Goal: Answer question/provide support: Share knowledge or assist other users

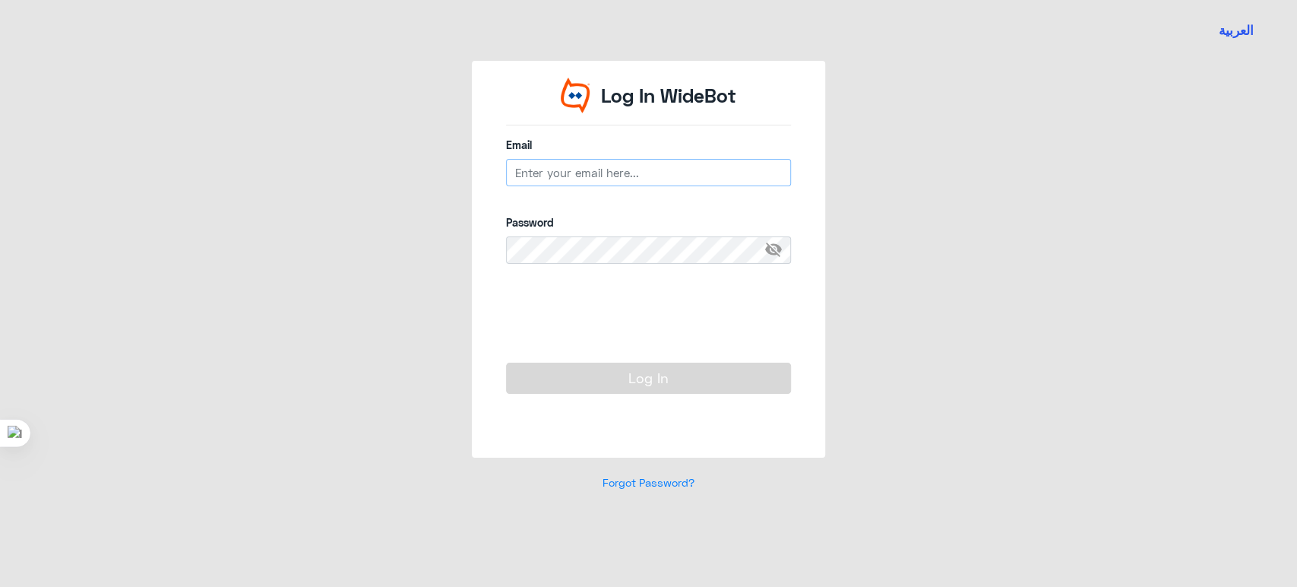
click at [678, 162] on input "email" at bounding box center [648, 172] width 285 height 27
type input "CAETEAM@widebot.net"
click at [776, 254] on span "visibility_off" at bounding box center [777, 249] width 27 height 27
click at [776, 254] on span "visibility" at bounding box center [777, 249] width 27 height 27
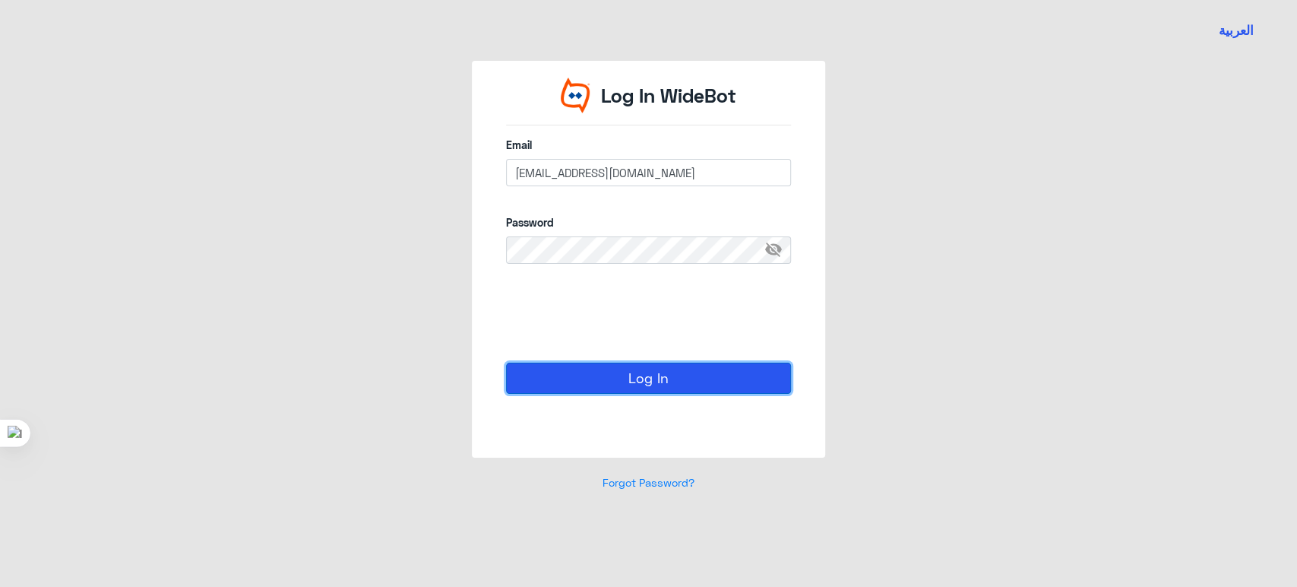
click at [608, 369] on button "Log In" at bounding box center [648, 378] width 285 height 30
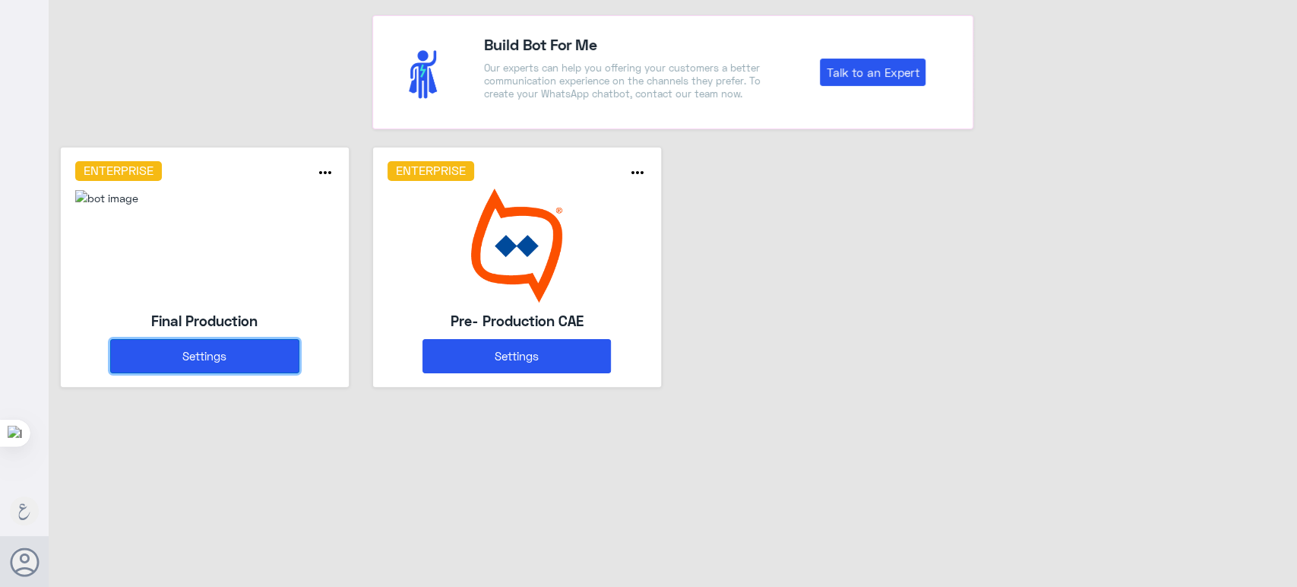
click at [198, 363] on button "Settings" at bounding box center [204, 356] width 188 height 34
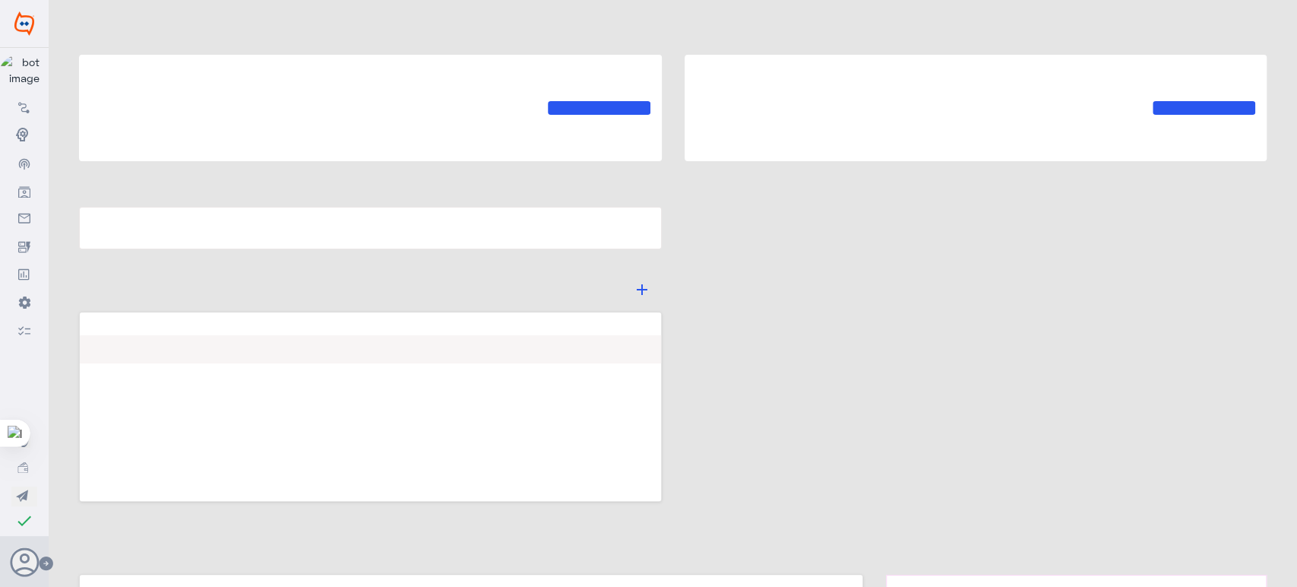
type input "Final Production"
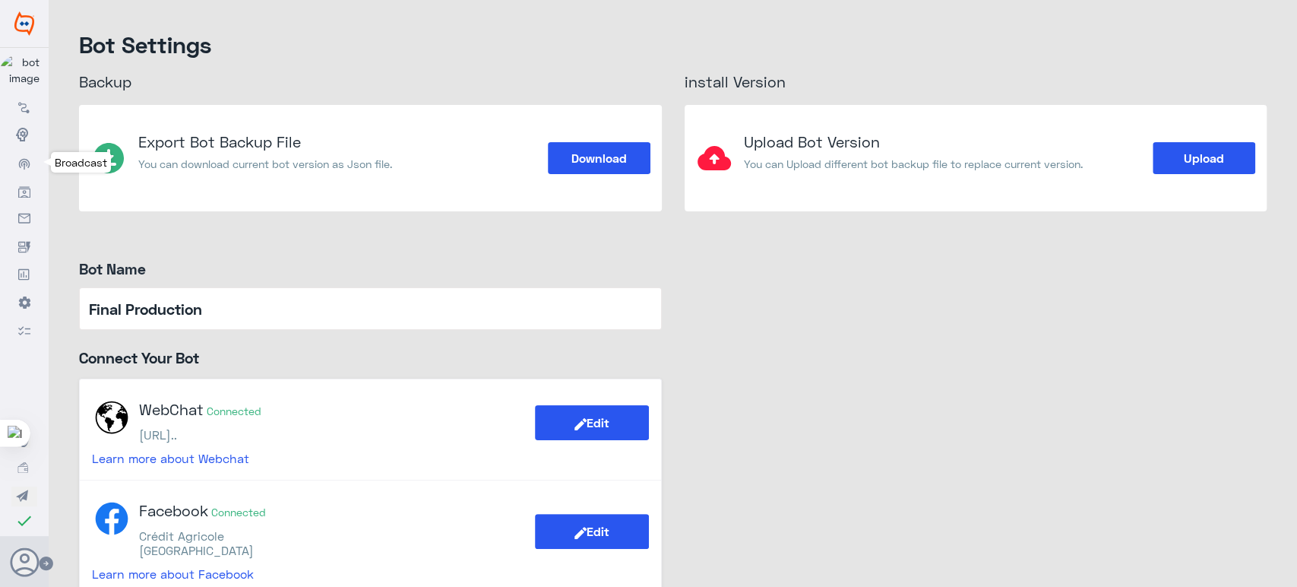
click at [25, 153] on link "Broadcast" at bounding box center [24, 162] width 49 height 27
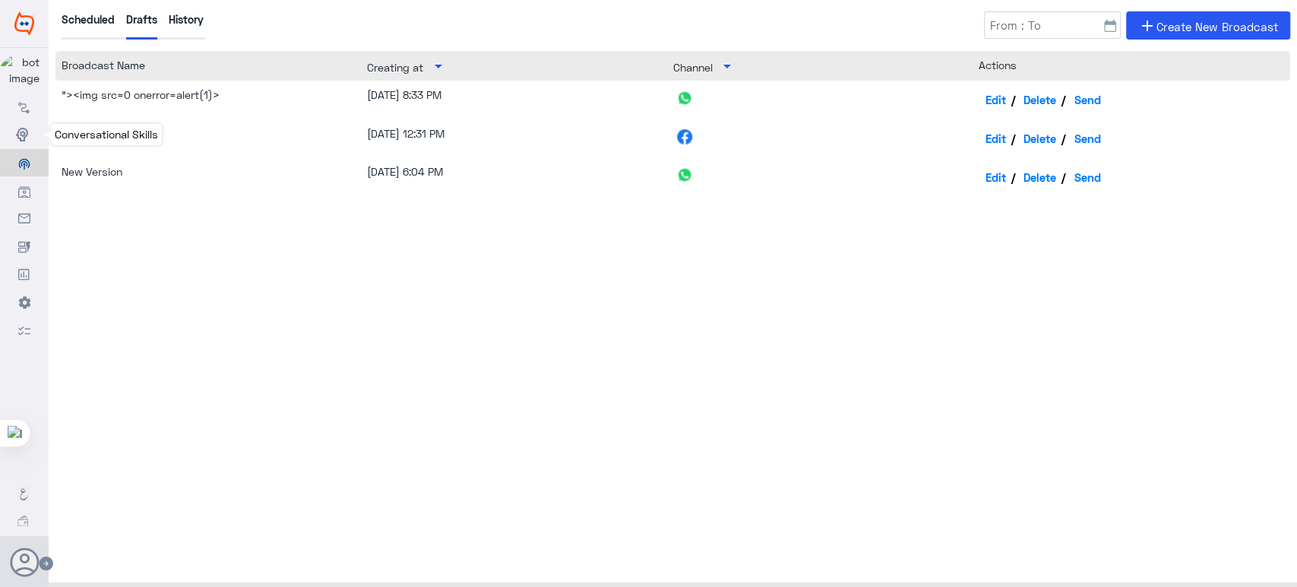
click at [24, 136] on use at bounding box center [22, 135] width 12 height 14
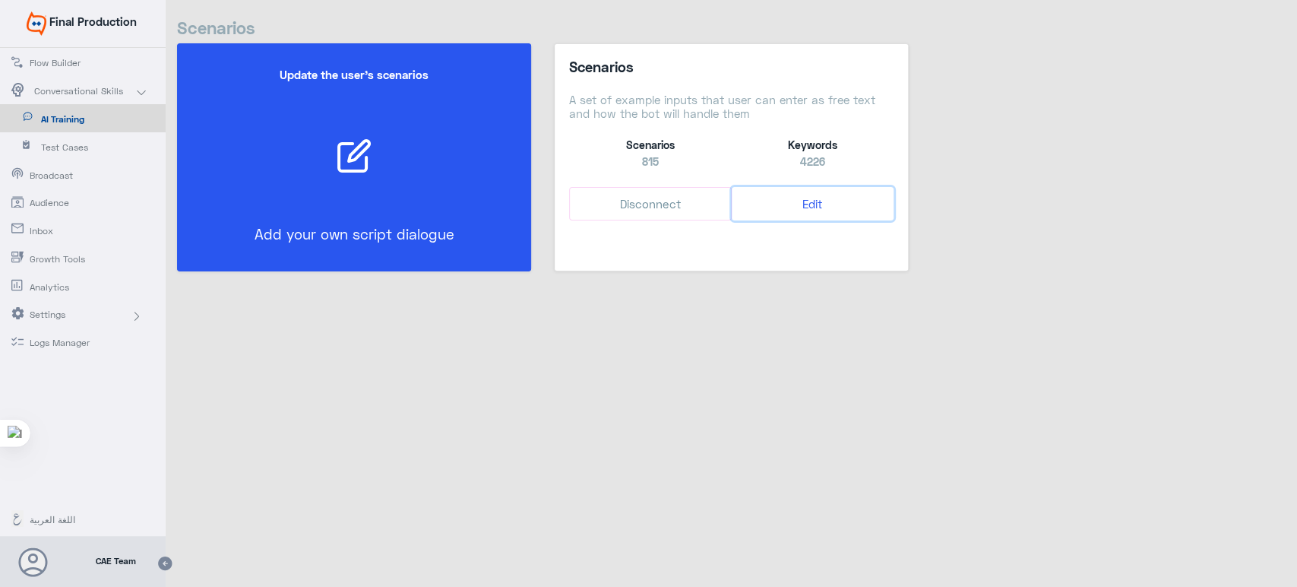
click at [821, 202] on button "Edit" at bounding box center [813, 204] width 162 height 34
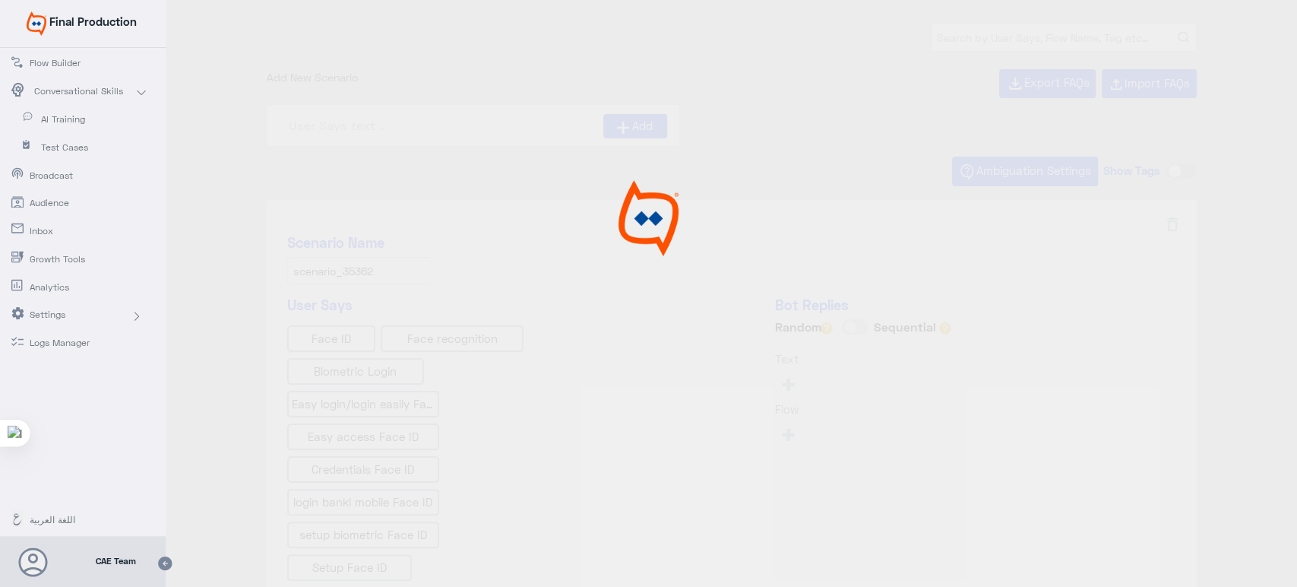
type input "IBAN AR"
type input "Face ID AR"
type input "Instapay AR"
type input "Instapay EN"
type input "Face ID En"
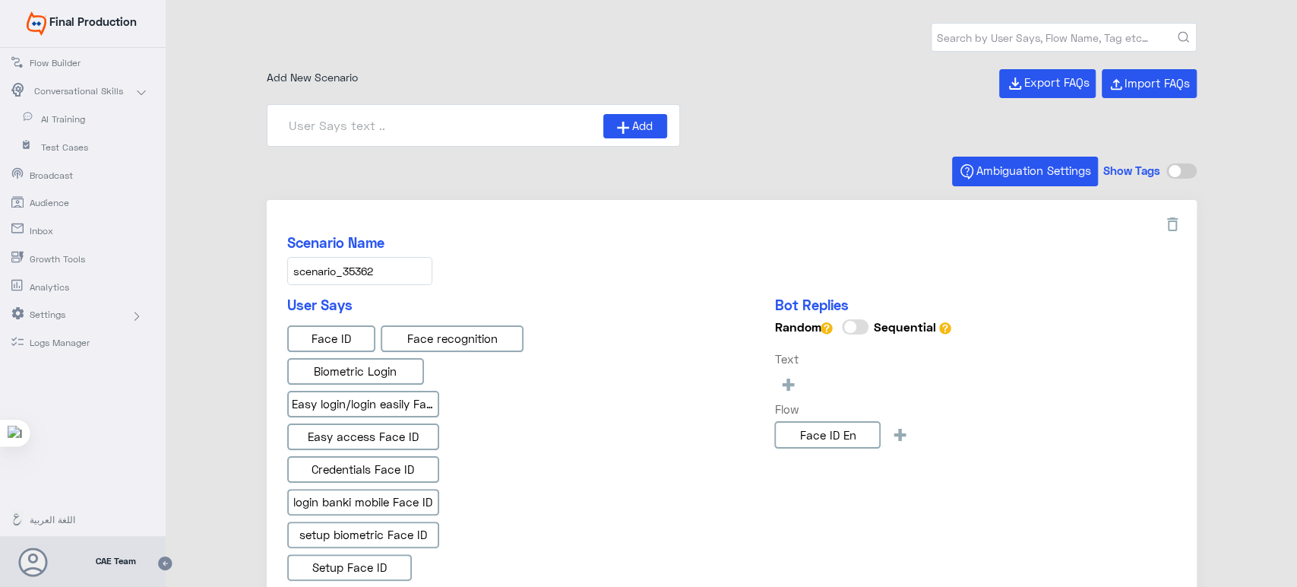
click at [855, 62] on div "815 Scenarios" at bounding box center [732, 46] width 930 height 46
click at [953, 38] on input "text" at bounding box center [1064, 37] width 265 height 27
type input "banki mobile"
click at [1188, 37] on input "banki mobile" at bounding box center [1064, 37] width 265 height 27
click at [1183, 37] on icon "submit" at bounding box center [1183, 37] width 11 height 11
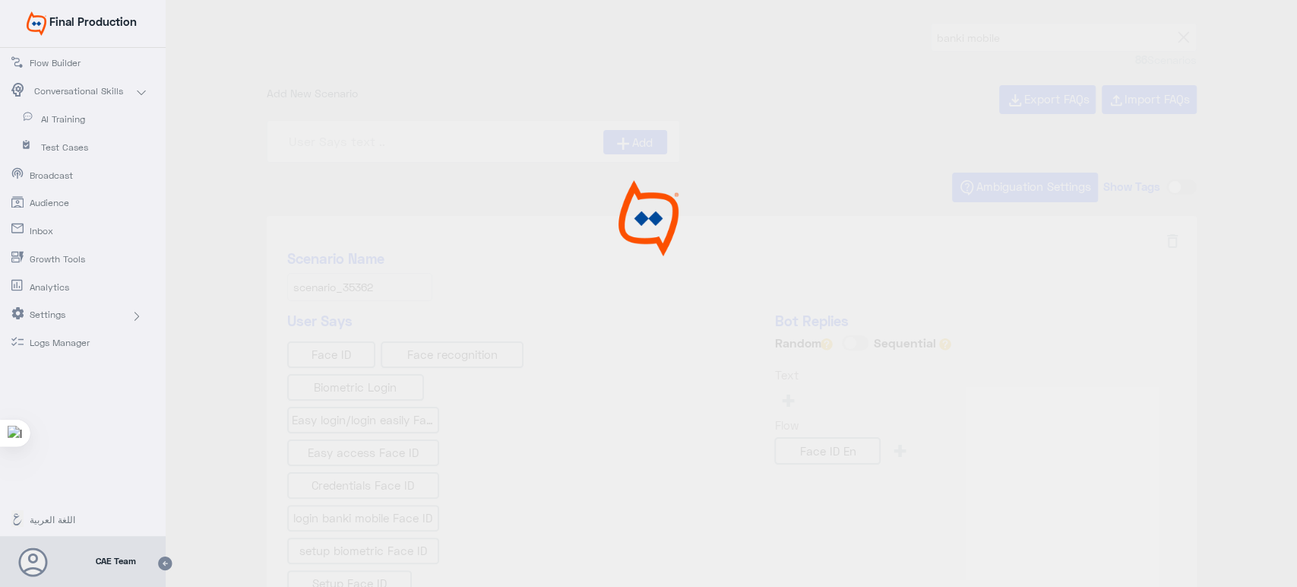
type input "ما نوع الشيكات المتوفرة في banki Mobile?"
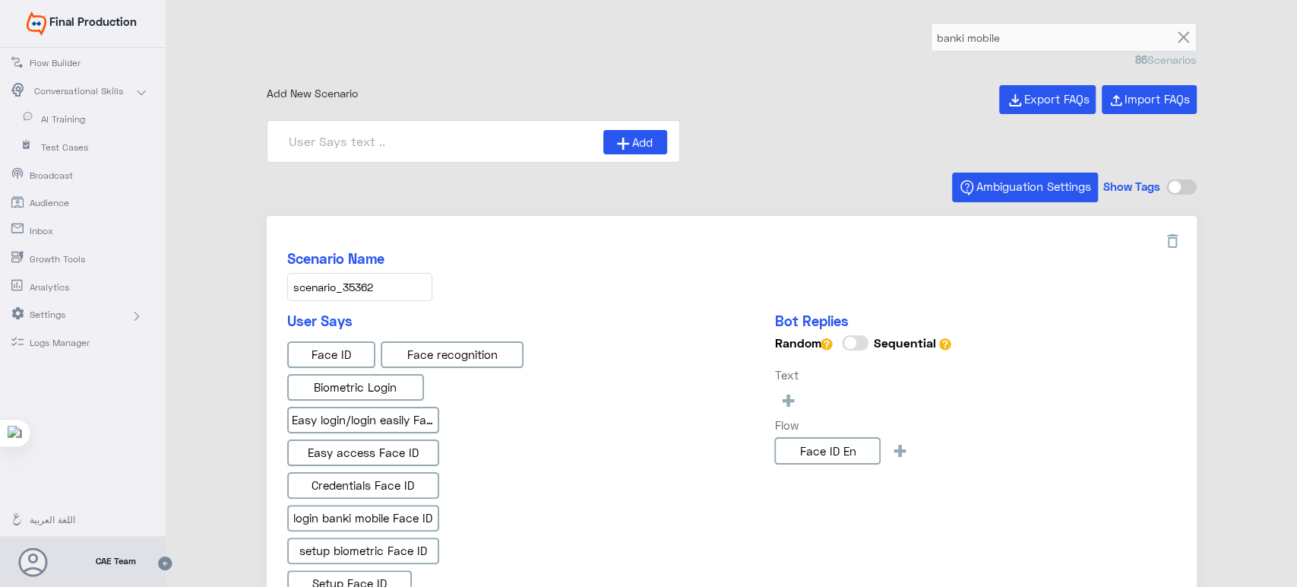
type input "هل يمكنني رؤية تفاصيل الودائع والقروض من خلال ال"
type input "Awards"
type input "كم عدد المعاملات المتاحة تحت كل حساب في banki Mobi"
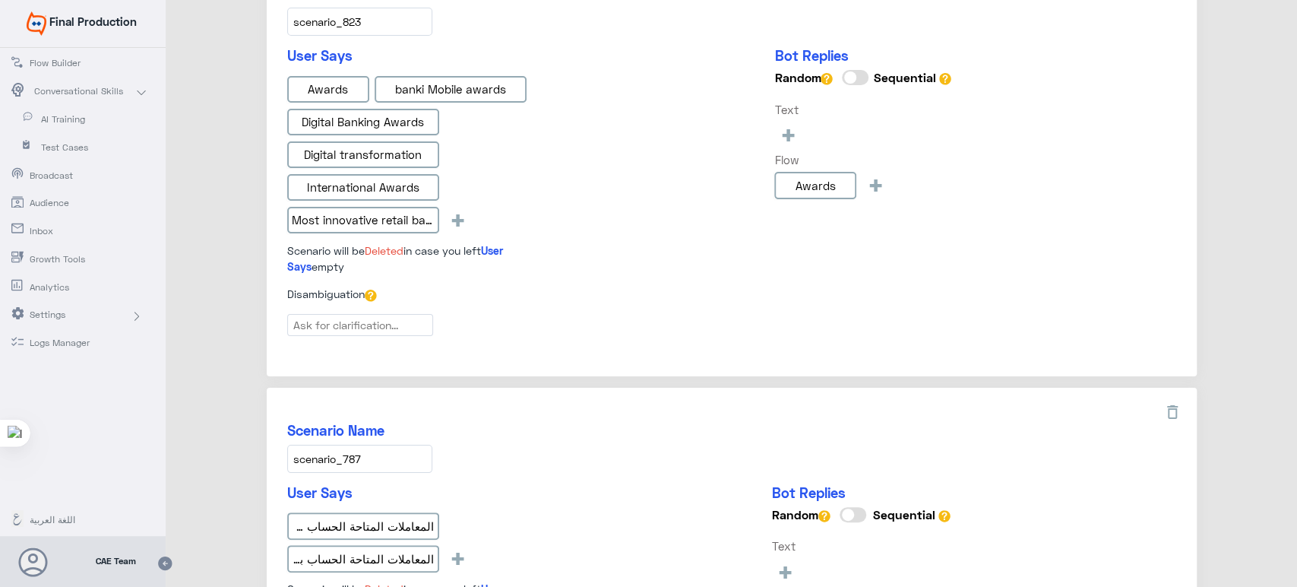
scroll to position [2169, 0]
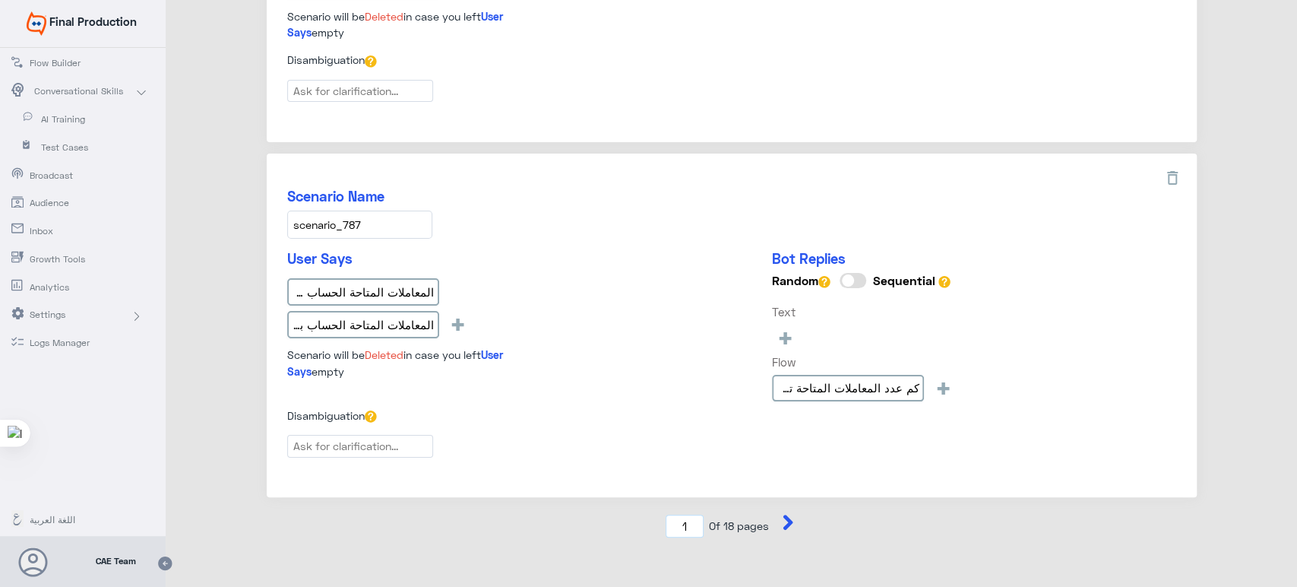
click at [693, 515] on input "1" at bounding box center [685, 527] width 38 height 24
type input "8"
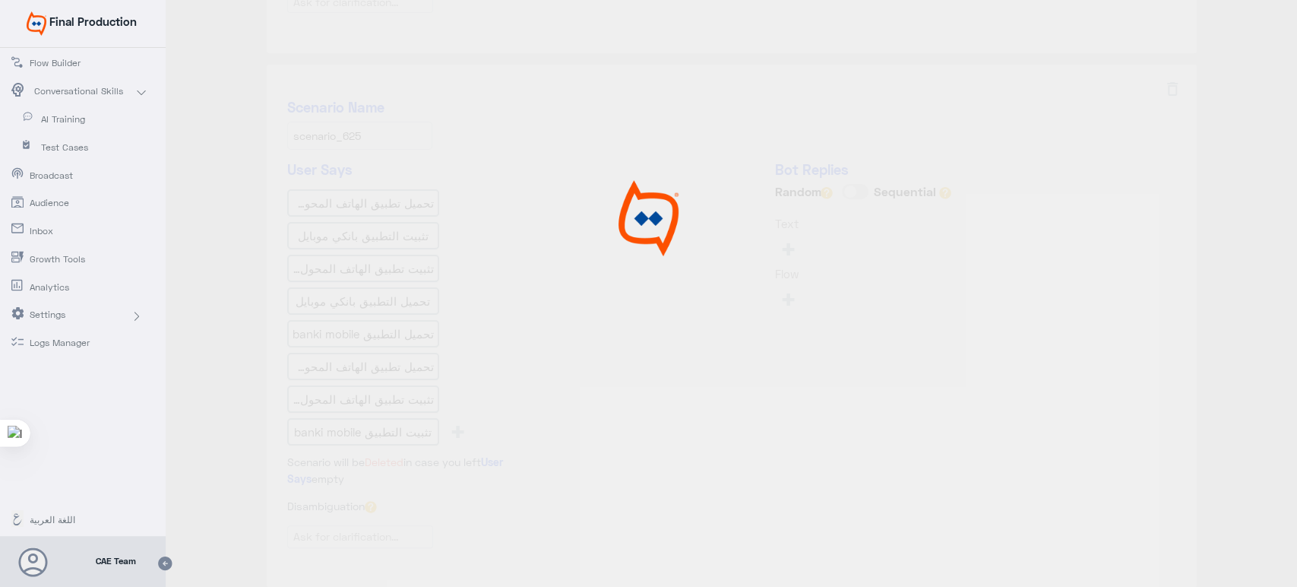
type input "هل يمكنني عرض سبب رفض أي شيك"
type input "حول إلى أي حساب / IBAN في مصر باستخدام banki Mobi"
type input "هل هناك أي مصاريف لأستخدام التطبيق؟"
type input "ما هي كيفية تحميل وتثبيت التطبيق؟"
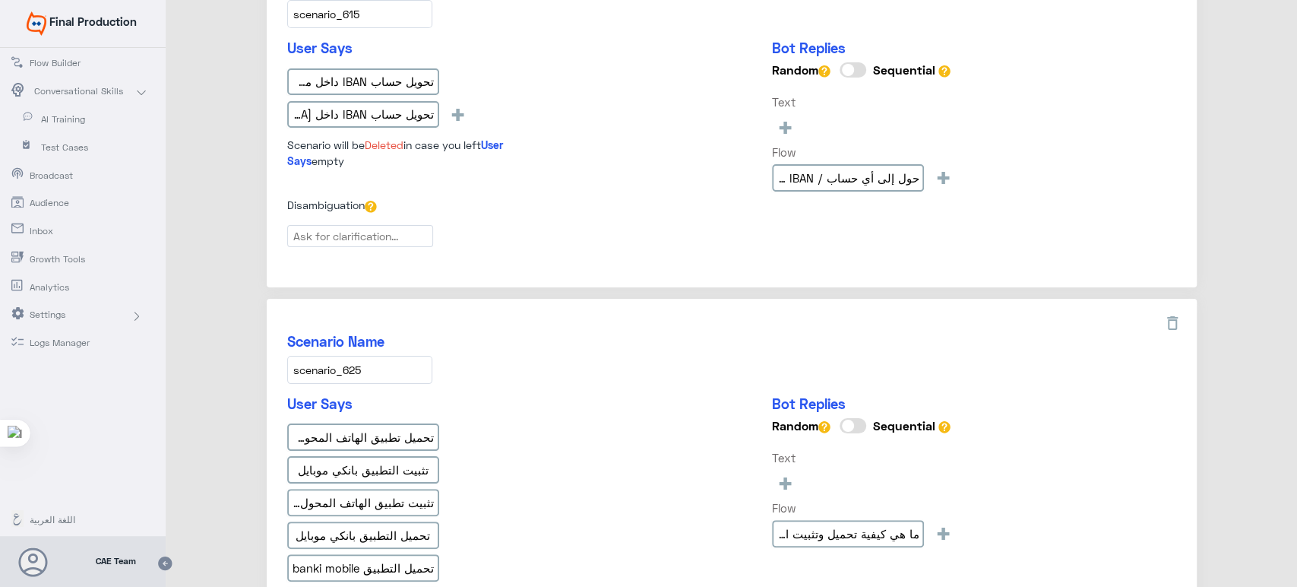
scroll to position [2267, 0]
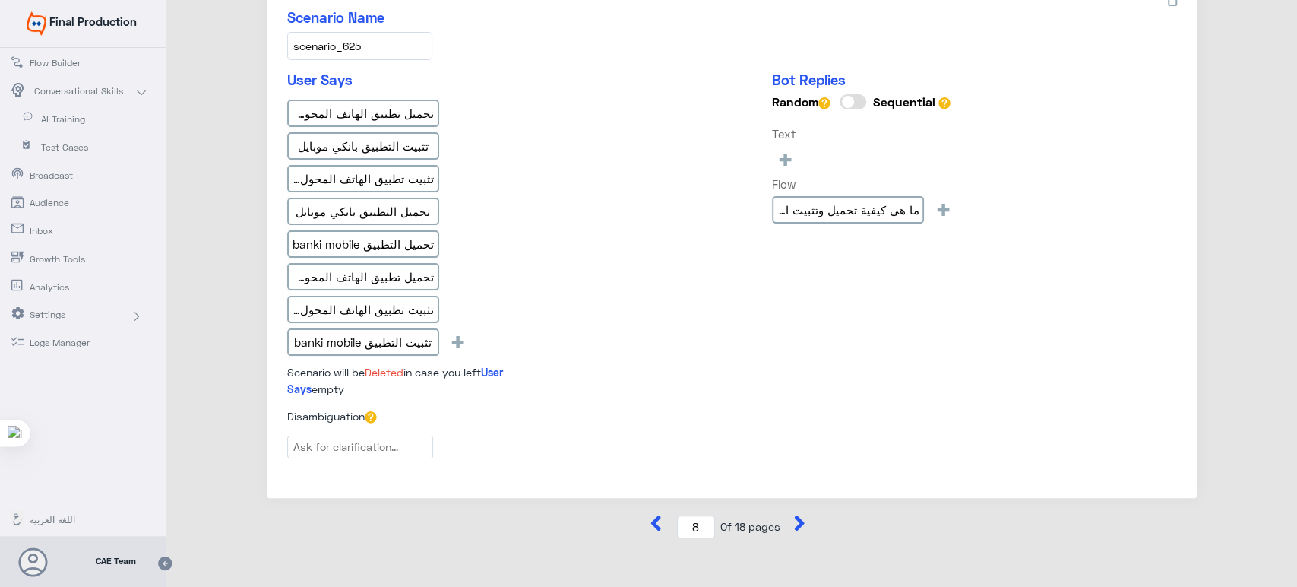
click at [800, 515] on icon at bounding box center [799, 522] width 15 height 15
type input "9"
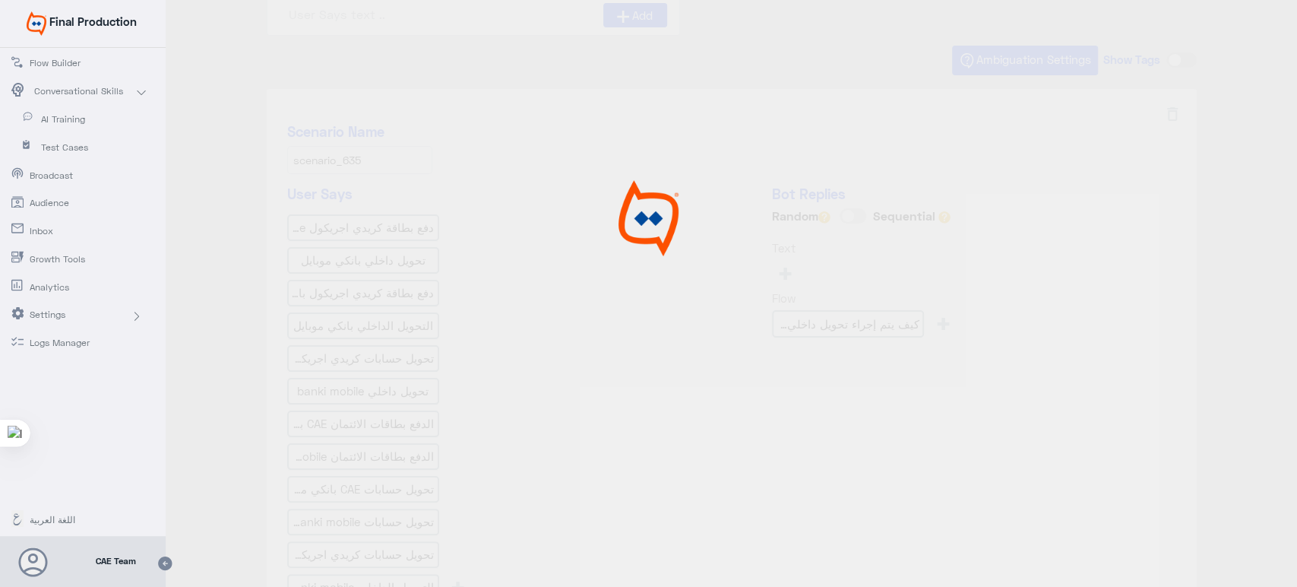
scroll to position [0, 0]
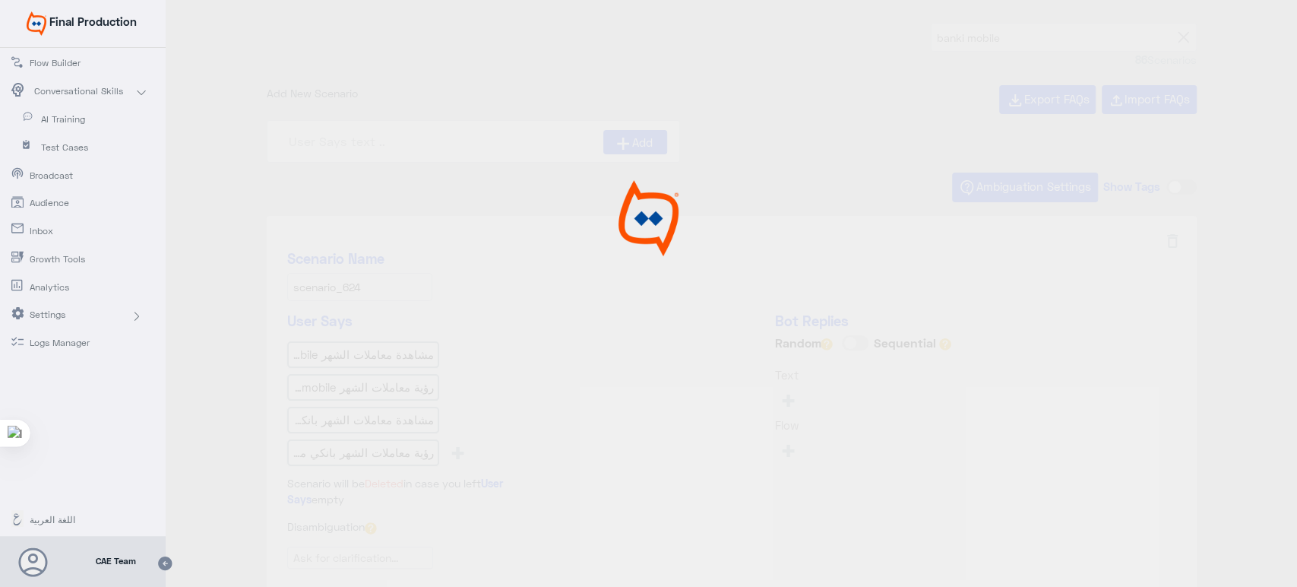
type input "هل يمكنني رؤية معاملات الشهر الحالي؟ ar"
type input "هل يمكنني معرفة تاريخ تحصيل الشيكات التى مازالت ت"
type input "هل يمكنني الأستعلام عن قيمة الفواتير التى قمت بتس"
type input "كيف أستطيع تغيير سؤال التحدي أوالإجابة"
type input "هل يمكنني تحديث البريد الألكتروني من Banki Mobile?"
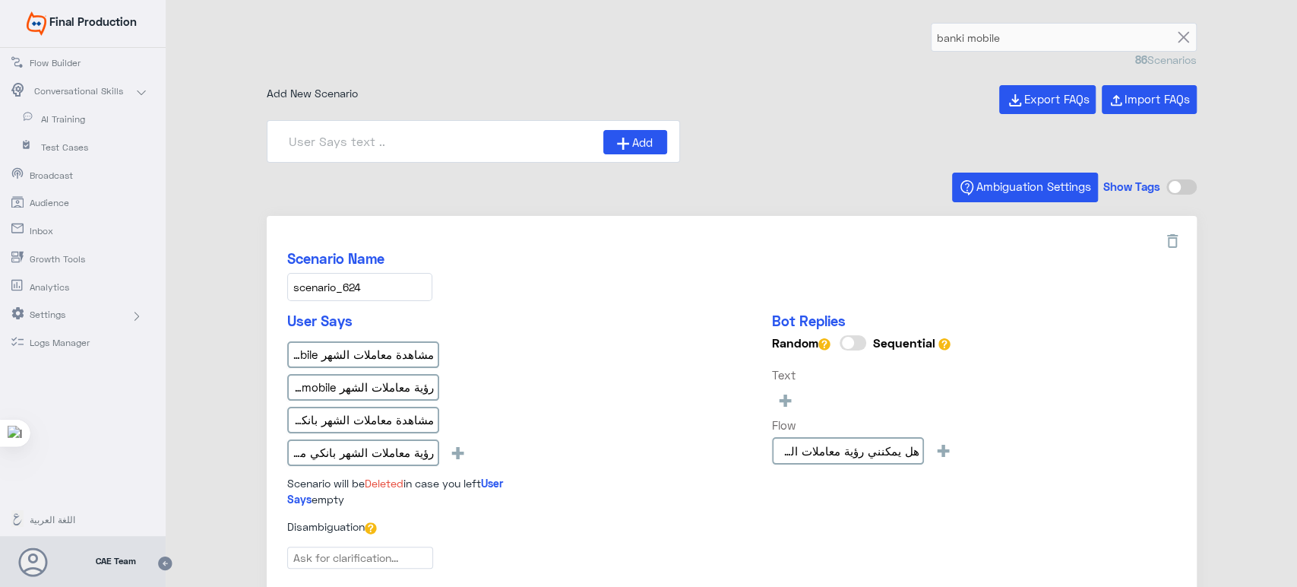
click at [1184, 36] on form "banki mobile" at bounding box center [1064, 37] width 266 height 29
click at [1178, 36] on icon at bounding box center [1183, 37] width 11 height 11
type input "1"
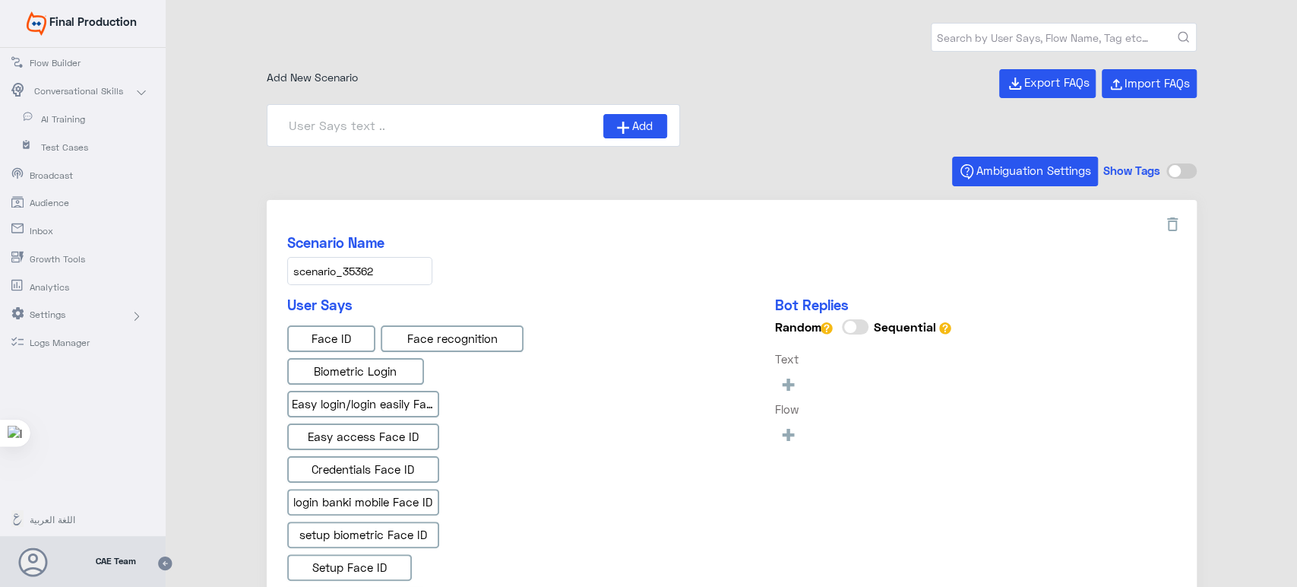
click at [1096, 41] on input "text" at bounding box center [1064, 37] width 265 height 27
type input "mi"
type input "Face ID En"
type input "Face ID AR"
type input "Instapay AR"
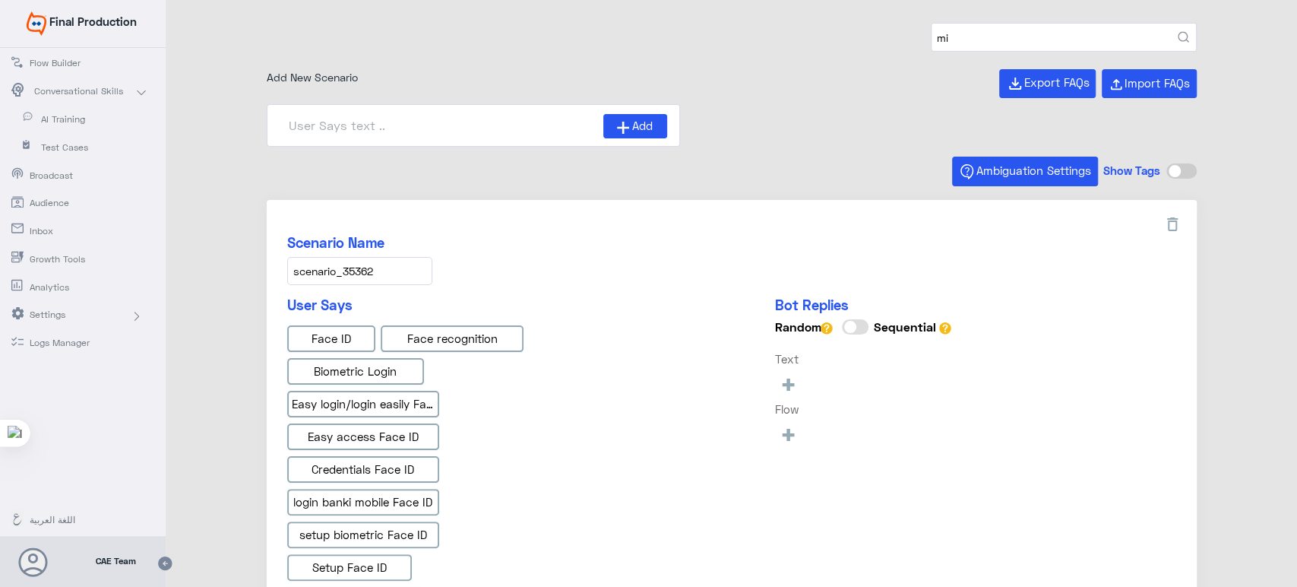
type input "Instapay EN"
type input "IBAN AR"
type input "m"
paste input "Banki Lite"
type input "Banki Lite"
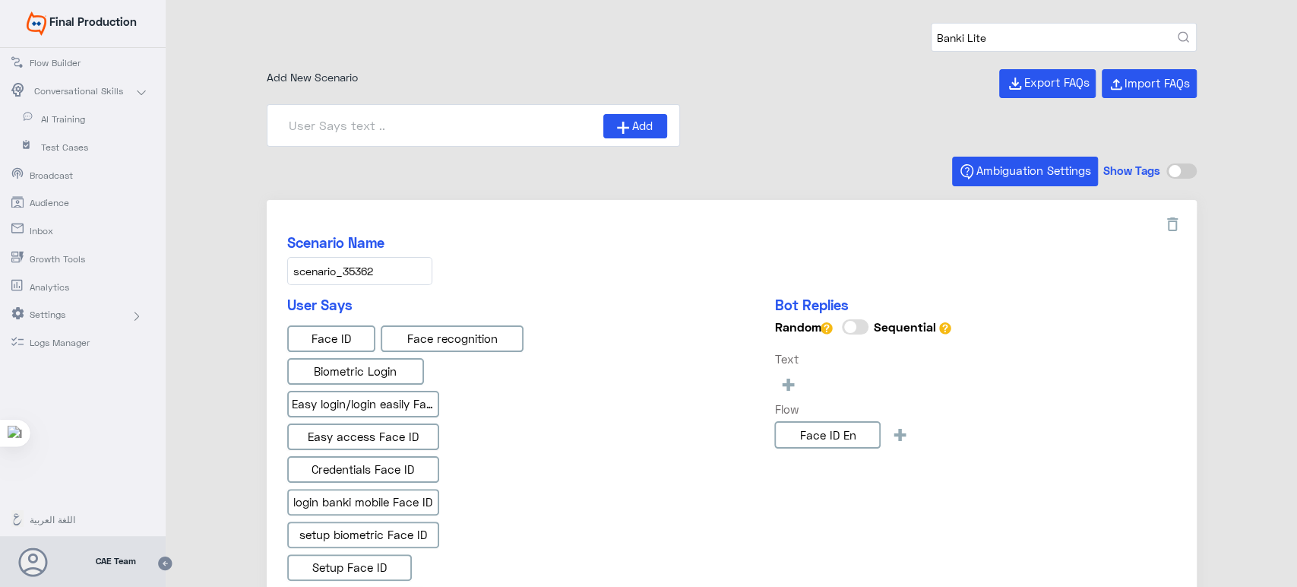
click at [1178, 32] on button "submit" at bounding box center [1183, 37] width 11 height 11
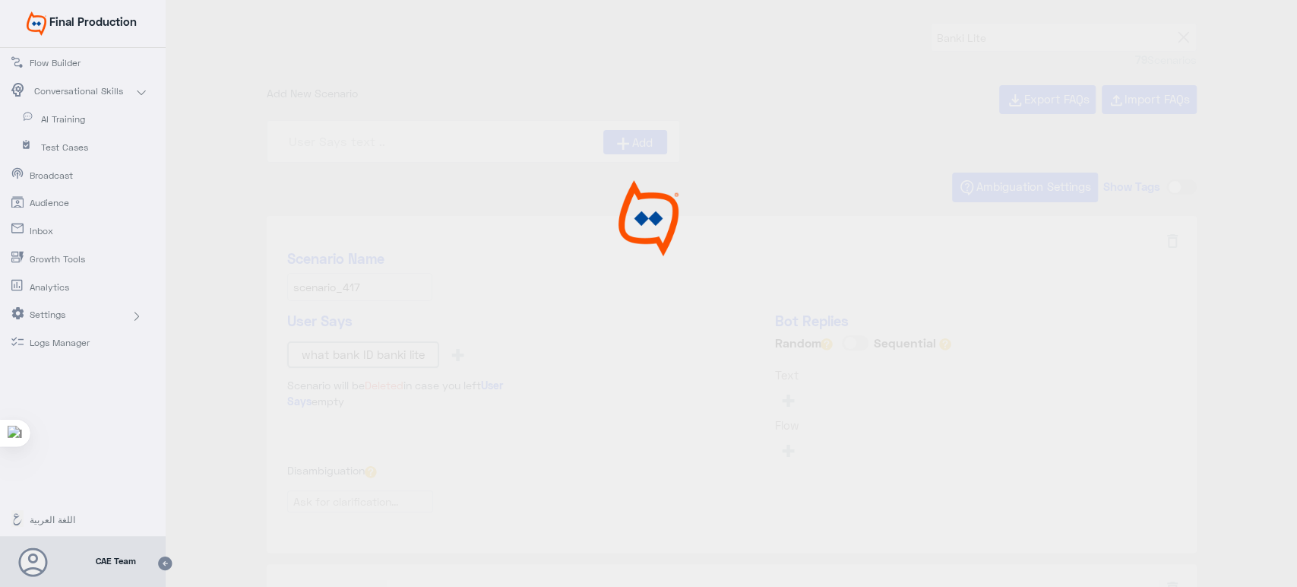
type input "What is Bank ID?"
type input "How can get or create a TPIN?"
type input "banki Lite"
type input "What is CVV? lite"
type input "Banki lite introAR"
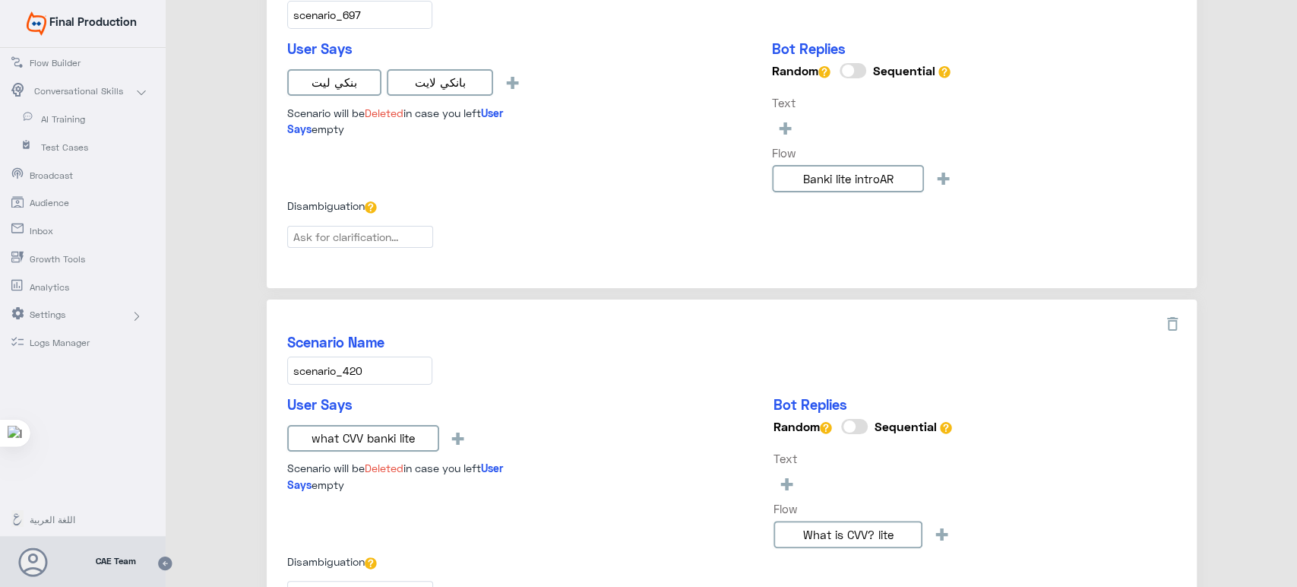
scroll to position [1507, 0]
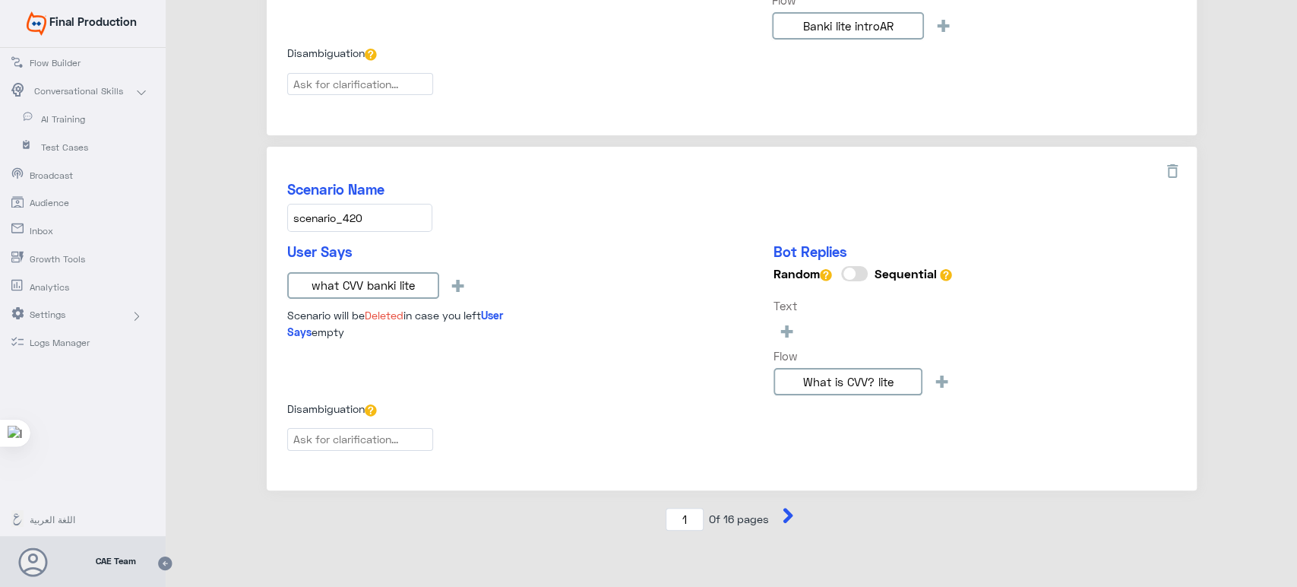
click at [790, 509] on icon at bounding box center [788, 515] width 15 height 15
type input "2"
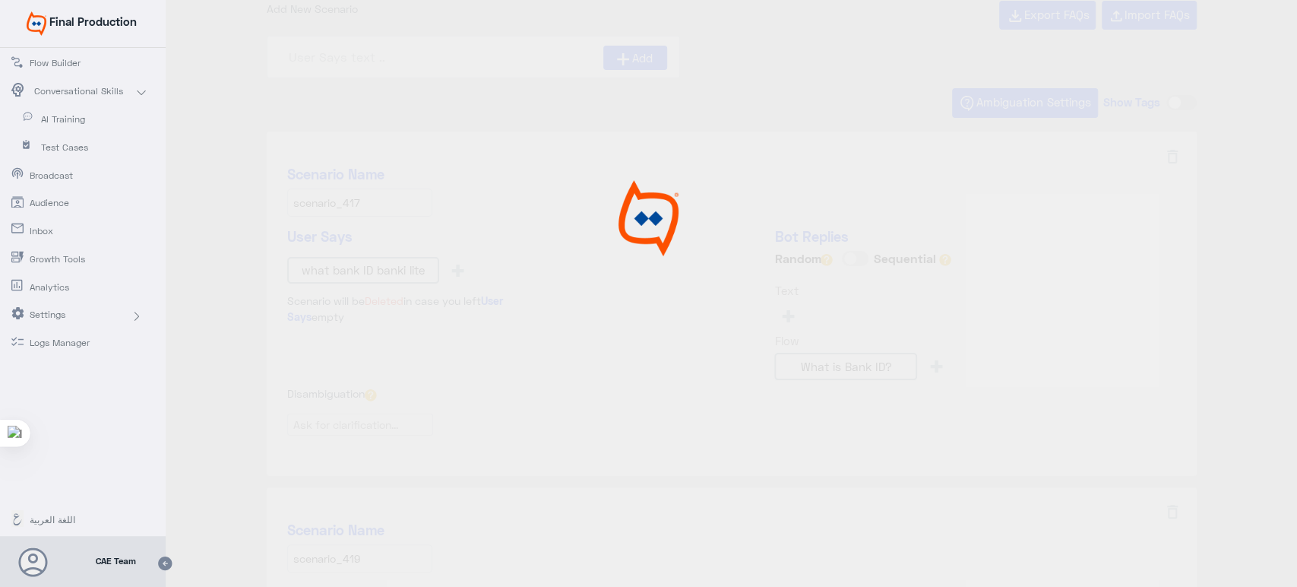
scroll to position [0, 0]
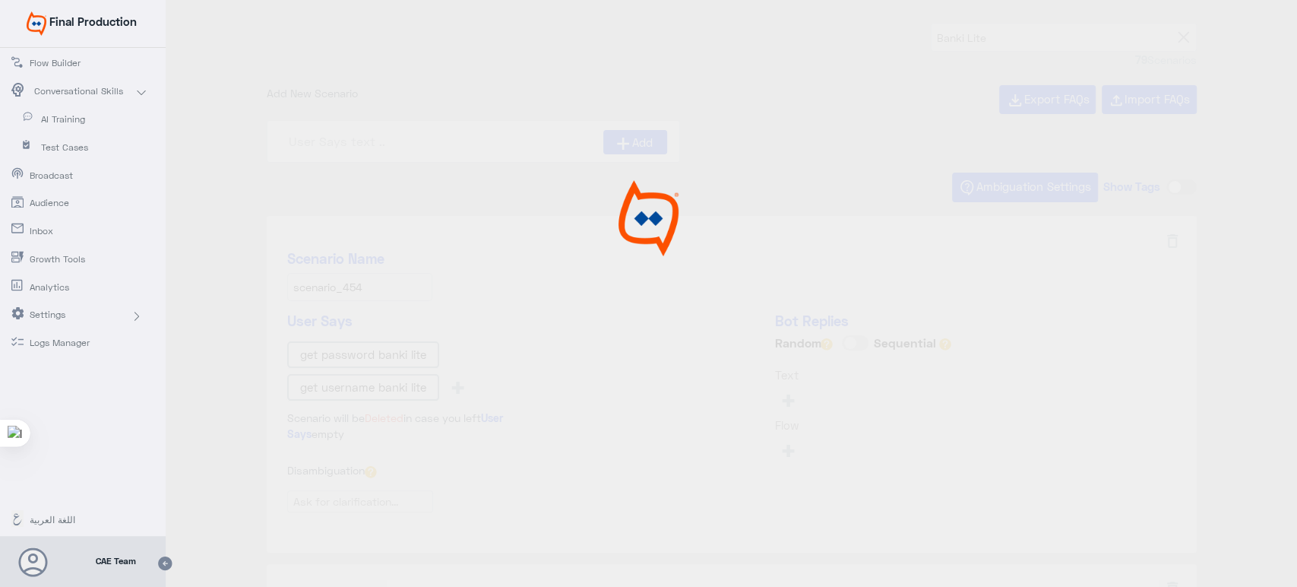
type input "Transfer to any Wallet in Egypt using banki lite"
type input "How can I download the Token application?"
type input "From where can I get my username & Password?"
type input "How to make an Internal Account transfer or intern"
type input "What are the type of transactions that request a T"
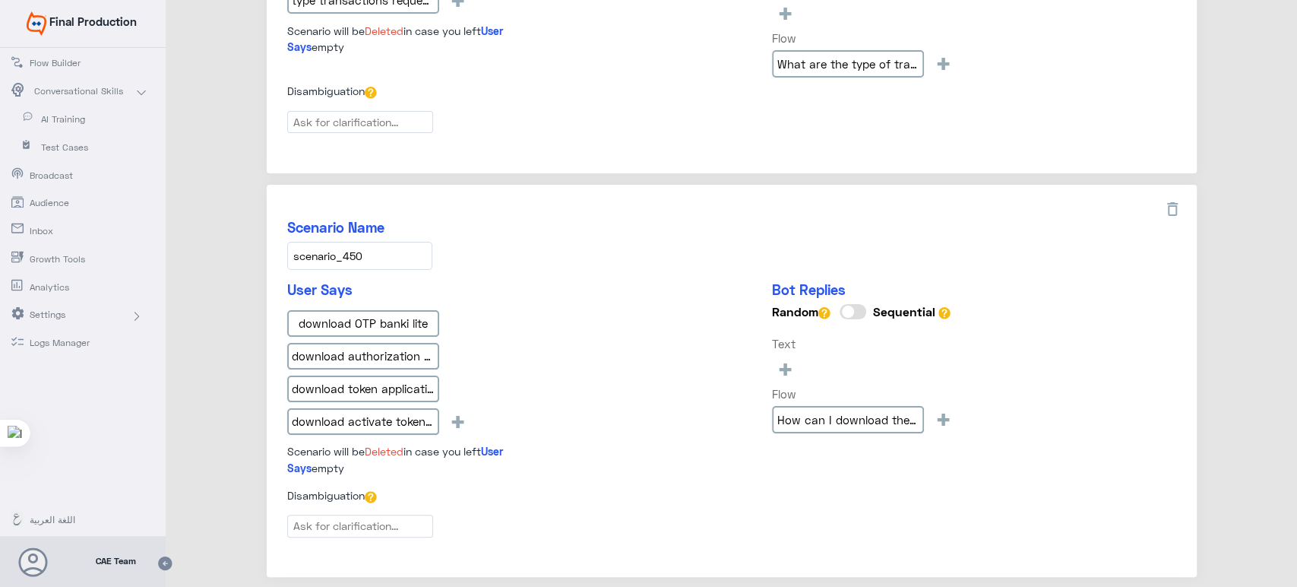
scroll to position [1587, 0]
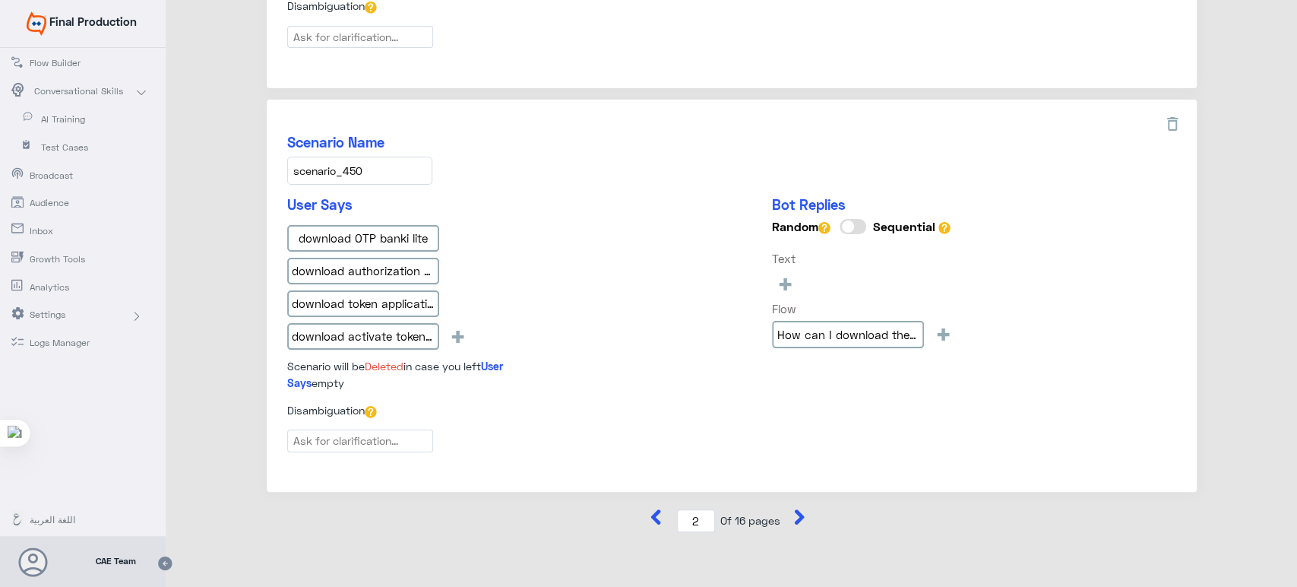
click at [803, 509] on icon at bounding box center [799, 516] width 15 height 15
type input "3"
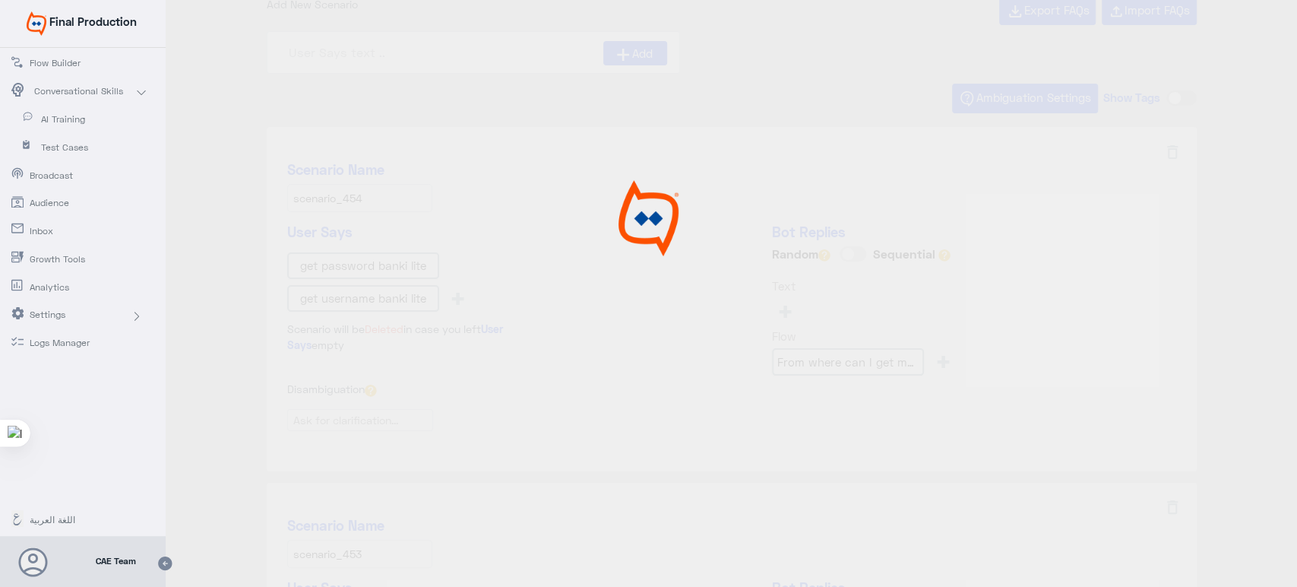
scroll to position [0, 0]
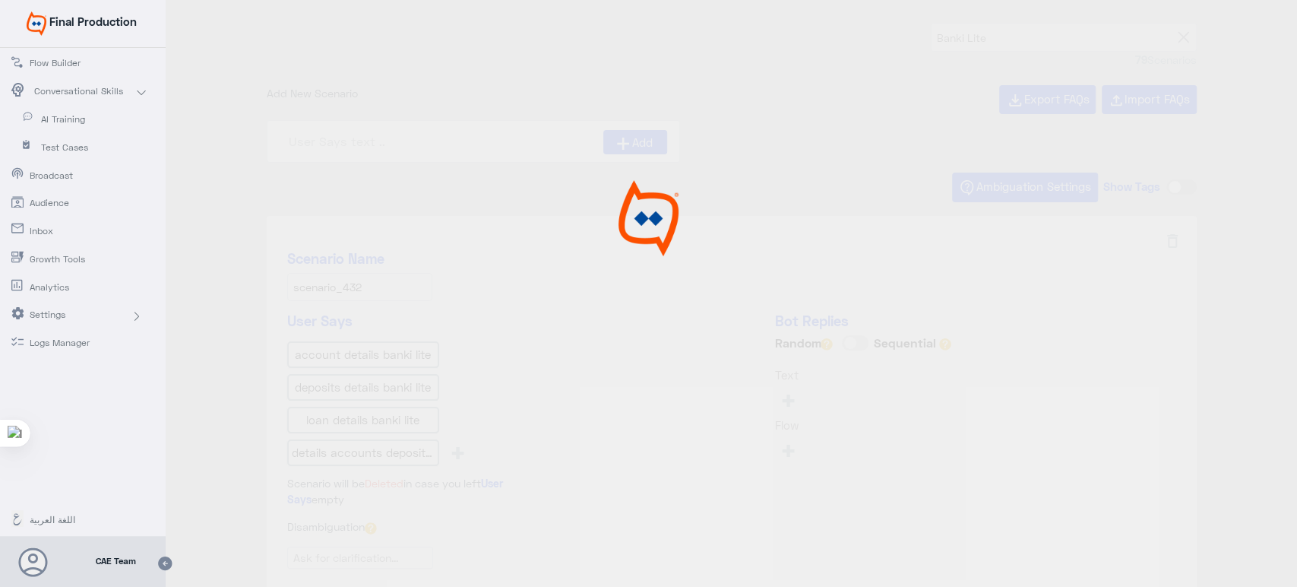
type input "Can I view the details of my Accounts / Deposits a"
type input "How many transactions available in banki lite for"
type input "What is TPIN? lite"
type input "Can I see my current month transactions?"
type input "Can I activate My Credit / Debit cards through ban"
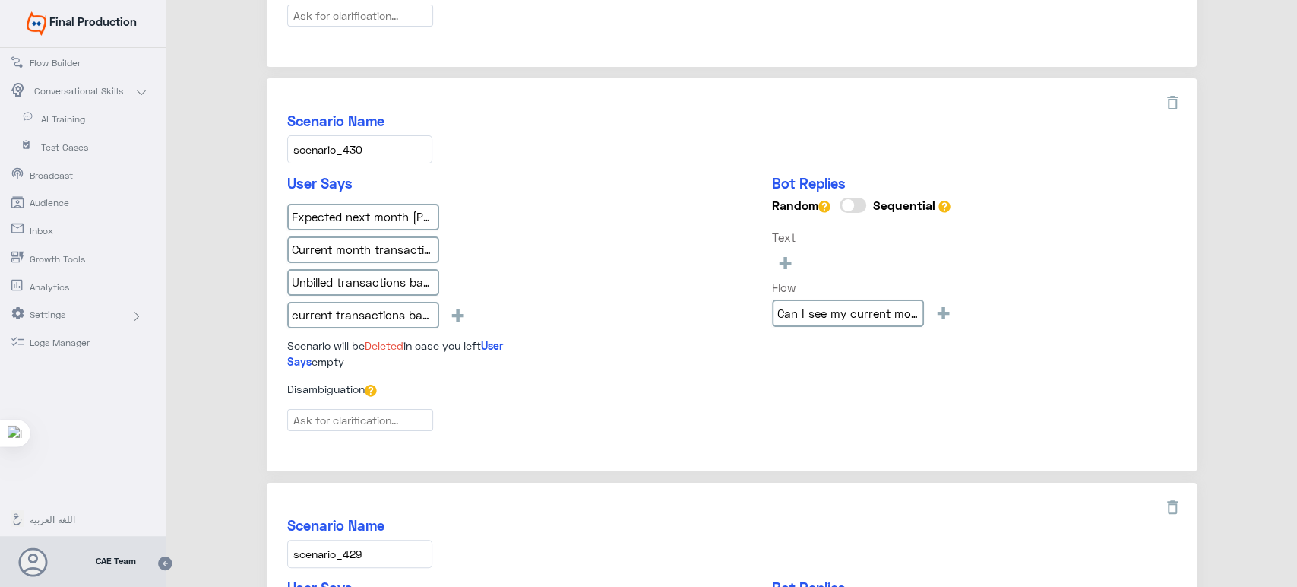
scroll to position [1636, 0]
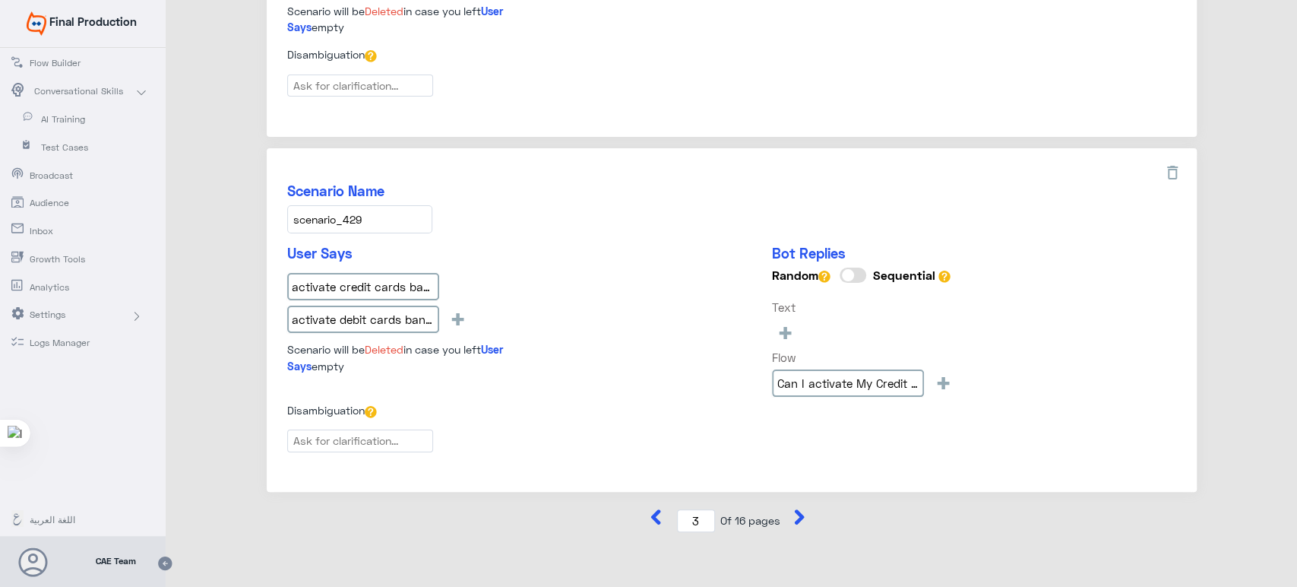
click at [802, 509] on icon at bounding box center [800, 516] width 10 height 15
type input "4"
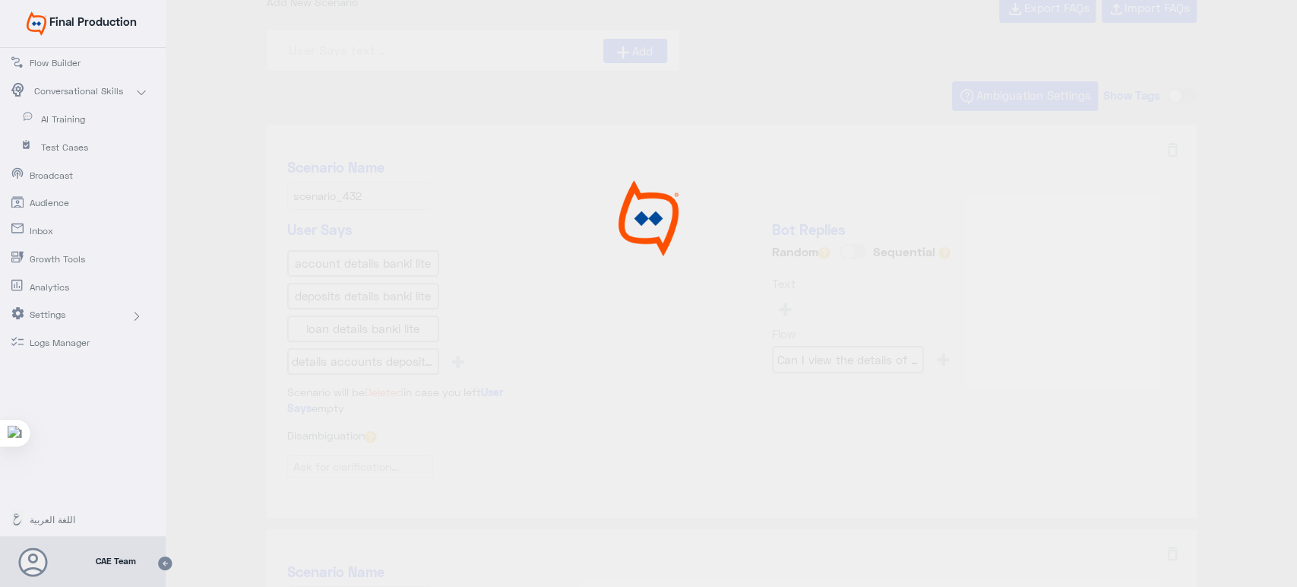
scroll to position [0, 0]
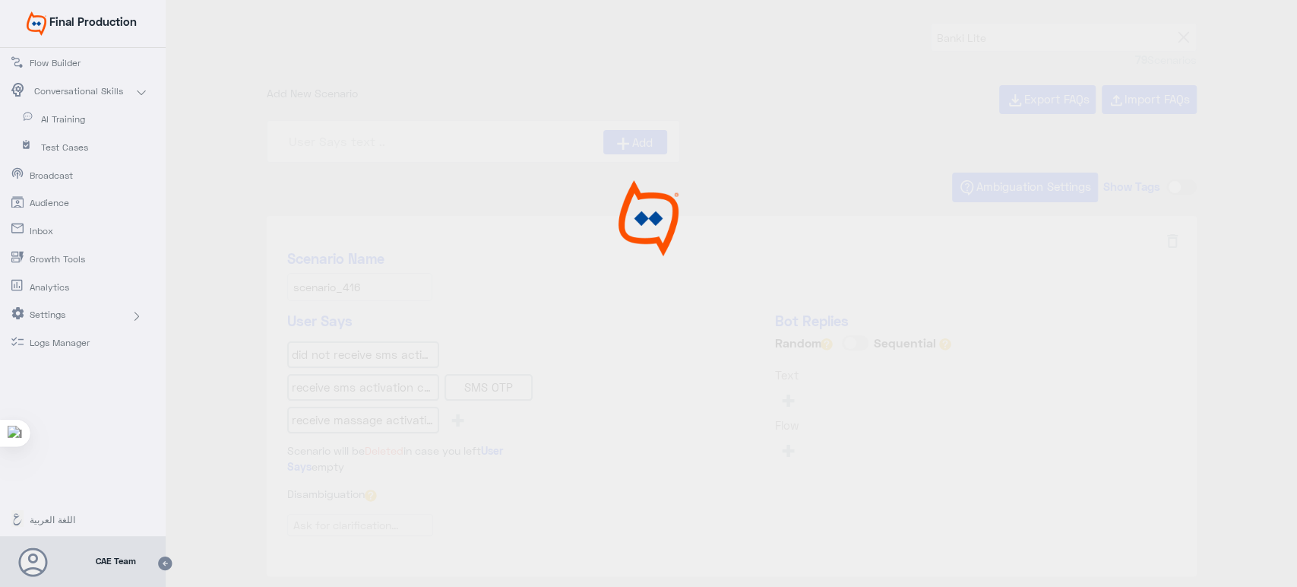
type input "How many transactions available under each account"
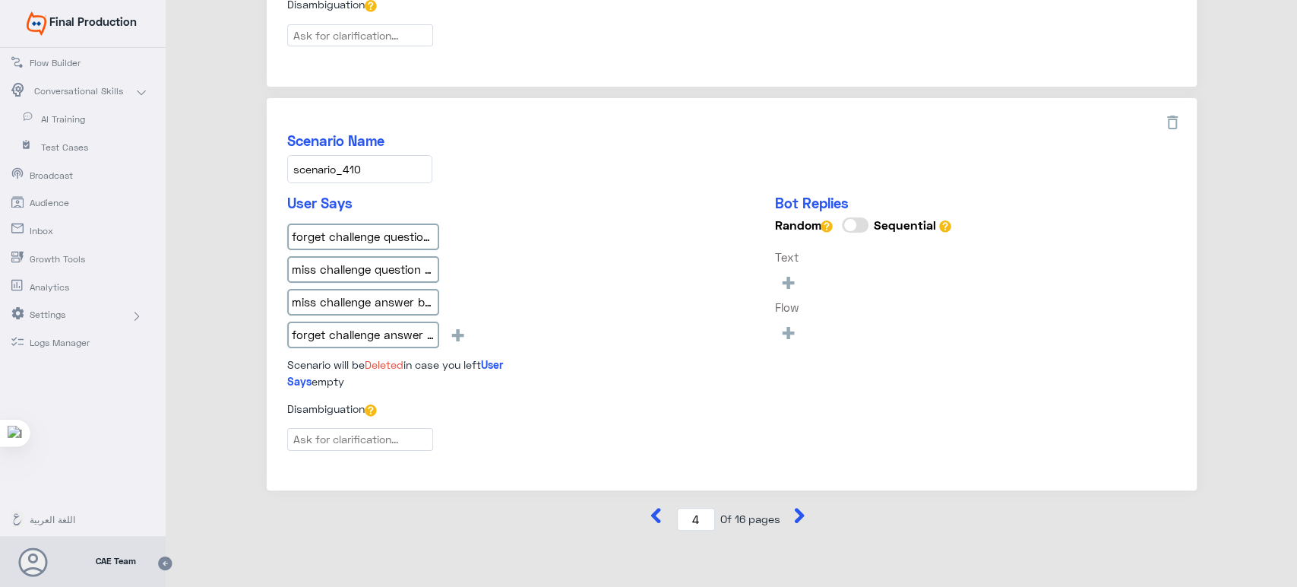
type input "I didn’t receive the SMS Activation code after I h"
type input "What do I need to login?"
type input "I forget my answer to the challenge question?"
type input "I forget my Password?"
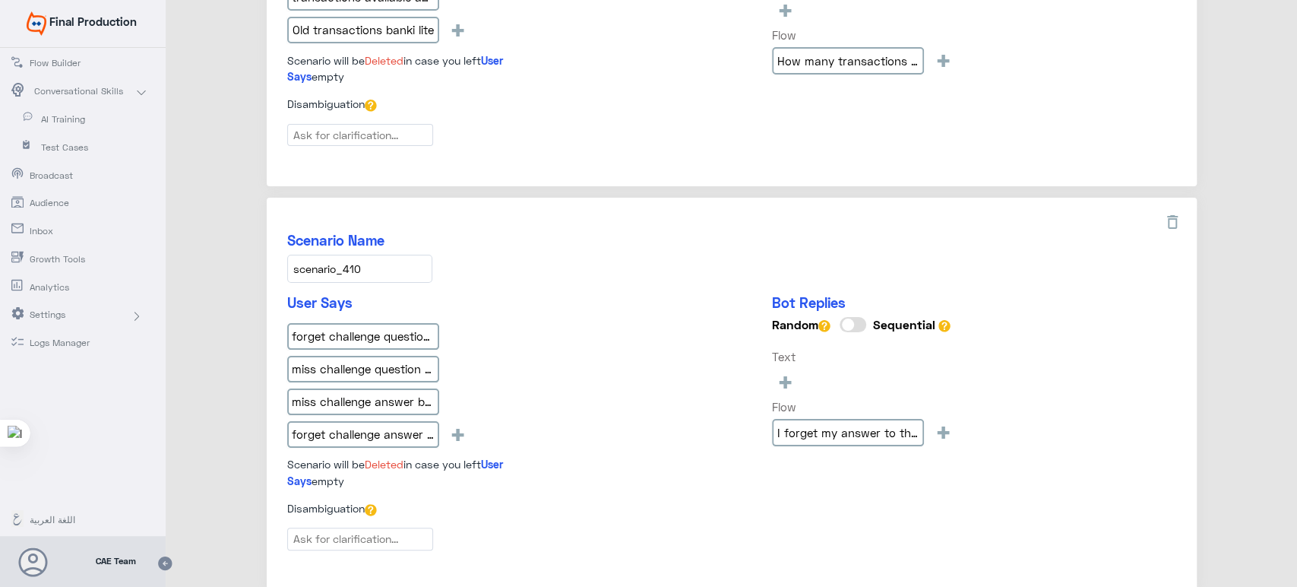
scroll to position [1571, 0]
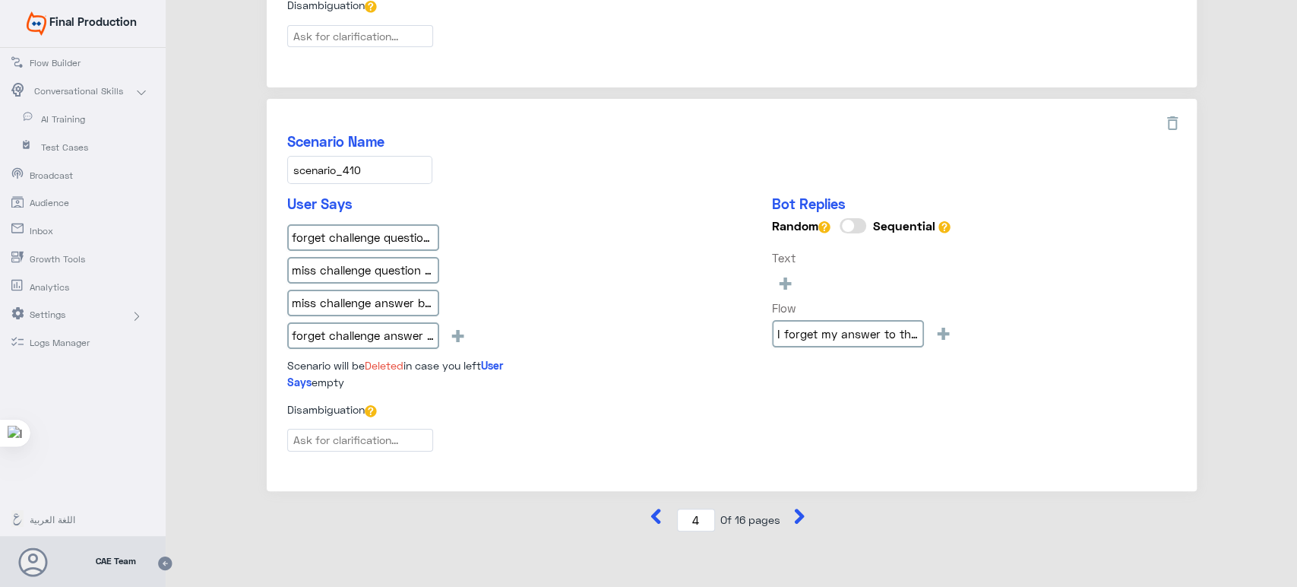
click at [792, 512] on icon at bounding box center [799, 515] width 15 height 15
type input "5"
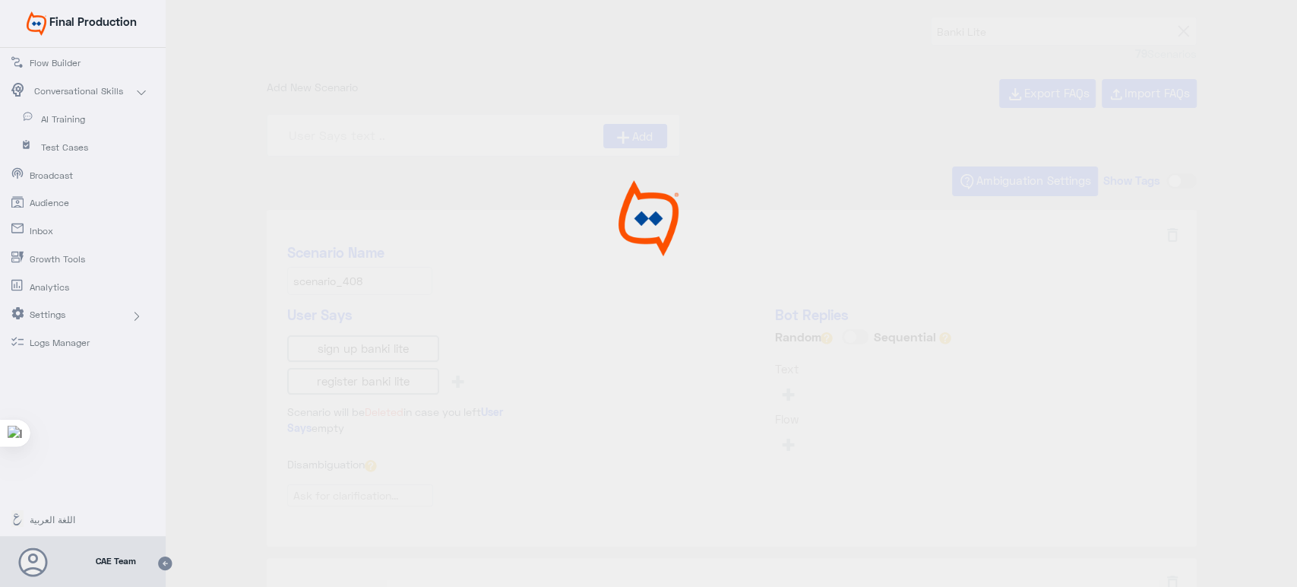
scroll to position [0, 0]
type input "Transfer to cards in Egypt using banki lite"
type input "Transfer to any bank Account/IBAN in Egypt using b"
type input "ما هى الفترة المتاحة لمراجعة الشيكات من خلال banki"
type input "How to register through banki lite?"
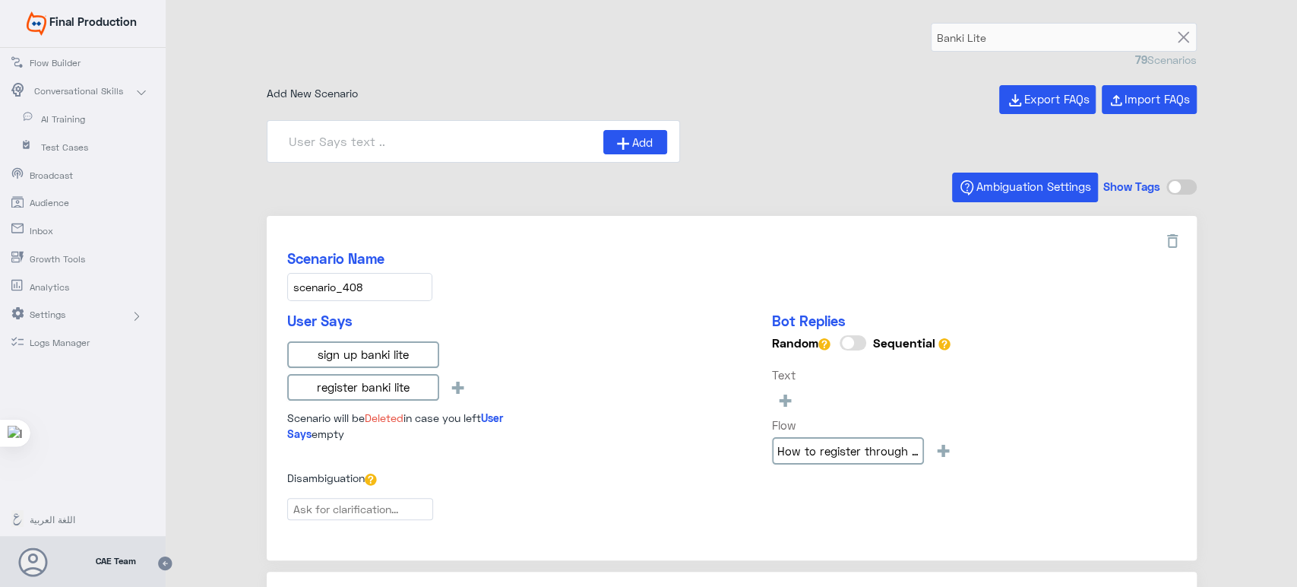
type input "Banki lite introAR"
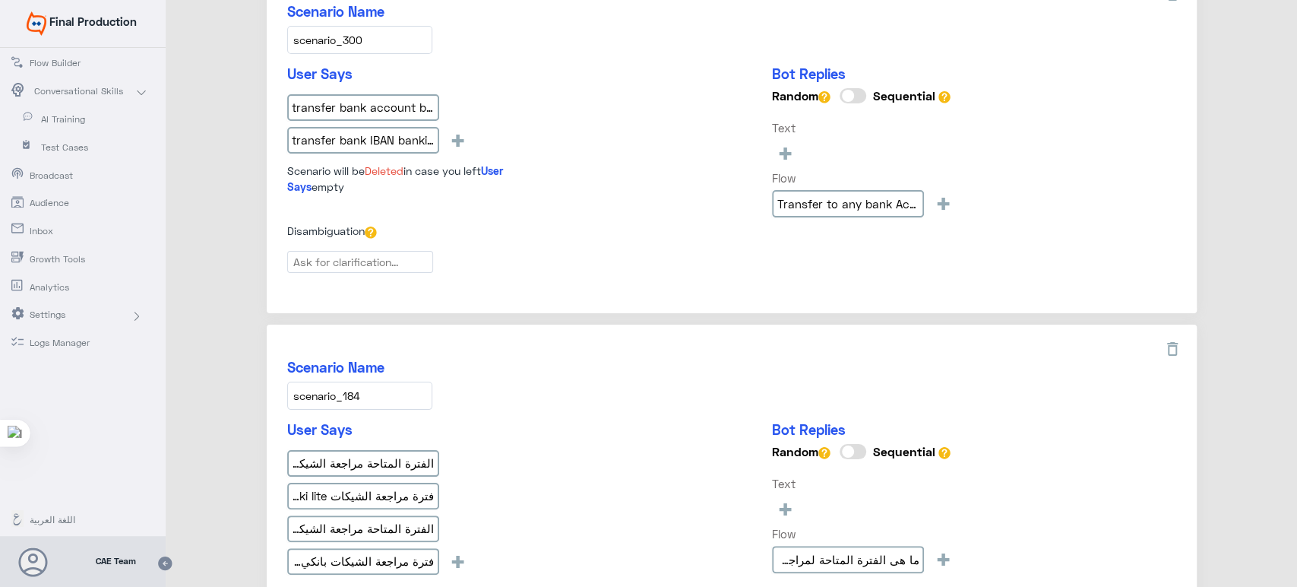
scroll to position [1539, 0]
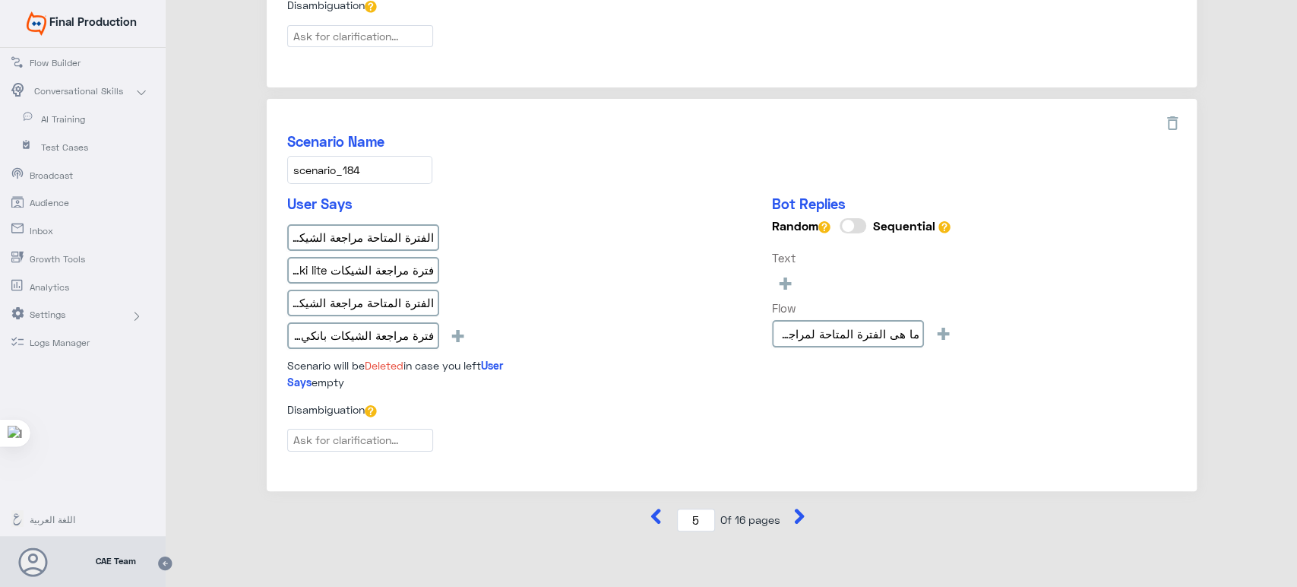
click at [800, 513] on icon at bounding box center [799, 515] width 15 height 15
type input "6"
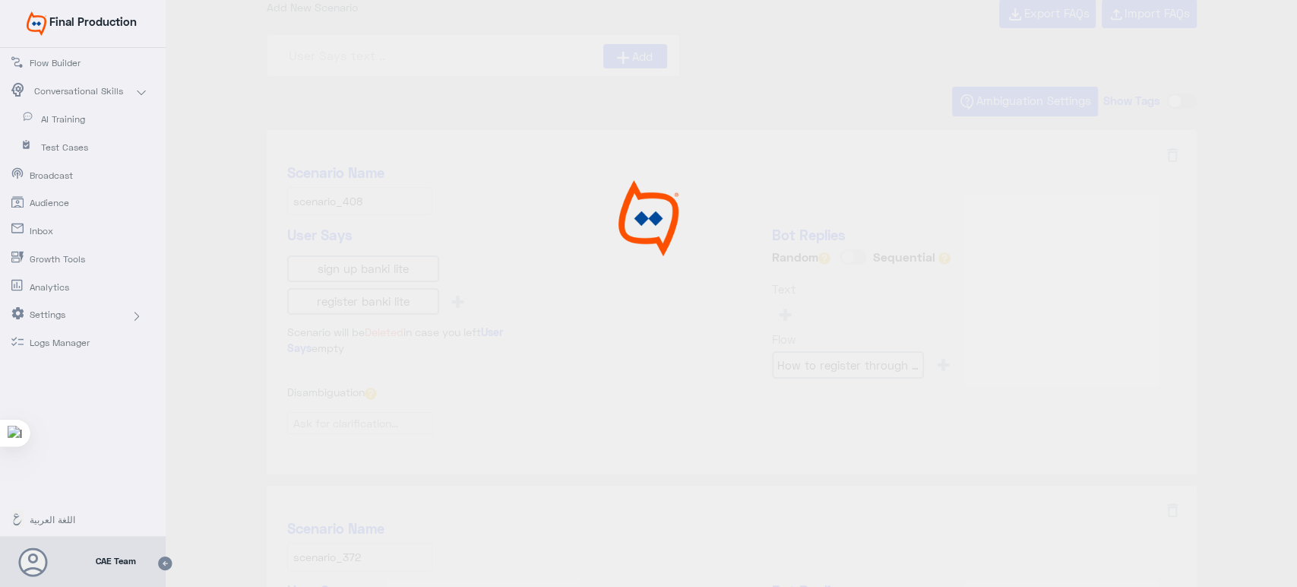
scroll to position [0, 0]
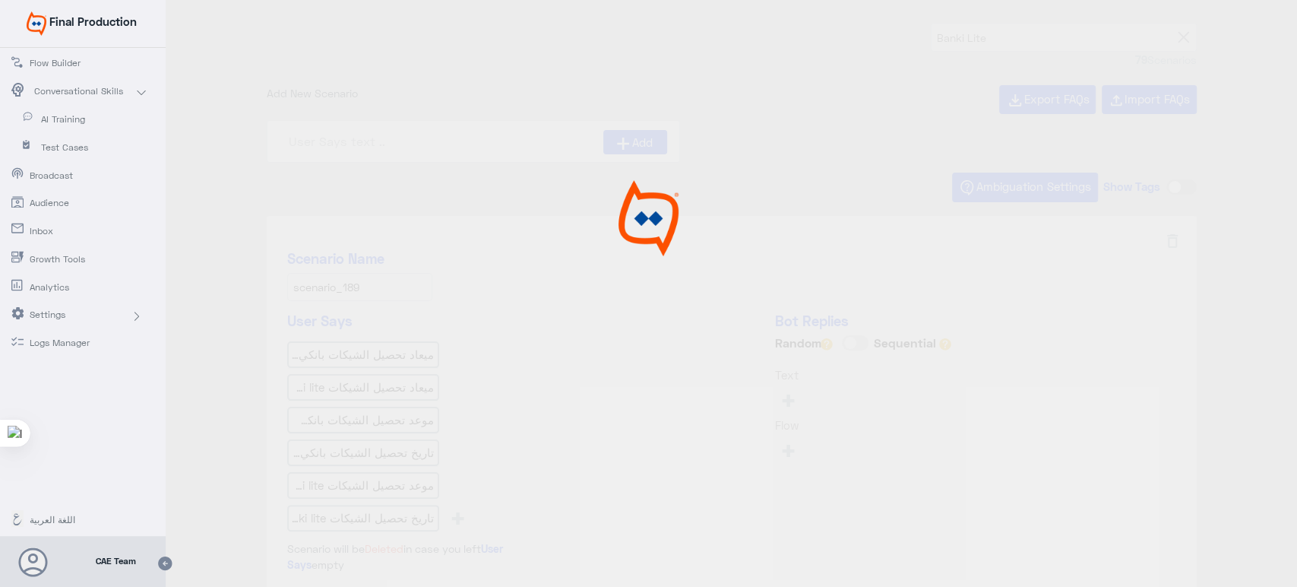
type input "هل يمكنني معرفة تاريخ تحصيل الشيكات التى مازالت تح"
type input "الأشتراك فى خدمة كشف الحساب الإلكتروني."
type input "من يمكنه أستخدام تطبيق banki lite?"
type input "ما نوع الشيكات المتوفرة في banki lite?"
type input "هل هناك أي مصاريف لأستخدام الخدمة؟"
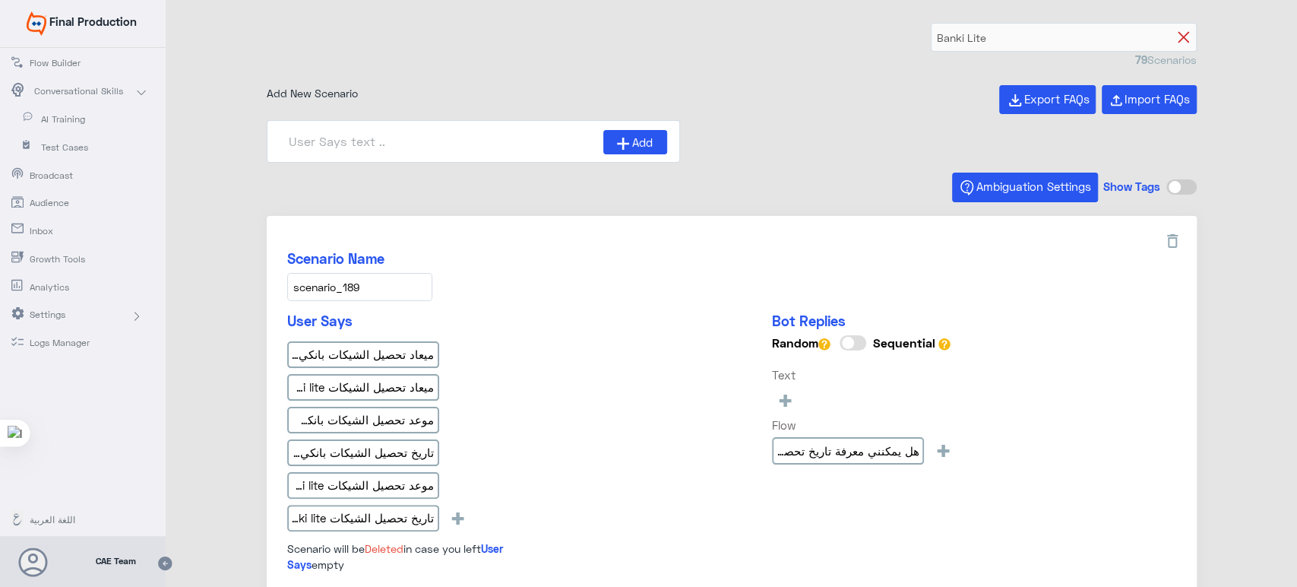
click at [1180, 36] on icon at bounding box center [1183, 37] width 11 height 11
type input "1"
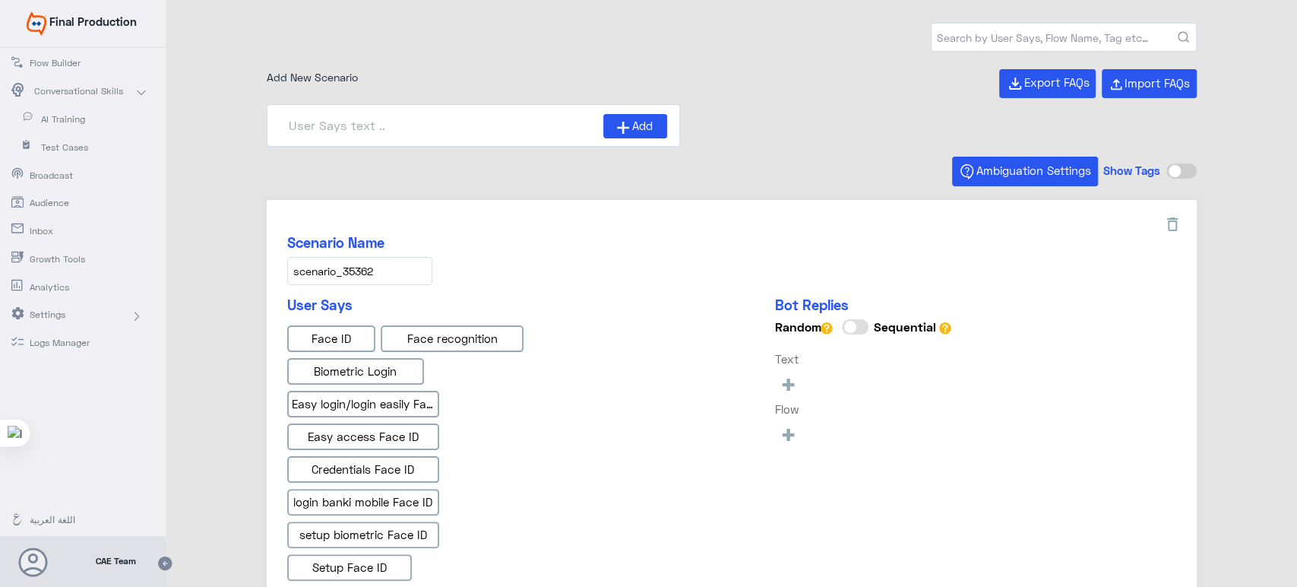
type input "Face ID AR"
type input "Instapay AR"
type input "Face ID En"
type input "Instapay EN"
type input "IBAN AR"
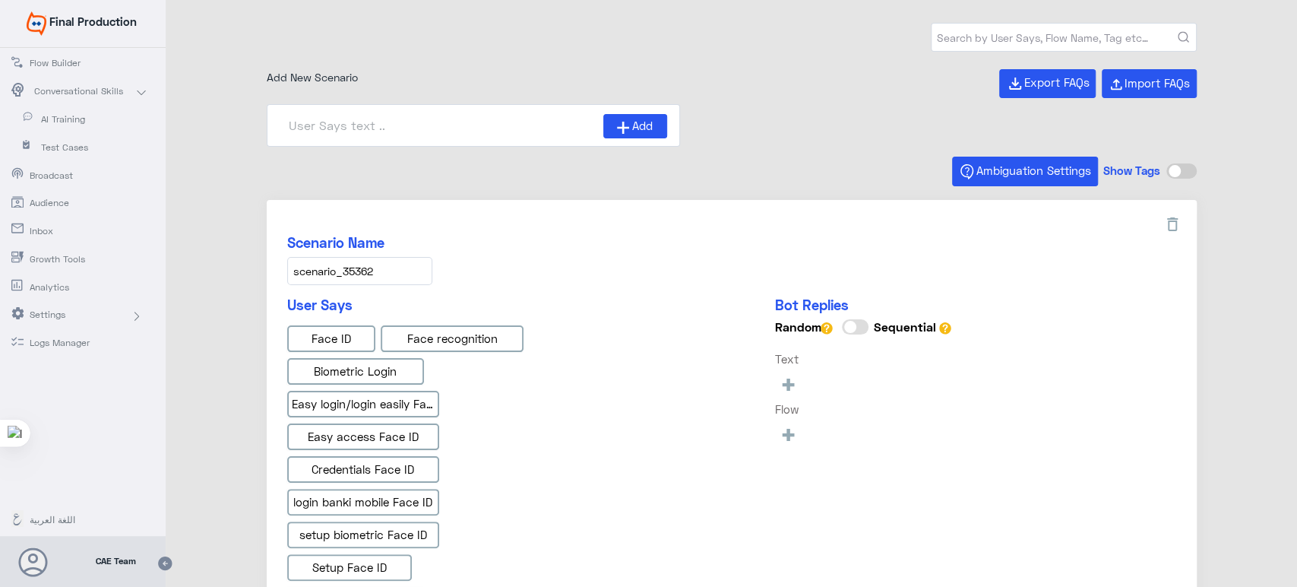
click at [1093, 41] on input "text" at bounding box center [1064, 37] width 265 height 27
type input "f"
type input "بانكس لايت"
click at [1178, 32] on button "submit" at bounding box center [1183, 37] width 11 height 11
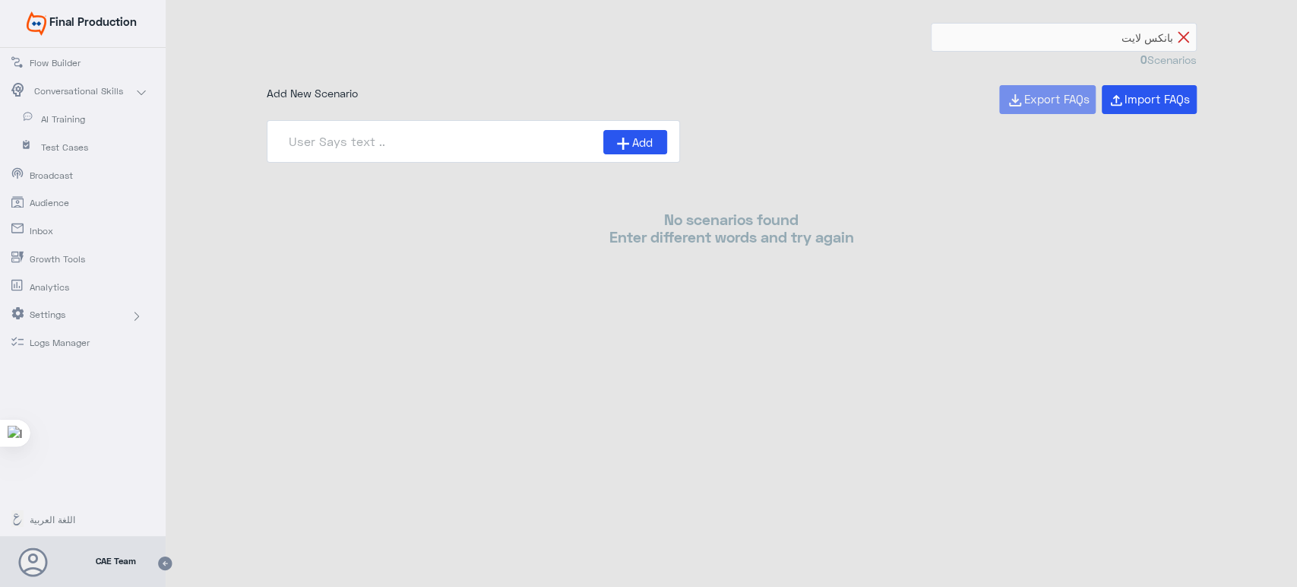
click at [1186, 35] on icon at bounding box center [1183, 37] width 11 height 11
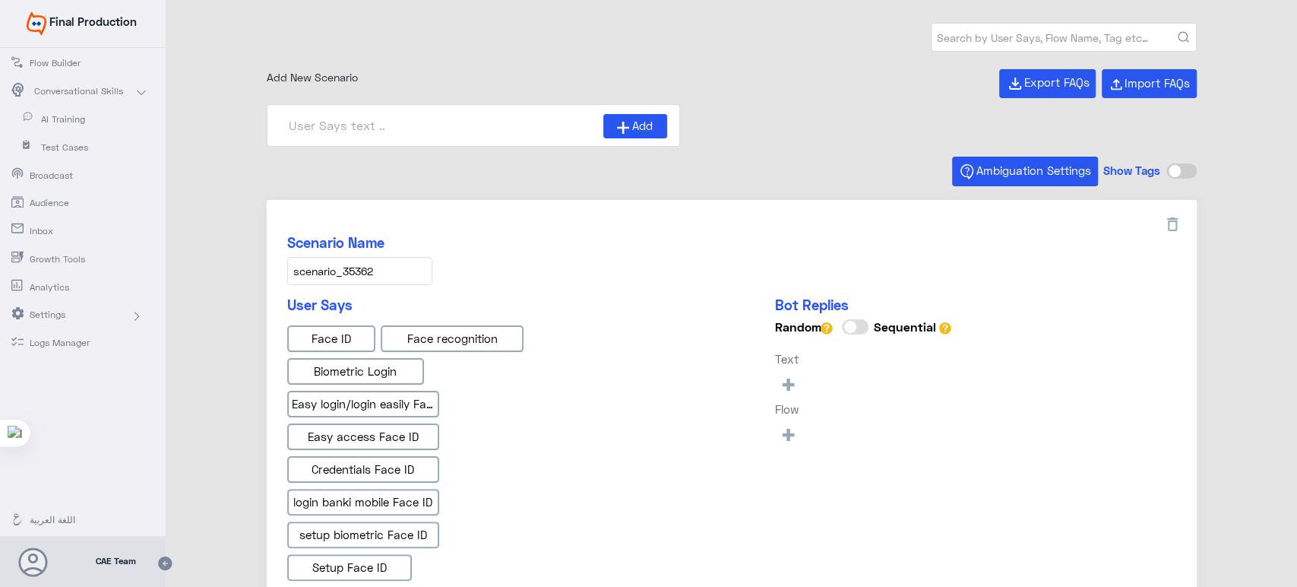
type input "Instapay AR"
type input "Instapay EN"
type input "IBAN AR"
type input "Face ID AR"
type input "Face ID En"
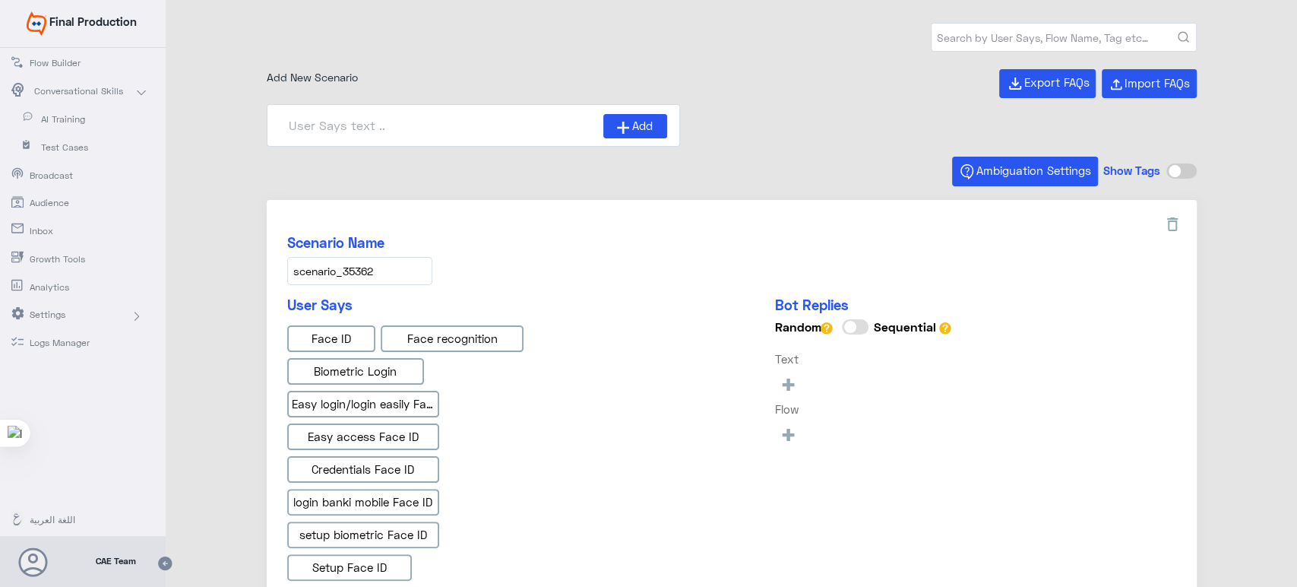
click at [1113, 33] on input "text" at bounding box center [1064, 37] width 265 height 27
type input "ل"
type input "بانكي لايت"
click at [1178, 32] on button "submit" at bounding box center [1183, 37] width 11 height 11
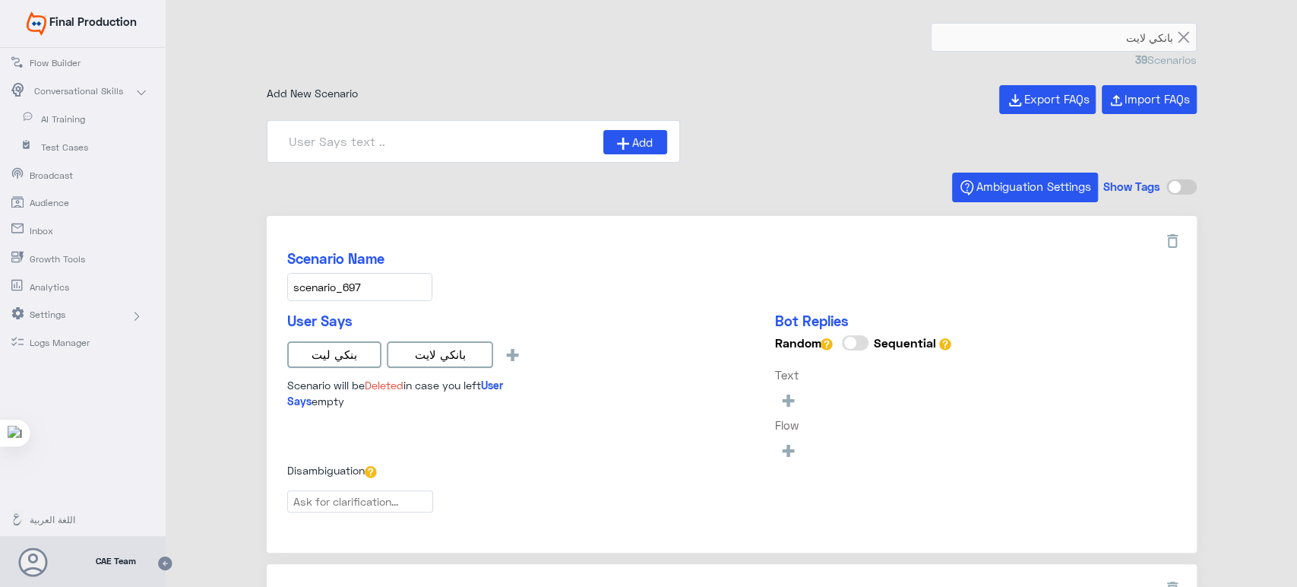
type input "Banki lite introAR"
type input "هل يمكنني معرفة تاريخ تحصيل الشيكات التى مازالت تح"
type input "من يمكنه أستخدام تطبيق banki lite?"
type input "ما نوع الشيكات المتوفرة في banki lite?"
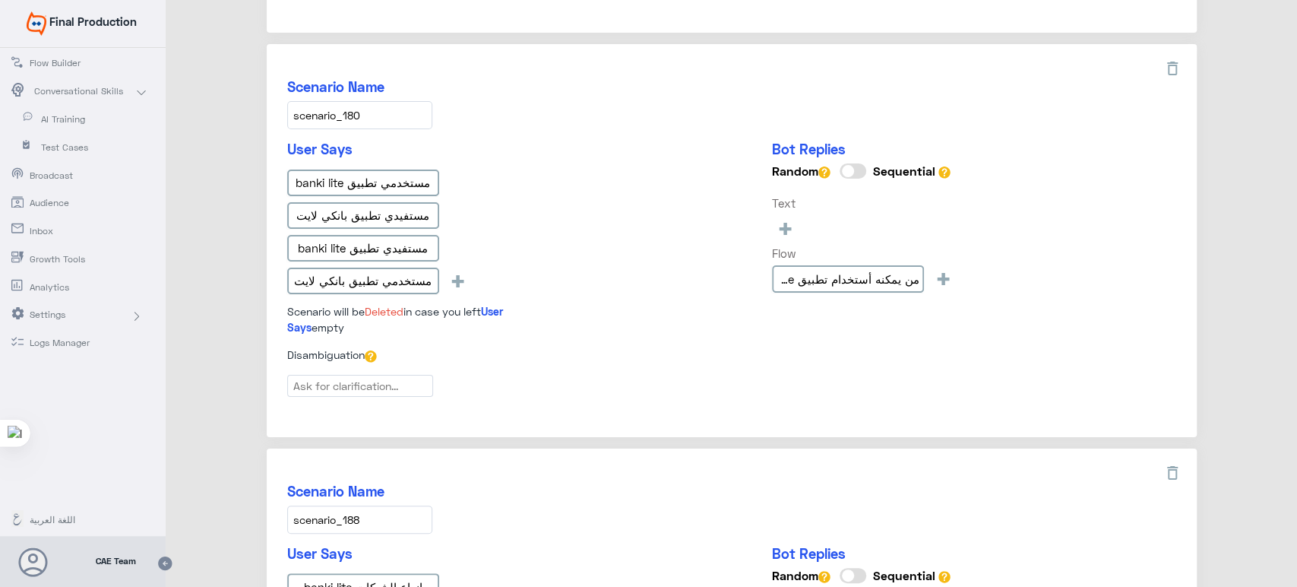
type input "ما هى الفترة المتاحة لمراجعة الشيكات من خلال banki"
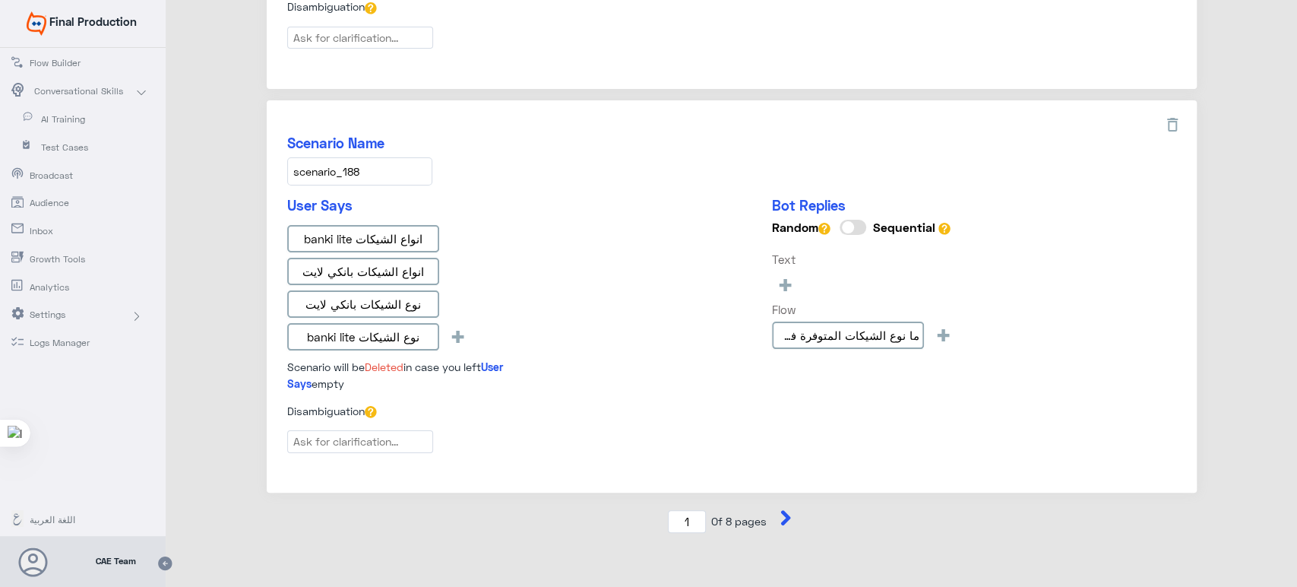
click at [781, 510] on icon at bounding box center [786, 517] width 10 height 15
type input "2"
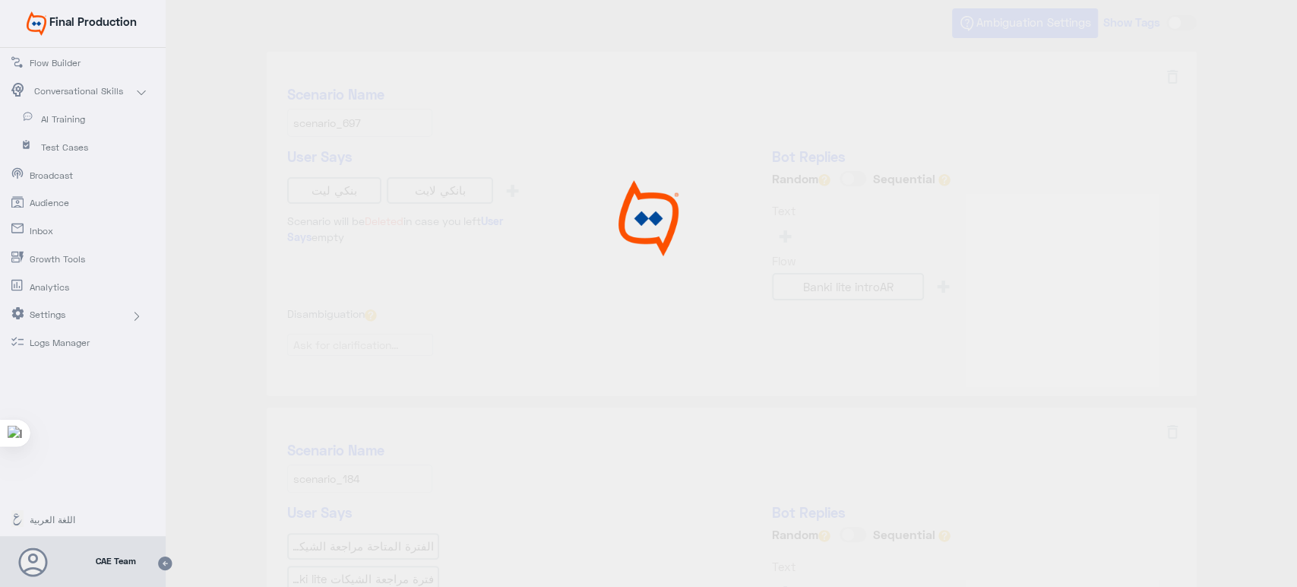
scroll to position [0, 0]
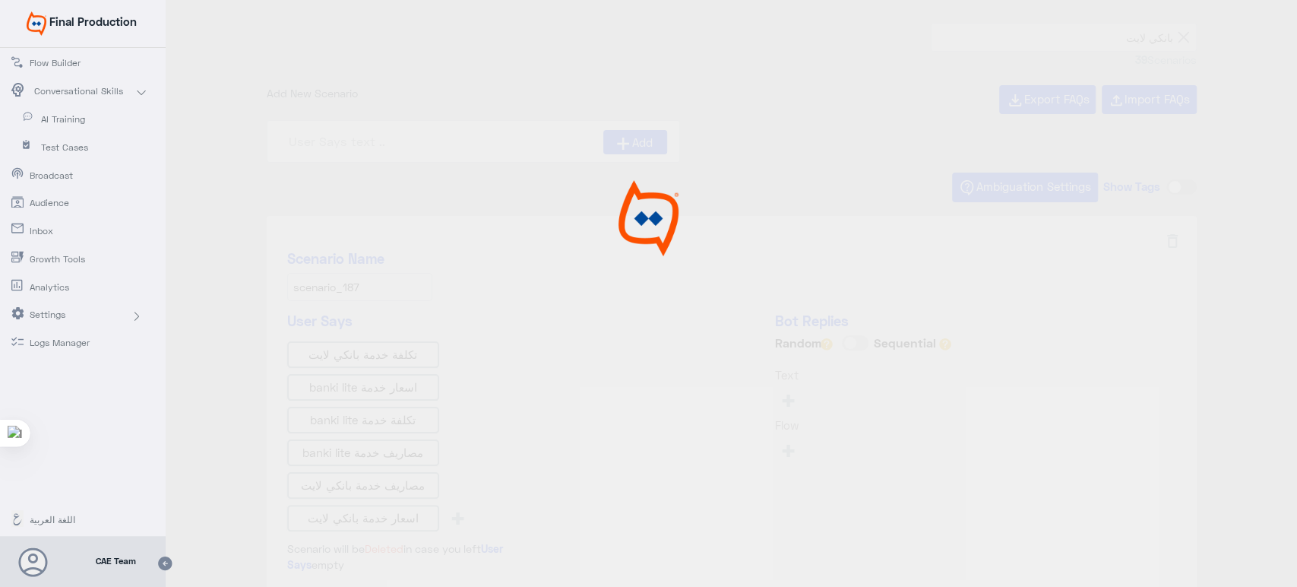
type input "ما هي الخدمات الرئيسية المتاحة من خلال الخدمة؟"
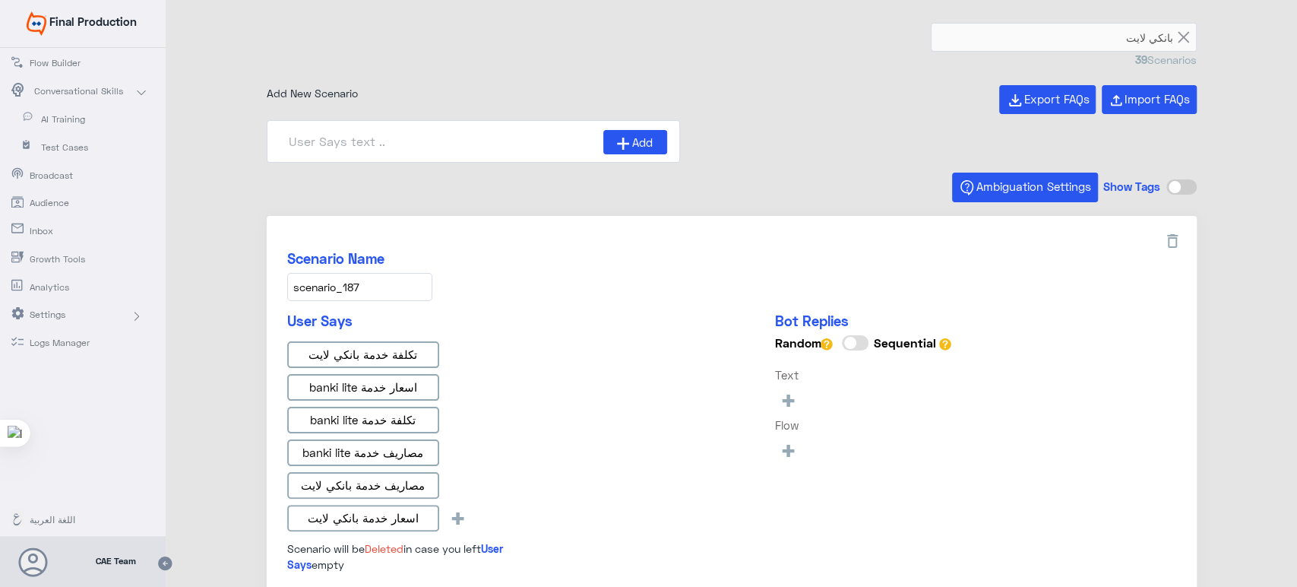
type input "كيف استطيع دفع فواتيرى من خلال التطبيق؟"
type input "هل هناك أي مصاريف لأستخدام الخدمة؟"
type input "الأشتراك فى خدمة كشف الحساب الإلكتروني."
type input "ما هى كيفية الاشتراك او تعديل نوع الأشتراك لكشف ال"
click at [1179, 39] on icon at bounding box center [1183, 37] width 11 height 11
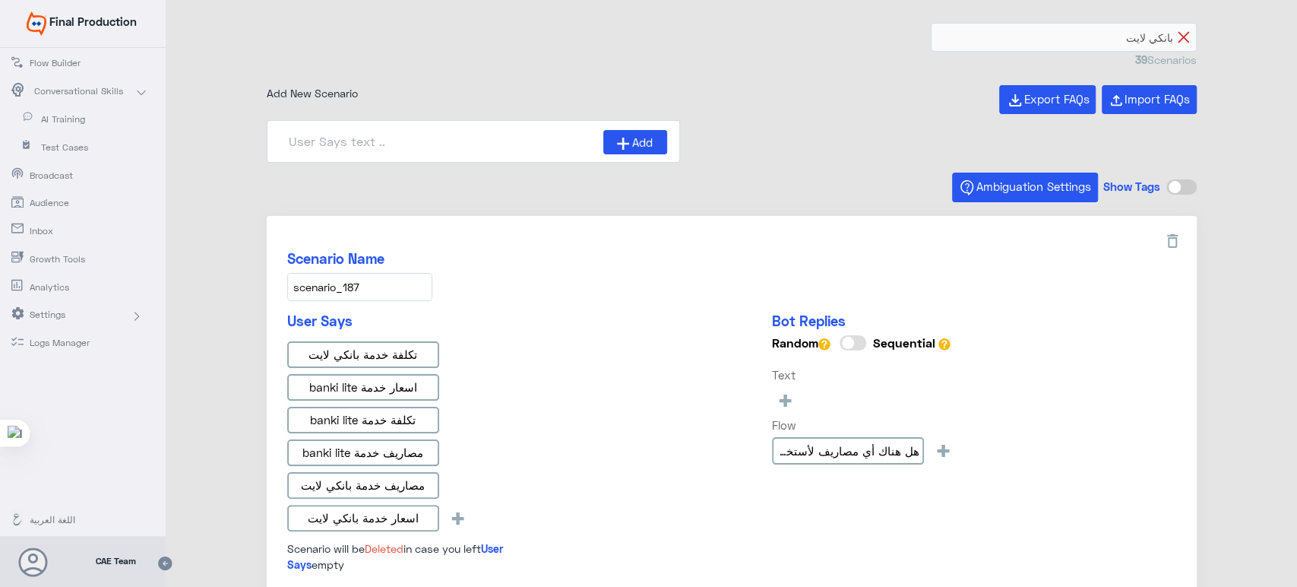
type input "1"
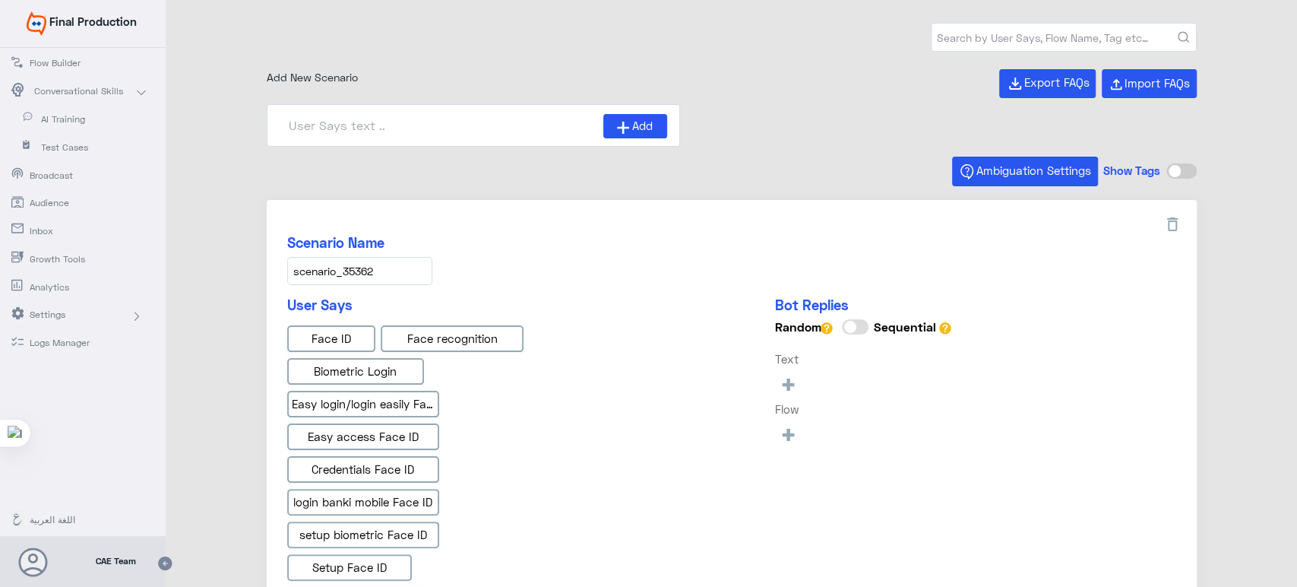
type input "IBAN AR"
type input "Instapay EN"
type input "Face ID En"
type input "Face ID AR"
type input "Instapay AR"
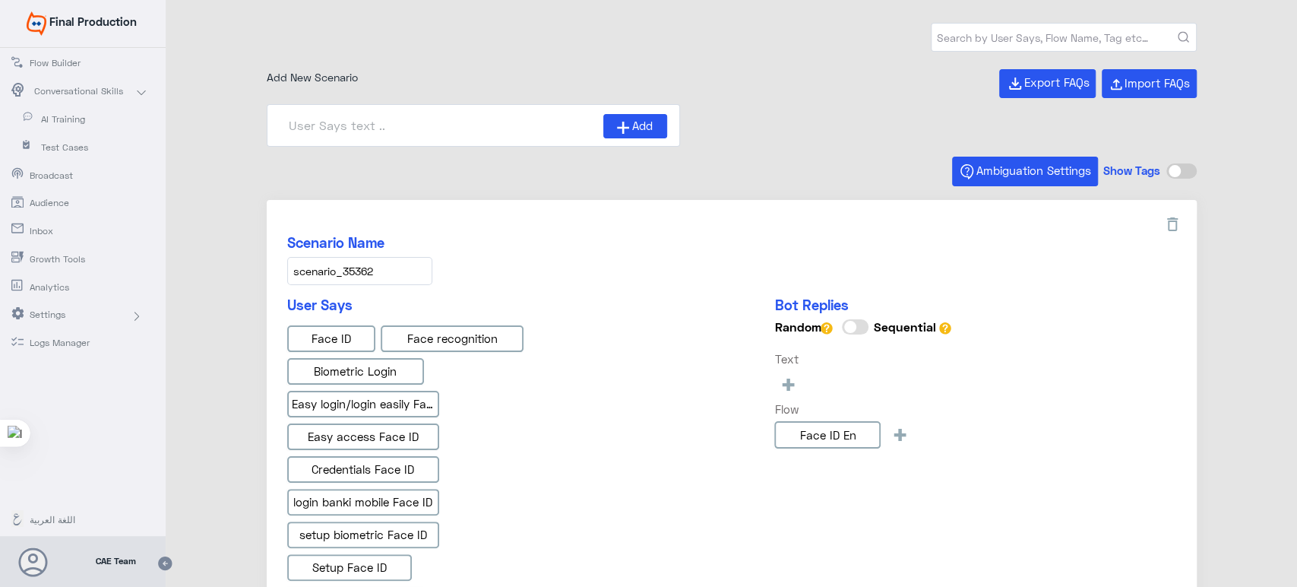
click at [981, 30] on input "text" at bounding box center [1064, 37] width 265 height 27
type input "banki mobile"
click at [1181, 33] on icon "submit" at bounding box center [1183, 37] width 11 height 11
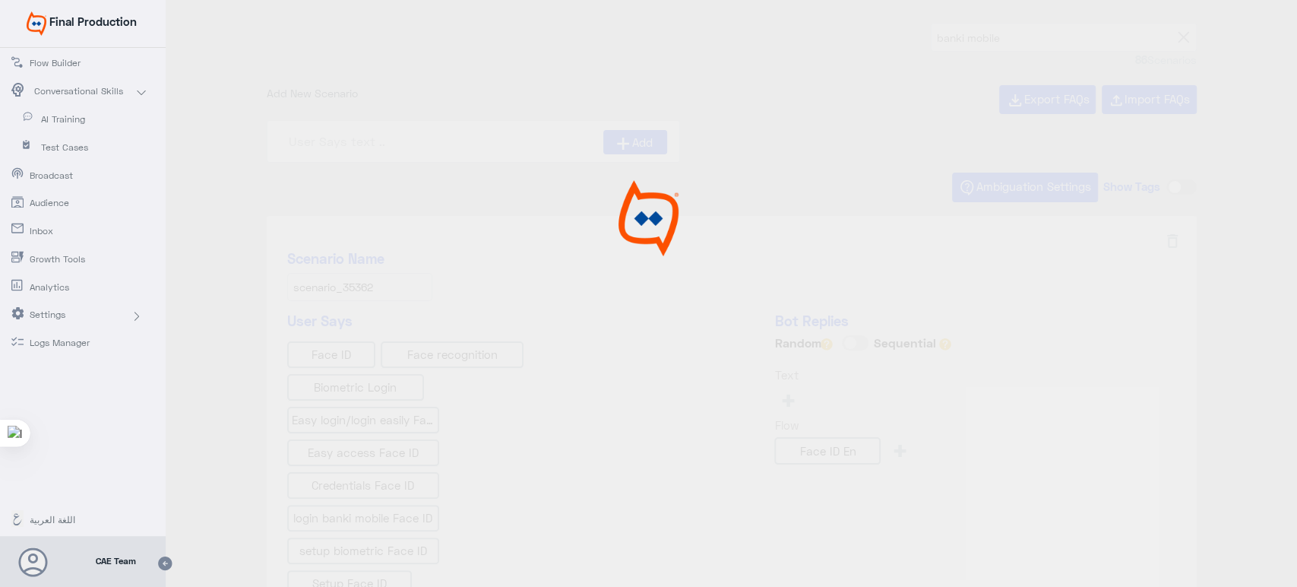
type input "هل يمكنني رؤية تفاصيل الودائع والقروض من خلال ال"
type input "Awards"
type input "كم عدد المعاملات المتاحة تحت كل حساب في banki Mobi"
type input "ما نوع الشيكات المتوفرة في banki Mobile?"
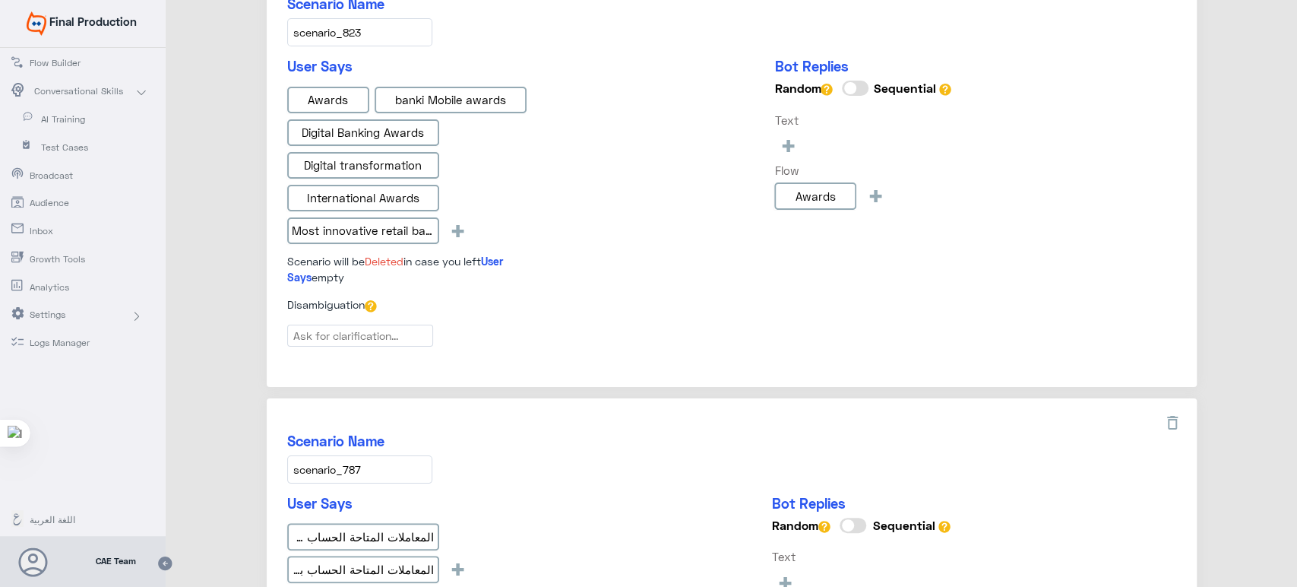
scroll to position [2169, 0]
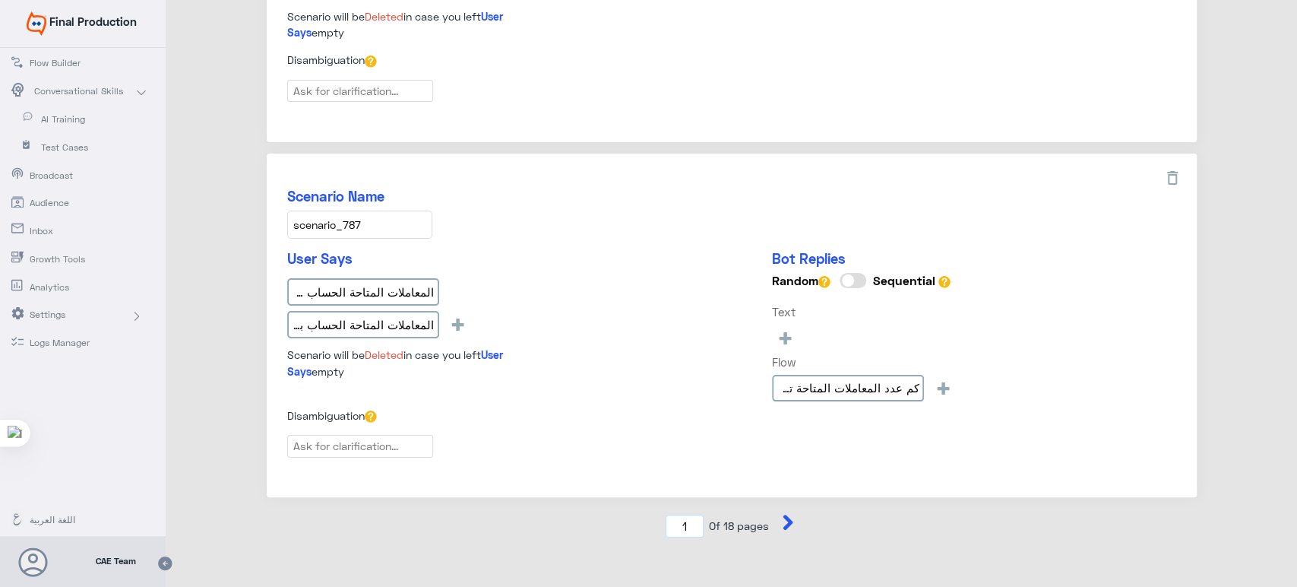
click at [687, 517] on input "1" at bounding box center [685, 527] width 38 height 24
type input "9"
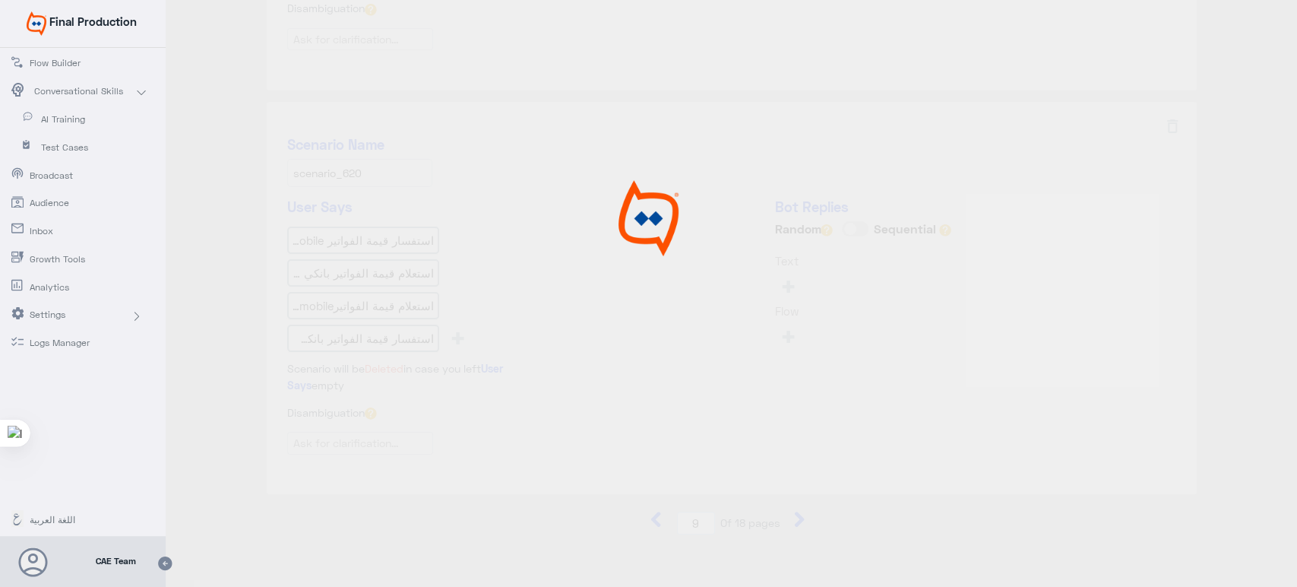
type input "هل يمكنني رؤية معاملات الشهر الحالي؟ ar"
type input "هل يمكنني الأستعلام عن قيمة الفواتير التى قمت بتس"
type input "هل يمكنني تحديث البريد الألكتروني من Banki Mobile?"
type input "كيف أستطيع تغيير سؤال التحدي أوالإجابة"
type input "هل يمكنني معرفة تاريخ تحصيل الشيكات التى مازالت ت"
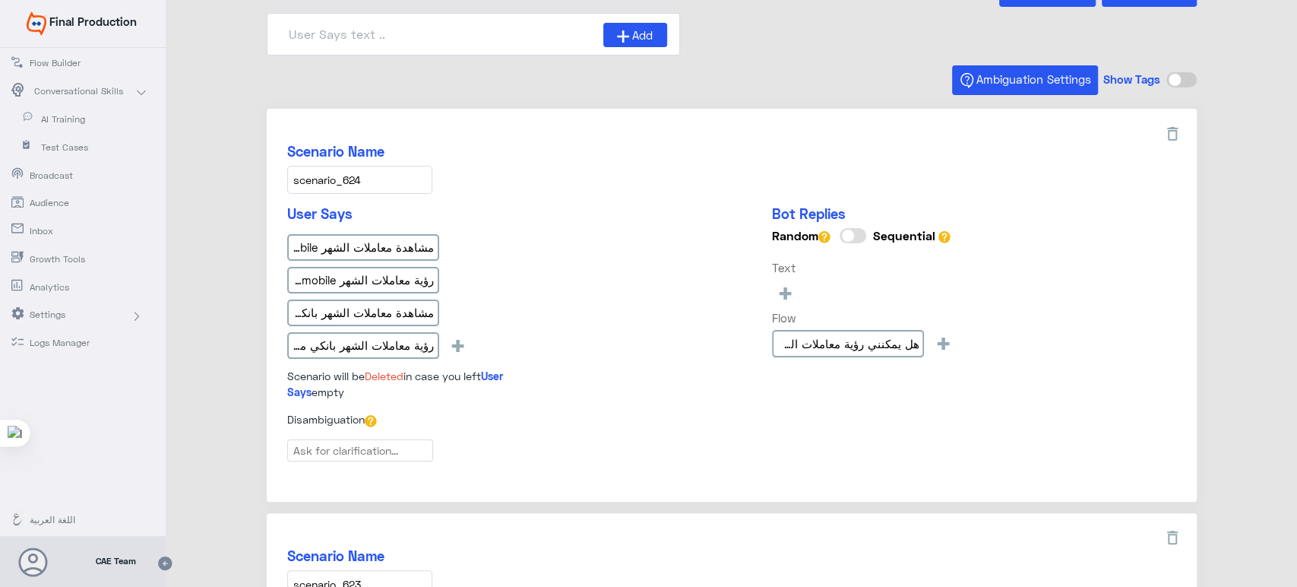
scroll to position [0, 0]
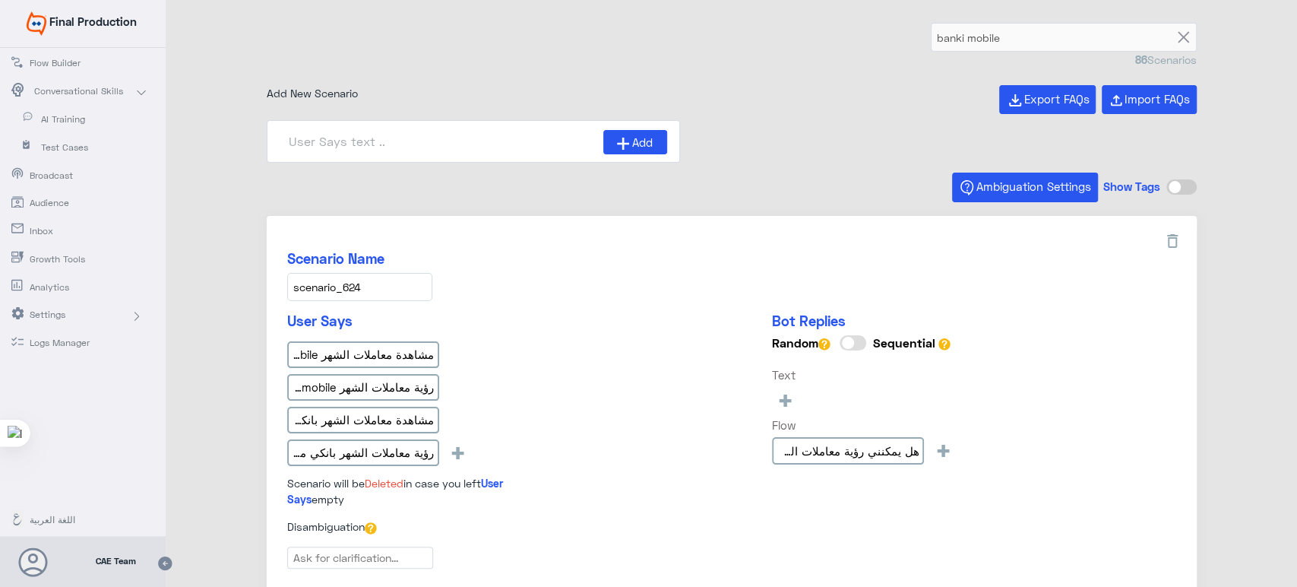
drag, startPoint x: 377, startPoint y: 283, endPoint x: 286, endPoint y: 290, distance: 91.5
click at [287, 290] on input "scenario_624" at bounding box center [359, 287] width 145 height 28
click at [542, 336] on div "User Says مشاهدة معاملات الشهر banki mobile رؤية معاملات الشهر banki mobile مشا…" at bounding box center [420, 409] width 266 height 195
click at [401, 356] on input "مشاهدة معاملات الشهر banki mobile" at bounding box center [363, 354] width 152 height 27
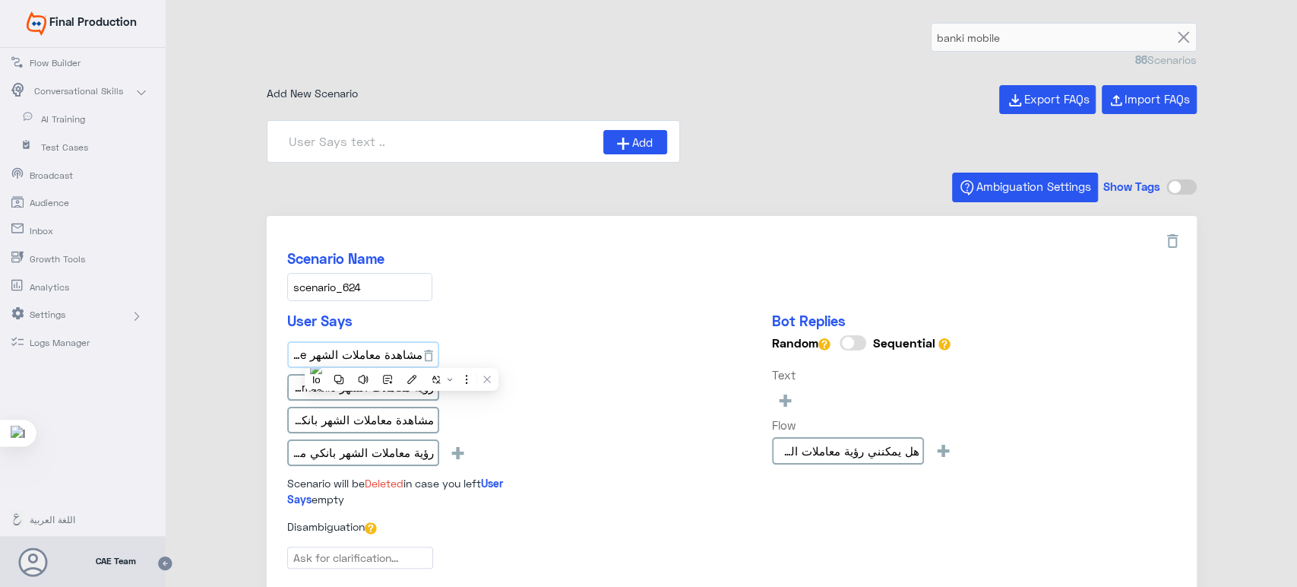
click at [401, 356] on input "مشاهدة معاملات الشهر banki mobile" at bounding box center [363, 354] width 152 height 27
click at [377, 378] on input "رؤية معاملات الشهر banki mobile" at bounding box center [363, 387] width 152 height 27
click at [499, 266] on h5 "Scenario Name" at bounding box center [731, 258] width 889 height 17
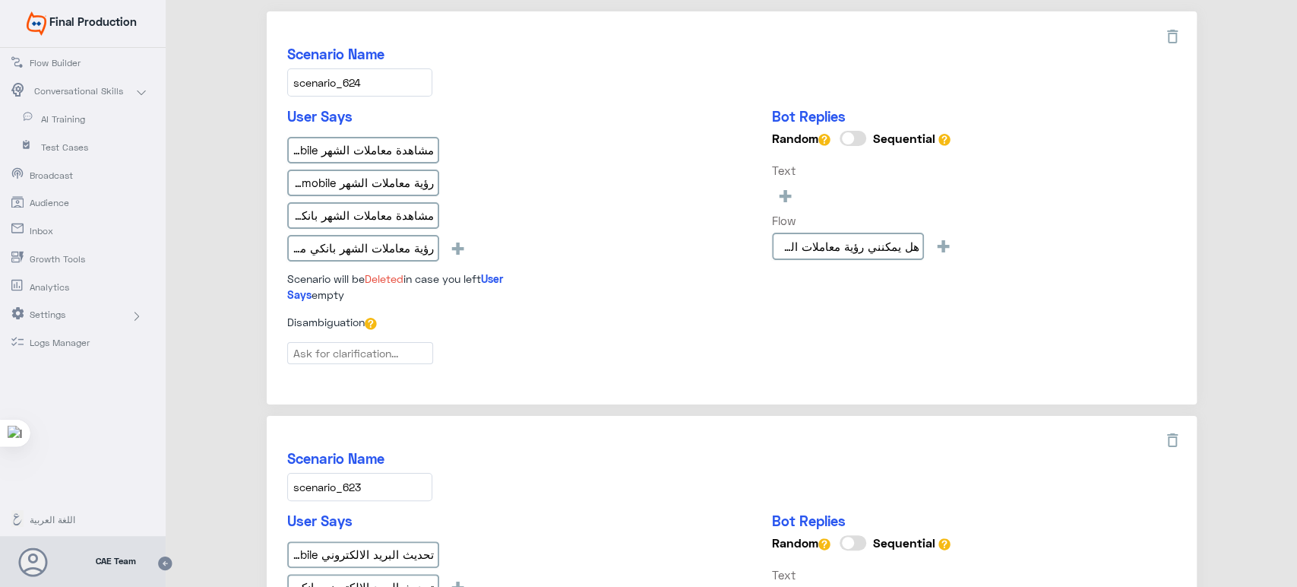
scroll to position [206, 0]
click at [407, 215] on input "مشاهدة معاملات الشهر بانكي موبايل" at bounding box center [363, 214] width 152 height 27
click at [392, 254] on input "رؤية معاملات الشهر بانكي موبايل" at bounding box center [363, 246] width 152 height 27
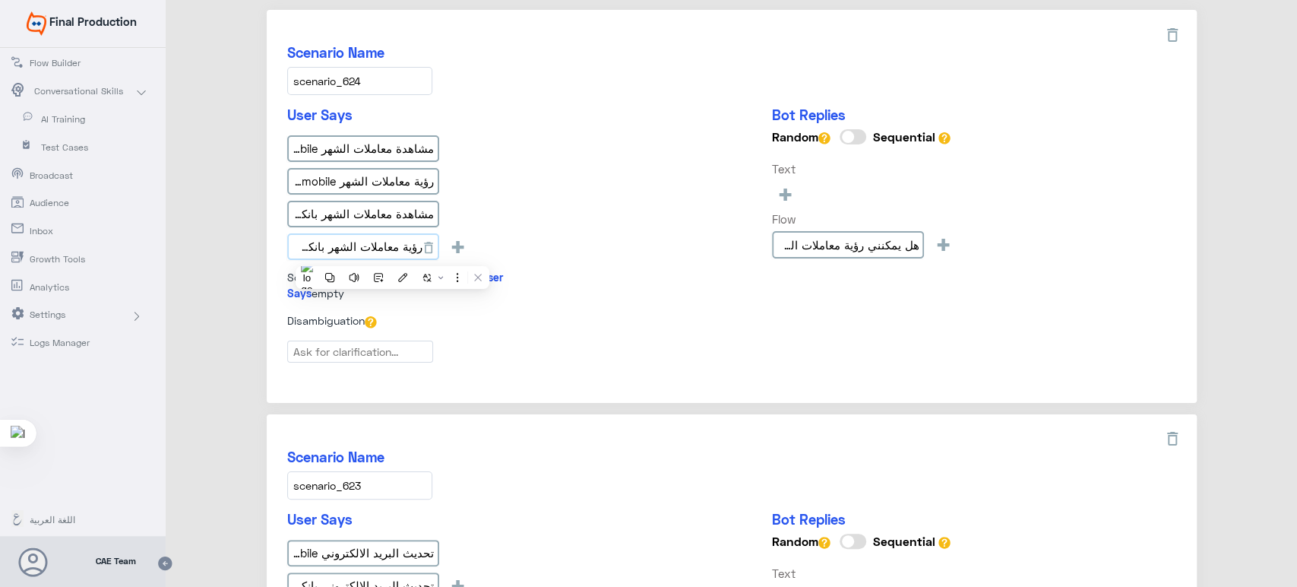
click at [392, 254] on input "رؤية معاملات الشهر بانكي موبايل" at bounding box center [363, 246] width 152 height 27
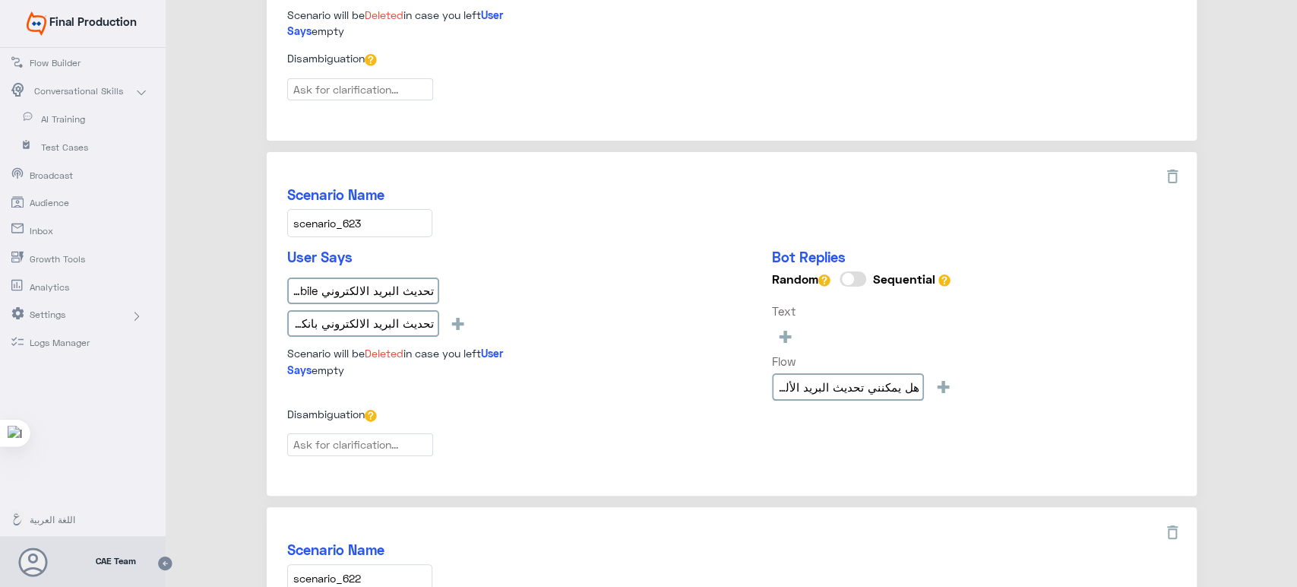
scroll to position [572, 0]
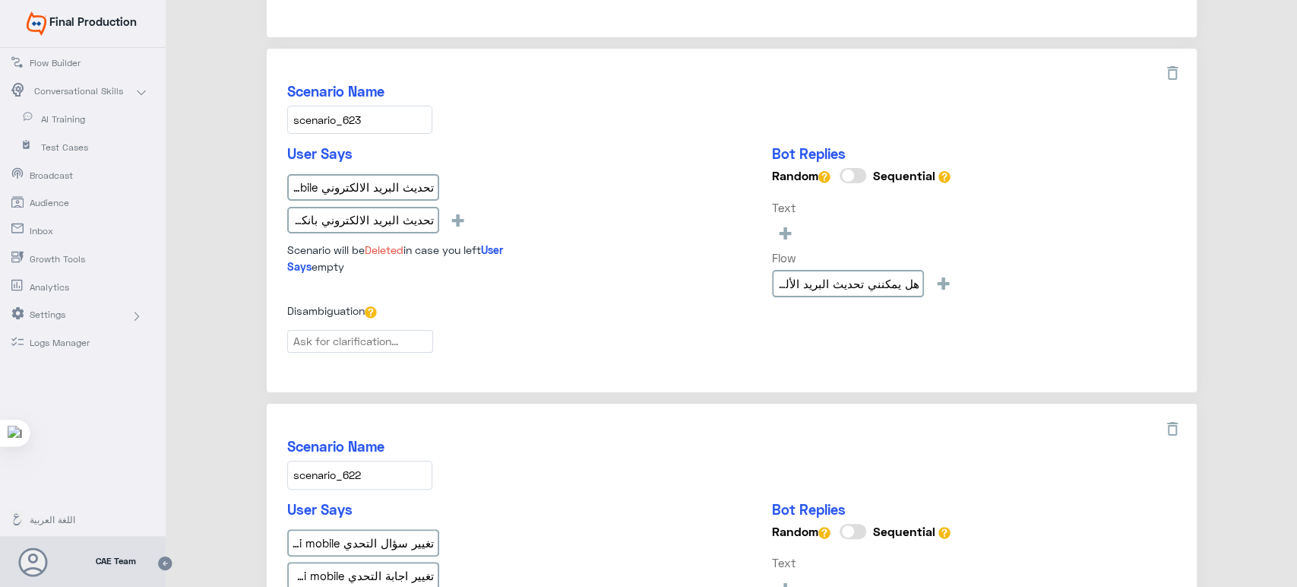
drag, startPoint x: 371, startPoint y: 113, endPoint x: 290, endPoint y: 113, distance: 80.6
click at [290, 113] on input "scenario_623" at bounding box center [359, 120] width 145 height 28
click at [365, 191] on input "تحديث البريد الالكتروني banki mobile" at bounding box center [363, 187] width 152 height 27
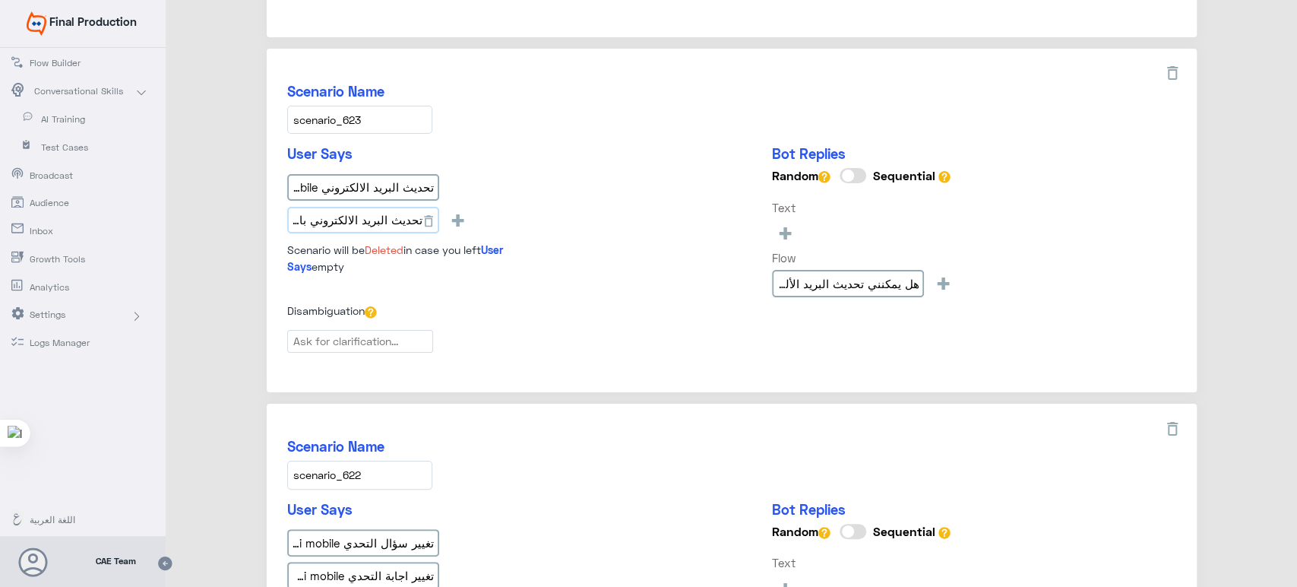
click at [402, 213] on input "تحديث البريد الالكتروني بانكي موبايل" at bounding box center [363, 220] width 152 height 27
click at [547, 198] on div "تحديث البريد الالكتروني banki mobile تحديث البريد الالكتروني بانكي موبايل +" at bounding box center [420, 206] width 266 height 65
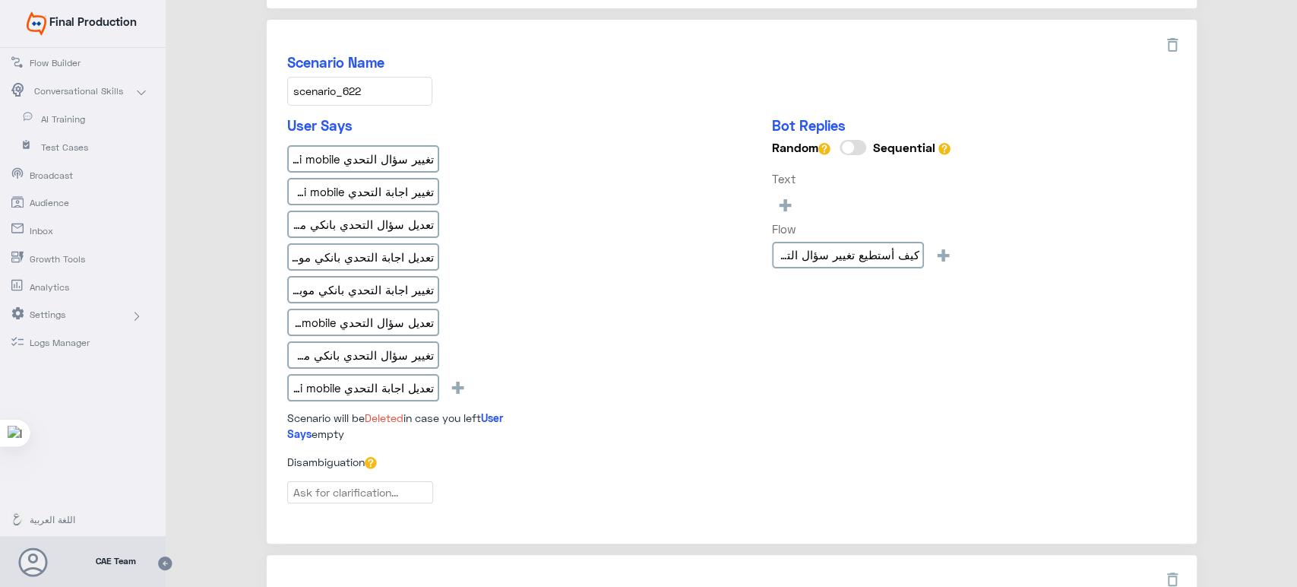
scroll to position [962, 0]
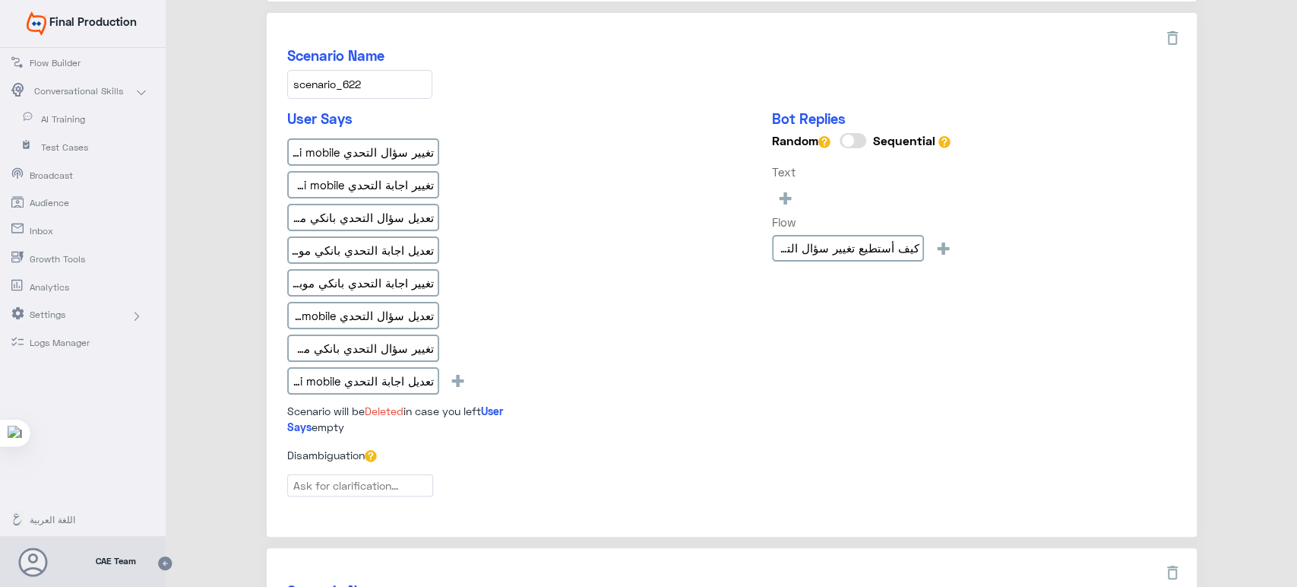
drag, startPoint x: 385, startPoint y: 78, endPoint x: 246, endPoint y: 79, distance: 139.9
click at [246, 79] on div "banki mobile 86 Scenarios Add New Scenario Export FAQs Import FAQs Add Ambiguat…" at bounding box center [732, 290] width 1132 height 2458
click at [401, 138] on input "تغيير سؤال التحدي banki mobile" at bounding box center [363, 151] width 152 height 27
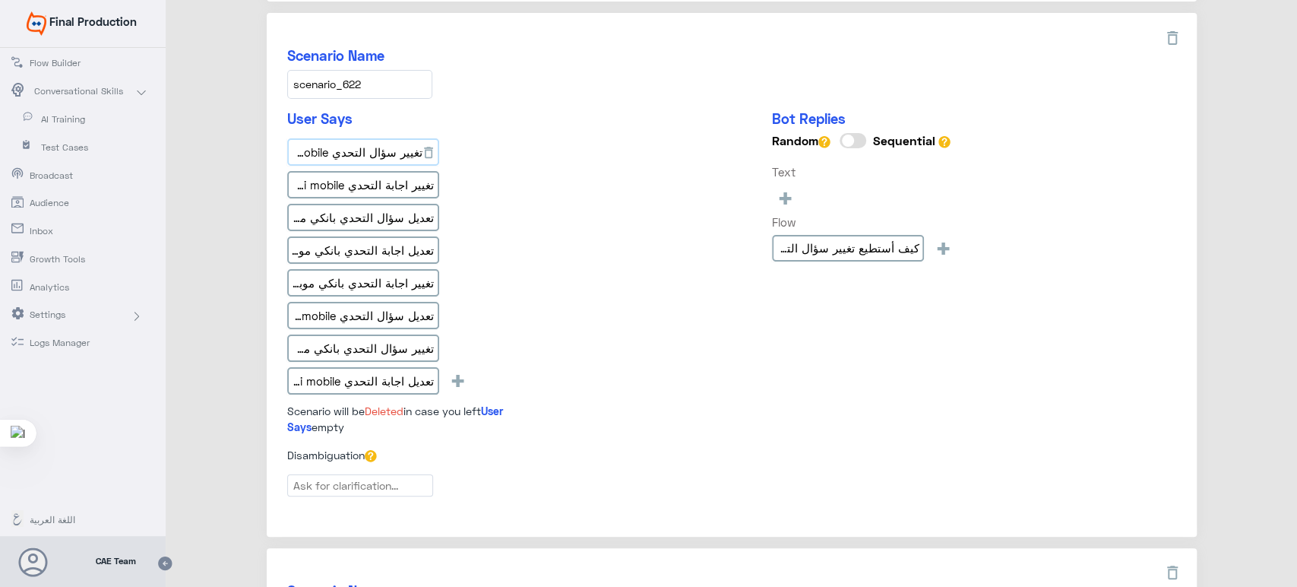
click at [401, 138] on input "تغيير سؤال التحدي banki mobile" at bounding box center [363, 151] width 152 height 27
click at [395, 182] on input "تغيير اجابة التحدي banki mobile" at bounding box center [363, 184] width 152 height 27
click at [390, 222] on input "تعديل سؤال التحدي بانكي موبايل" at bounding box center [363, 217] width 152 height 27
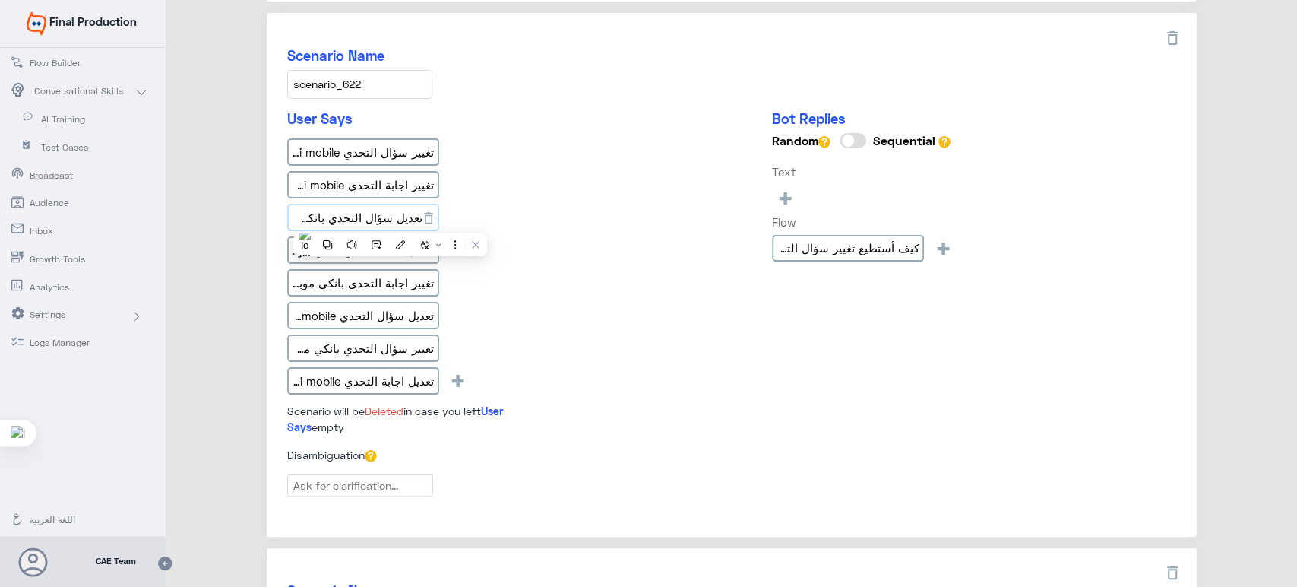
click at [390, 222] on input "تعديل سؤال التحدي بانكي موبايل" at bounding box center [363, 217] width 152 height 27
click at [480, 163] on div "تغيير سؤال التحدي banki mobile تغيير اجابة التحدي banki mobile تعديل سؤال التحد…" at bounding box center [420, 268] width 266 height 261
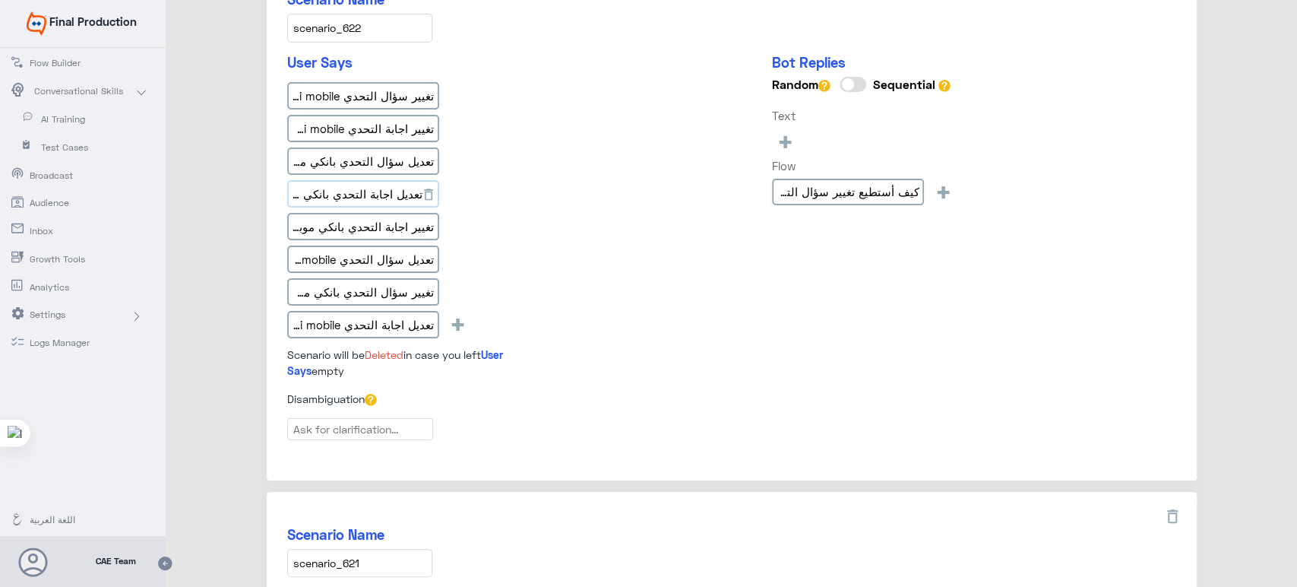
click at [368, 188] on input "تعديل اجابة التحدي بانكي موبايل" at bounding box center [363, 193] width 152 height 27
click at [377, 213] on input "تغيير اجابة التحدي بانكي موبايل" at bounding box center [363, 226] width 152 height 27
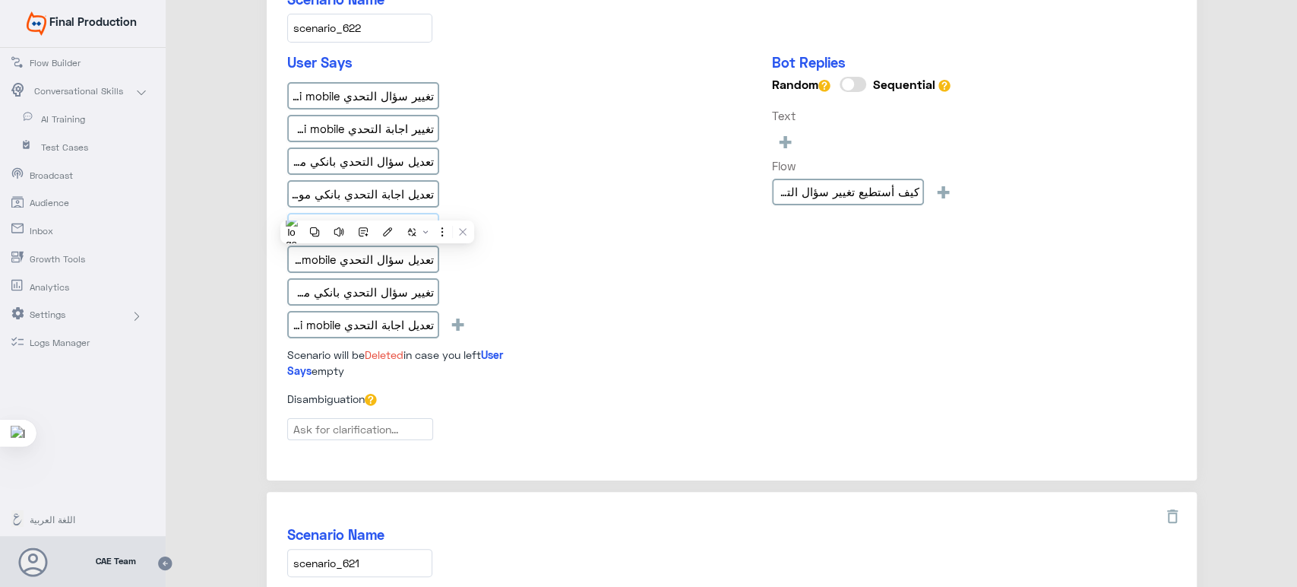
click at [377, 213] on input "تغيير اجابة التحدي بانكي موبايل" at bounding box center [363, 226] width 152 height 27
click at [366, 252] on input "تعديل سؤال التحدي banki mobile" at bounding box center [363, 259] width 152 height 27
click at [350, 278] on input "تغيير سؤال التحدي بانكي موبايل" at bounding box center [363, 291] width 152 height 27
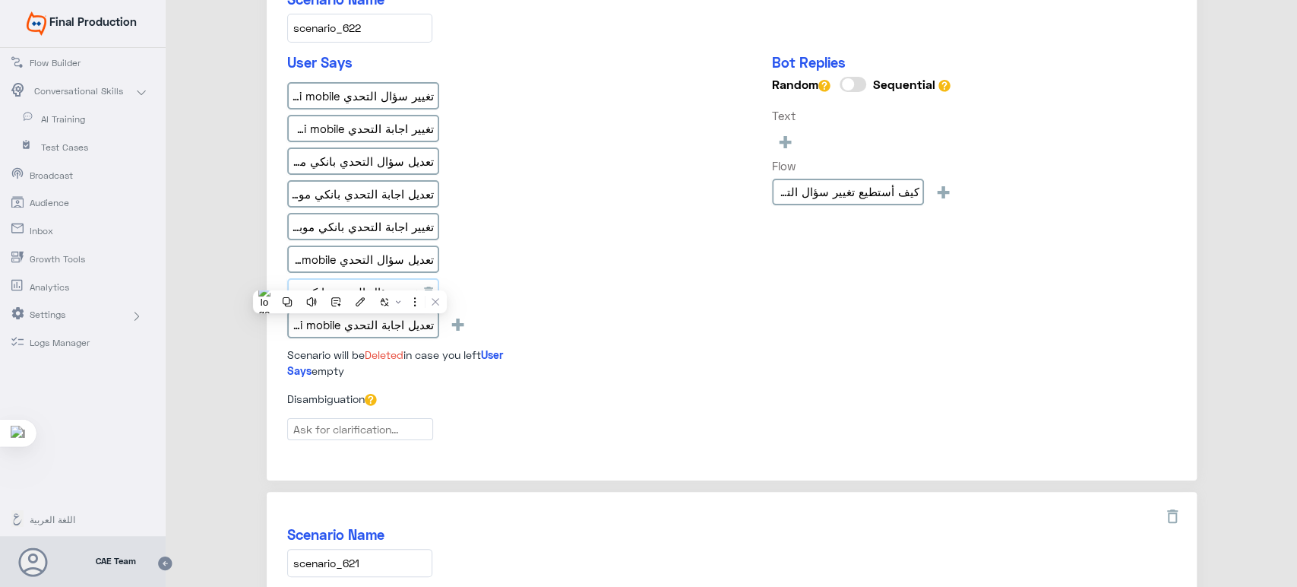
click at [350, 278] on input "تغيير سؤال التحدي بانكي موبايل" at bounding box center [363, 291] width 152 height 27
click at [389, 315] on input "تعديل اجابة التحدي banki mobile" at bounding box center [363, 324] width 152 height 27
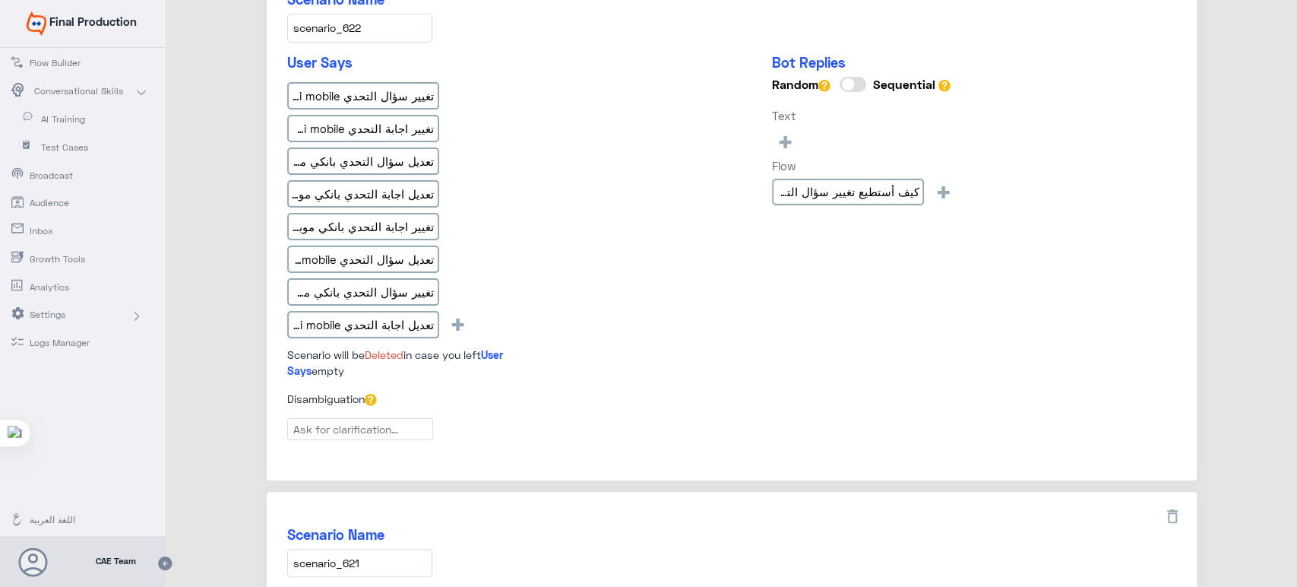
click at [614, 313] on div "User Says تغيير سؤال التحدي banki mobile تغيير اجابة التحدي banki mobile تعديل …" at bounding box center [731, 222] width 889 height 337
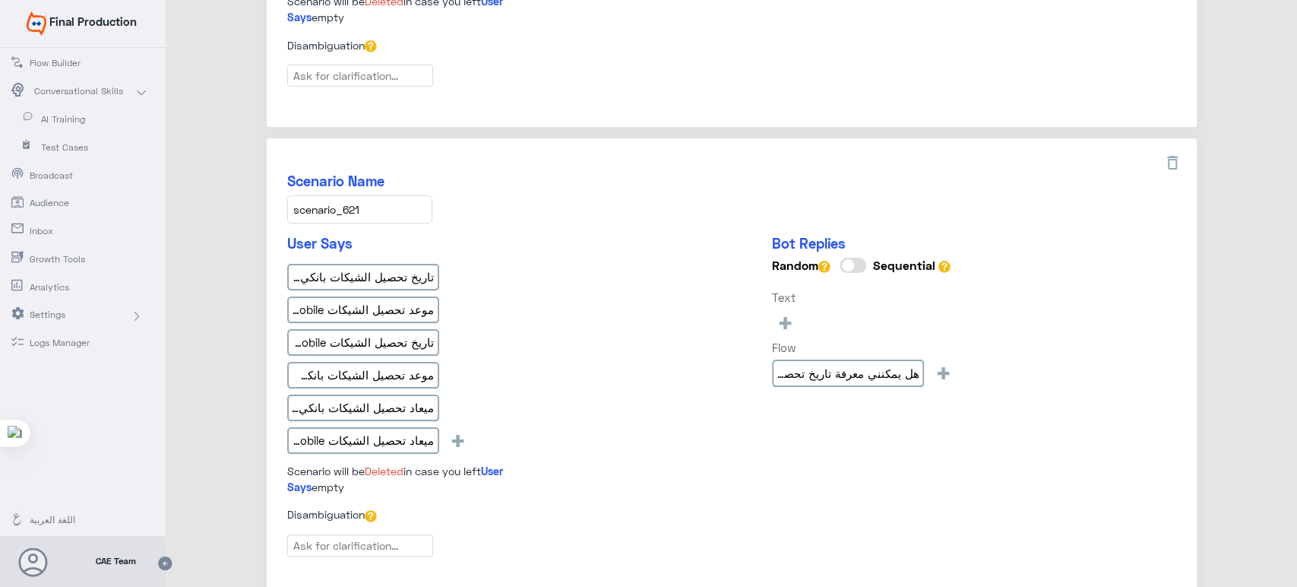
scroll to position [1374, 0]
click at [376, 201] on input "scenario_621" at bounding box center [359, 207] width 145 height 28
drag, startPoint x: 376, startPoint y: 201, endPoint x: 328, endPoint y: 198, distance: 48.0
click at [328, 198] on input "scenario_621" at bounding box center [359, 207] width 145 height 28
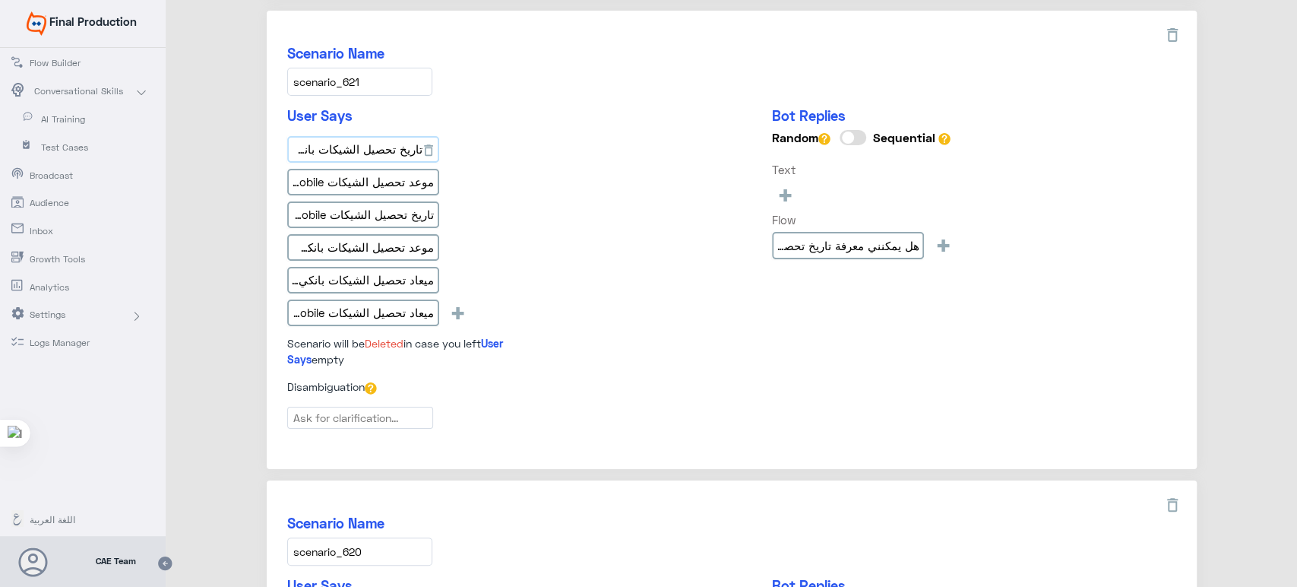
click at [361, 138] on input "تاريخ تحصيل الشيكات بانكي موبايل" at bounding box center [363, 149] width 152 height 27
click at [401, 179] on input "موعد تحصيل الشيكات banki mobile" at bounding box center [363, 182] width 152 height 27
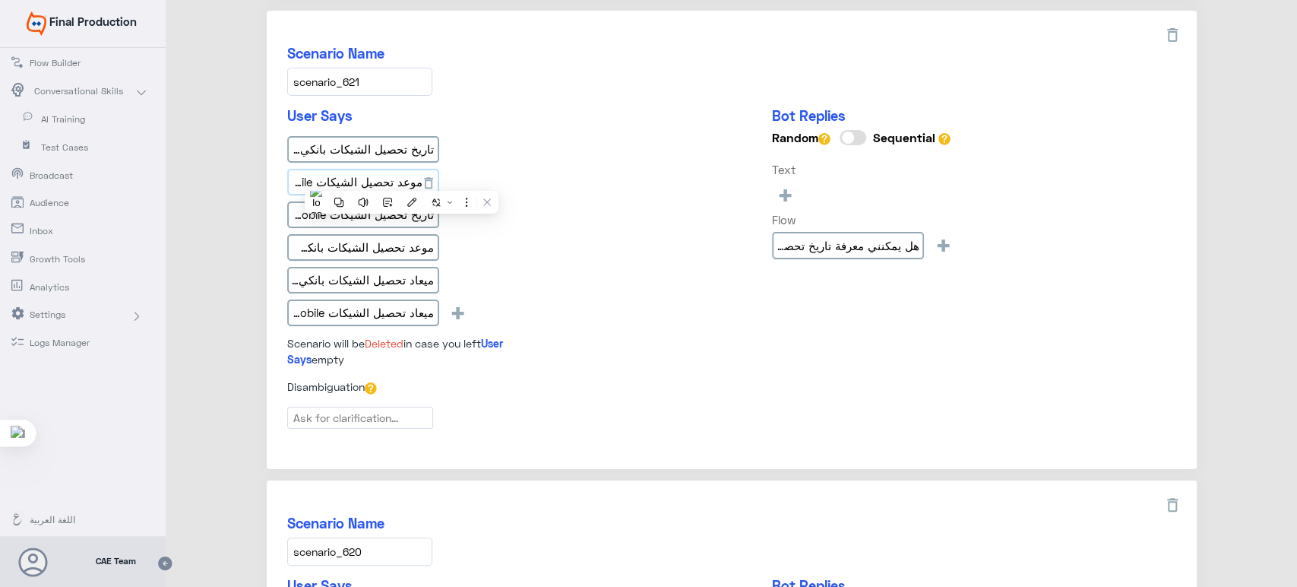
click at [401, 179] on input "موعد تحصيل الشيكات banki mobile" at bounding box center [363, 182] width 152 height 27
click at [353, 207] on input "تاريخ تحصيل الشيكات banki mobile" at bounding box center [363, 214] width 152 height 27
click at [374, 249] on input "موعد تحصيل الشيكات بانكي موبايل" at bounding box center [363, 247] width 152 height 27
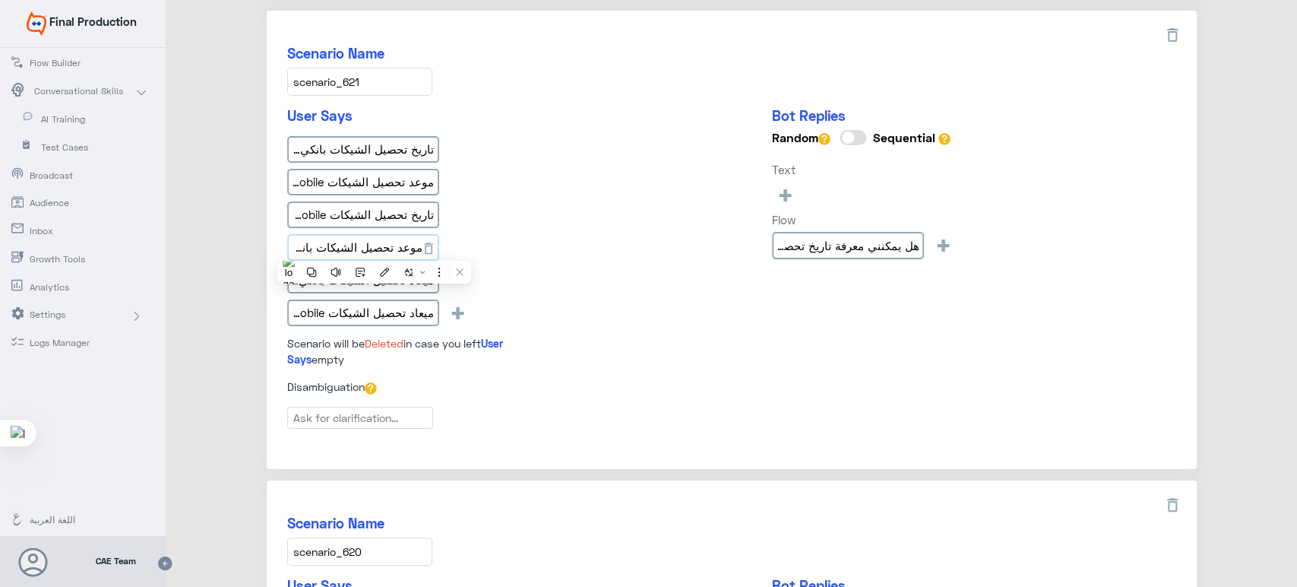
click at [374, 249] on input "موعد تحصيل الشيكات بانكي موبايل" at bounding box center [363, 247] width 152 height 27
click at [363, 271] on input "ميعاد تحصيل الشيكات بانكي موبايل" at bounding box center [363, 280] width 152 height 27
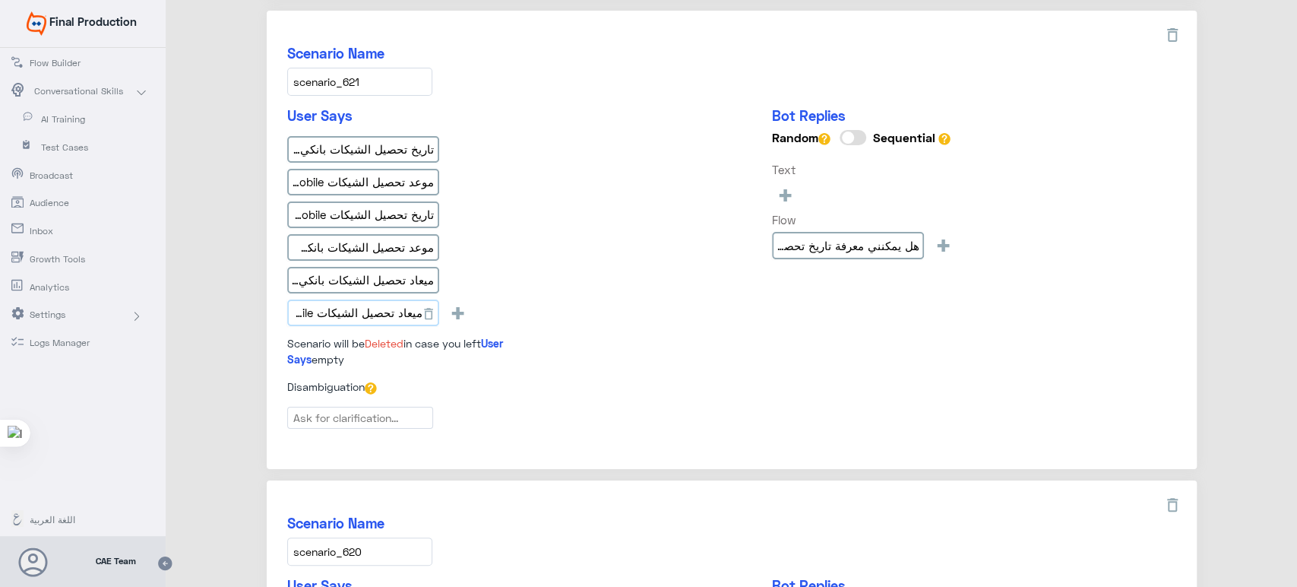
click at [362, 301] on input "ميعاد تحصيل الشيكات banki mobile" at bounding box center [363, 312] width 152 height 27
click at [565, 211] on div "User Says تاريخ تحصيل الشيكات بانكي موبايل موعد تحصيل الشيكات banki mobile تاري…" at bounding box center [731, 242] width 889 height 271
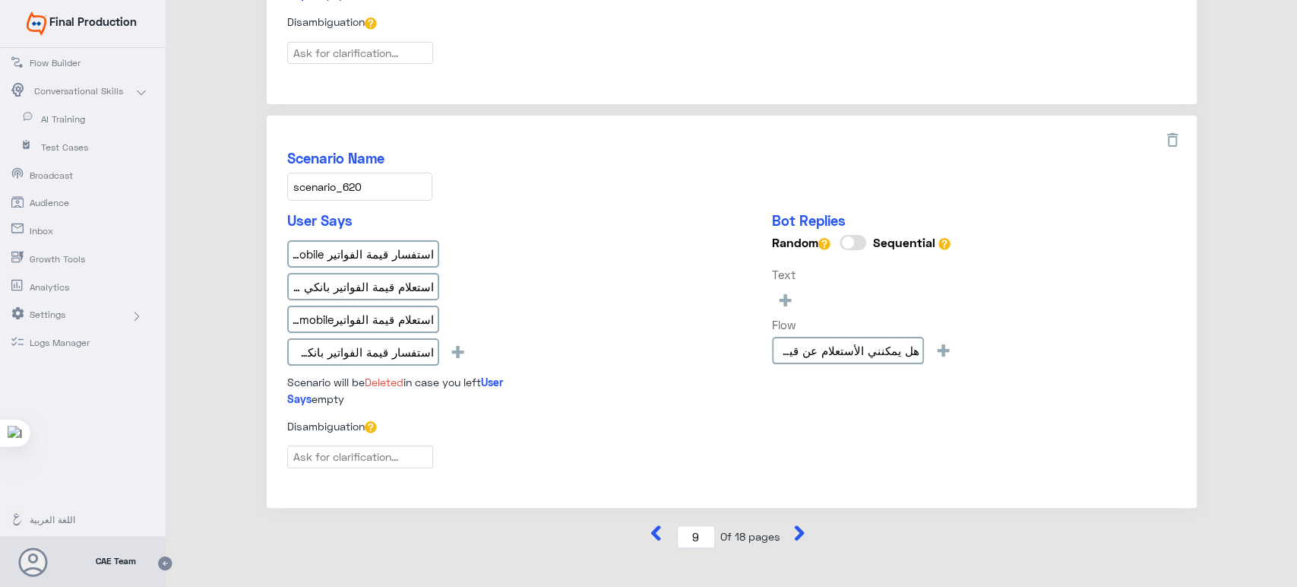
scroll to position [1878, 0]
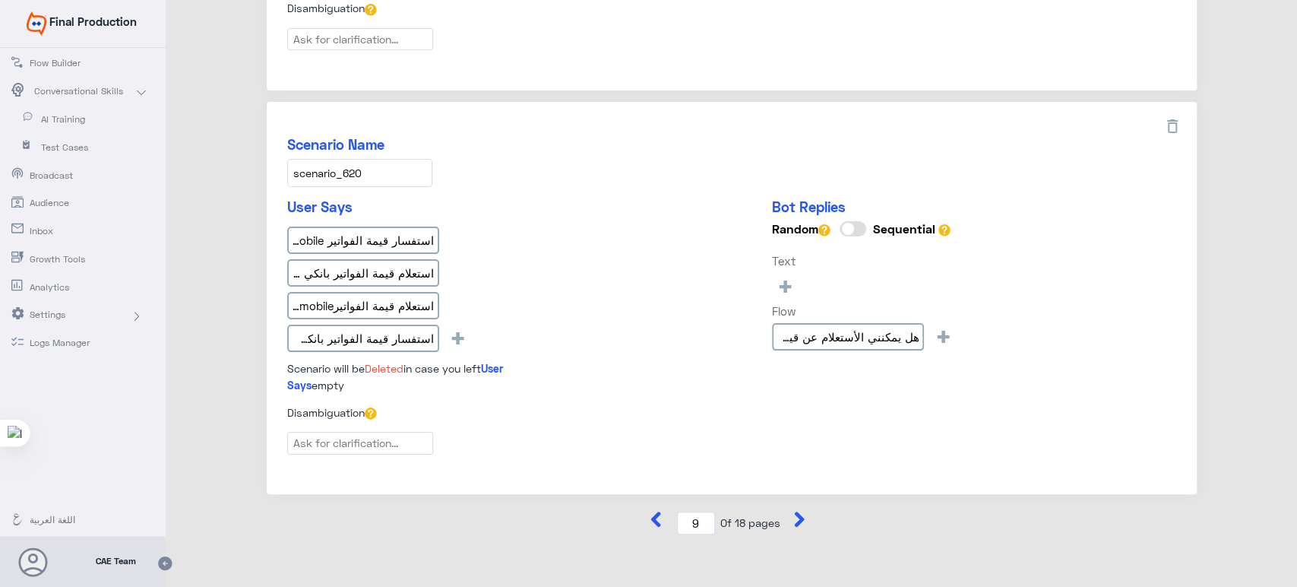
click at [380, 168] on input "scenario_620" at bounding box center [359, 173] width 145 height 28
drag, startPoint x: 380, startPoint y: 168, endPoint x: 303, endPoint y: 166, distance: 76.8
click at [303, 166] on input "scenario_620" at bounding box center [359, 173] width 145 height 28
click at [401, 236] on input "استفسار قيمة الفواتير banki mobile" at bounding box center [363, 239] width 152 height 27
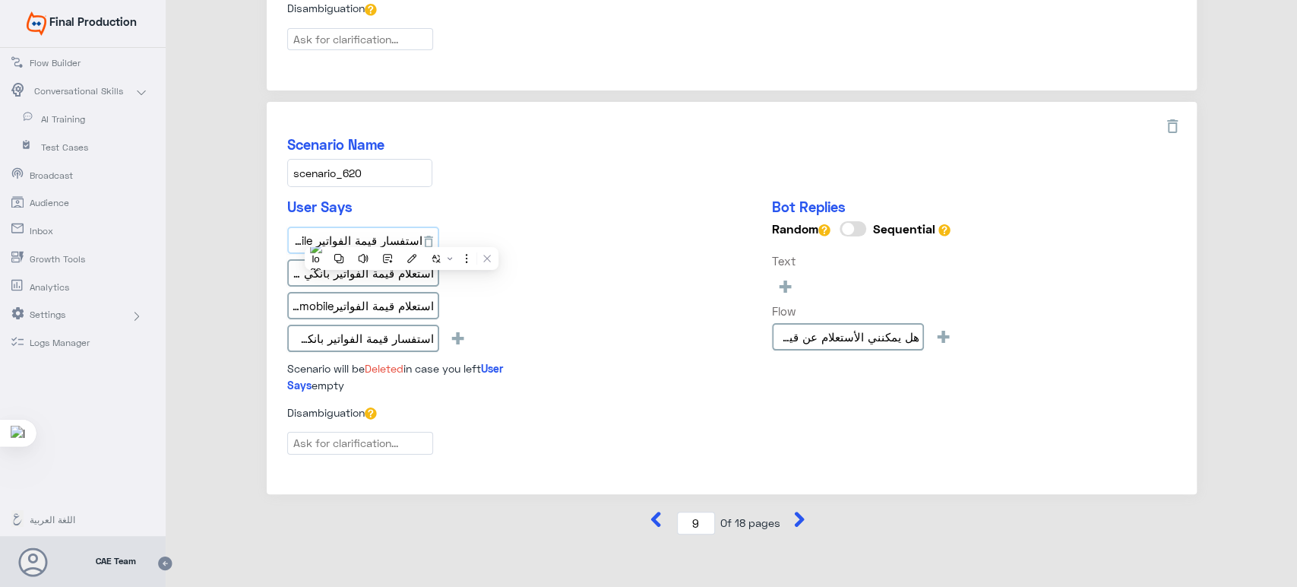
click at [401, 236] on input "استفسار قيمة الفواتير banki mobile" at bounding box center [363, 239] width 152 height 27
click at [365, 272] on input "استعلام قيمة الفواتير بانكي موبايل" at bounding box center [363, 272] width 152 height 27
click at [333, 297] on input "استعلام قيمة الفواتيرbanki mobile" at bounding box center [363, 305] width 152 height 27
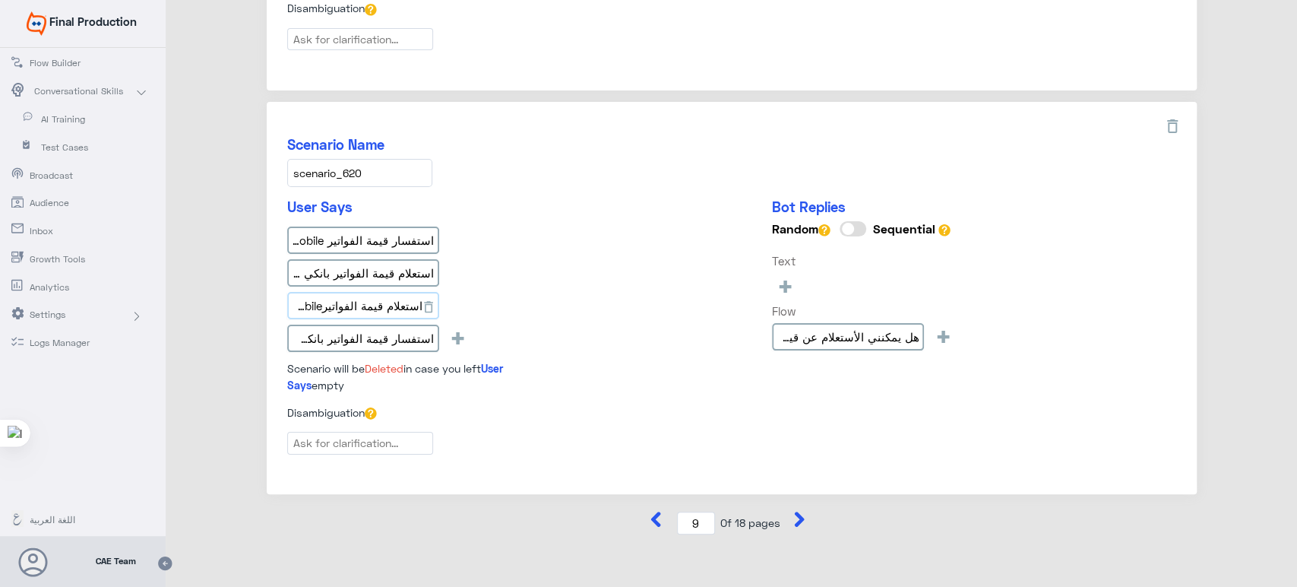
click at [333, 297] on input "استعلام قيمة الفواتيرbanki mobile" at bounding box center [363, 305] width 152 height 27
click at [360, 328] on input "استفسار قيمة الفواتير بانكي موبايل" at bounding box center [363, 338] width 152 height 27
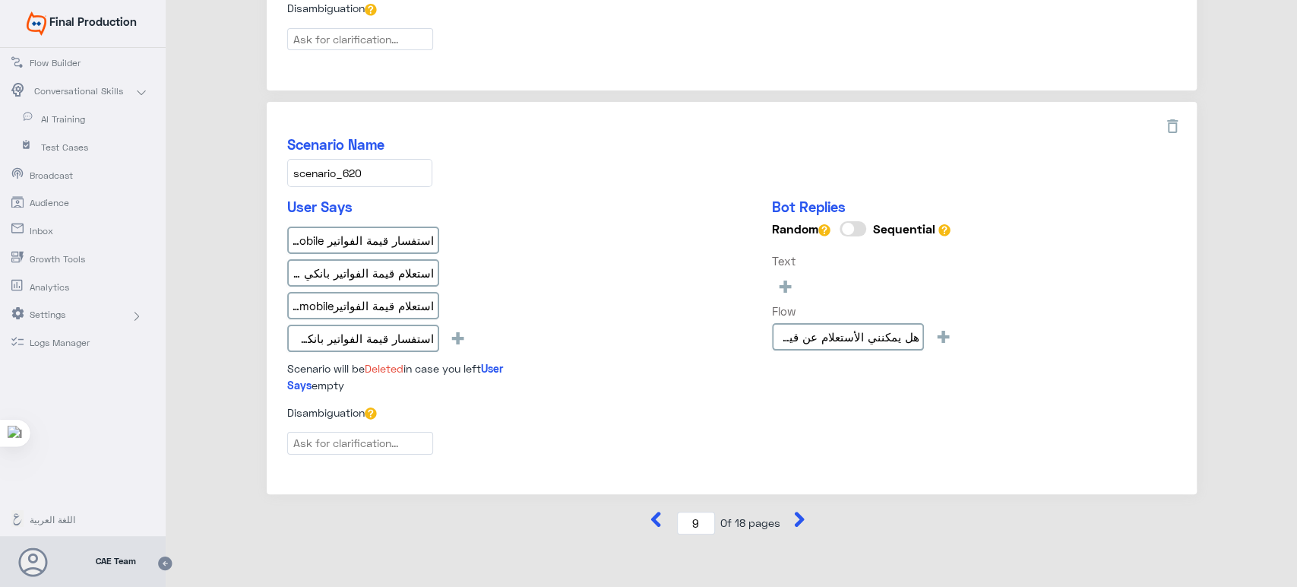
click at [551, 209] on div "User Says استفسار قيمة الفواتير banki mobile استعلام قيمة الفواتير بانكي موبايل…" at bounding box center [731, 301] width 889 height 206
click at [799, 512] on icon at bounding box center [800, 519] width 10 height 15
type input "10"
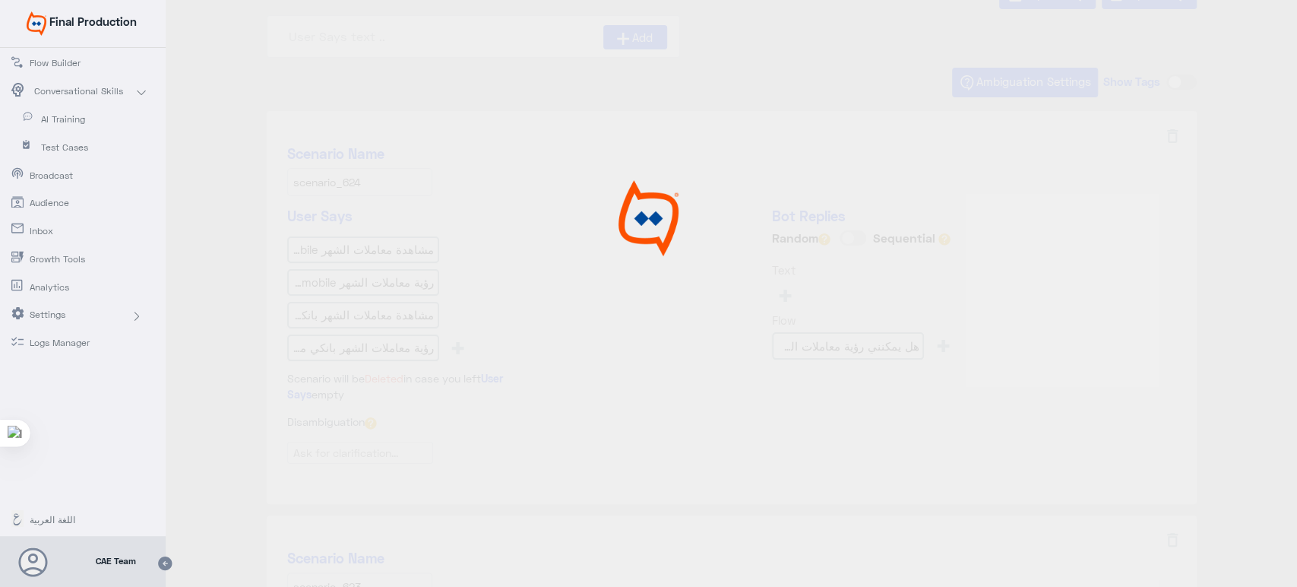
scroll to position [0, 0]
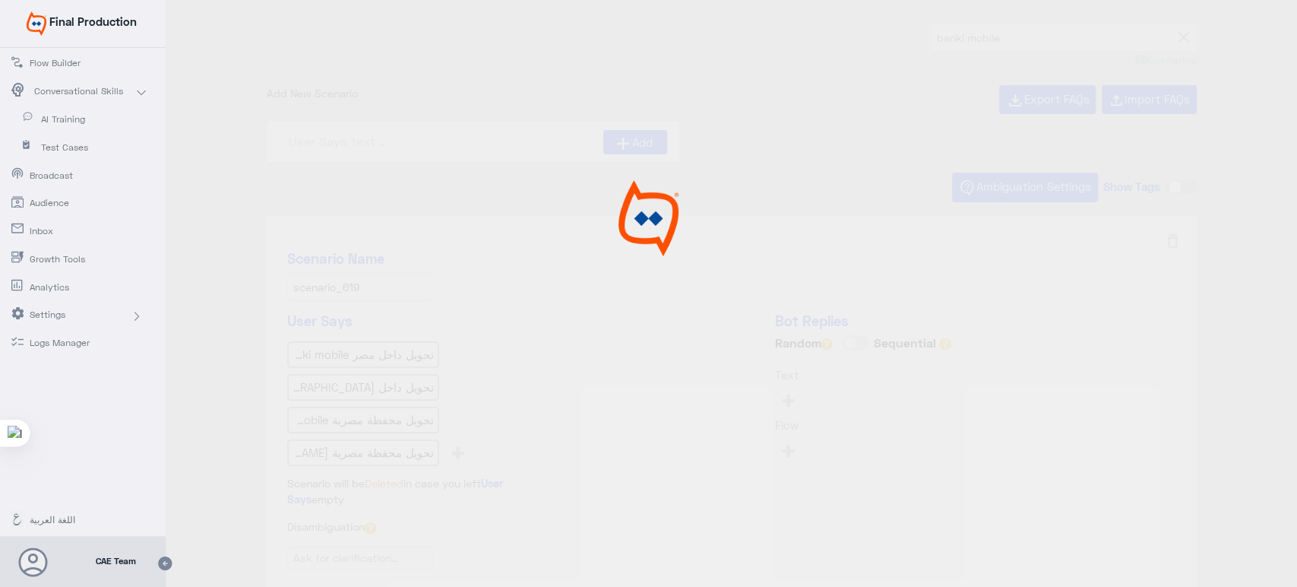
type input "كيف أستطيع حفظ أرقام الحسابات والكروت التى أقوم ب"
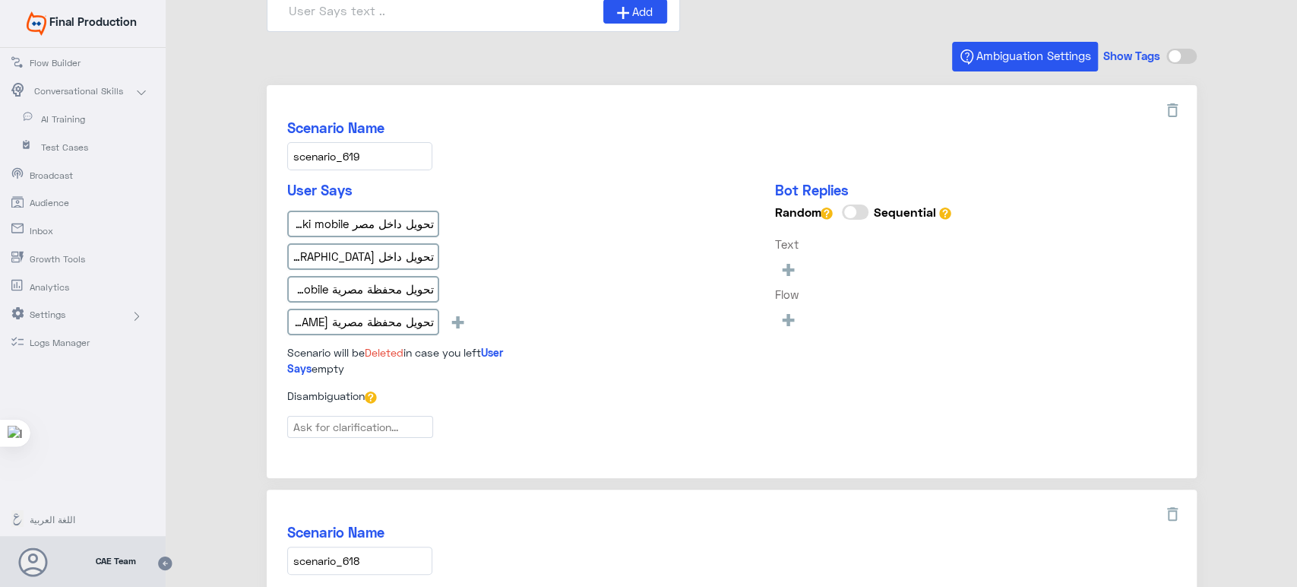
scroll to position [132, 0]
type input "حول إلى أي محفظة فى مصر باستخدام banki Mobile"
type input "كيف استطيع دفع فواتيرى من خلال التطبيق"
type input "تحويل لبطاقات أخرى في بنوك الأخرى داخل مص"
type input "How to change my Challenge question and answer th"
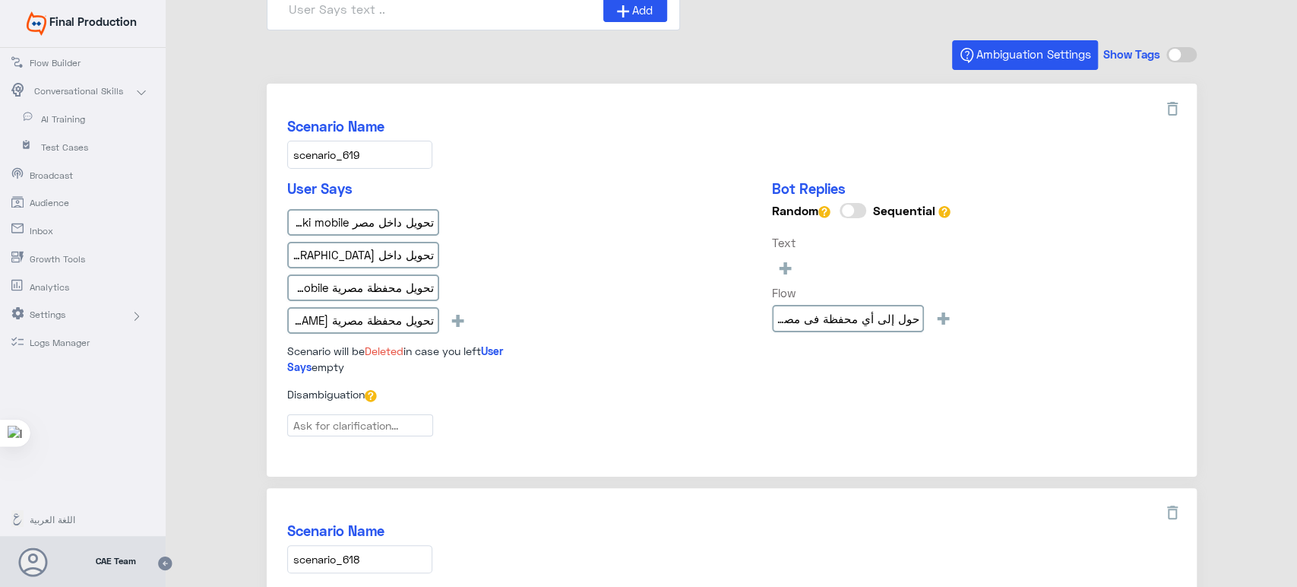
drag, startPoint x: 376, startPoint y: 158, endPoint x: 300, endPoint y: 143, distance: 77.5
click at [300, 143] on input "scenario_619" at bounding box center [359, 155] width 145 height 28
click at [300, 150] on input "scenario_619" at bounding box center [359, 155] width 145 height 28
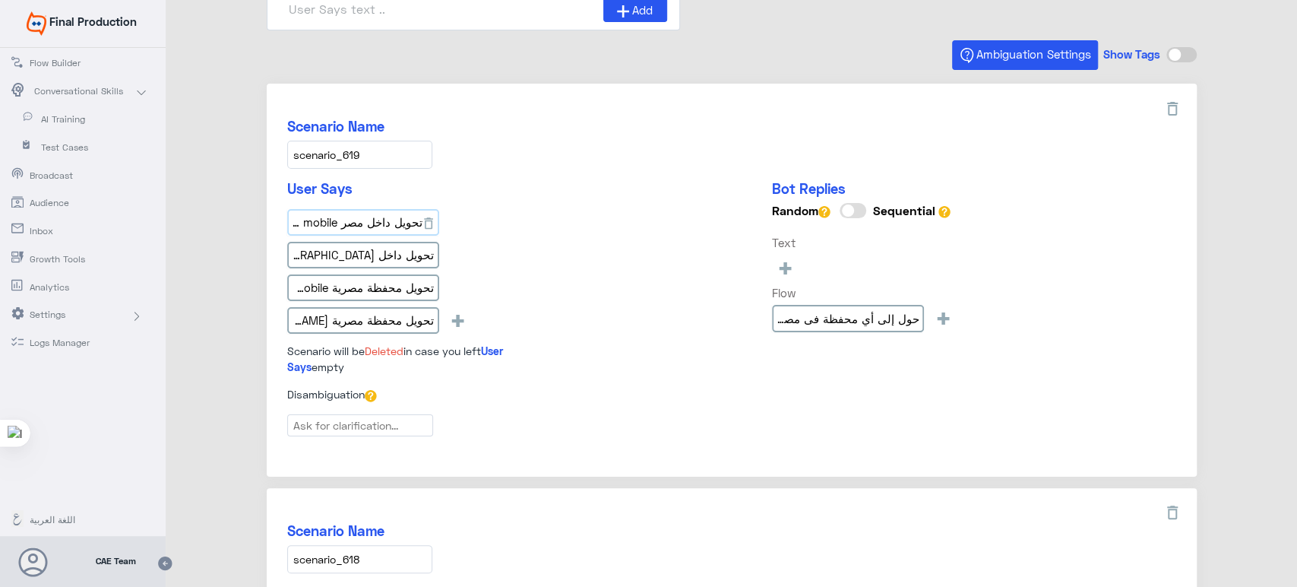
click at [376, 233] on input "تحويل داخل مصر banki mobile" at bounding box center [363, 222] width 152 height 27
click at [375, 256] on input "تحويل داخل مصر بانكي موبايل" at bounding box center [363, 255] width 152 height 27
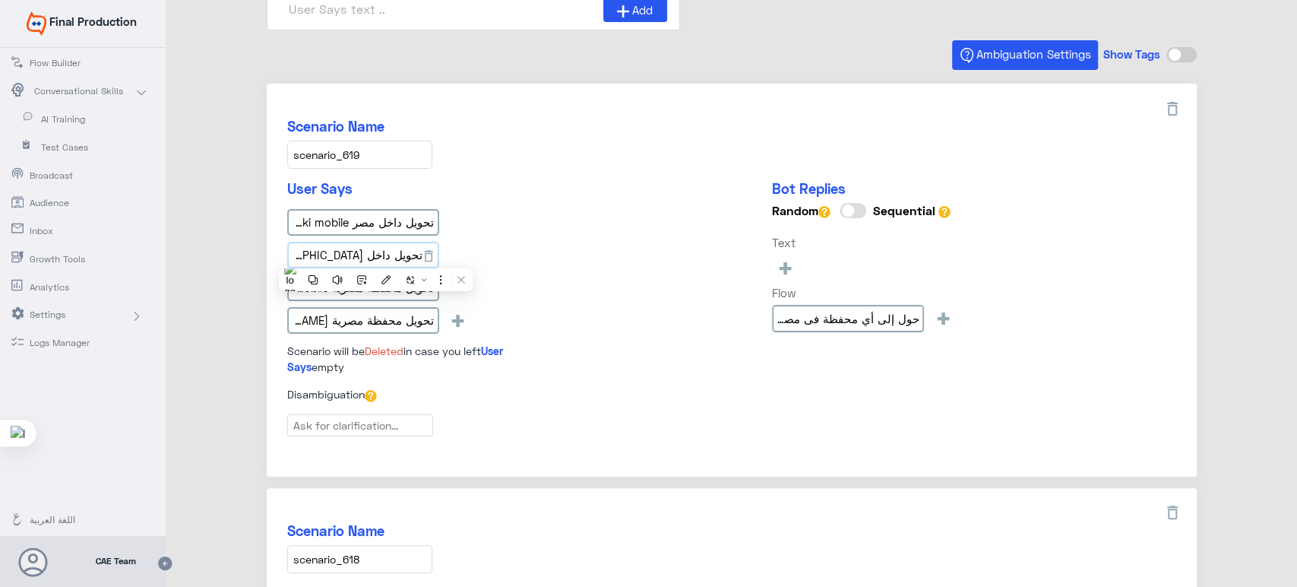
click at [375, 256] on input "تحويل داخل مصر بانكي موبايل" at bounding box center [363, 255] width 152 height 27
click at [357, 296] on input "تحويل محفظة مصرية banki mobile" at bounding box center [363, 287] width 152 height 27
click at [410, 312] on input "تحويل محفظة مصرية بانكي موبايل" at bounding box center [363, 320] width 152 height 27
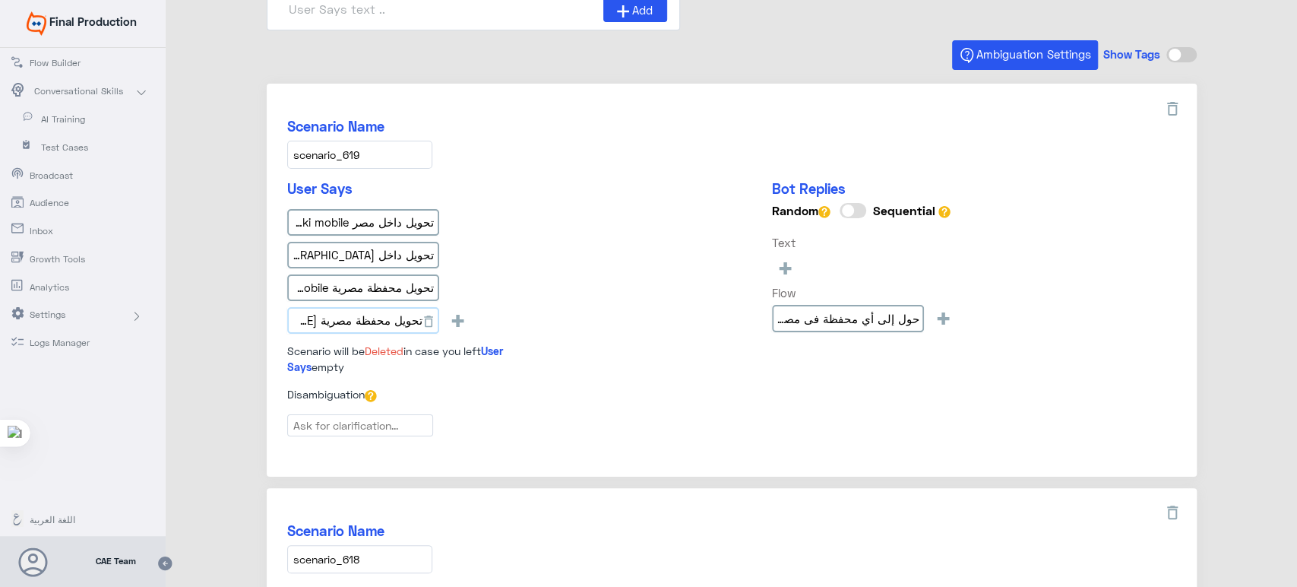
scroll to position [0, 0]
click at [410, 312] on input "تحويل محفظة مصرية بانكي موبايل" at bounding box center [363, 320] width 152 height 27
click at [462, 242] on div "تحويل داخل مصر banki mobile تحويل داخل مصر بانكي موبايل تحويل محفظة مصرية banki…" at bounding box center [420, 274] width 266 height 131
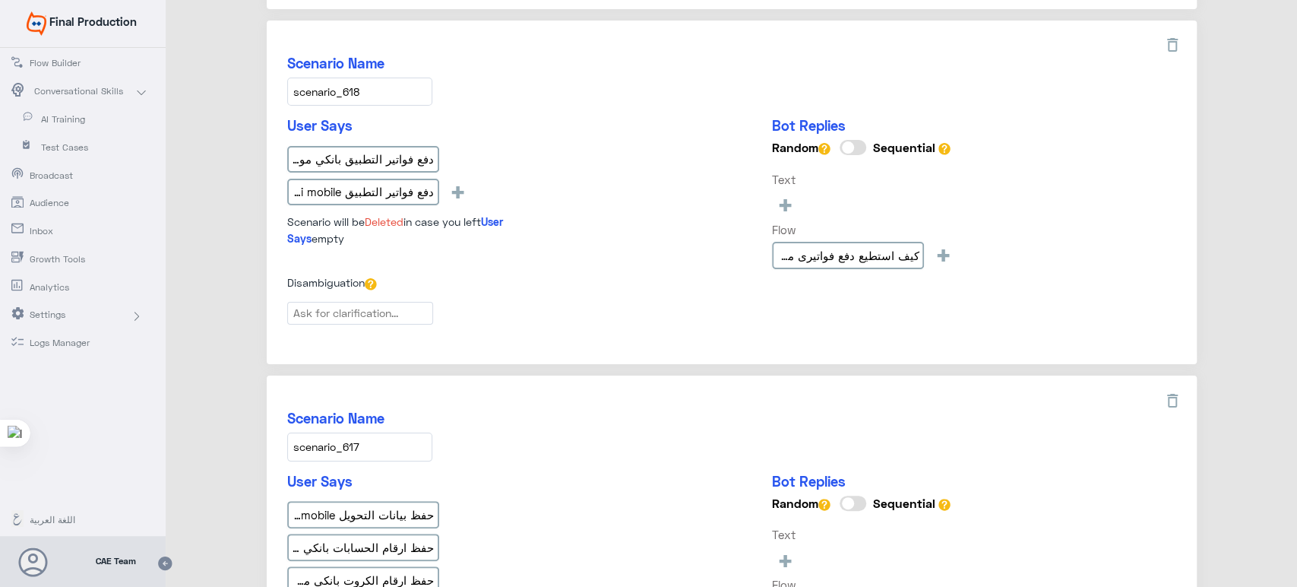
scroll to position [601, 0]
click at [355, 78] on input "scenario_618" at bounding box center [359, 90] width 145 height 28
drag, startPoint x: 355, startPoint y: 78, endPoint x: 329, endPoint y: 78, distance: 25.8
click at [329, 78] on input "scenario_618" at bounding box center [359, 90] width 145 height 28
click at [394, 153] on input "دفع فواتير التطبيق بانكي موبايل" at bounding box center [363, 157] width 152 height 27
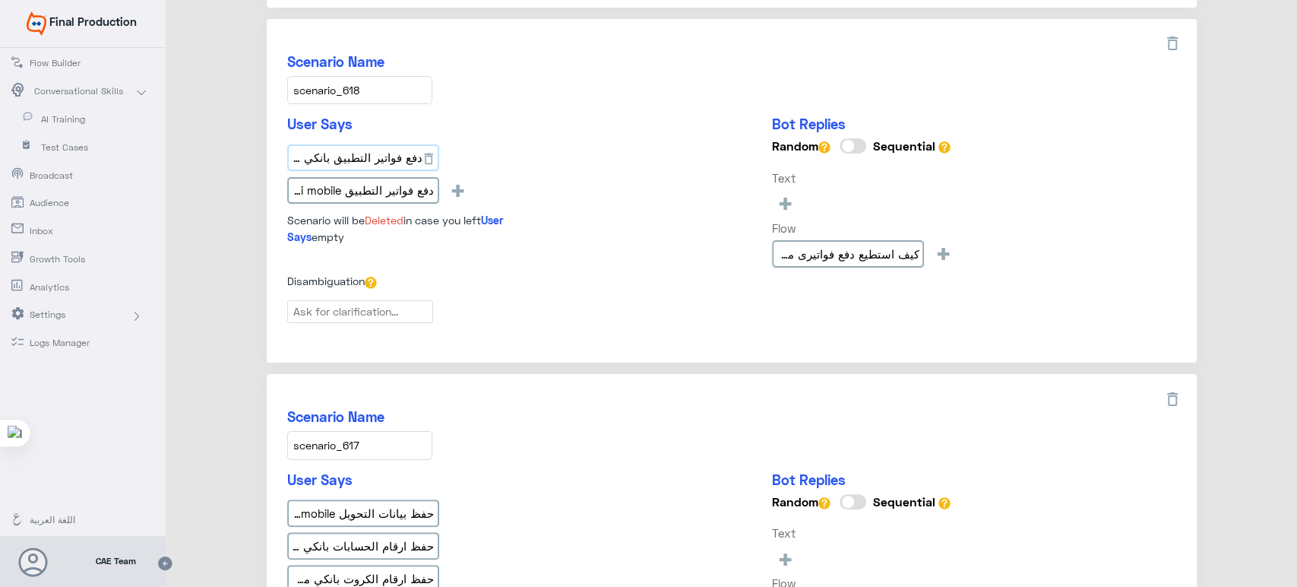
click at [394, 153] on input "دفع فواتير التطبيق بانكي موبايل" at bounding box center [363, 157] width 152 height 27
click at [360, 177] on input "دفع فواتير التطبيق banki mobile" at bounding box center [363, 190] width 152 height 27
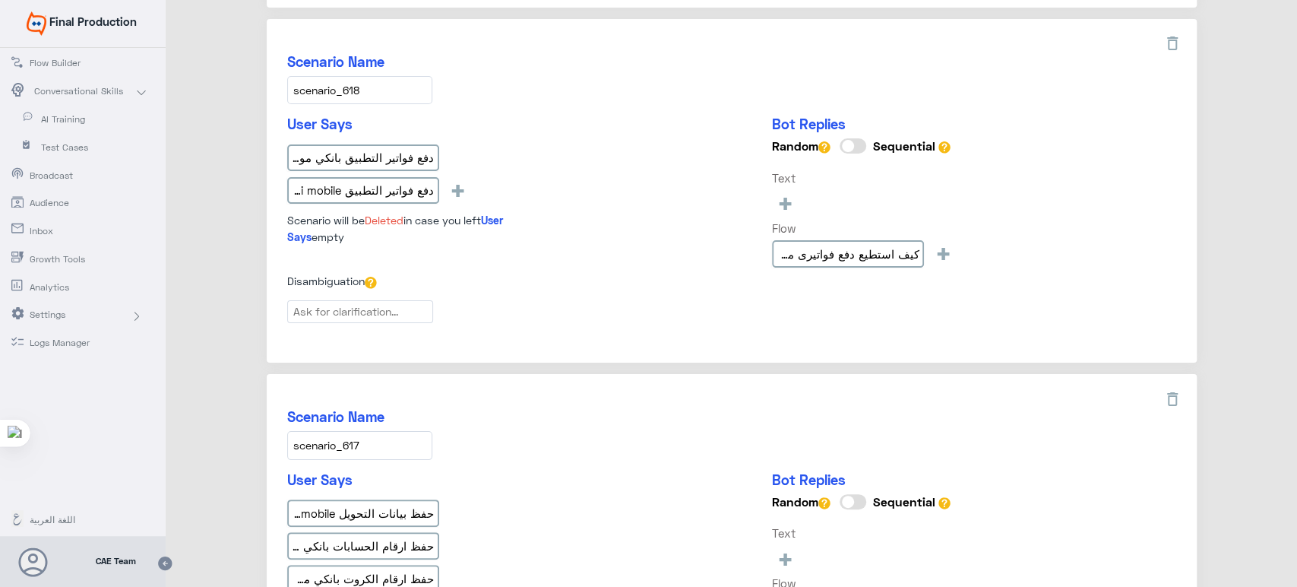
click at [572, 48] on div "Scenario Name scenario_618 User Says دفع فواتير التطبيق بانكي موبايل دفع فواتير…" at bounding box center [732, 191] width 930 height 344
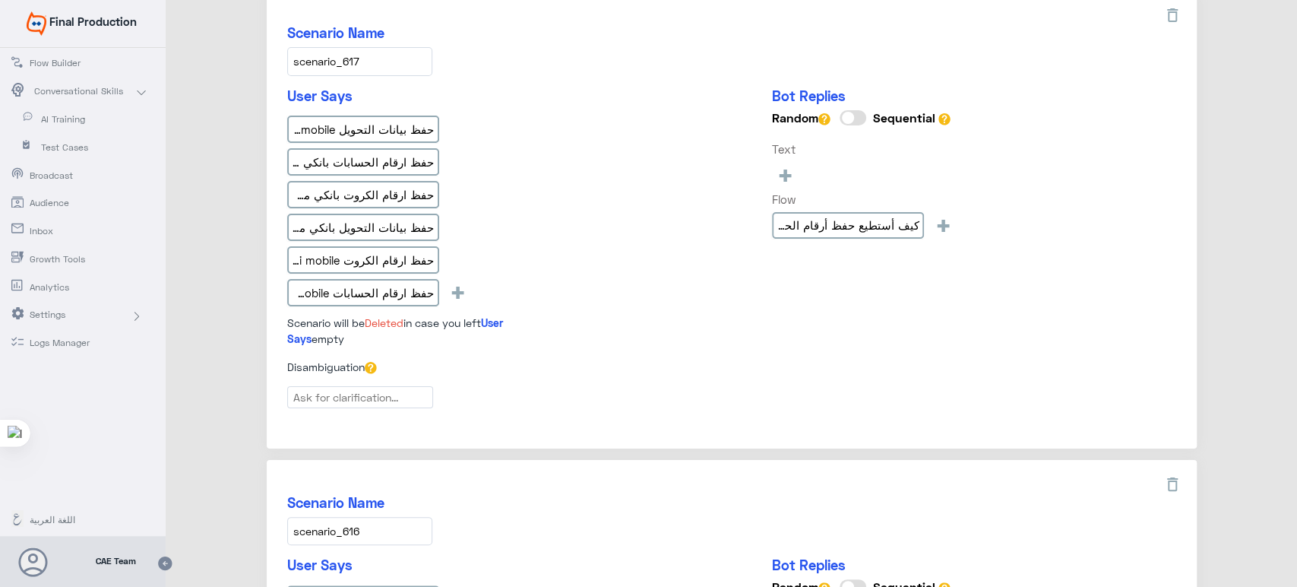
scroll to position [988, 0]
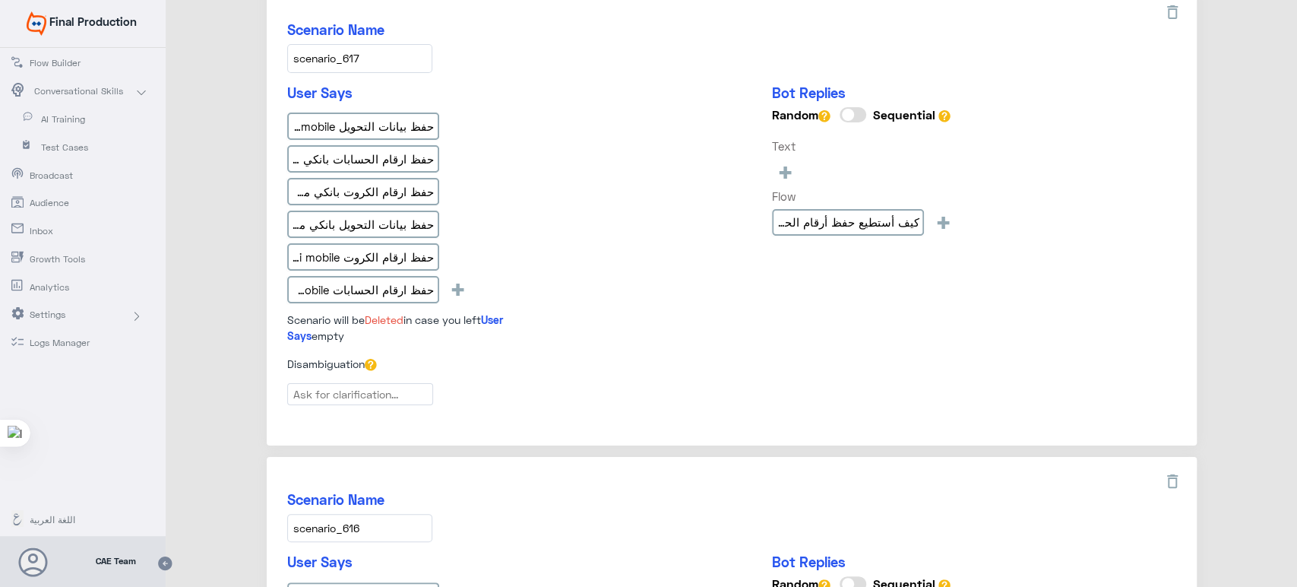
drag, startPoint x: 370, startPoint y: 49, endPoint x: 274, endPoint y: 54, distance: 95.9
click at [274, 54] on div "Scenario Name scenario_617 User Says حفظ بيانات التحويل banki mobile حفظ ارقام …" at bounding box center [732, 216] width 930 height 458
click at [362, 118] on input "حفظ بيانات التحويل banki mobile" at bounding box center [363, 125] width 152 height 27
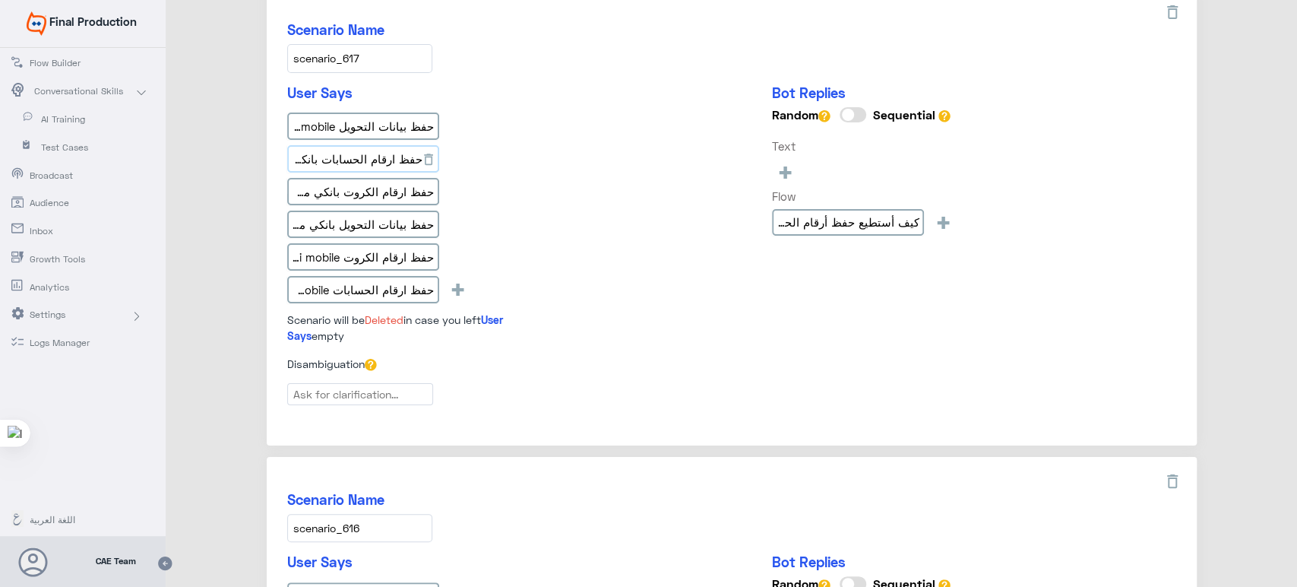
click at [364, 148] on input "حفظ ارقام الحسابات بانكي موبايل" at bounding box center [363, 158] width 152 height 27
click at [358, 187] on input "حفظ ارقام الكروت بانكي موبايل" at bounding box center [363, 191] width 152 height 27
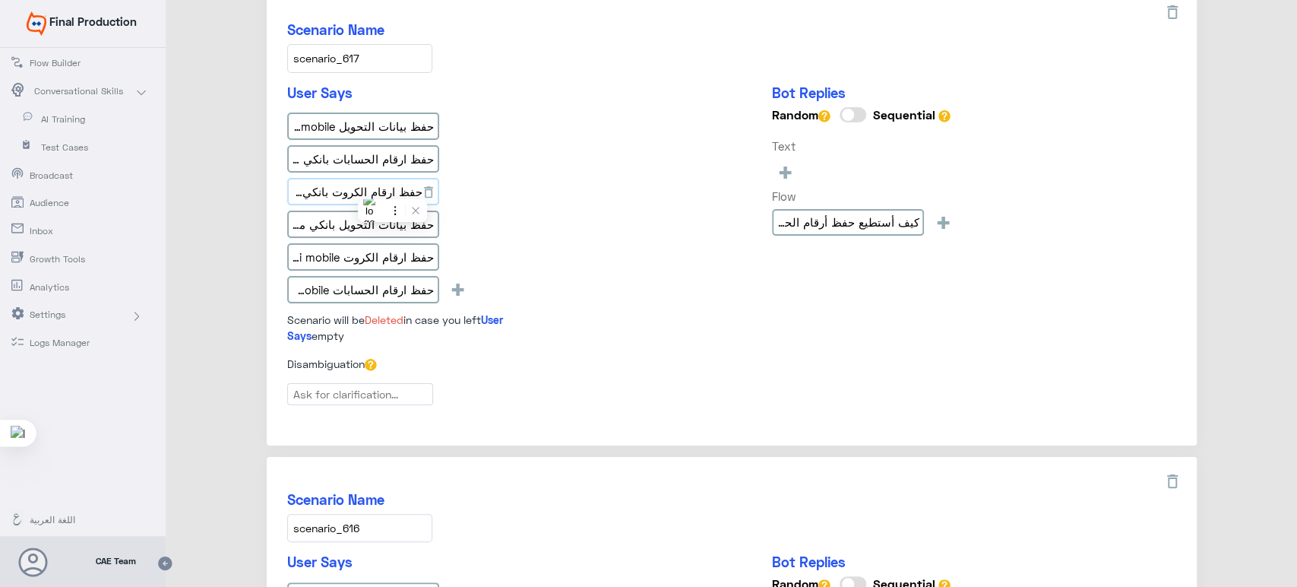
click at [358, 187] on input "حفظ ارقام الكروت بانكي موبايل" at bounding box center [363, 191] width 152 height 27
click at [366, 212] on input "حفظ بيانات التحويل بانكي موبايل" at bounding box center [363, 224] width 152 height 27
click at [340, 258] on input "حفظ ارقام الكروت banki mobile" at bounding box center [363, 256] width 152 height 27
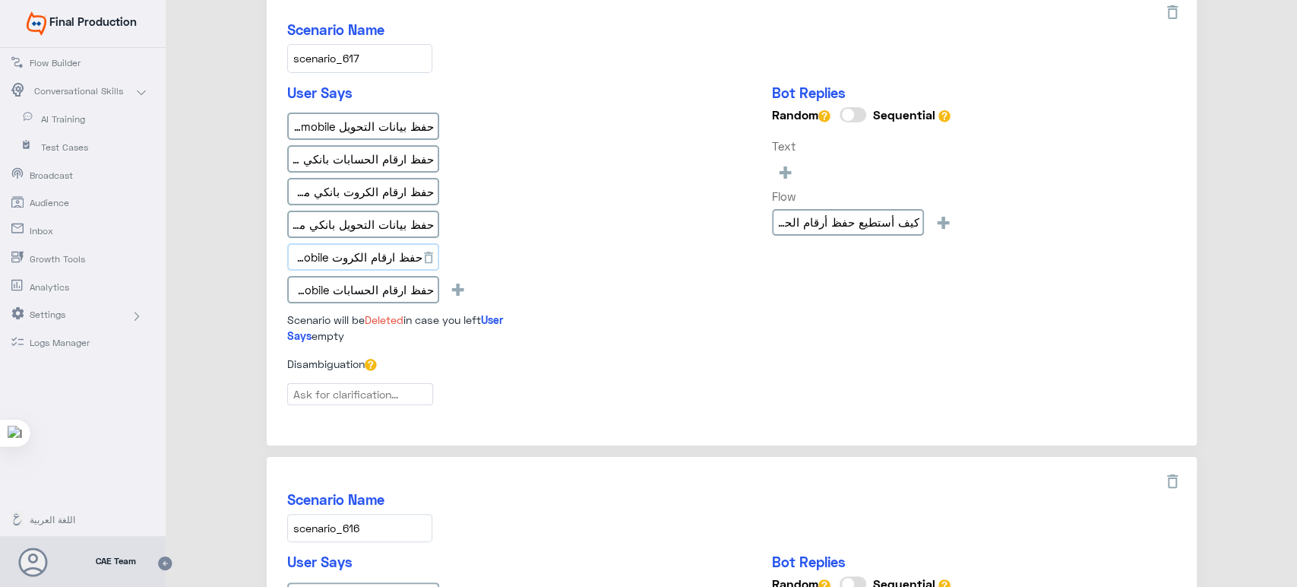
click at [340, 258] on input "حفظ ارقام الكروت banki mobile" at bounding box center [363, 256] width 152 height 27
click at [388, 280] on input "حفظ ارقام الحسابات banki mobile" at bounding box center [363, 289] width 152 height 27
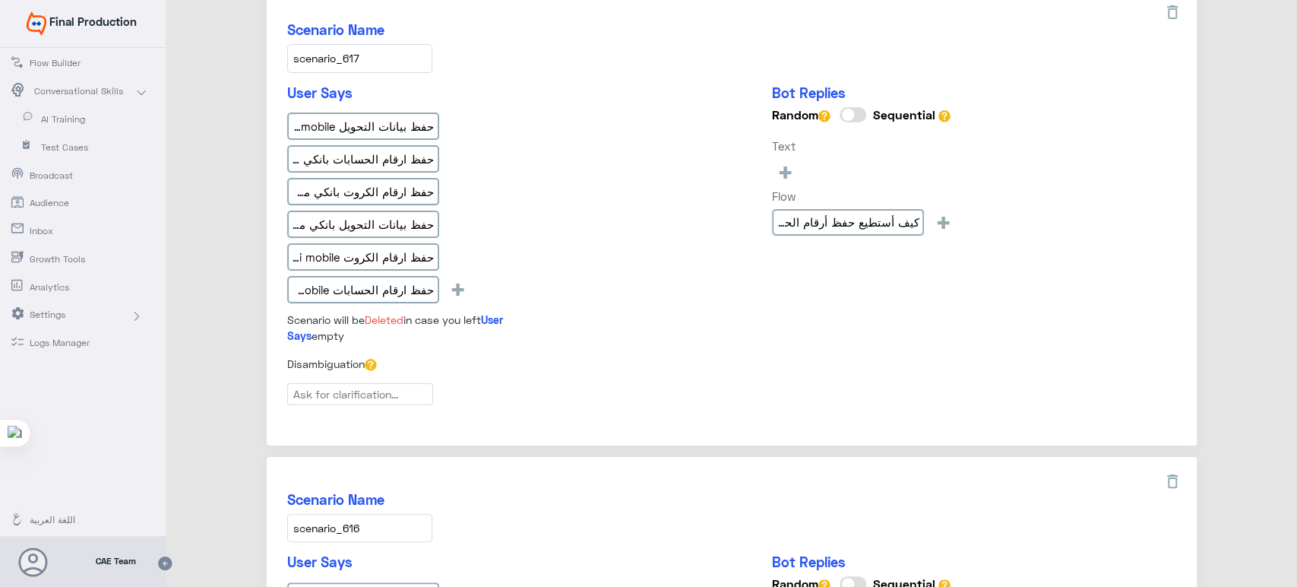
click at [499, 223] on div "حفظ بيانات التحويل banki mobile حفظ ارقام الحسابات بانكي موبايل حفظ ارقام الكرو…" at bounding box center [420, 210] width 266 height 196
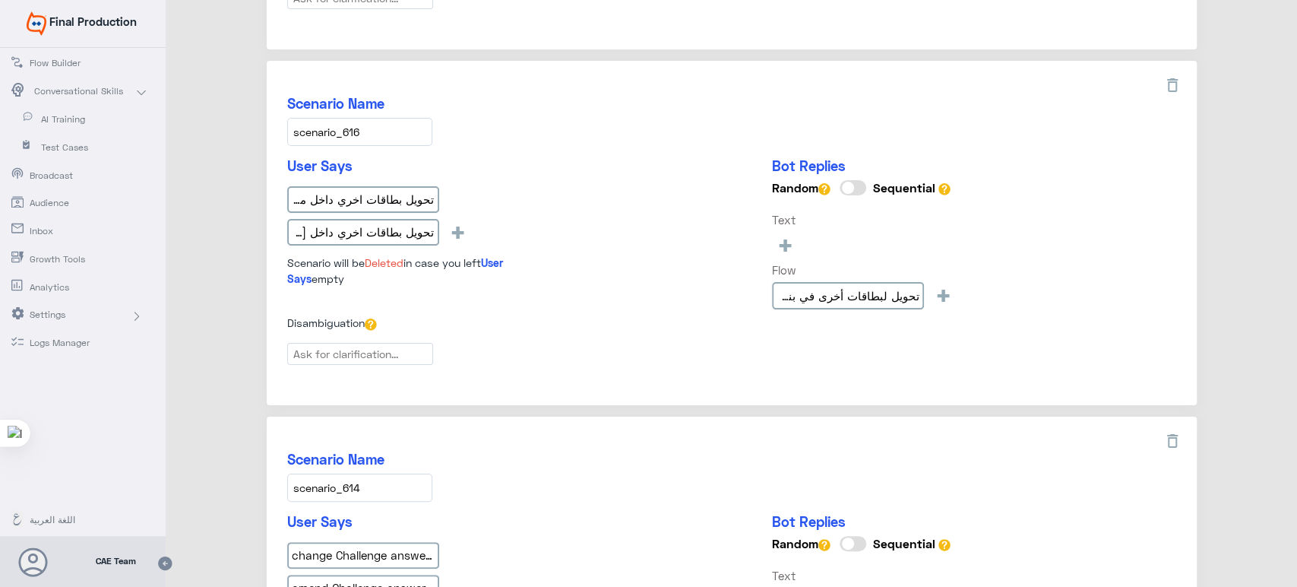
scroll to position [1385, 0]
click at [373, 118] on input "scenario_616" at bounding box center [359, 131] width 145 height 28
click at [355, 185] on input "تحويل بطاقات اخري داخل مصر banki mobile" at bounding box center [363, 198] width 152 height 27
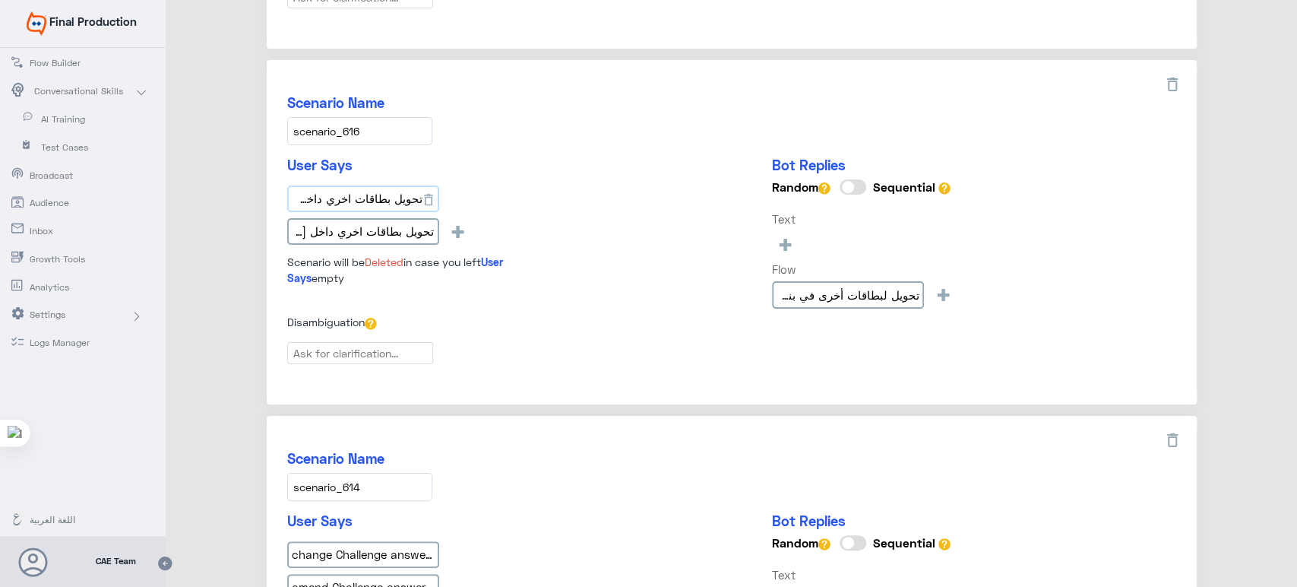
click at [355, 185] on input "تحويل بطاقات اخري داخل مصر banki mobile" at bounding box center [363, 198] width 152 height 27
click at [328, 236] on input "تحويل بطاقات اخري داخل مصر بانكي موبايل" at bounding box center [363, 231] width 152 height 27
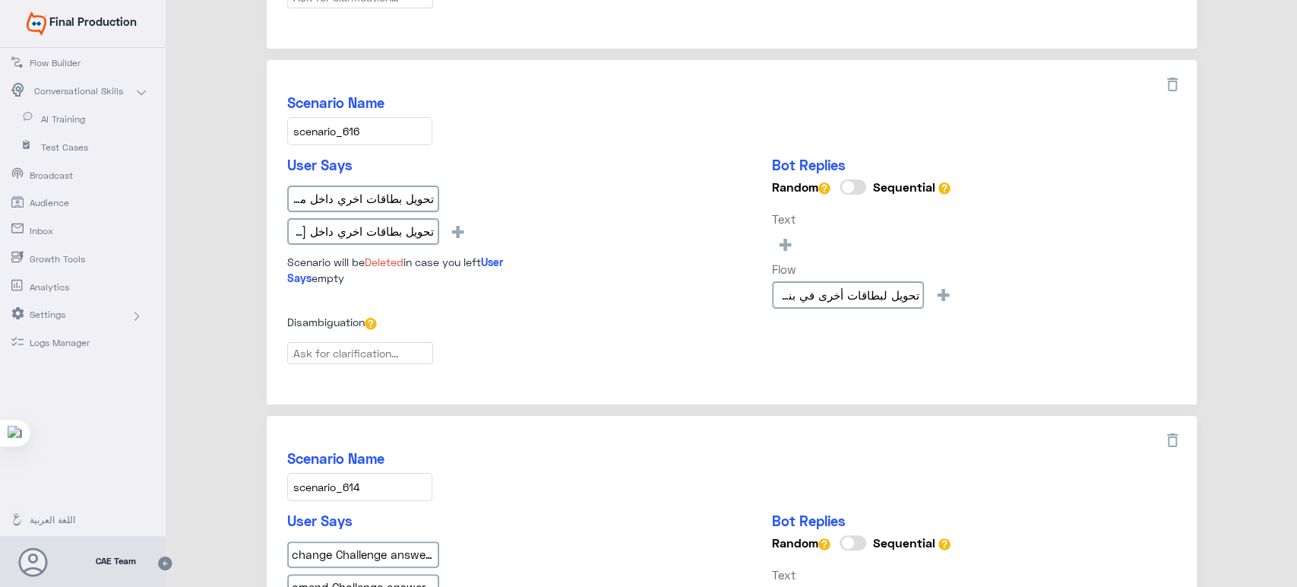
click at [509, 171] on div "User Says تحويل بطاقات اخري داخل مصر banki mobile تحويل بطاقات اخري داخل مصر با…" at bounding box center [420, 221] width 266 height 129
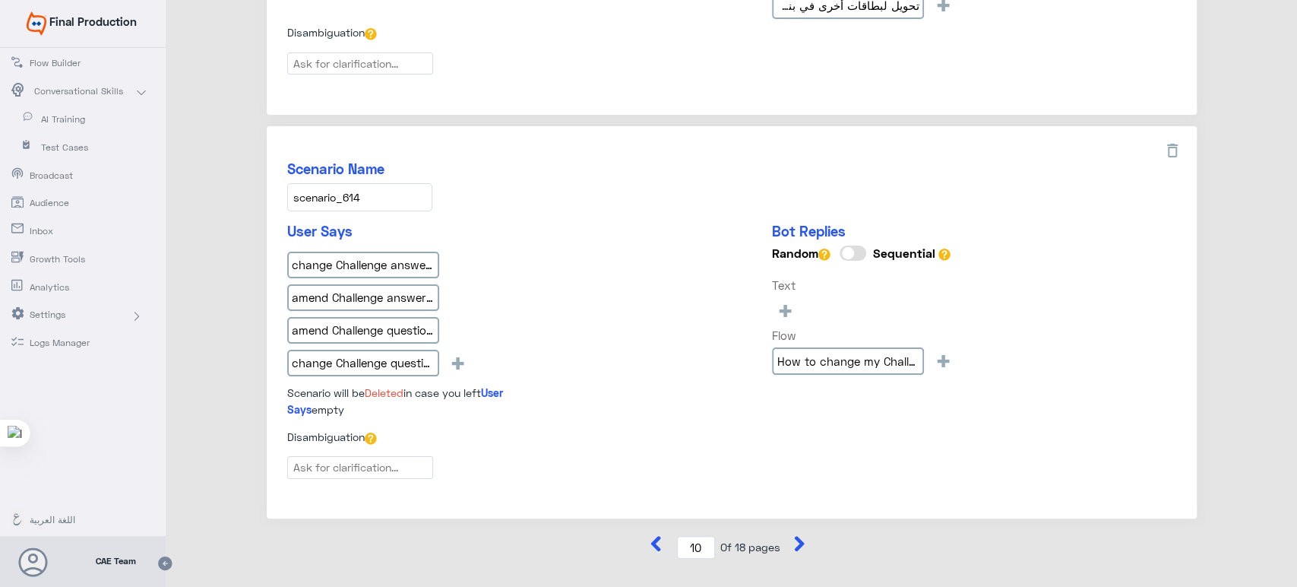
scroll to position [1700, 0]
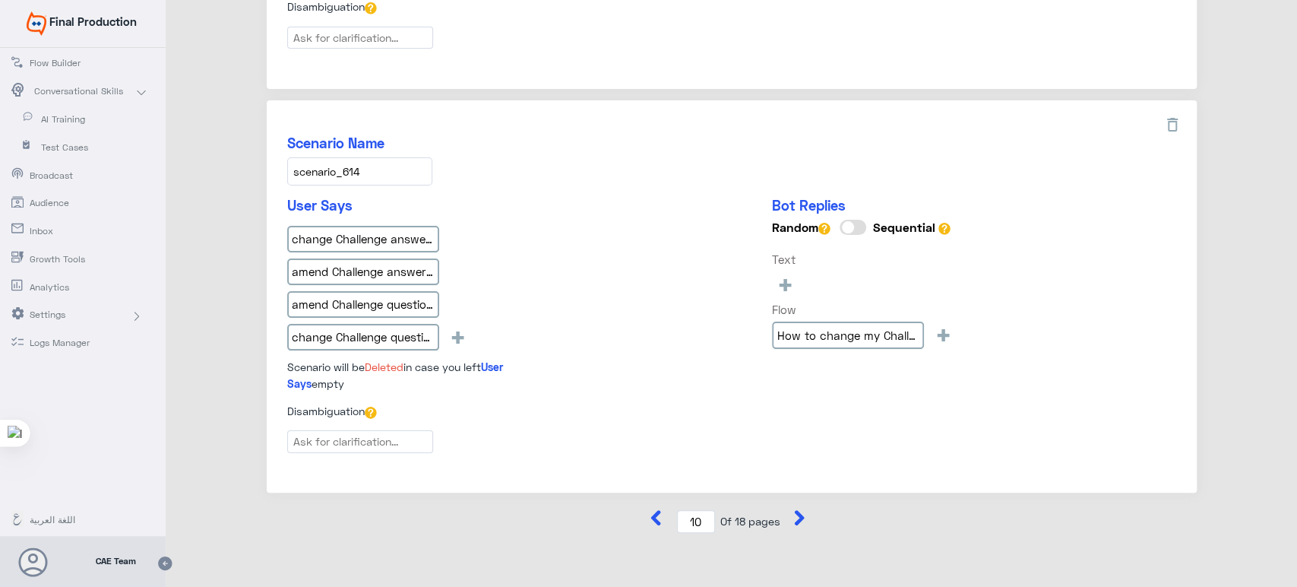
drag, startPoint x: 367, startPoint y: 151, endPoint x: 275, endPoint y: 158, distance: 92.2
click at [275, 158] on div "Scenario Name scenario_614 User Says change Challenge answer banki mobile amend…" at bounding box center [732, 296] width 930 height 393
click at [384, 226] on input "change Challenge answer banki mobile" at bounding box center [363, 239] width 152 height 27
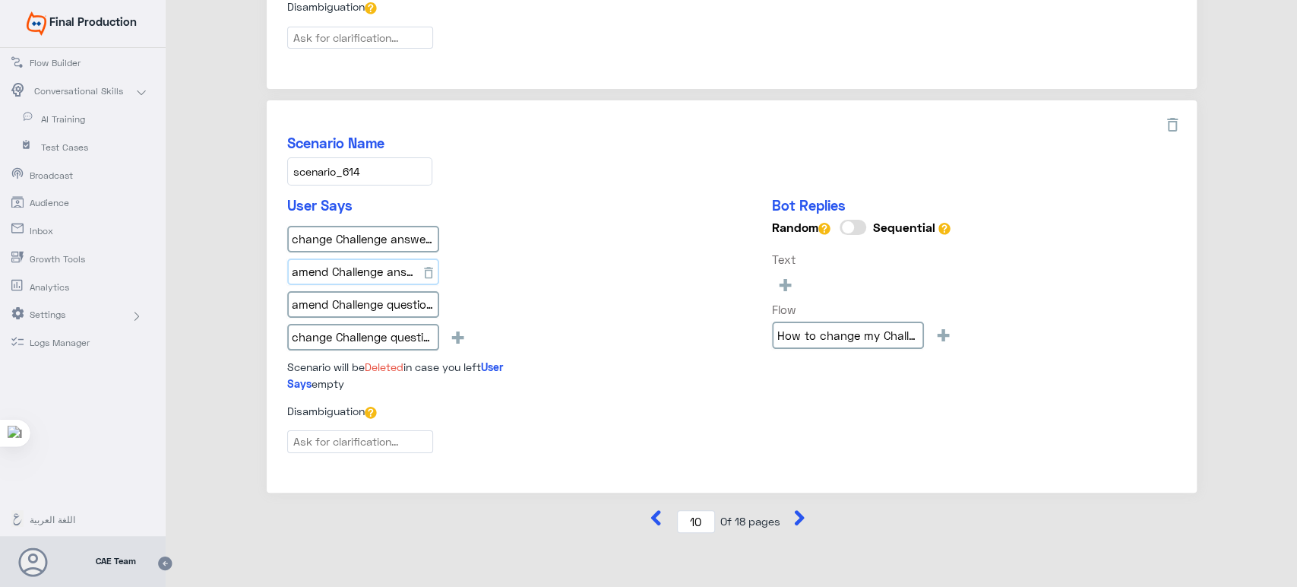
click at [366, 262] on input "amend Challenge answer banki mobile" at bounding box center [363, 271] width 152 height 27
click at [360, 299] on input "amend Challenge question answer banki mobile" at bounding box center [363, 304] width 152 height 27
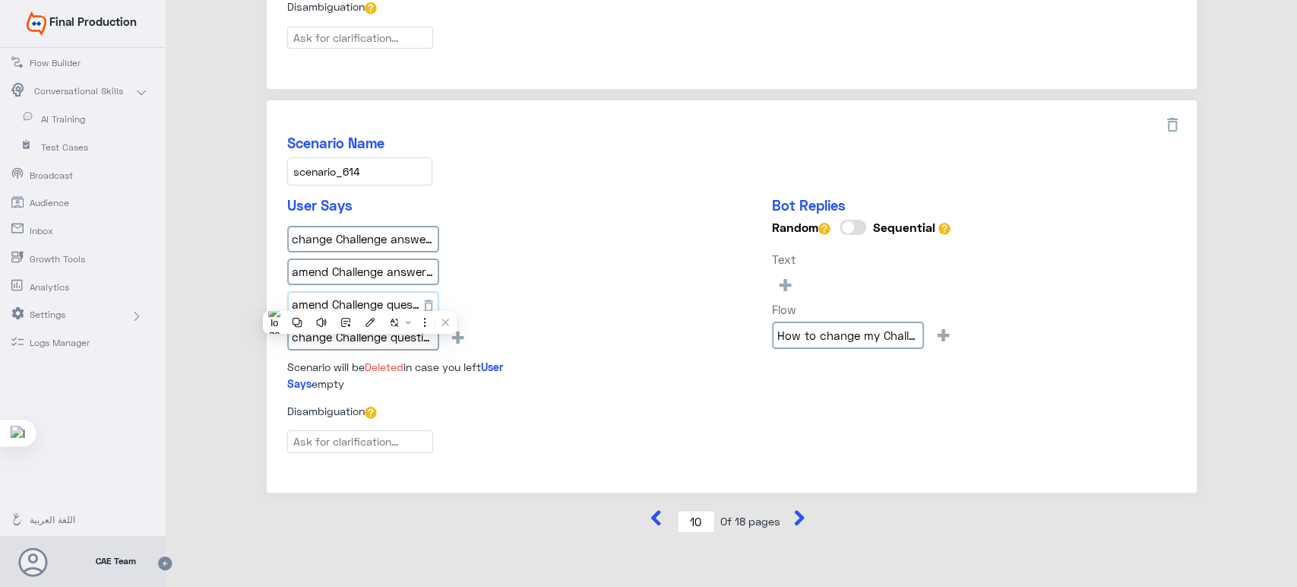
click at [360, 299] on input "amend Challenge question answer banki mobile" at bounding box center [363, 304] width 152 height 27
click at [389, 324] on input "change Challenge question banki mobile" at bounding box center [363, 337] width 152 height 27
click at [550, 242] on div "change Challenge answer banki mobile amend Challenge answer banki mobile amend …" at bounding box center [420, 291] width 266 height 131
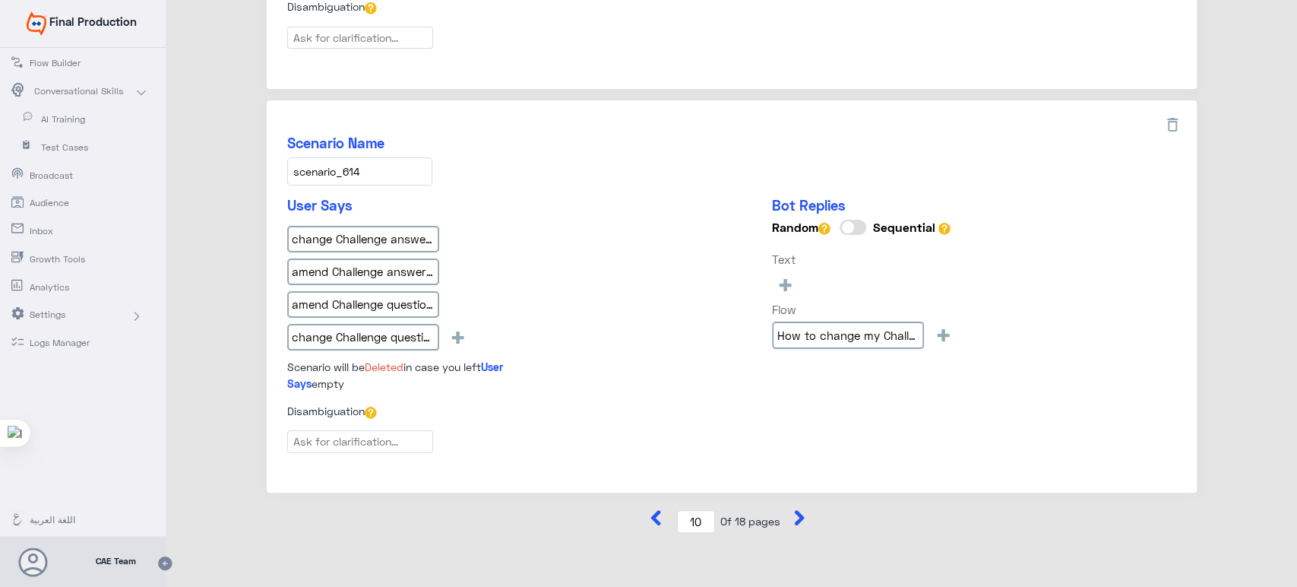
click at [797, 510] on icon at bounding box center [800, 517] width 10 height 15
type input "11"
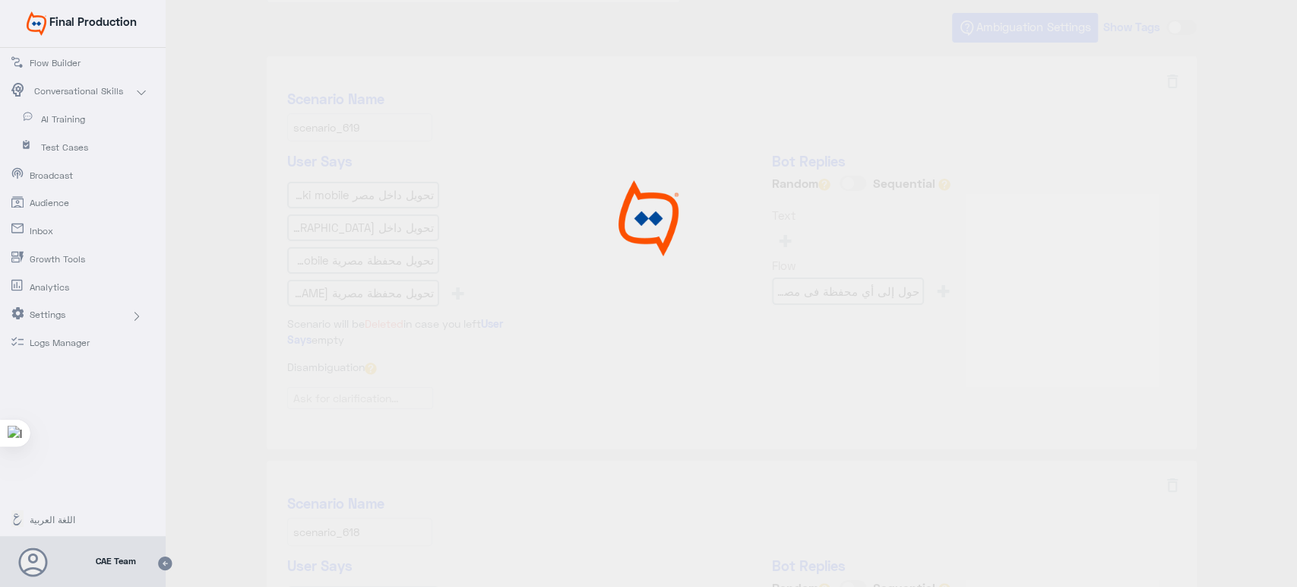
scroll to position [0, 0]
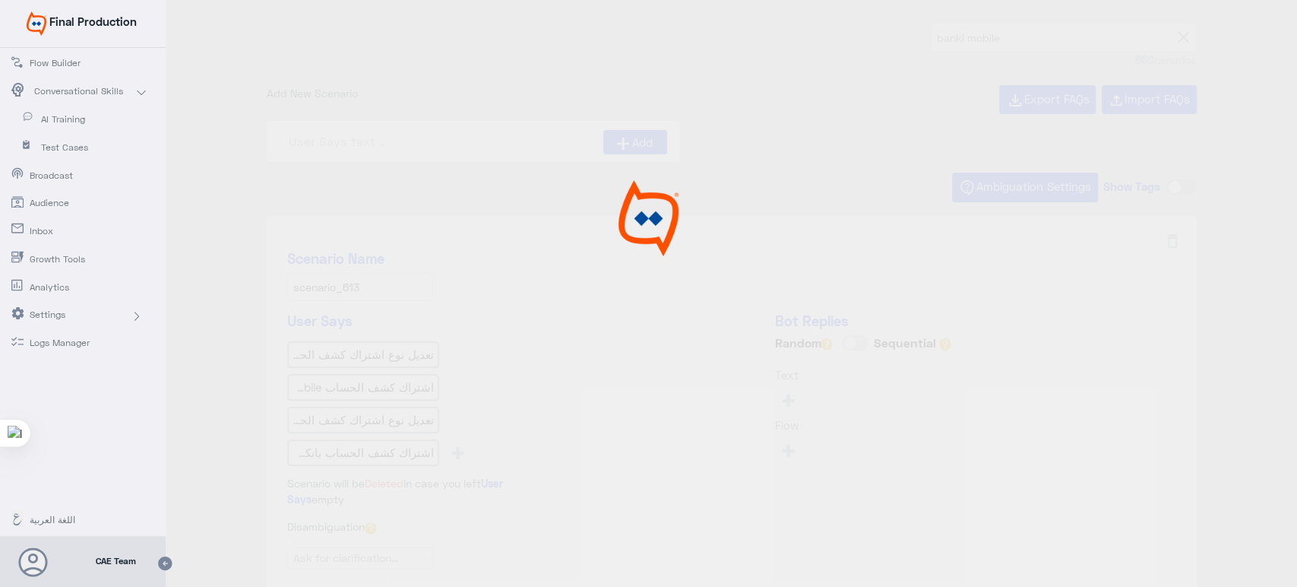
type input "ما هى كيفية الاشتراك او تعديل نوع الأشتراك لكشف ا"
type input "How to change my login password through banki Mobi"
type input "Can I know the amount required for my registered"
type input "Can I activate My Credit / Debit cards through ba"
type input "هي أحدث الميزات في تطبيق banki Mobile؟"
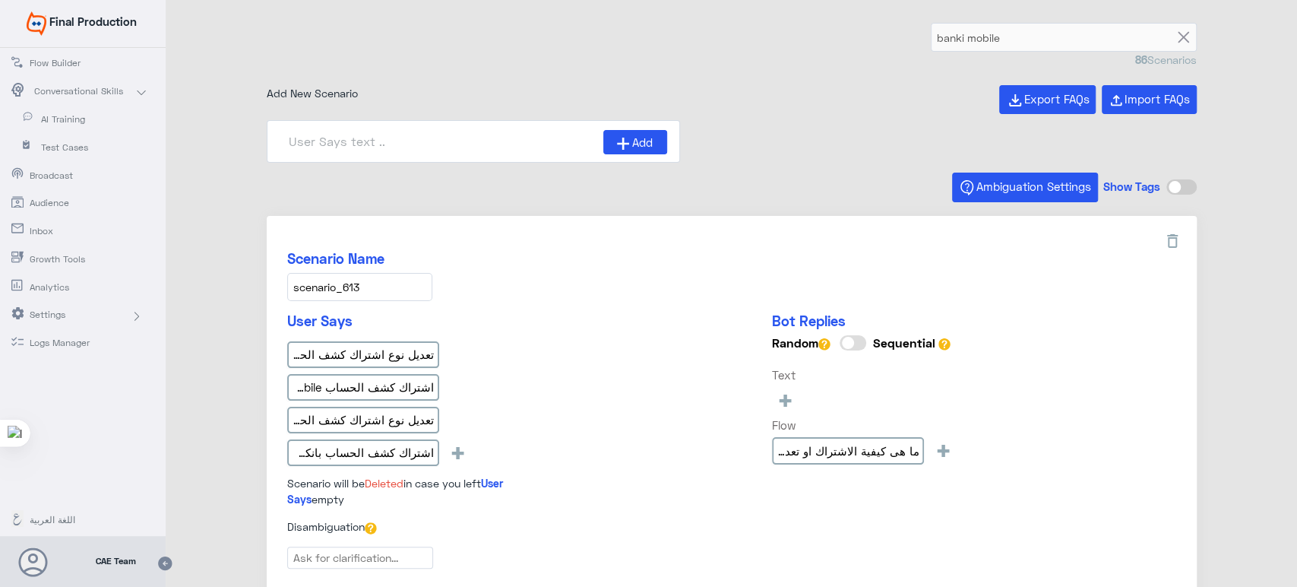
click at [361, 287] on input "scenario_613" at bounding box center [359, 287] width 145 height 28
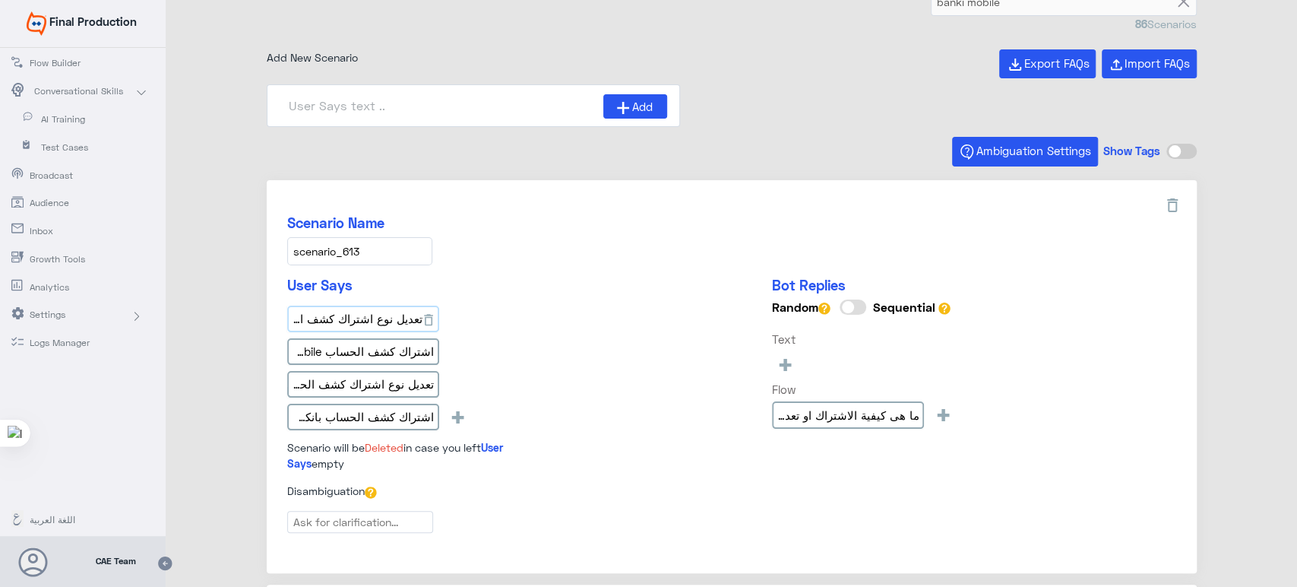
click at [393, 315] on input "تعديل نوع اشتراك كشف الحساب بانكي موبايل" at bounding box center [363, 319] width 152 height 27
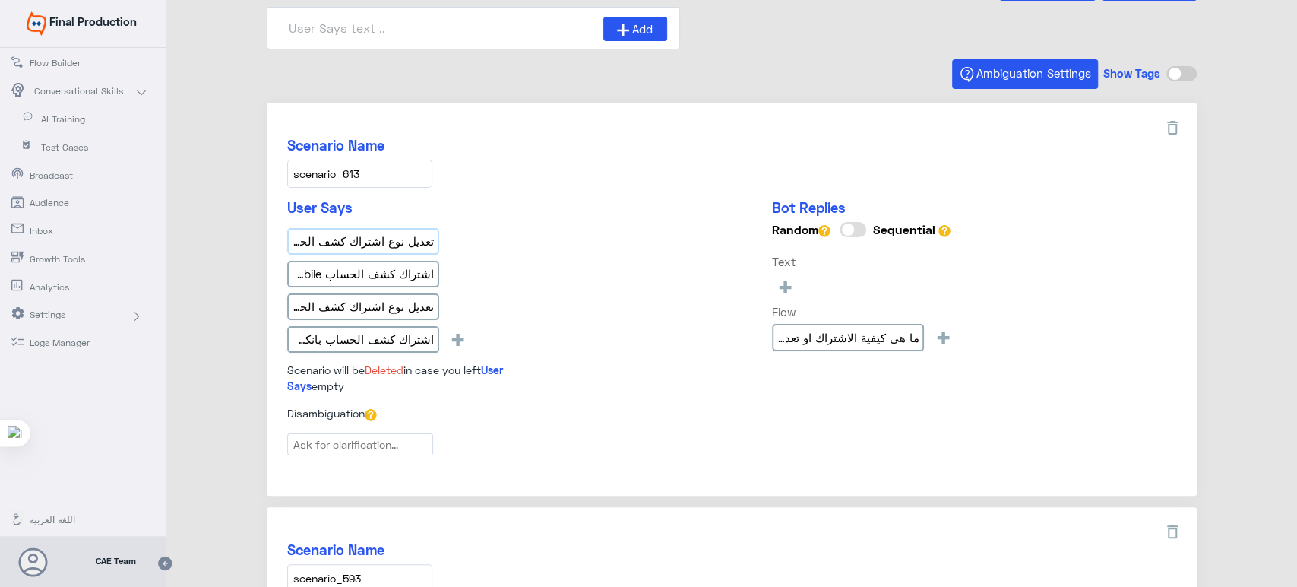
scroll to position [116, 0]
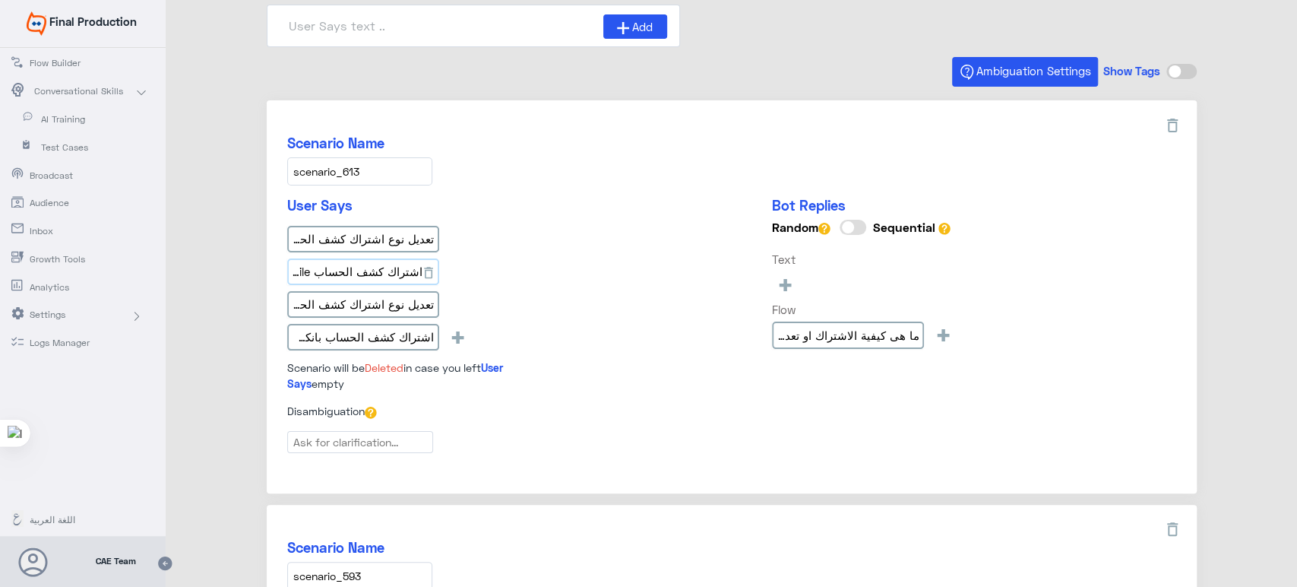
click at [400, 270] on input "اشتراك كشف الحساب banki mobile" at bounding box center [363, 271] width 152 height 27
click at [404, 299] on input "تعديل نوع اشتراك كشف الحساب banki mobile" at bounding box center [363, 304] width 152 height 27
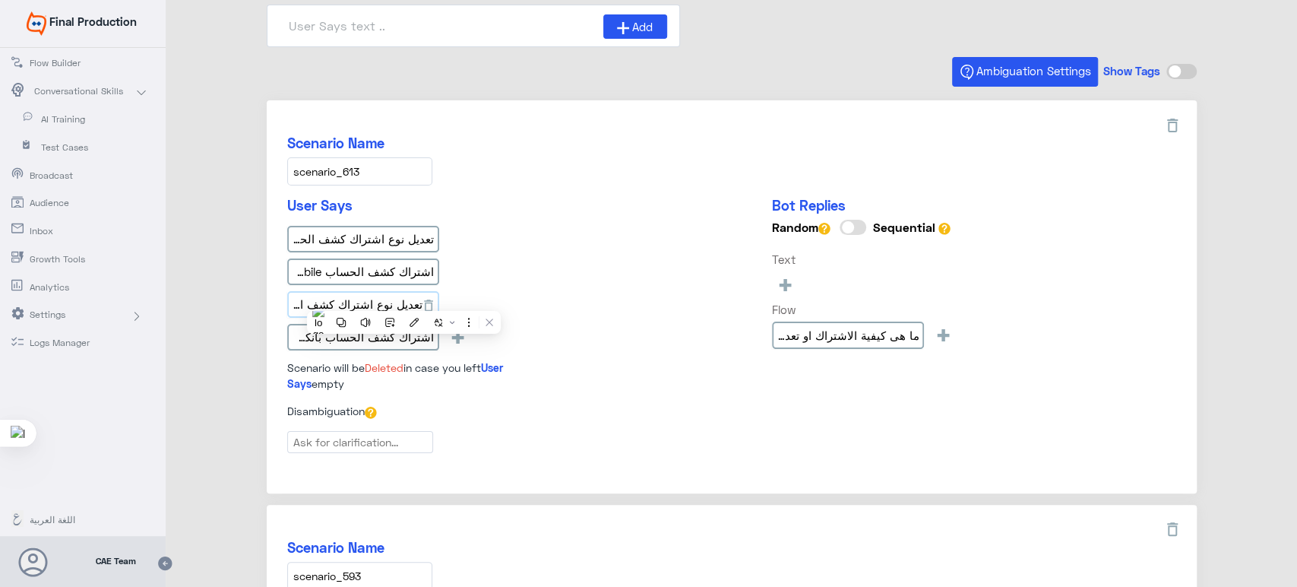
click at [404, 299] on input "تعديل نوع اشتراك كشف الحساب banki mobile" at bounding box center [363, 304] width 152 height 27
click at [397, 335] on input "اشتراك كشف الحساب بانكي موبايل" at bounding box center [363, 337] width 152 height 27
click at [538, 175] on div "Scenario Name scenario_613" at bounding box center [731, 160] width 889 height 51
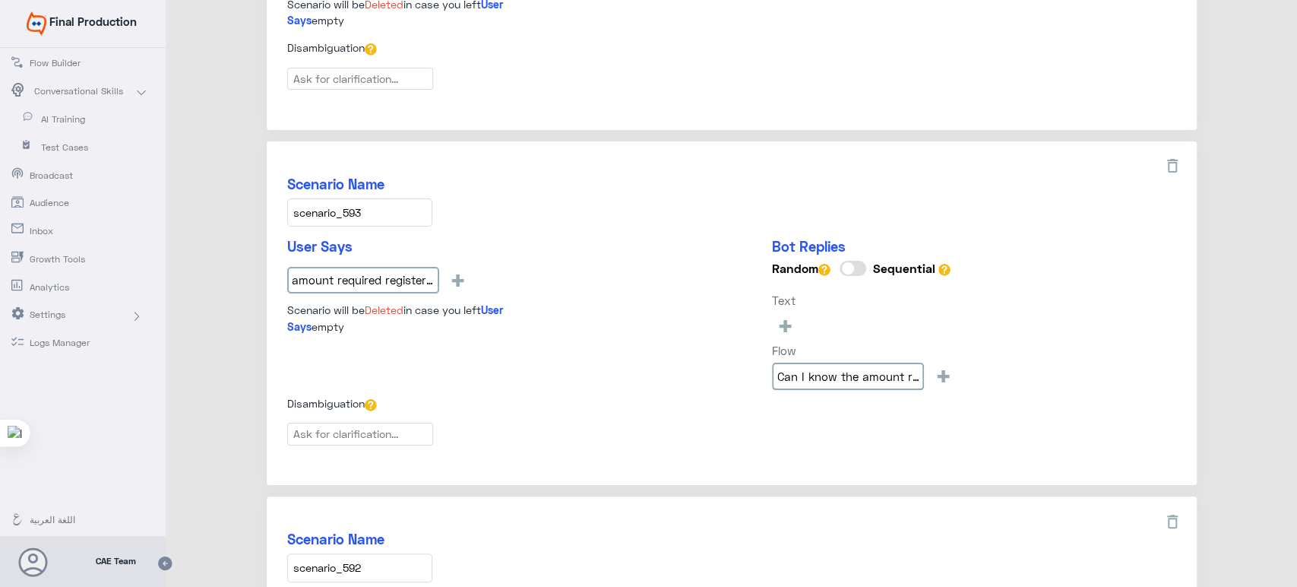
scroll to position [480, 0]
drag, startPoint x: 363, startPoint y: 208, endPoint x: 284, endPoint y: 213, distance: 79.9
click at [284, 213] on div "Scenario Name scenario_593 User Says amount required registered bills banki mob…" at bounding box center [732, 312] width 930 height 344
click at [369, 278] on input "amount required registered bills banki mobile" at bounding box center [363, 278] width 152 height 27
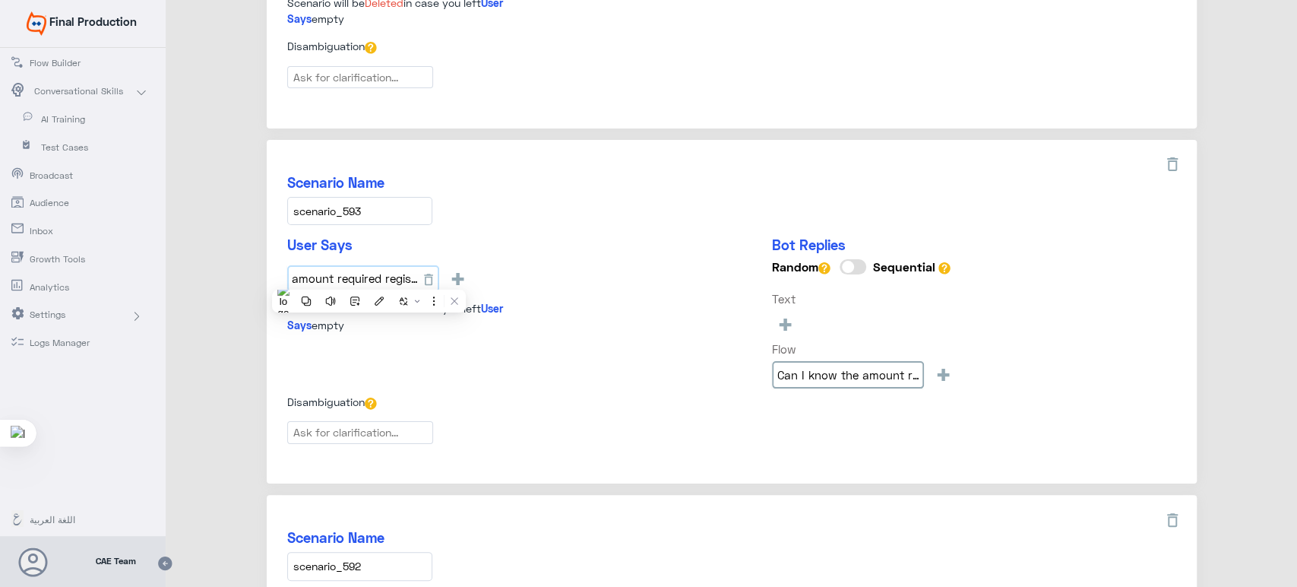
click at [369, 278] on input "amount required registered bills banki mobile" at bounding box center [363, 278] width 152 height 27
click at [582, 375] on div "User Says amount required registered bills banki mobile + Scenario will be Dele…" at bounding box center [731, 314] width 889 height 157
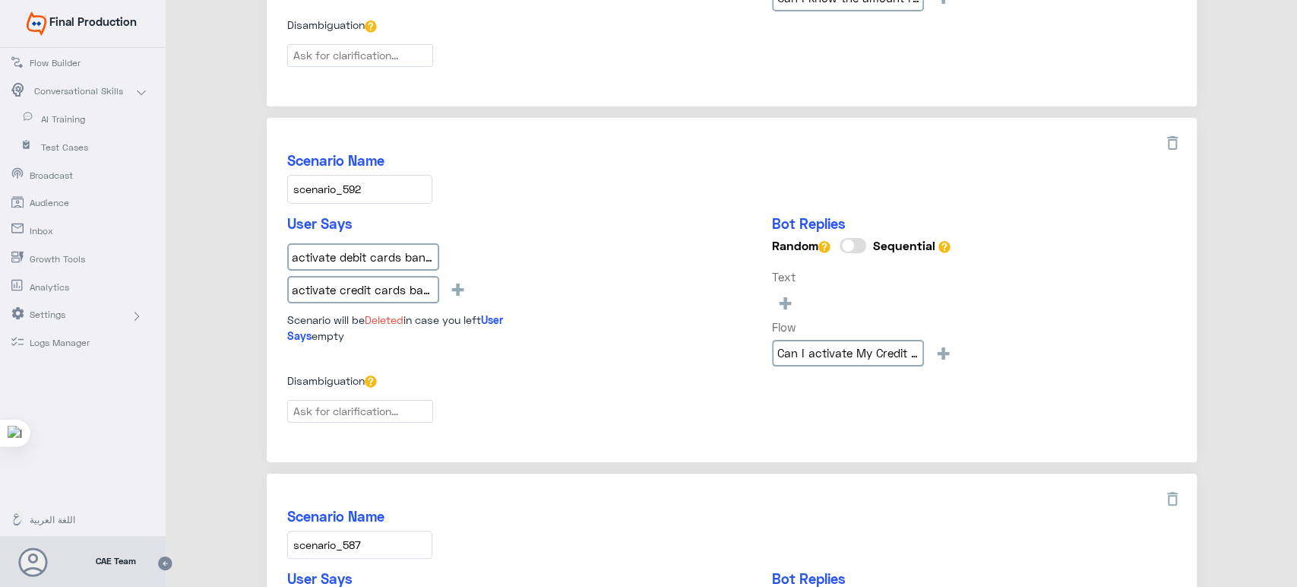
scroll to position [857, 0]
click at [356, 185] on input "scenario_592" at bounding box center [359, 189] width 145 height 28
click at [395, 264] on input "activate debit cards banki mobbile" at bounding box center [363, 256] width 152 height 27
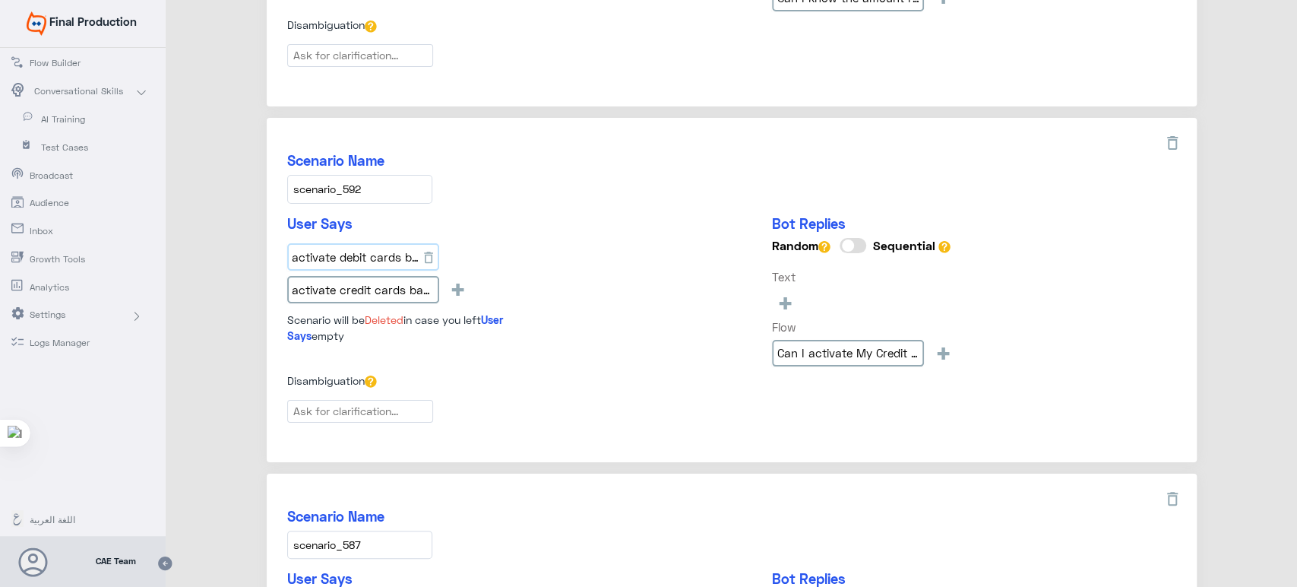
click at [395, 264] on input "activate debit cards banki mobbile" at bounding box center [363, 256] width 152 height 27
click at [365, 289] on input "activate credit cards banki mobile" at bounding box center [363, 289] width 152 height 27
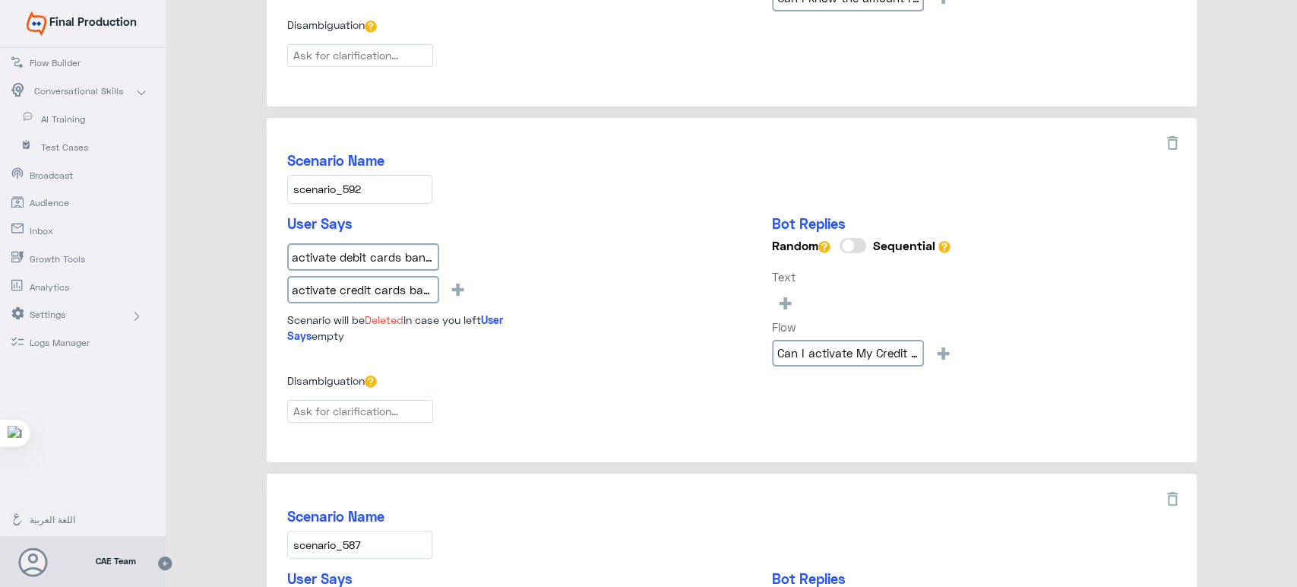
click at [512, 173] on div "Scenario Name scenario_592" at bounding box center [731, 177] width 889 height 51
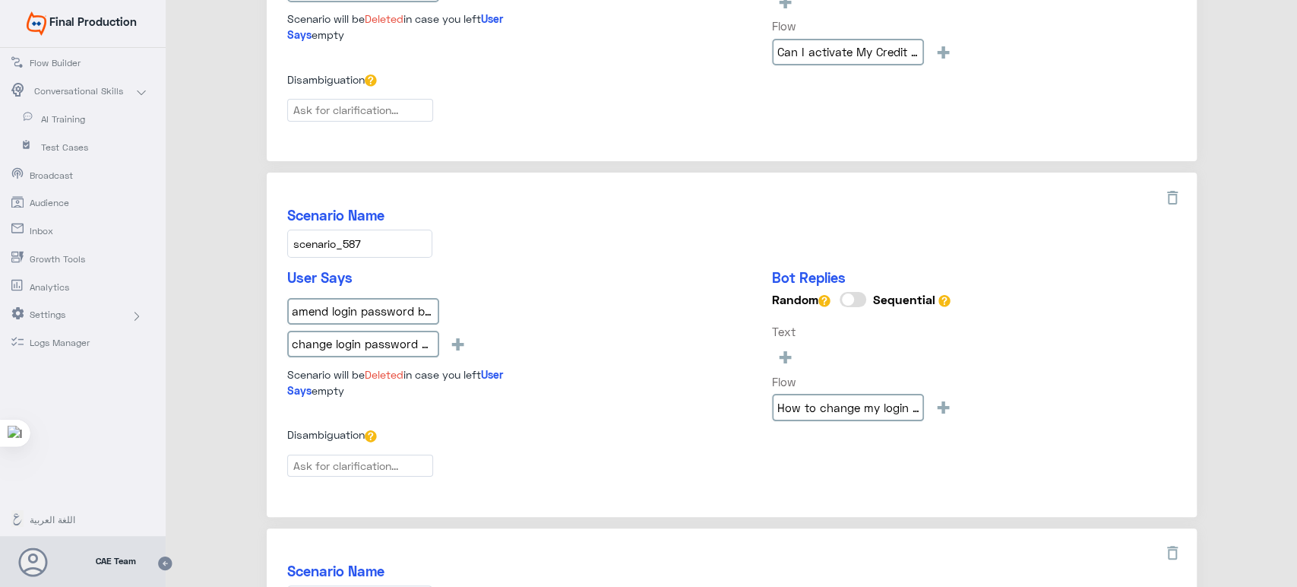
scroll to position [1191, 0]
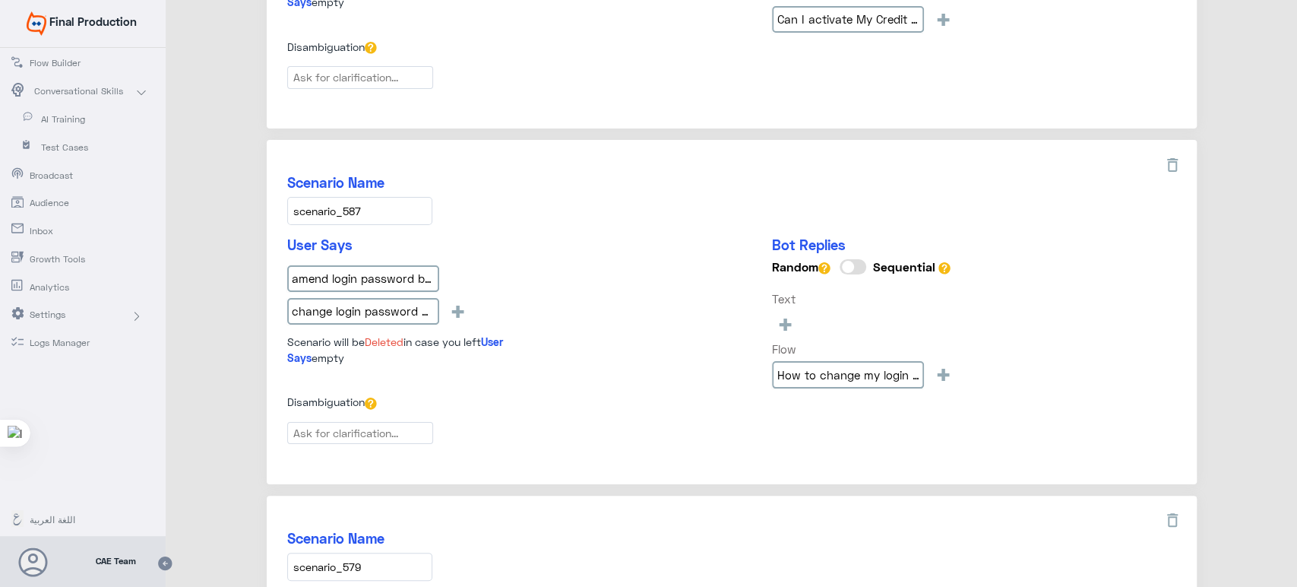
drag, startPoint x: 382, startPoint y: 195, endPoint x: 280, endPoint y: 204, distance: 103.1
click at [280, 204] on div "Scenario Name scenario_587 User Says amend login password banki mobile change l…" at bounding box center [732, 312] width 930 height 344
click at [362, 277] on input "amend login password banki mobile" at bounding box center [363, 278] width 152 height 27
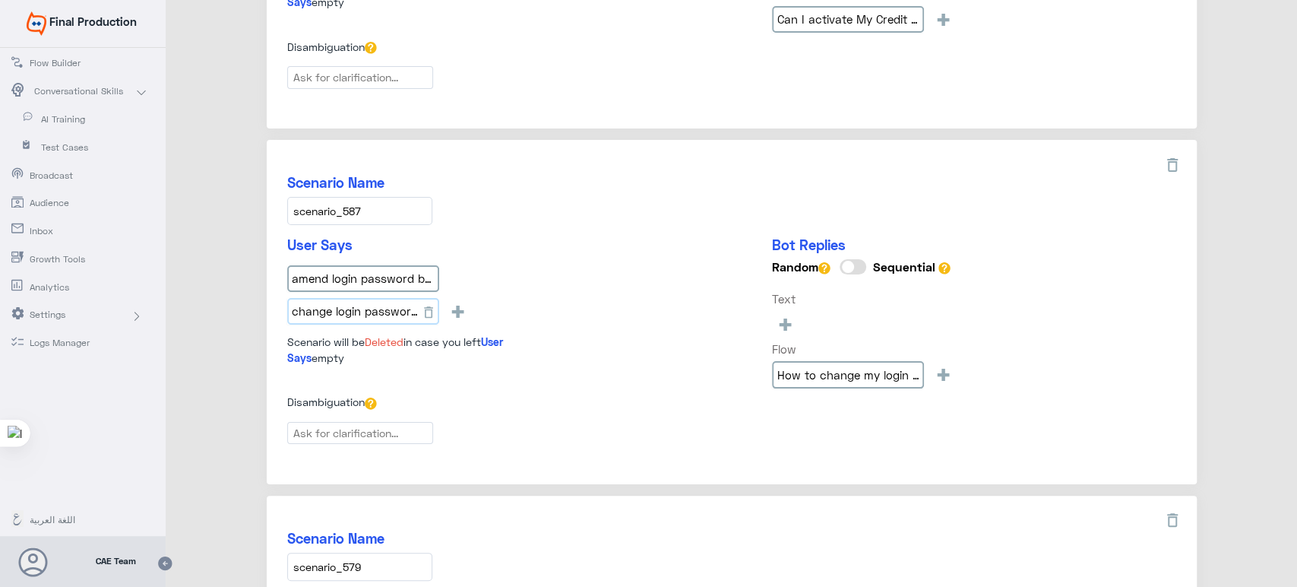
click at [360, 312] on input "change login password banki mobile" at bounding box center [363, 311] width 152 height 27
click at [540, 175] on h5 "Scenario Name" at bounding box center [731, 182] width 889 height 17
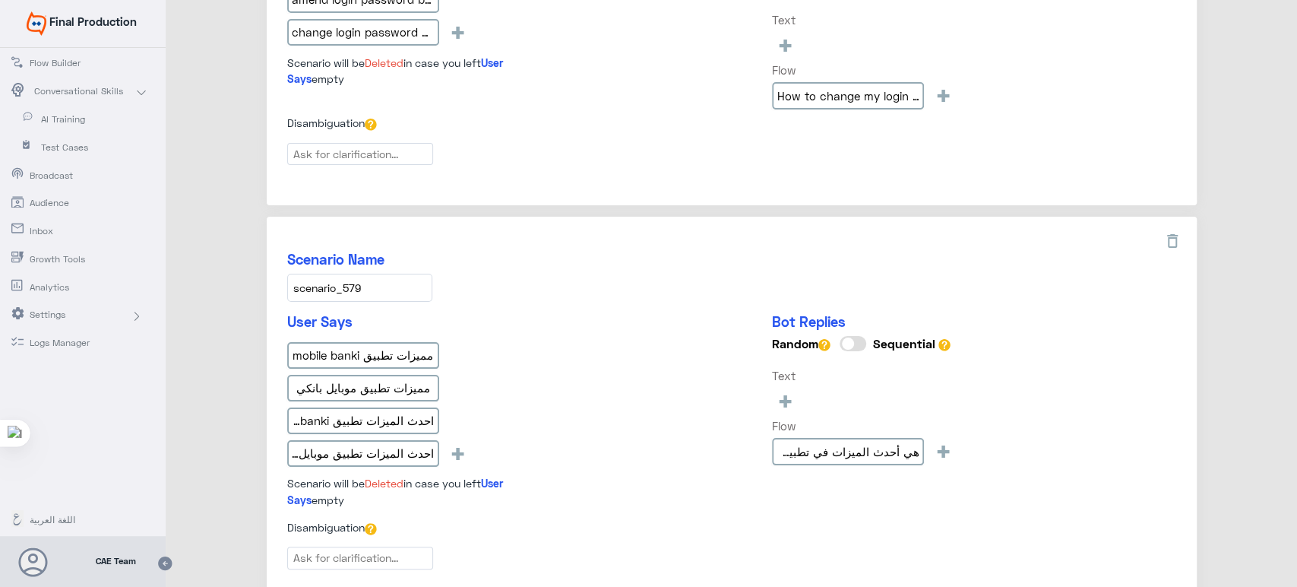
scroll to position [1587, 0]
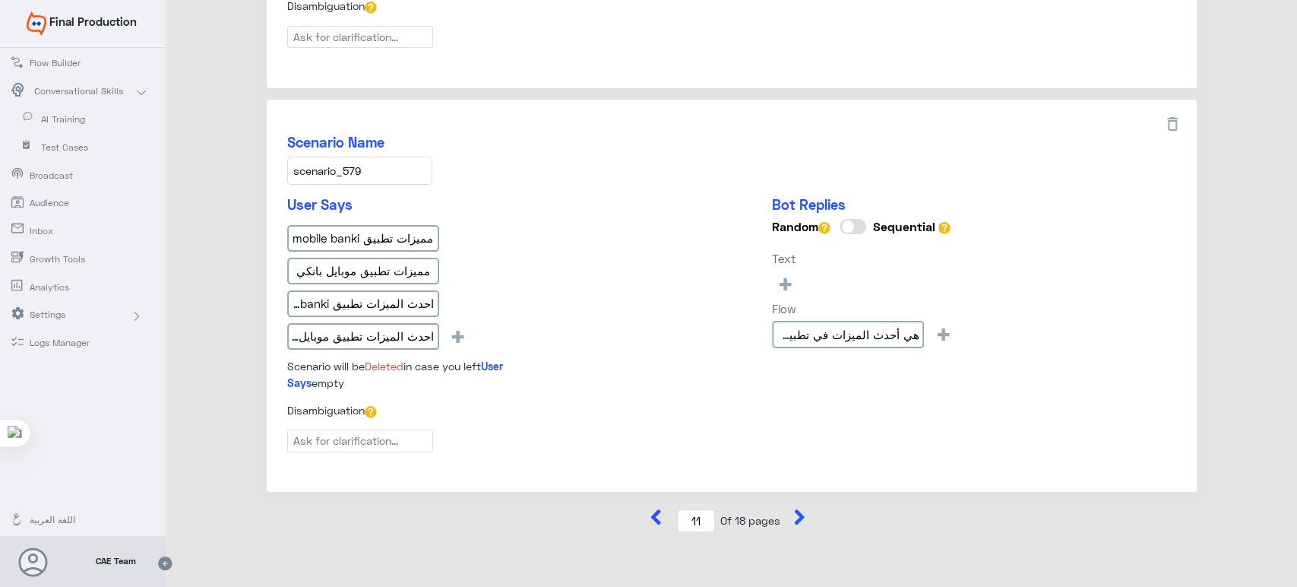
drag, startPoint x: 380, startPoint y: 160, endPoint x: 280, endPoint y: 156, distance: 100.4
click at [280, 156] on div "Scenario Name scenario_579 User Says مميزات تطبيق mobile banki مميزات تطبيق موب…" at bounding box center [732, 296] width 930 height 393
click at [374, 225] on input "مميزات تطبيق mobile banki" at bounding box center [363, 238] width 152 height 27
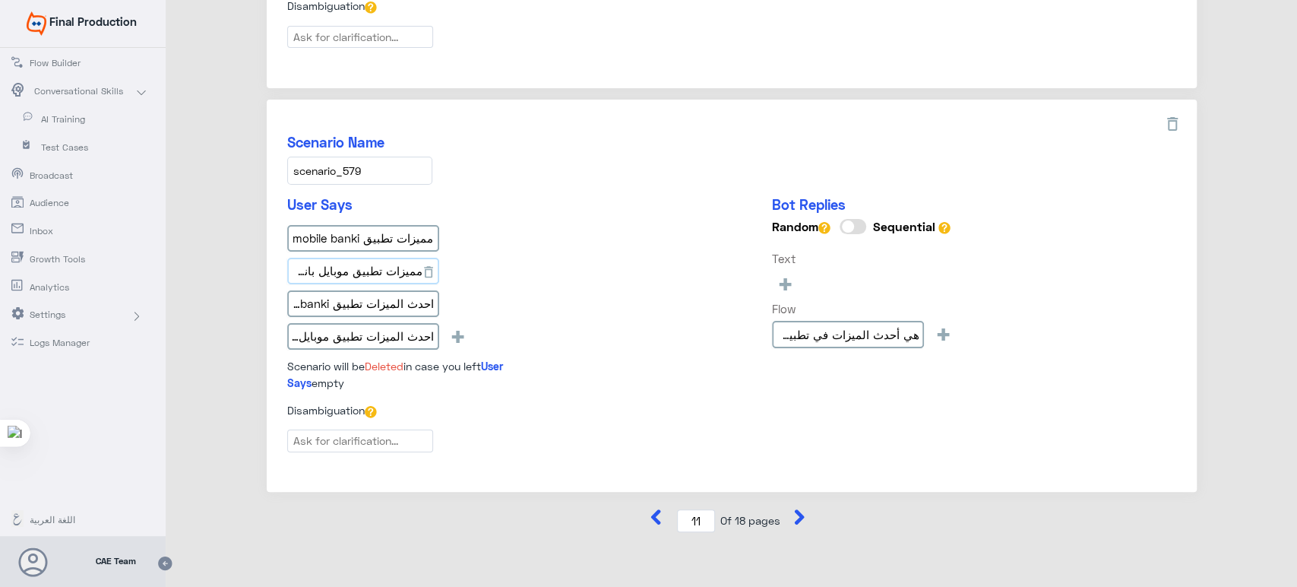
click at [372, 258] on input "مميزات تطبيق موبايل بانكي" at bounding box center [363, 271] width 152 height 27
click at [334, 291] on input "احدث الميزات تطبيق mobile banki" at bounding box center [363, 303] width 152 height 27
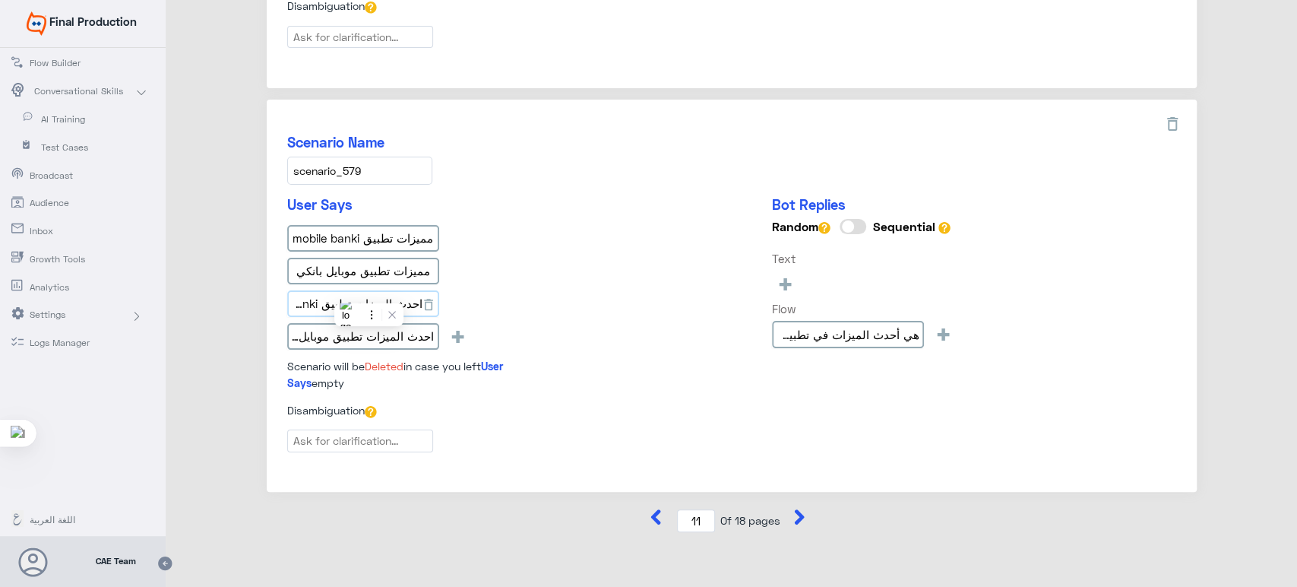
click at [334, 291] on input "احدث الميزات تطبيق mobile banki" at bounding box center [363, 303] width 152 height 27
click at [409, 323] on input "احدث الميزات تطبيق موبايل بانكي" at bounding box center [363, 336] width 152 height 27
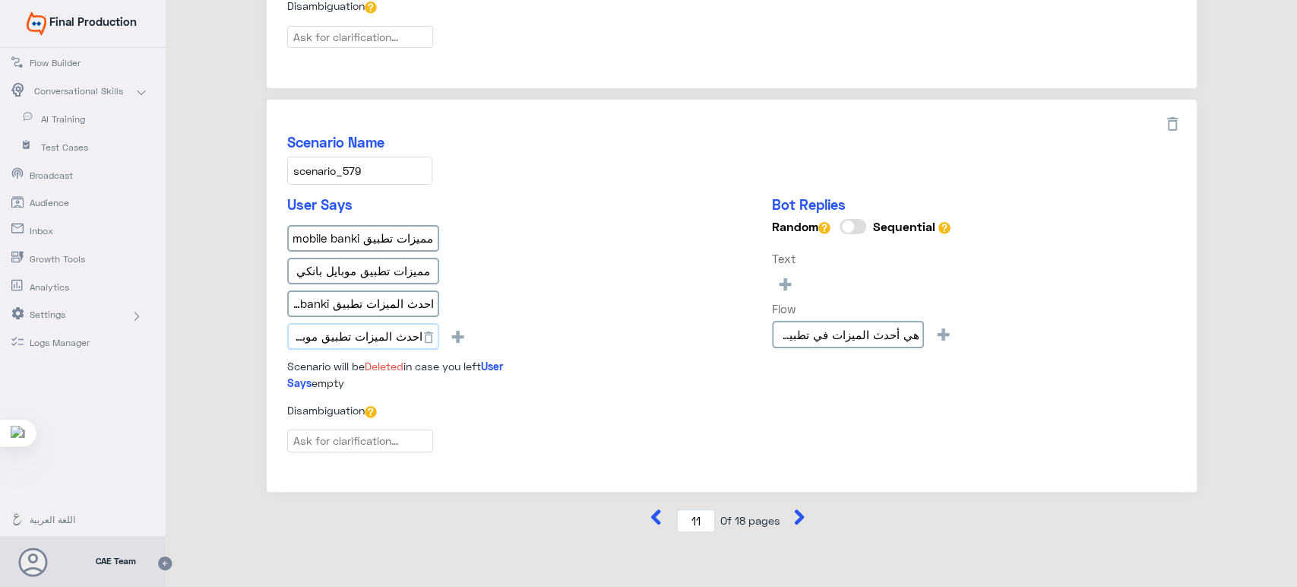
click at [409, 323] on input "احدث الميزات تطبيق موبايل بانكي" at bounding box center [363, 336] width 152 height 27
click at [527, 246] on div "مميزات تطبيق mobile banki مميزات تطبيق موبايل بانكي احدث الميزات تطبيق mobile b…" at bounding box center [420, 290] width 266 height 131
click at [797, 515] on icon at bounding box center [799, 516] width 15 height 15
type input "12"
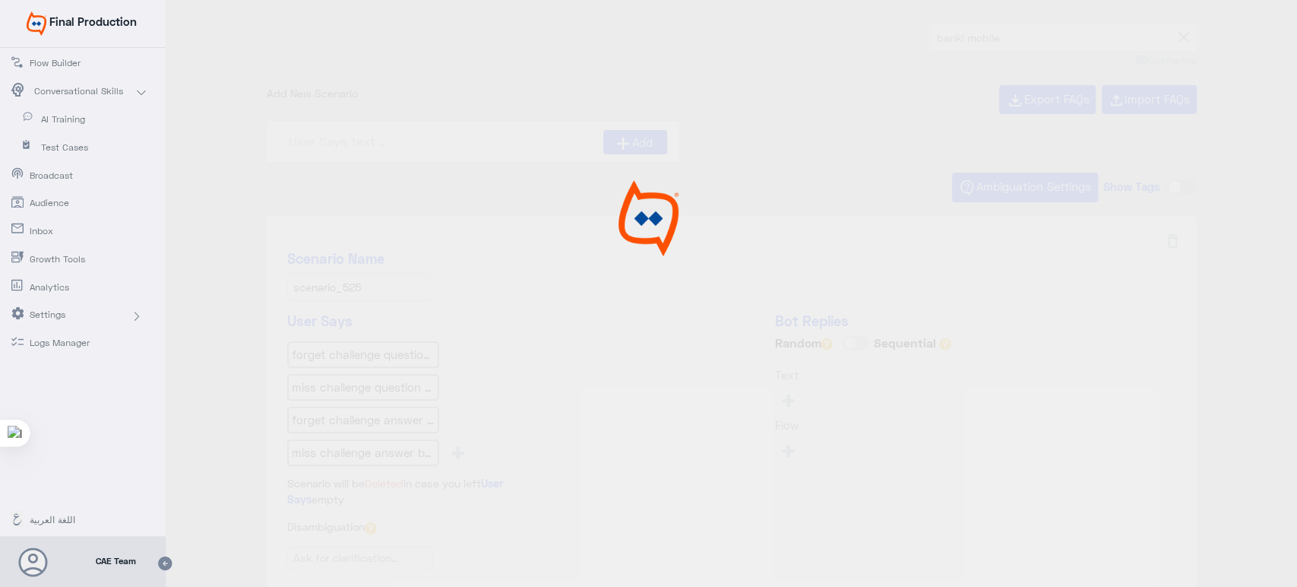
type input "I forget my answer to the challenge question? mobi"
type input "How to subscribe to the E-statement"
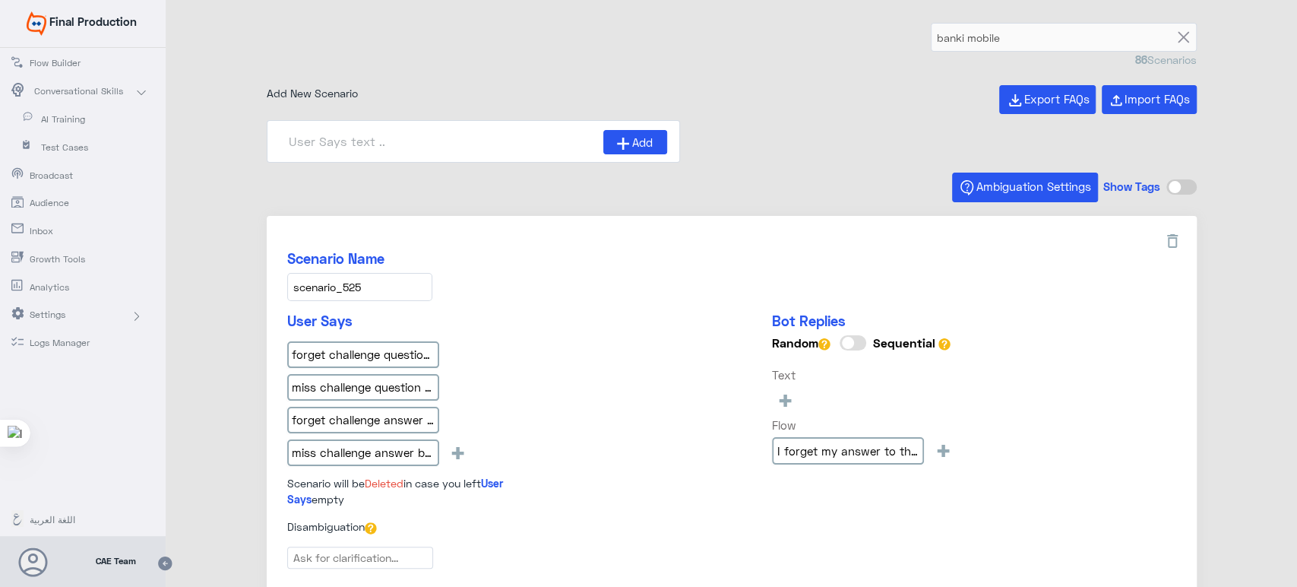
type input "I’m subscribed in E-Statement mode, how many mont"
type input "What are the restricted devices?"
type input "What is CVV? mobile"
click at [386, 290] on input "scenario_525" at bounding box center [359, 287] width 145 height 28
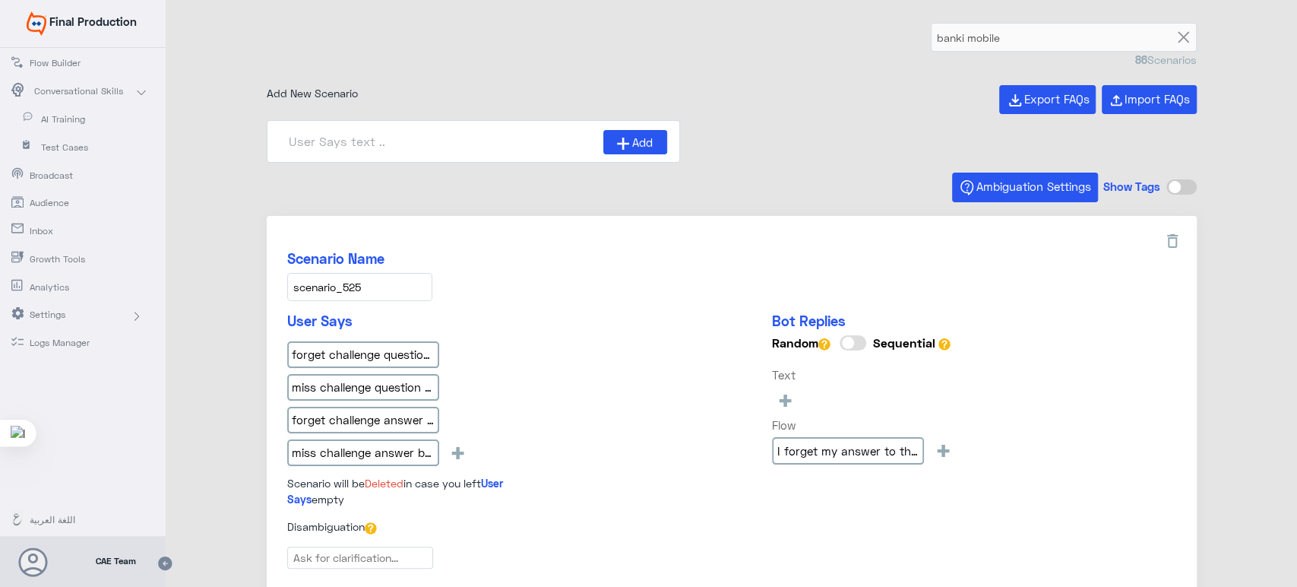
click at [386, 290] on input "scenario_525" at bounding box center [359, 287] width 145 height 28
click at [452, 218] on div "Scenario Name scenario_525 User Says forget challenge question banki mobile mis…" at bounding box center [732, 412] width 930 height 393
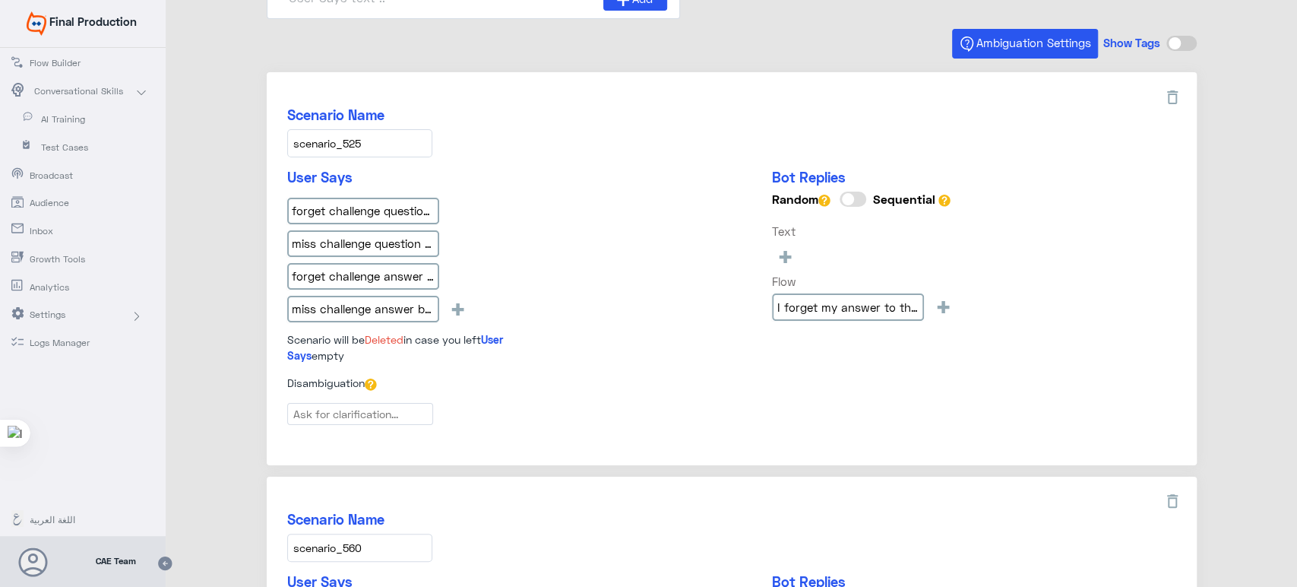
scroll to position [167, 0]
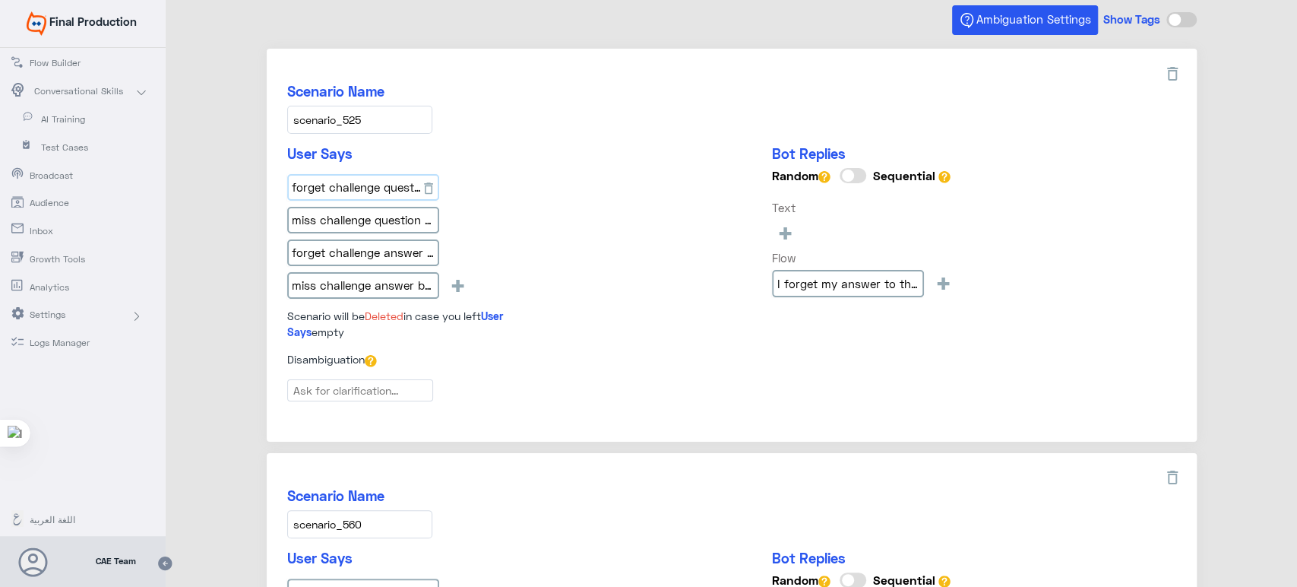
click at [398, 185] on input "forget challenge question banki mobile" at bounding box center [363, 187] width 152 height 27
click at [337, 222] on input "miss challenge question banki mobile" at bounding box center [363, 220] width 152 height 27
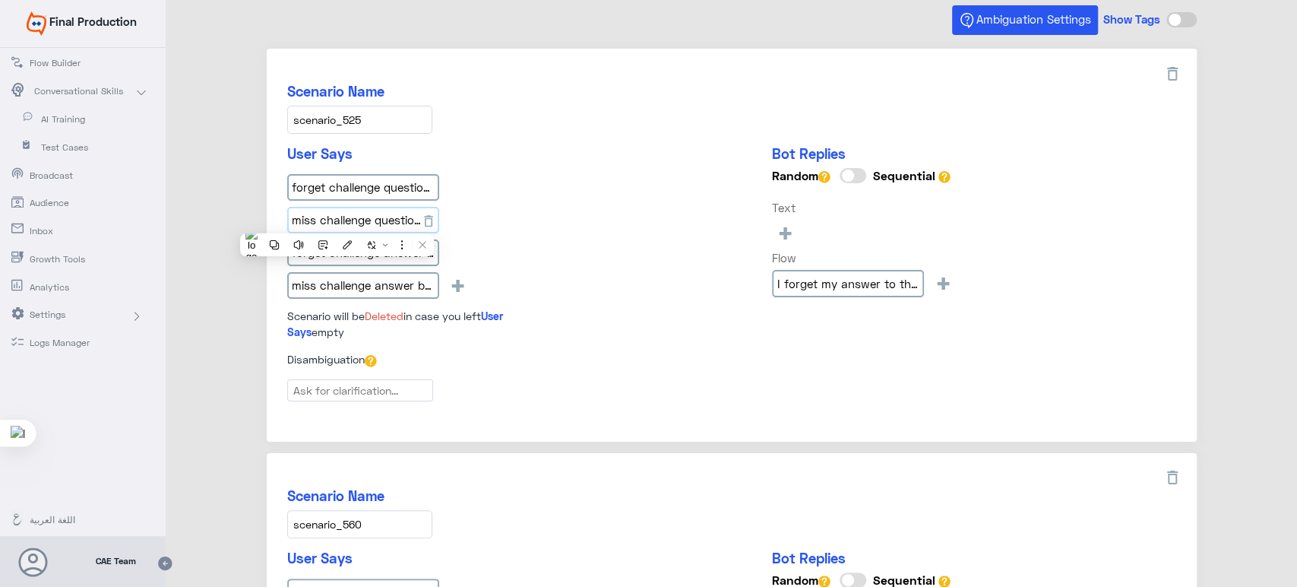
click at [337, 222] on input "miss challenge question banki mobile" at bounding box center [363, 220] width 152 height 27
click at [380, 254] on input "forget challenge answer banki mobile" at bounding box center [363, 252] width 152 height 27
click at [343, 286] on input "miss challenge answer banki mobile" at bounding box center [363, 285] width 152 height 27
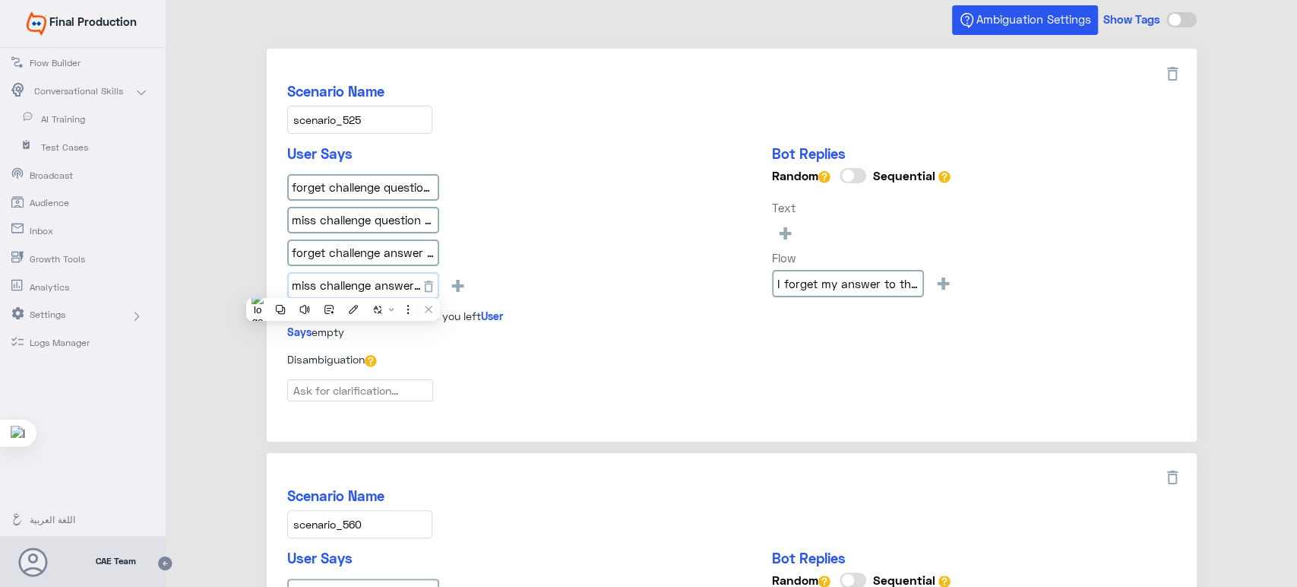
click at [343, 286] on input "miss challenge answer banki mobile" at bounding box center [363, 285] width 152 height 27
click at [632, 260] on div "User Says forget challenge question banki mobile miss challenge question banki …" at bounding box center [731, 248] width 889 height 206
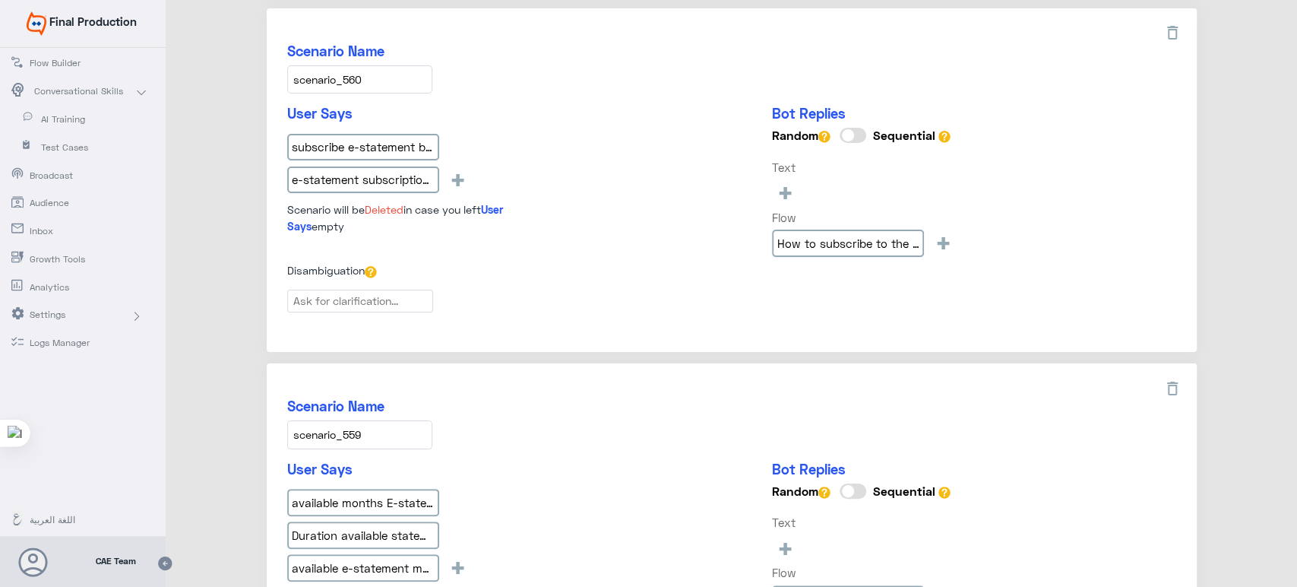
scroll to position [611, 0]
click at [389, 78] on input "scenario_560" at bounding box center [359, 80] width 145 height 28
drag, startPoint x: 389, startPoint y: 78, endPoint x: 337, endPoint y: 78, distance: 52.4
click at [337, 78] on input "scenario_560" at bounding box center [359, 80] width 145 height 28
click at [371, 150] on input "subscribe e-statement banki mobile" at bounding box center [363, 148] width 152 height 27
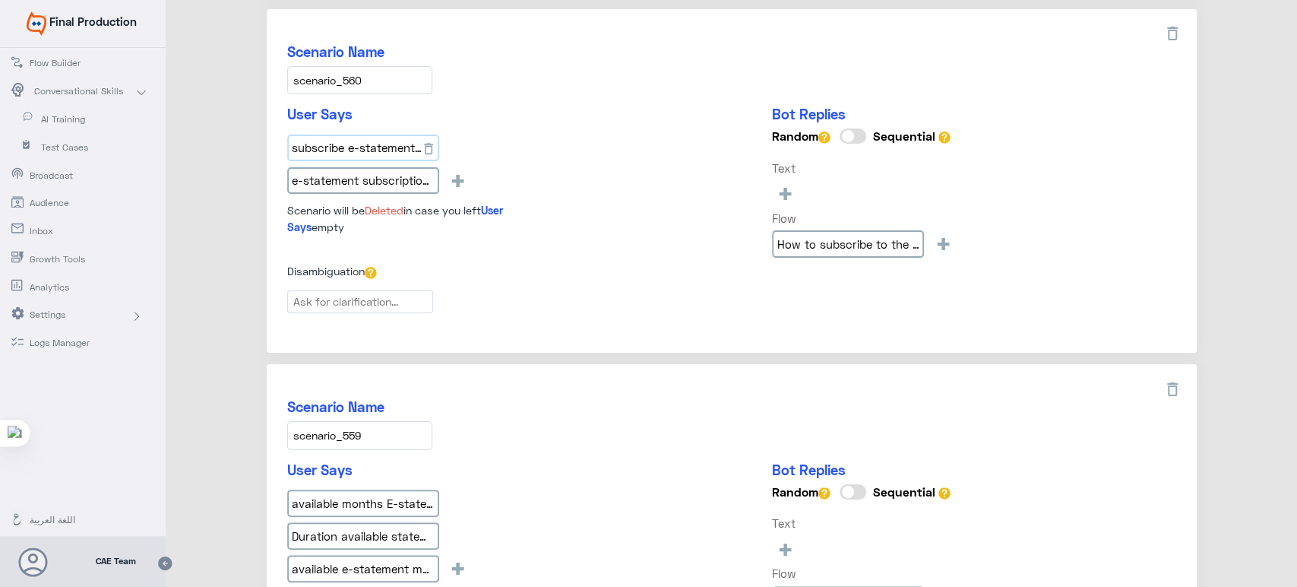
click at [371, 150] on input "subscribe e-statement banki mobile" at bounding box center [363, 148] width 152 height 27
click at [362, 182] on input "e-statement subscription banki mobile" at bounding box center [363, 180] width 152 height 27
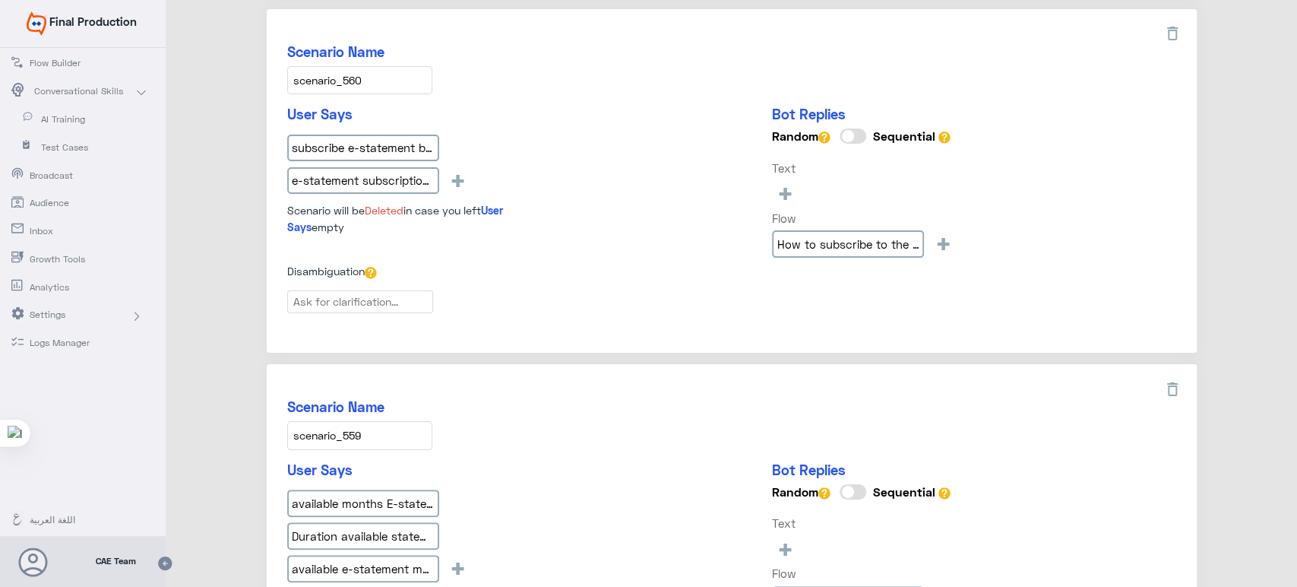
click at [605, 284] on div "Disambiguation" at bounding box center [731, 290] width 889 height 55
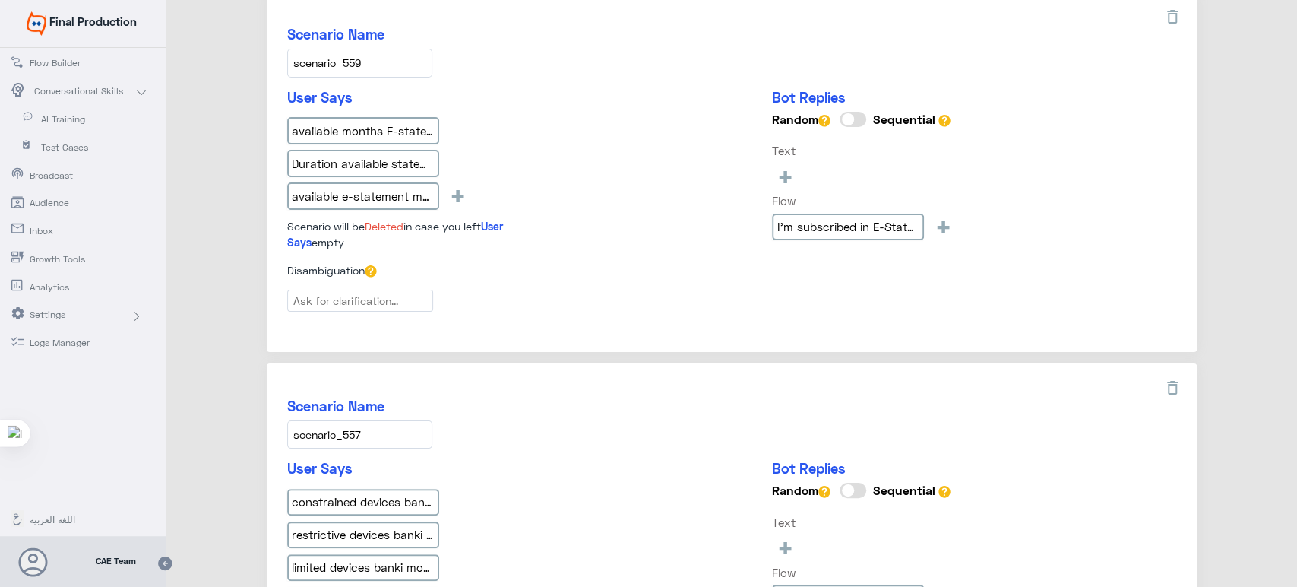
scroll to position [985, 0]
click at [356, 47] on input "scenario_559" at bounding box center [359, 61] width 145 height 28
click at [366, 124] on input "available months E-statement banki mobile" at bounding box center [363, 129] width 152 height 27
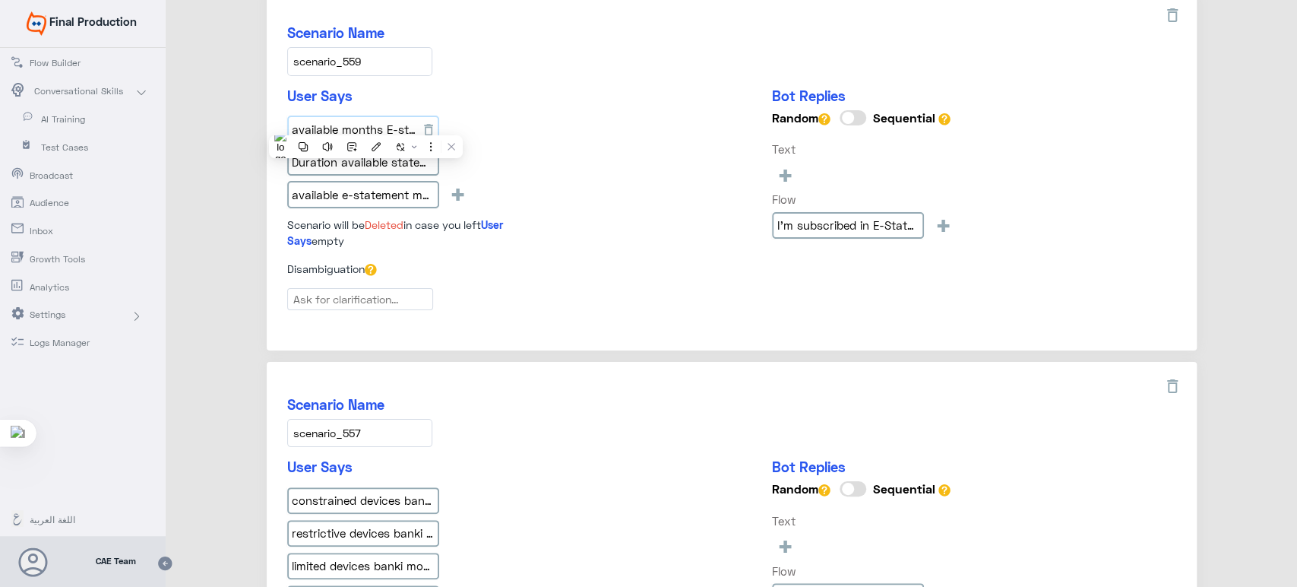
click at [366, 124] on input "available months E-statement banki mobile" at bounding box center [363, 129] width 152 height 27
click at [329, 158] on input "Duration available statement banki mobile" at bounding box center [363, 161] width 152 height 27
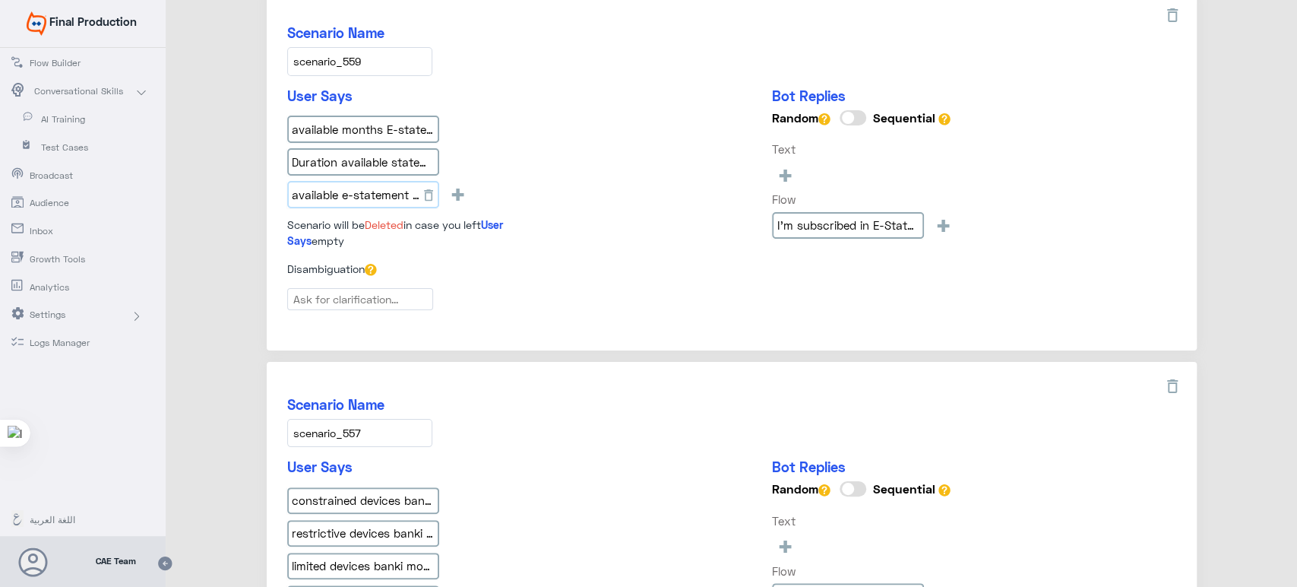
click at [380, 182] on input "available e-statement months banki mobile" at bounding box center [363, 194] width 152 height 27
click at [531, 142] on div "available months E-statement banki mobile Duration available statement banki mo…" at bounding box center [420, 165] width 266 height 98
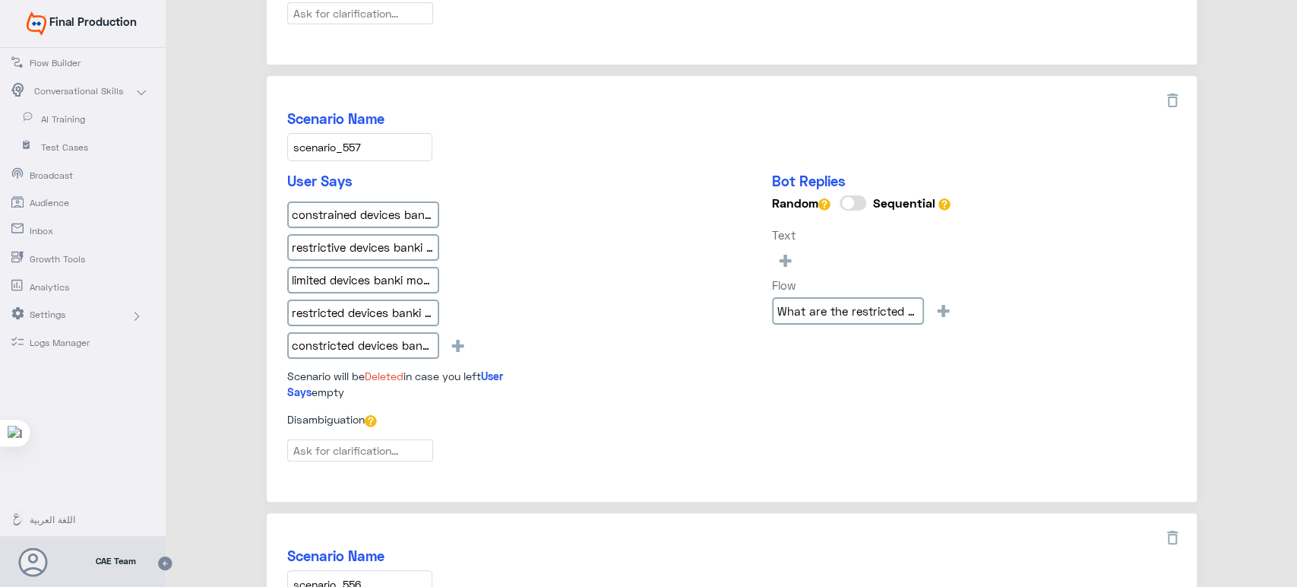
scroll to position [1272, 0]
click at [417, 144] on input "scenario_557" at bounding box center [359, 145] width 145 height 28
drag, startPoint x: 417, startPoint y: 144, endPoint x: 365, endPoint y: 141, distance: 51.8
click at [365, 141] on input "scenario_557" at bounding box center [359, 145] width 145 height 28
click at [364, 220] on div "constrained devices banki mobile" at bounding box center [366, 216] width 158 height 33
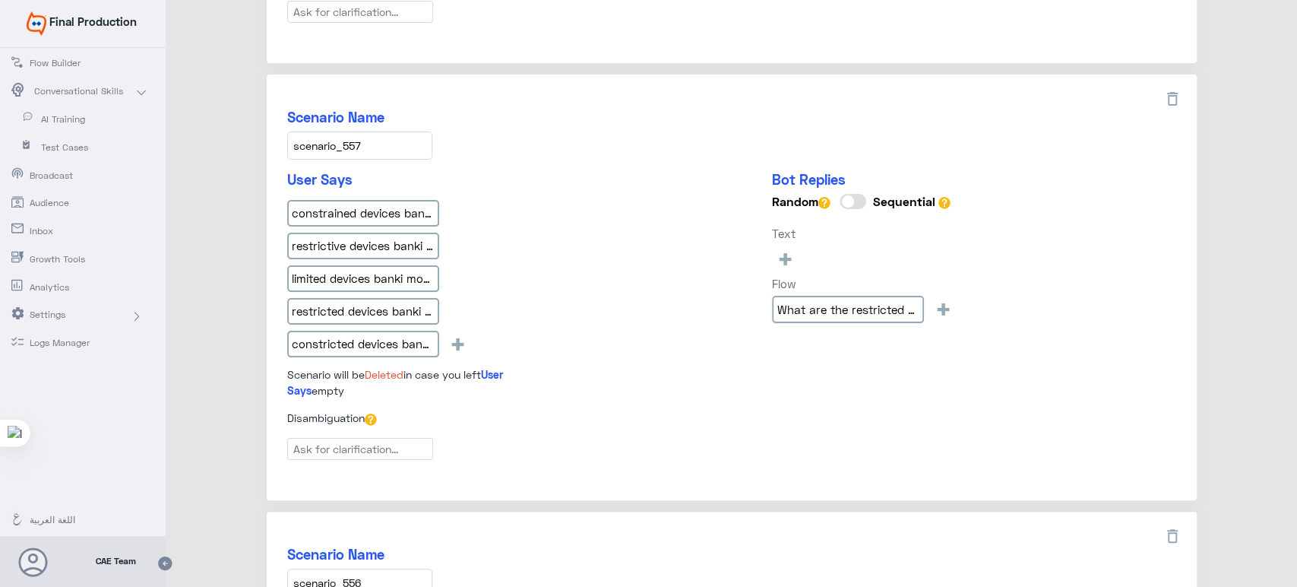
click at [364, 220] on div "constrained devices banki mobile" at bounding box center [366, 216] width 158 height 33
click at [359, 210] on input "constrained devices banki mobile" at bounding box center [363, 213] width 152 height 27
click at [376, 236] on input "restrictive devices banki mobile" at bounding box center [363, 246] width 152 height 27
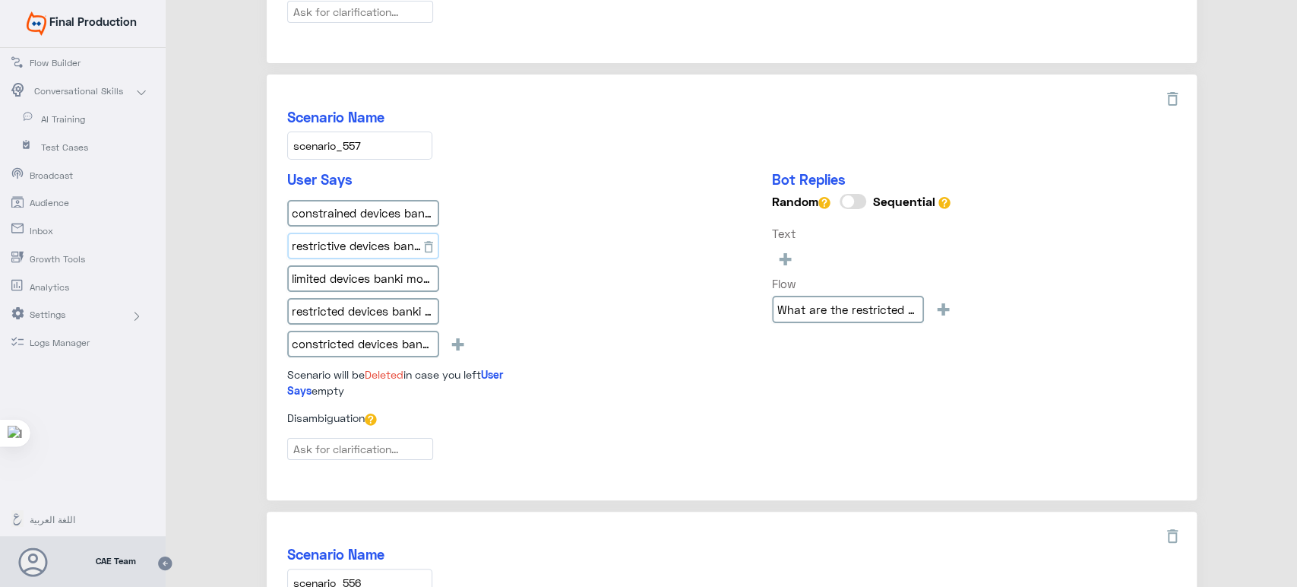
click at [376, 236] on input "restrictive devices banki mobile" at bounding box center [363, 246] width 152 height 27
click at [391, 265] on input "limited devices banki mobile" at bounding box center [363, 278] width 152 height 27
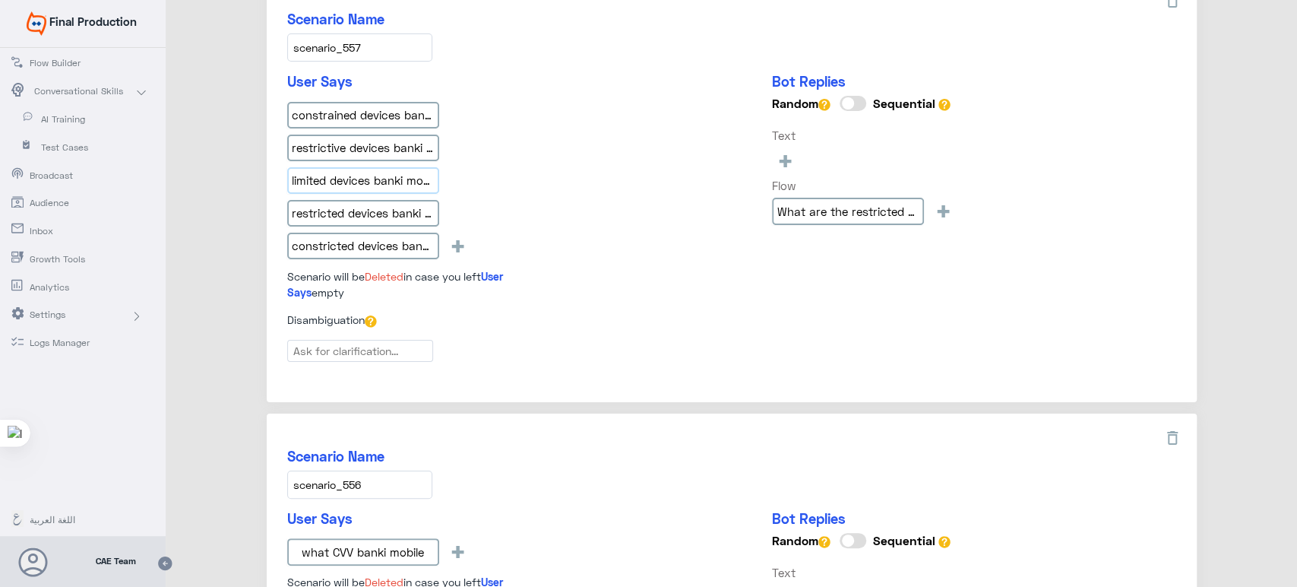
scroll to position [1374, 0]
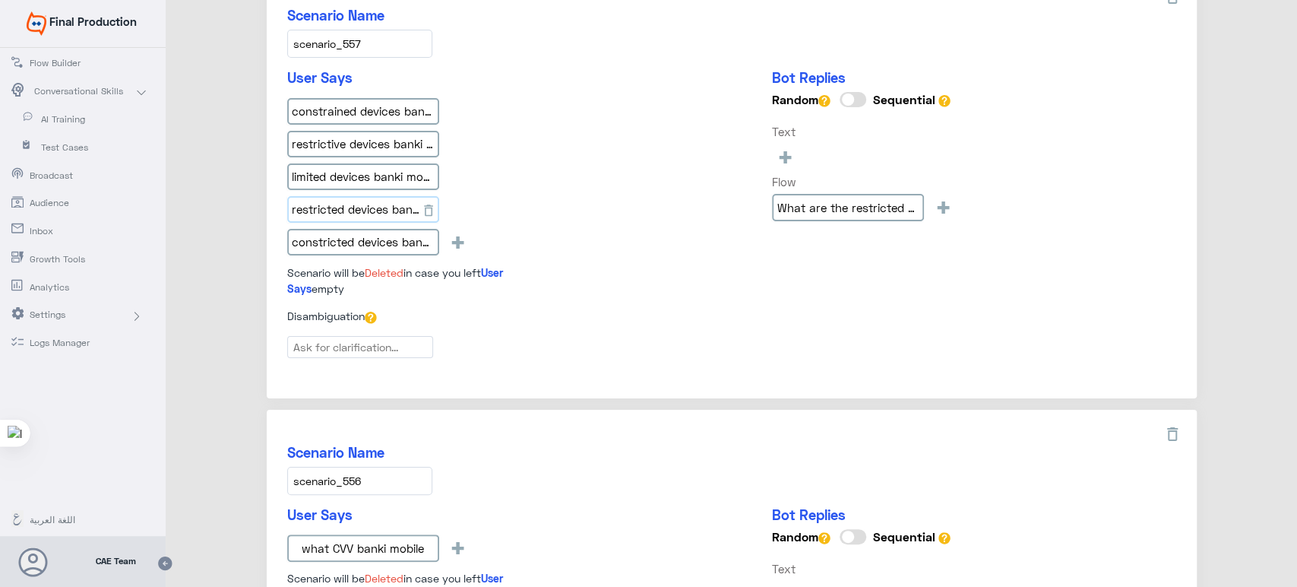
click at [365, 213] on input "restricted devices banki mobile" at bounding box center [363, 209] width 152 height 27
click at [362, 235] on input "constricted devices banki mobile" at bounding box center [363, 242] width 152 height 27
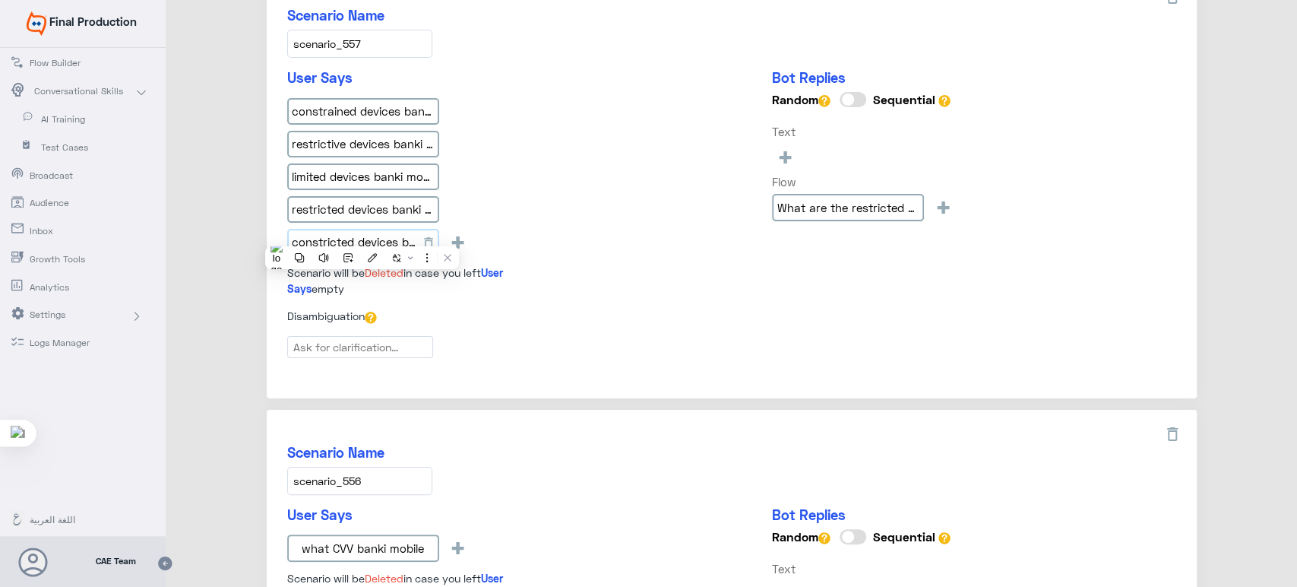
click at [362, 235] on input "constricted devices banki mobile" at bounding box center [363, 242] width 152 height 27
click at [481, 144] on div "constrained devices banki mobile restrictive devices banki mobile limited devic…" at bounding box center [420, 179] width 266 height 163
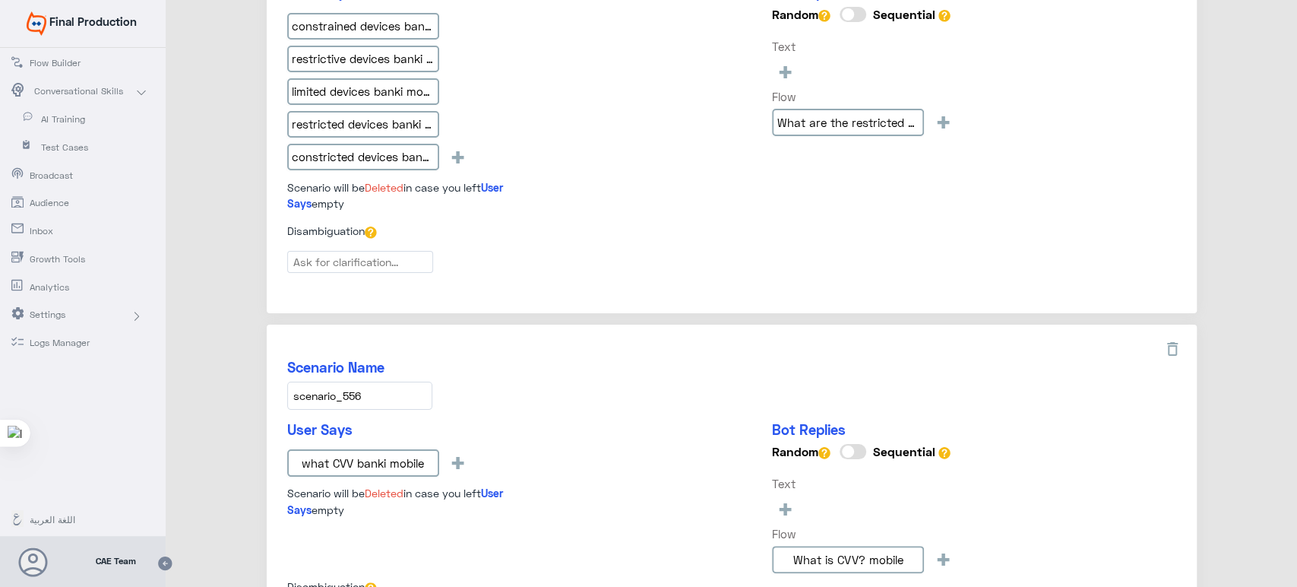
scroll to position [1636, 0]
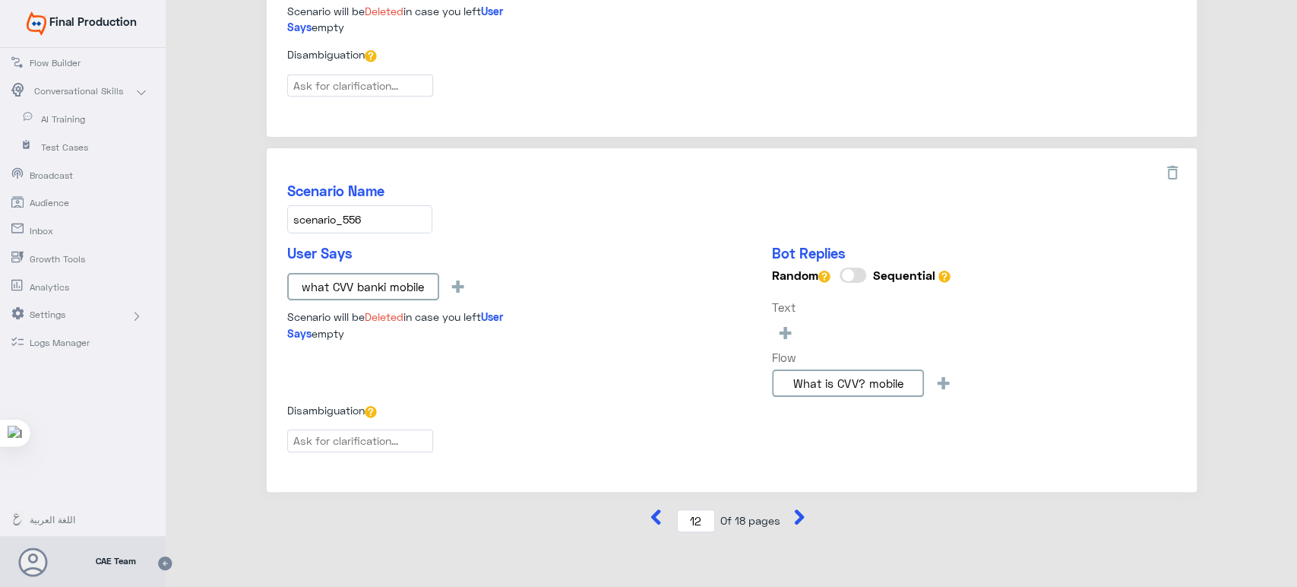
click at [385, 205] on input "scenario_556" at bounding box center [359, 219] width 145 height 28
click at [379, 290] on input "what CVV banki mobile" at bounding box center [363, 286] width 152 height 27
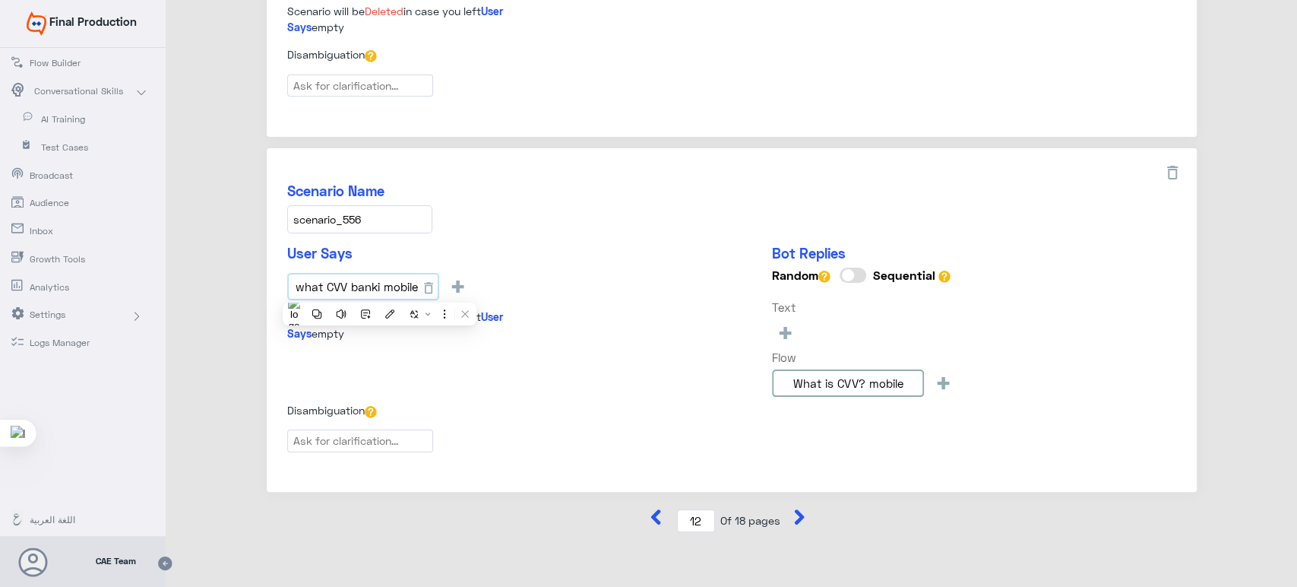
click at [379, 290] on input "what CVV banki mobile" at bounding box center [363, 286] width 152 height 27
click at [797, 515] on icon at bounding box center [799, 516] width 15 height 15
type input "13"
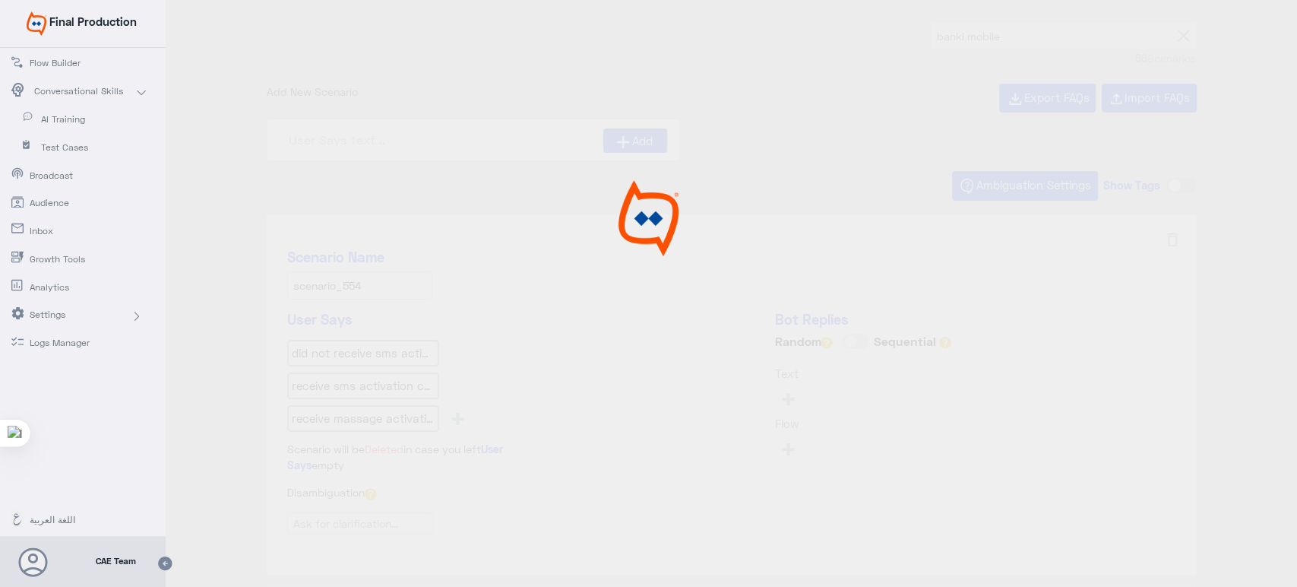
scroll to position [0, 0]
type input "How can I know my Bank ID? mobile_copy_1"
type input "What is Bank ID? mobile"
type input "How can get or create a TPIN? mobile"
type input "I didn’t receive the SMS Activation code after Imo"
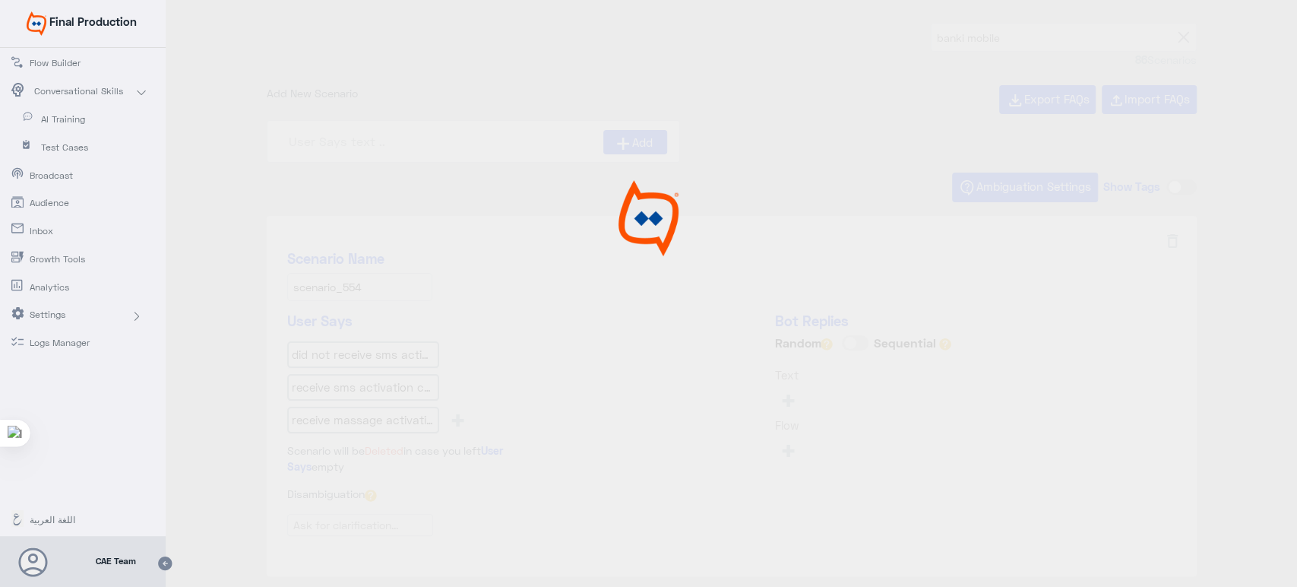
type input "How to use Fawry Pre-Paid Payment Services? mobile"
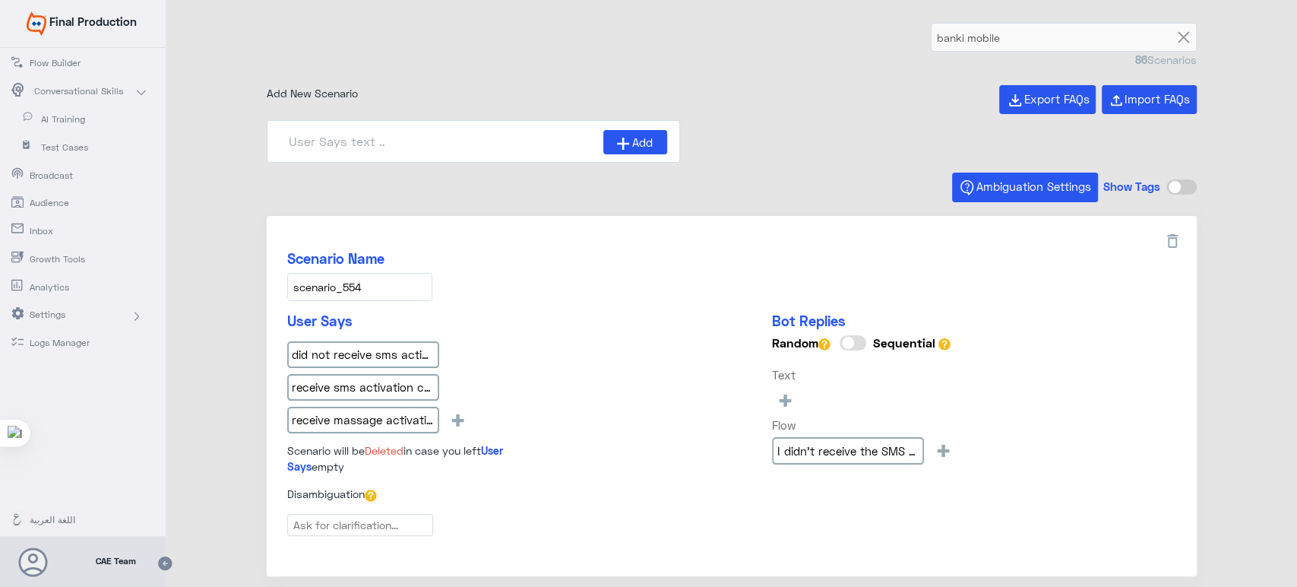
click at [372, 296] on input "scenario_554" at bounding box center [359, 287] width 145 height 28
click at [488, 266] on div "Scenario Name scenario_554" at bounding box center [731, 275] width 889 height 51
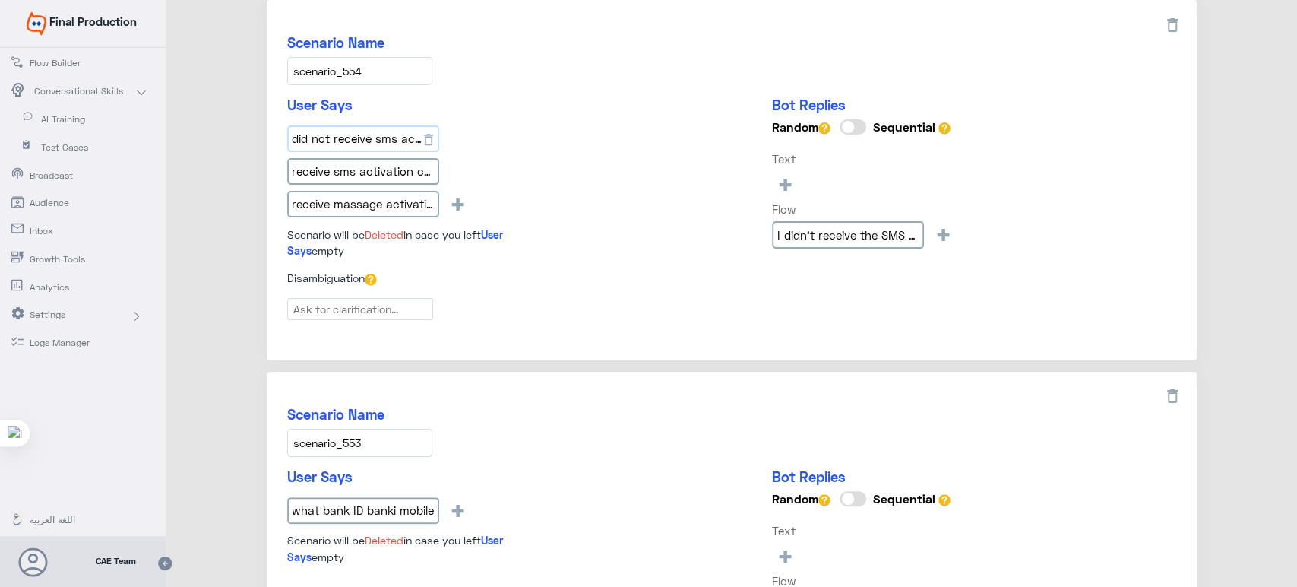
click at [382, 144] on input "did not receive sms activation code banki mobile" at bounding box center [363, 138] width 152 height 27
click at [339, 184] on div "receive sms activation code banki mobile" at bounding box center [366, 174] width 158 height 33
click at [334, 175] on input "receive sms activation code banki mobile" at bounding box center [363, 171] width 152 height 27
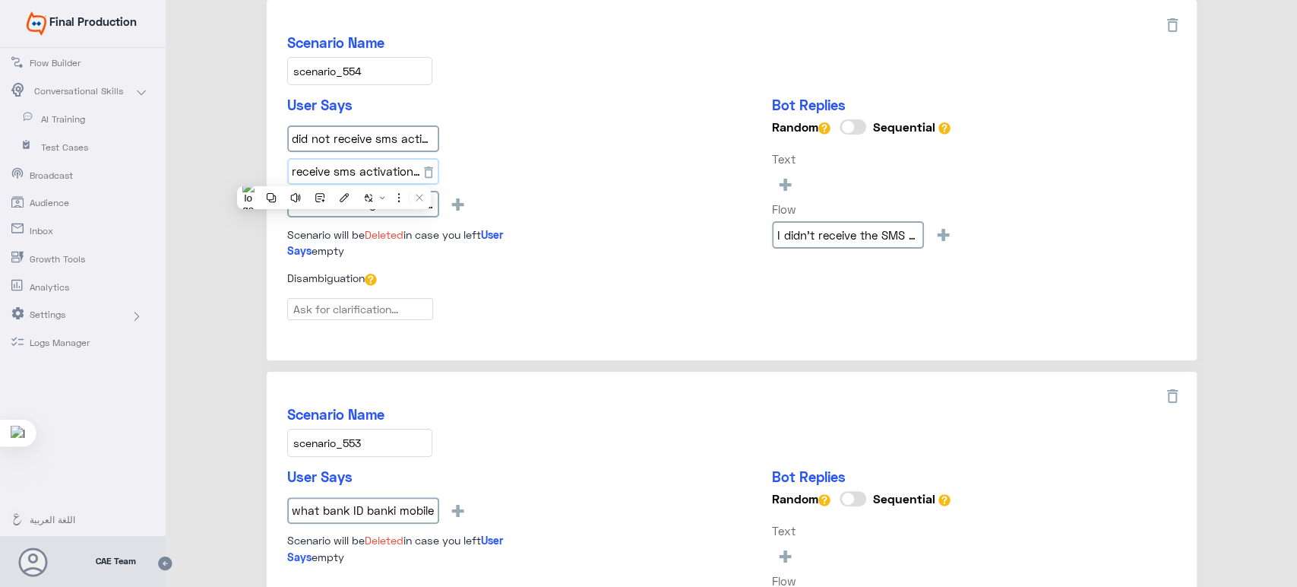
click at [334, 175] on input "receive sms activation code banki mobile" at bounding box center [363, 171] width 152 height 27
click at [388, 195] on input "receive massage activation code banki mobile" at bounding box center [363, 204] width 152 height 27
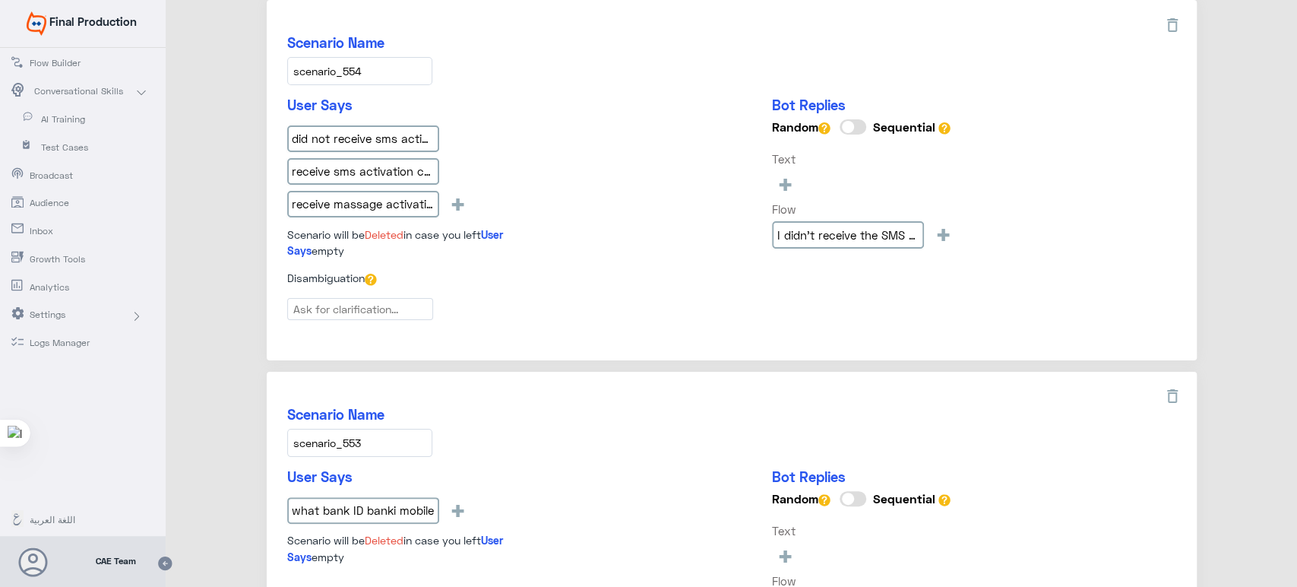
click at [541, 185] on div "did not receive sms activation code banki mobile receive sms activation code ba…" at bounding box center [420, 174] width 266 height 98
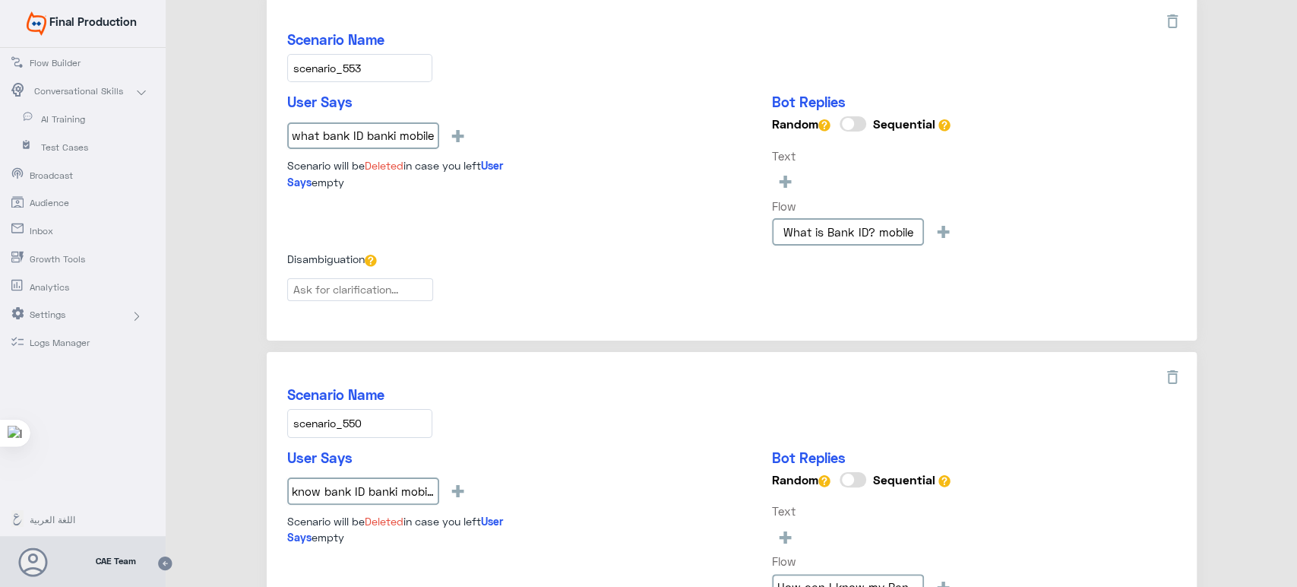
scroll to position [594, 0]
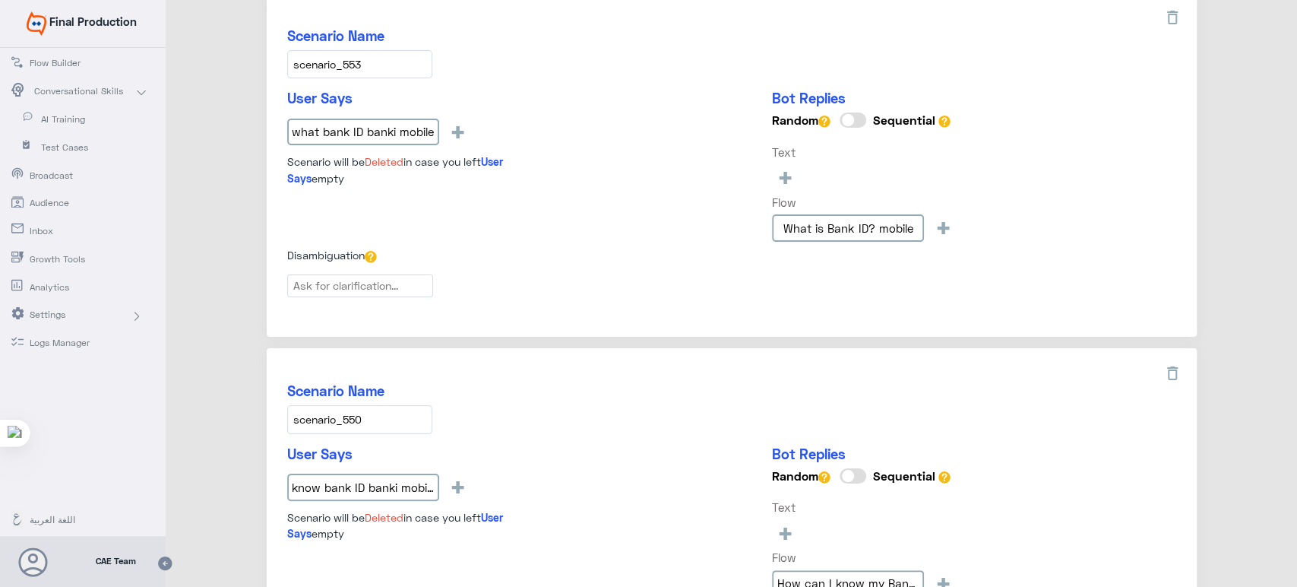
click at [401, 74] on input "scenario_553" at bounding box center [359, 64] width 145 height 28
click at [389, 125] on input "what bank ID banki mobile" at bounding box center [363, 132] width 152 height 27
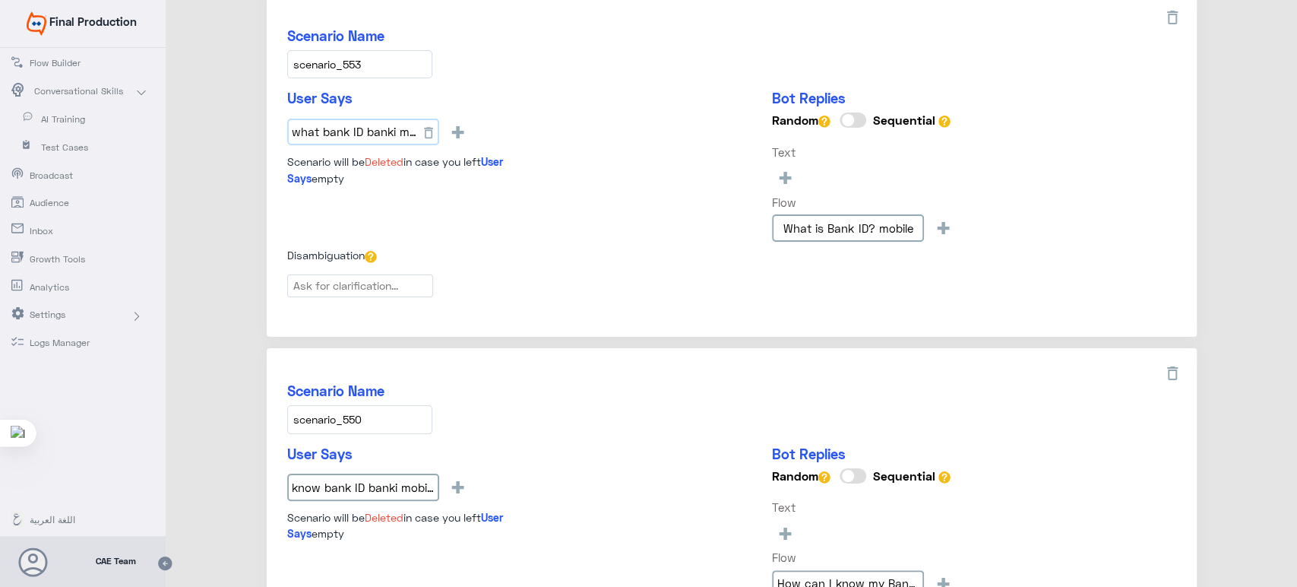
click at [389, 125] on input "what bank ID banki mobile" at bounding box center [363, 132] width 152 height 27
click at [569, 98] on div "User Says what bank ID banki mobile + Scenario will be Deleted in case you left…" at bounding box center [731, 168] width 889 height 157
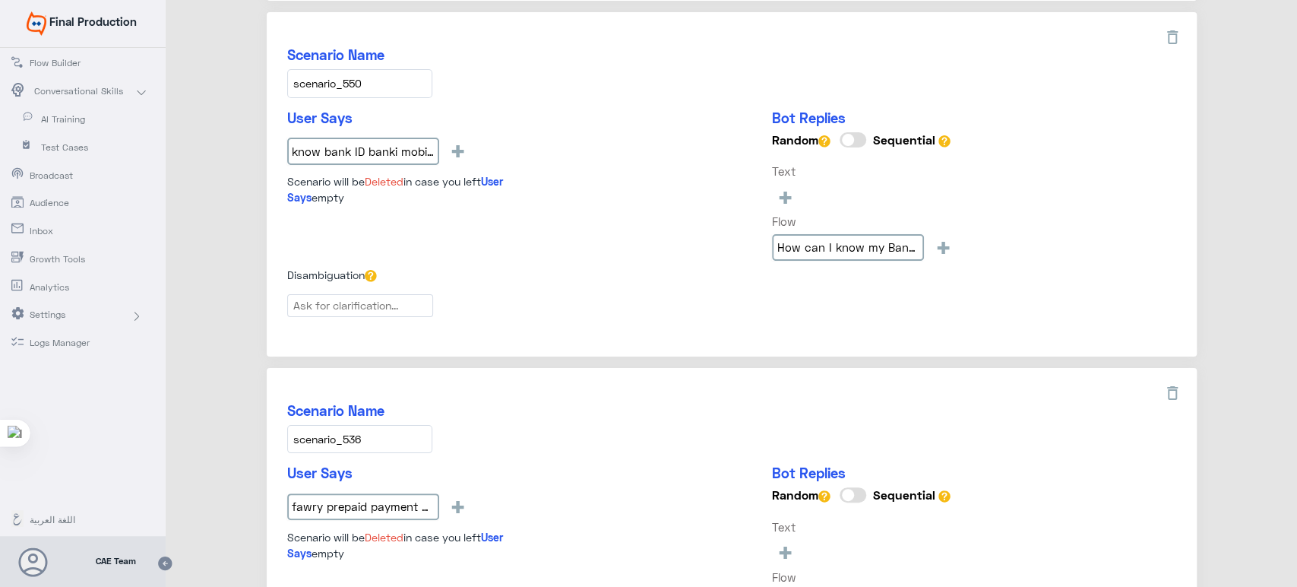
scroll to position [932, 0]
click at [366, 75] on input "scenario_550" at bounding box center [359, 82] width 145 height 28
click at [400, 150] on input "know bank ID banki mobile" at bounding box center [363, 149] width 152 height 27
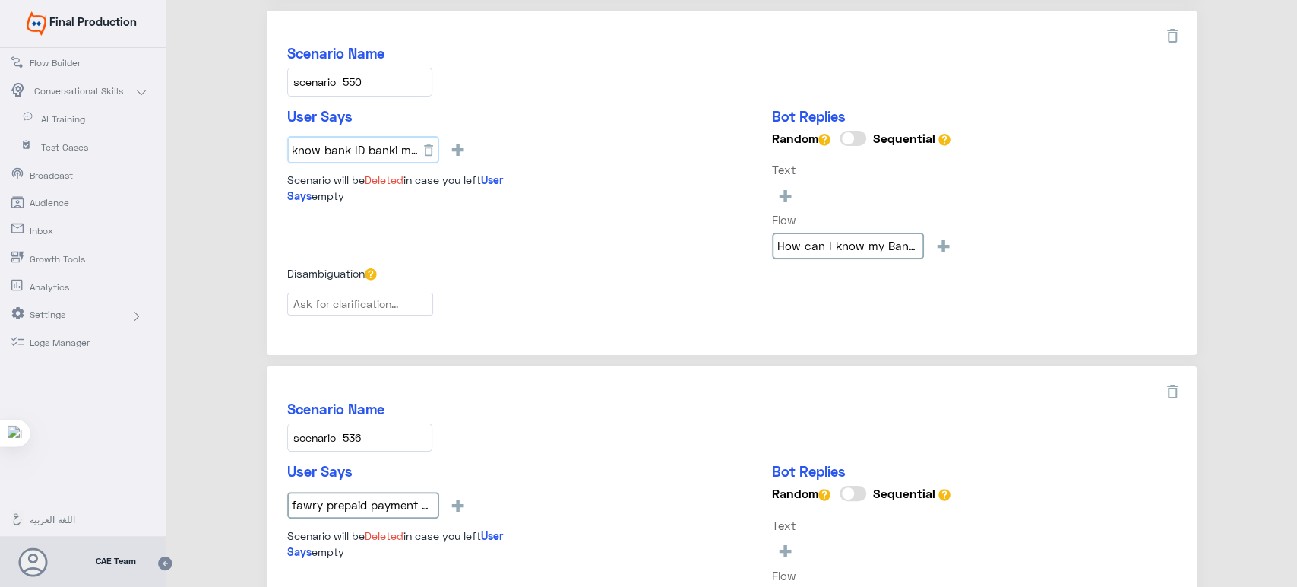
click at [400, 150] on input "know bank ID banki mobile" at bounding box center [363, 149] width 152 height 27
click at [495, 59] on div "Scenario Name scenario_550" at bounding box center [731, 70] width 889 height 51
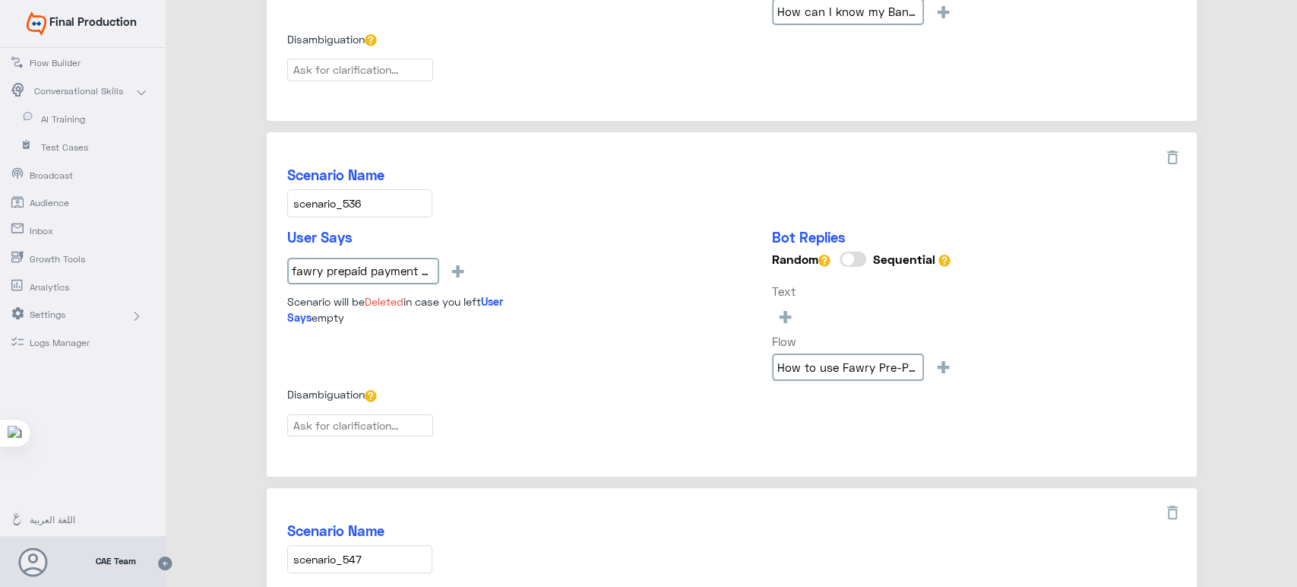
scroll to position [1167, 0]
click at [350, 206] on input "scenario_536" at bounding box center [359, 202] width 145 height 28
click at [355, 273] on input "fawry prepaid payment services banki mobile" at bounding box center [363, 269] width 152 height 27
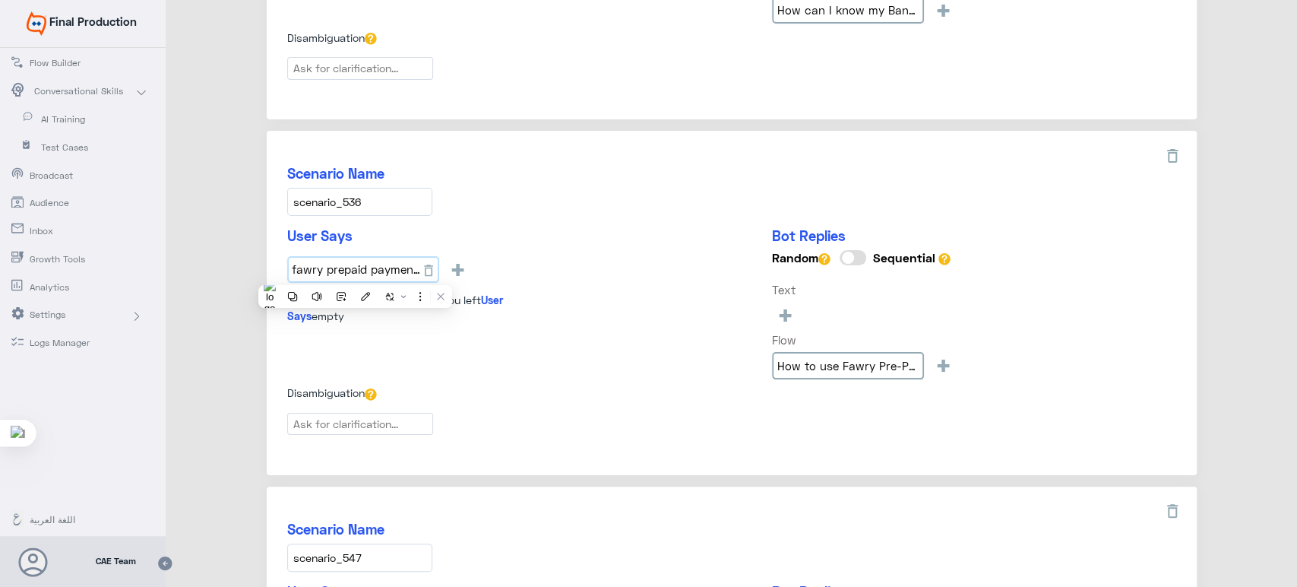
click at [355, 273] on input "fawry prepaid payment services banki mobile" at bounding box center [363, 269] width 152 height 27
click at [559, 227] on div "User Says fawry prepaid payment services banki mobile + Scenario will be Delete…" at bounding box center [731, 305] width 889 height 157
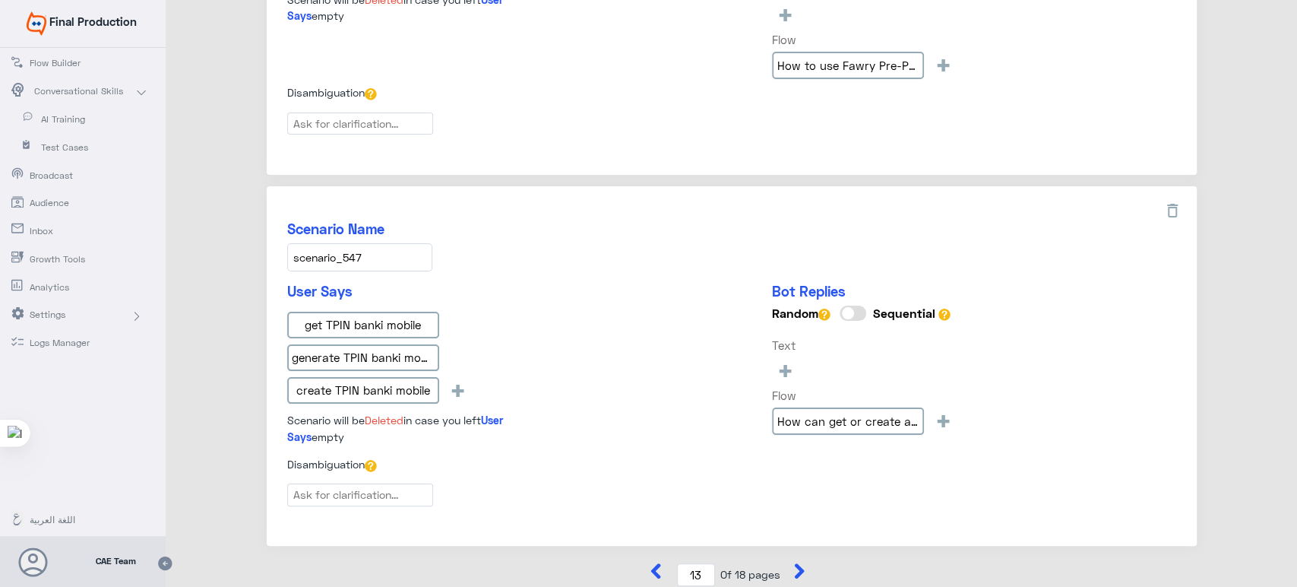
scroll to position [1468, 0]
click at [378, 252] on input "scenario_547" at bounding box center [359, 256] width 145 height 28
click at [391, 325] on input "get TPIN banki mobile" at bounding box center [363, 324] width 152 height 27
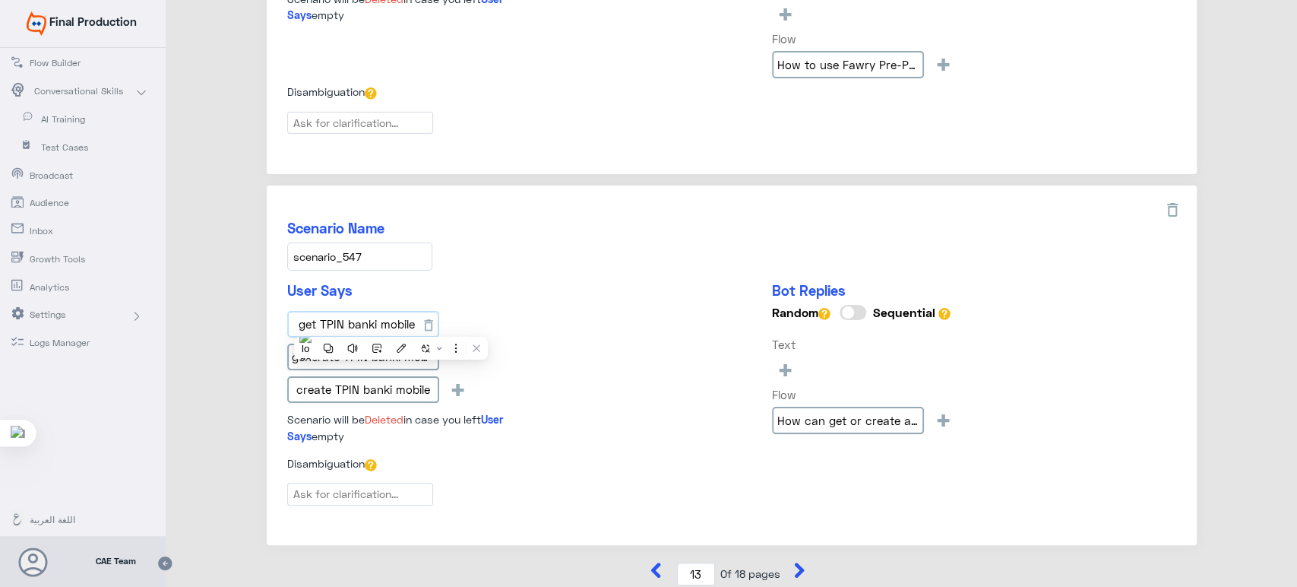
click at [391, 325] on input "get TPIN banki mobile" at bounding box center [363, 324] width 152 height 27
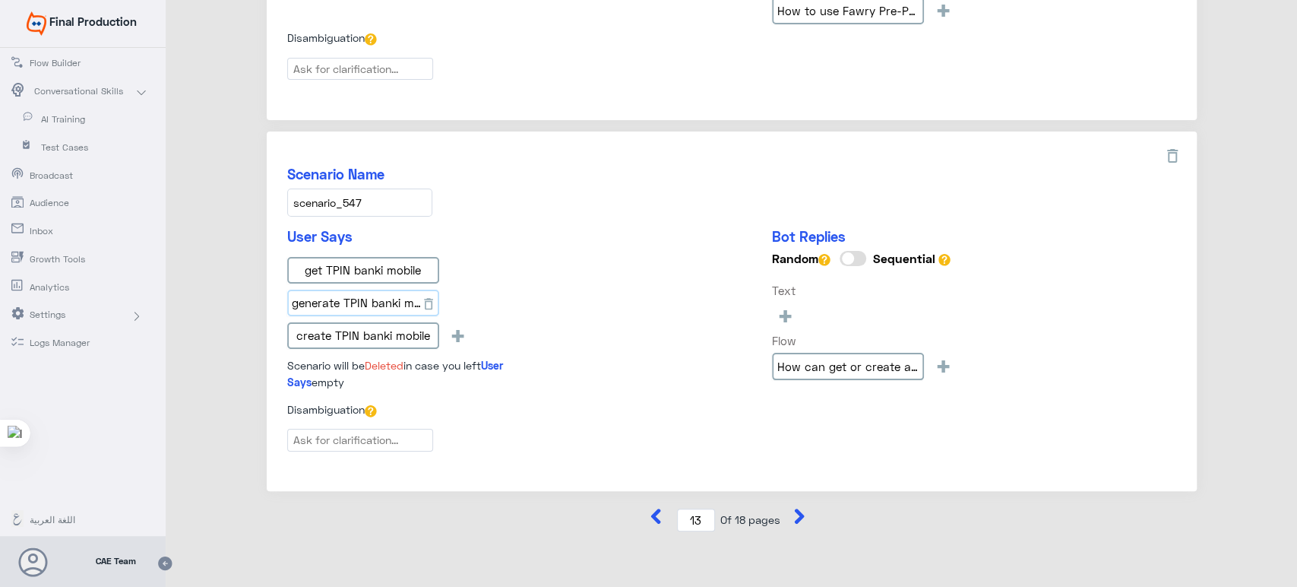
click at [330, 305] on input "generate TPIN banki mobile" at bounding box center [363, 303] width 152 height 27
click at [331, 327] on input "create TPIN banki mobile" at bounding box center [363, 335] width 152 height 27
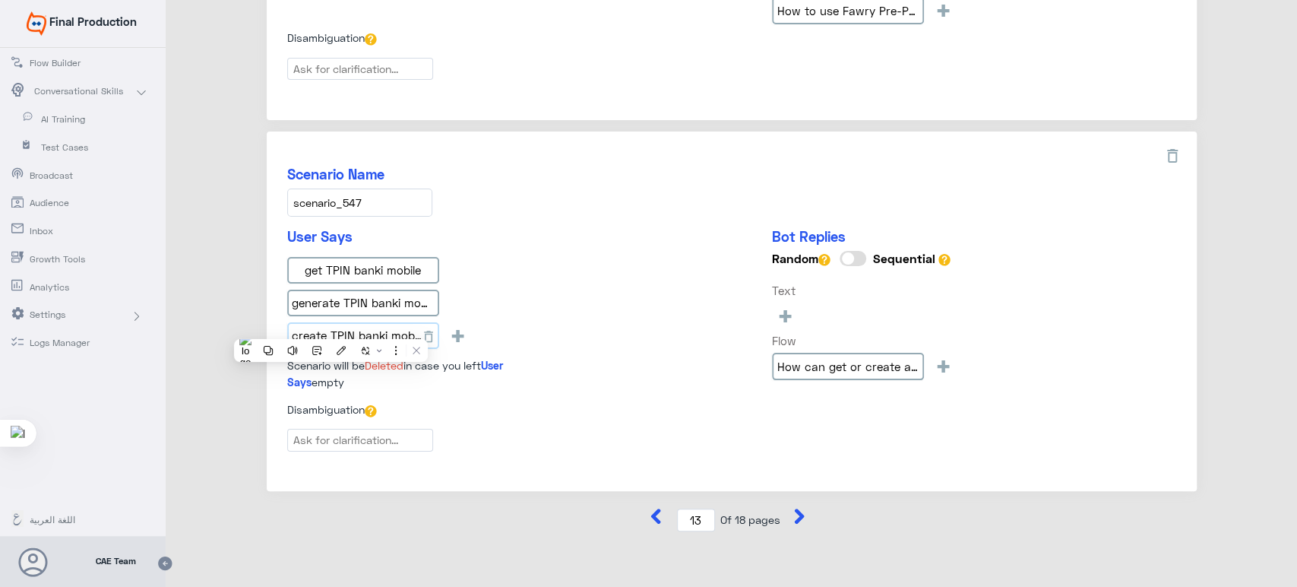
click at [331, 327] on input "create TPIN banki mobile" at bounding box center [363, 335] width 152 height 27
click at [803, 508] on icon at bounding box center [799, 515] width 15 height 15
type input "14"
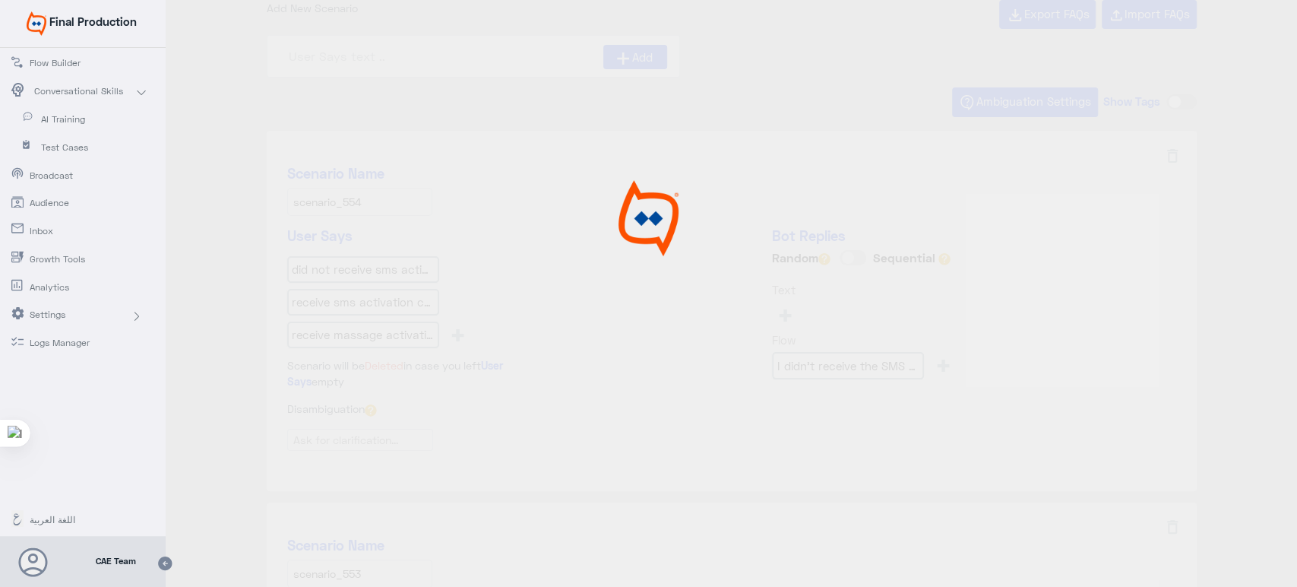
scroll to position [0, 0]
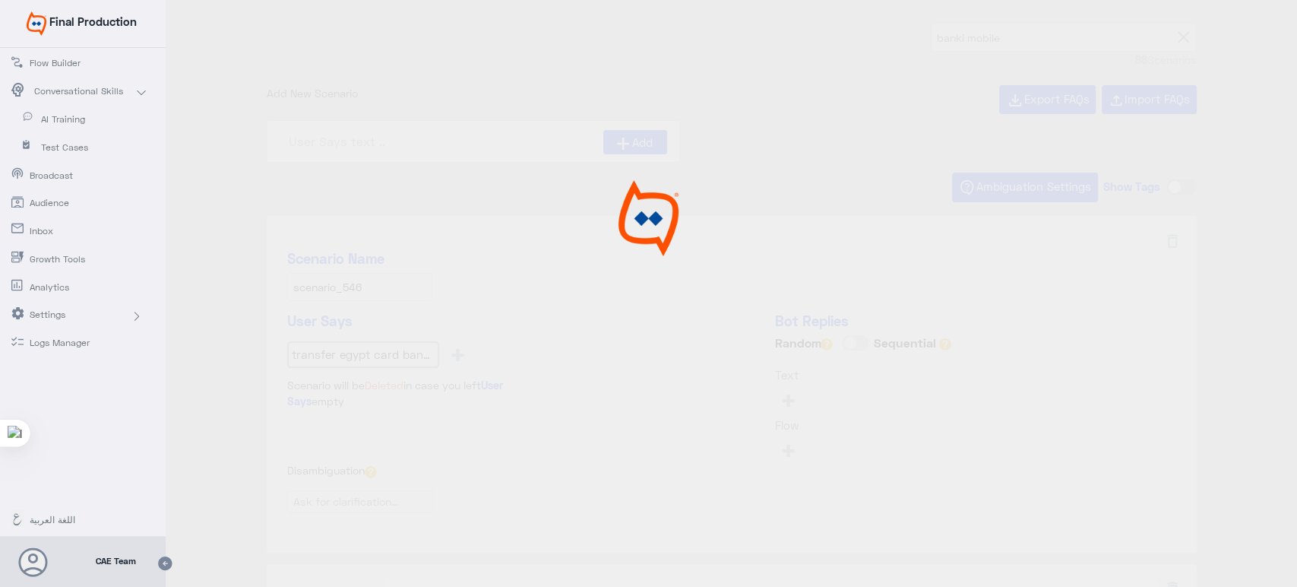
type input "Transfer to any bank Account/IBAN in Egypt using"
type input "What are the devices operating systems that are su"
type input "How can I download the Token application? mobile"
type input "How to add a beneficiary? mobile"
type input "How do I choose / Amend my statement subscriptio"
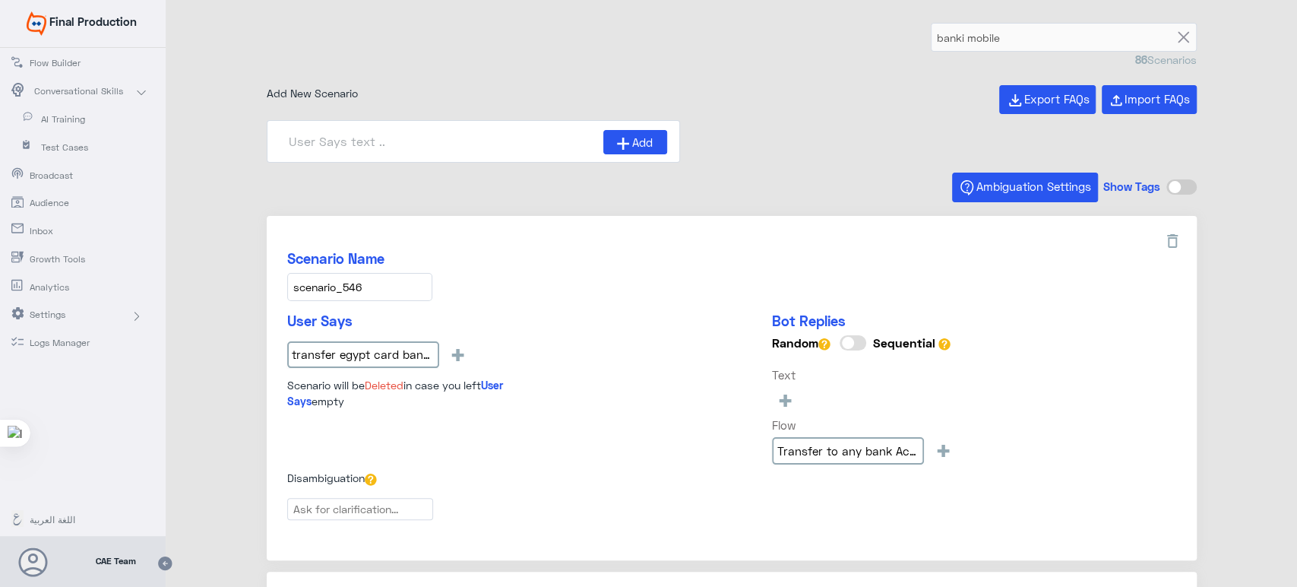
click at [365, 287] on input "scenario_546" at bounding box center [359, 287] width 145 height 28
click at [486, 162] on div "Add" at bounding box center [473, 141] width 413 height 43
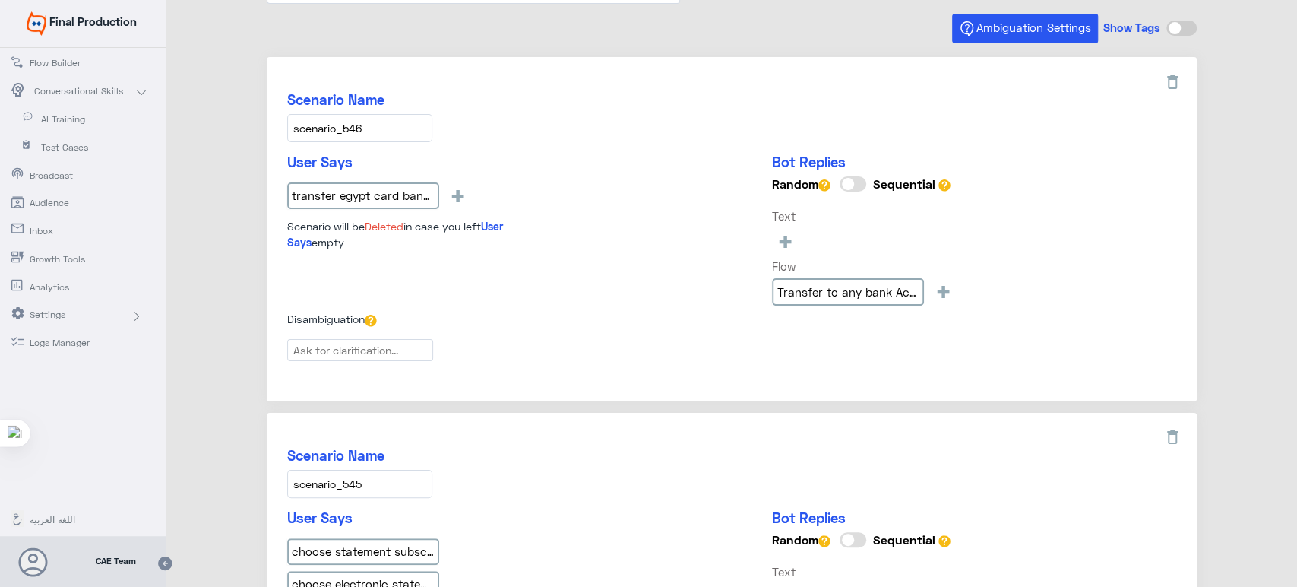
scroll to position [161, 0]
click at [347, 192] on input "transfer egypt card banki mobile" at bounding box center [363, 193] width 152 height 27
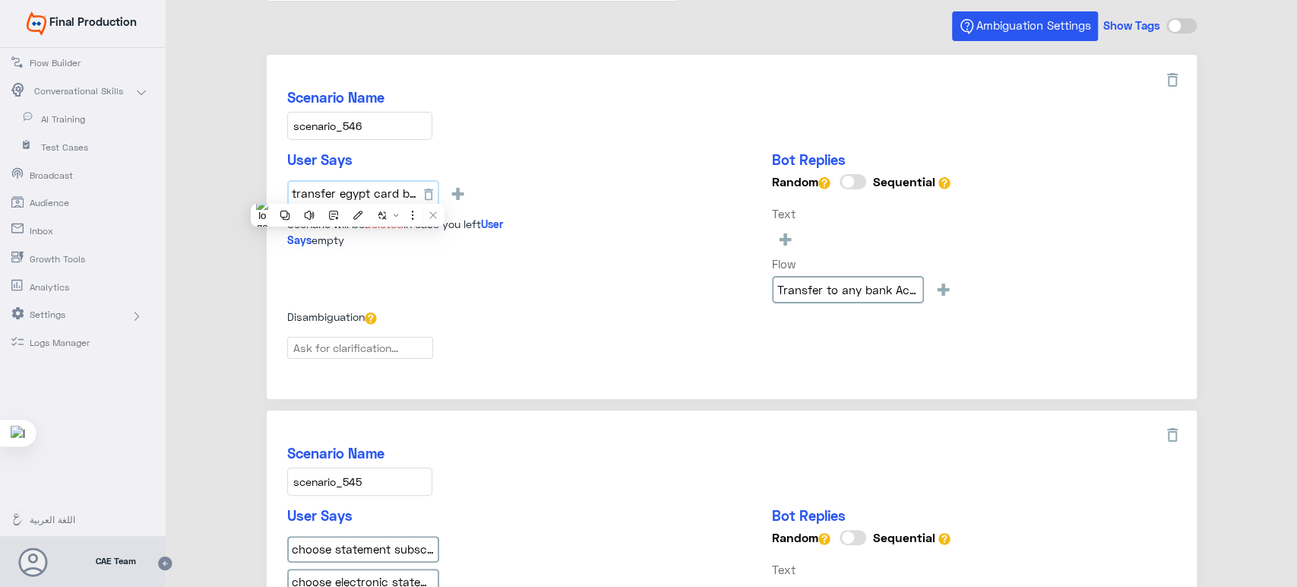
click at [347, 192] on input "transfer egypt card banki mobile" at bounding box center [363, 193] width 152 height 27
click at [538, 138] on div "Scenario Name scenario_546" at bounding box center [731, 114] width 889 height 51
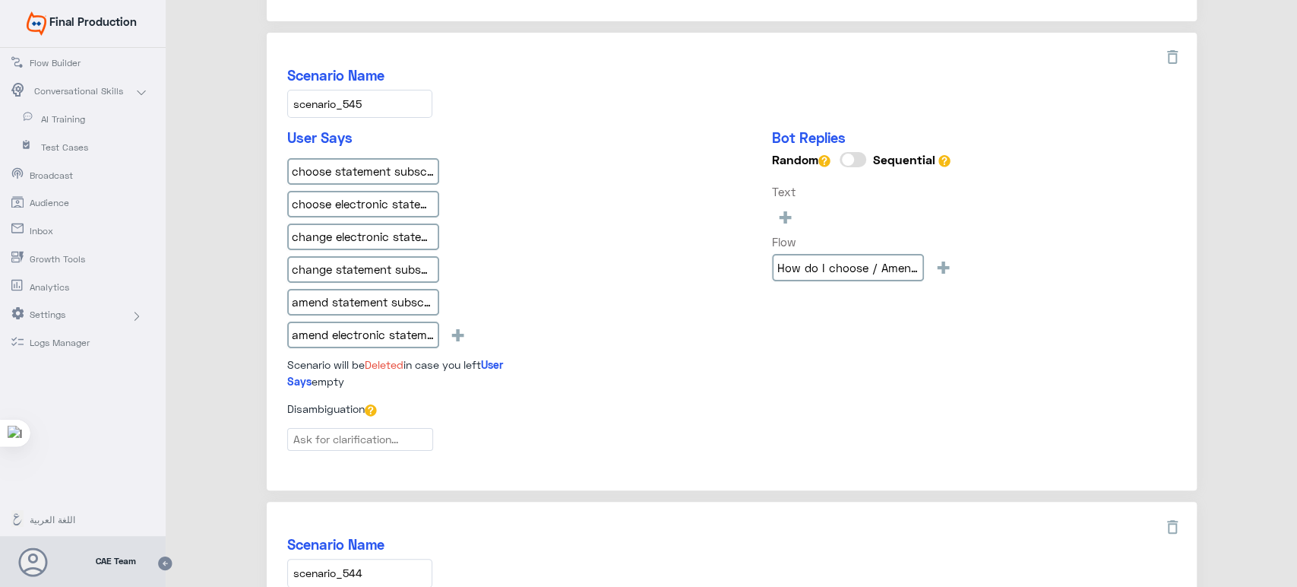
scroll to position [547, 0]
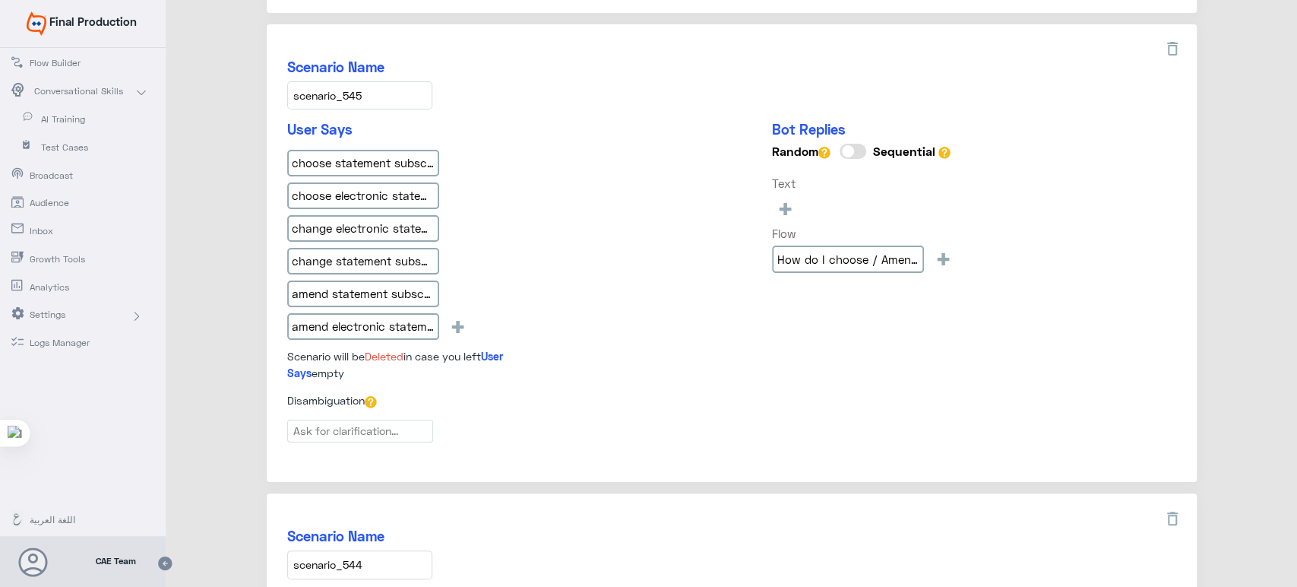
click at [393, 87] on input "scenario_545" at bounding box center [359, 95] width 145 height 28
click at [371, 160] on input "choose statement subscription mode banki mobile" at bounding box center [363, 163] width 152 height 27
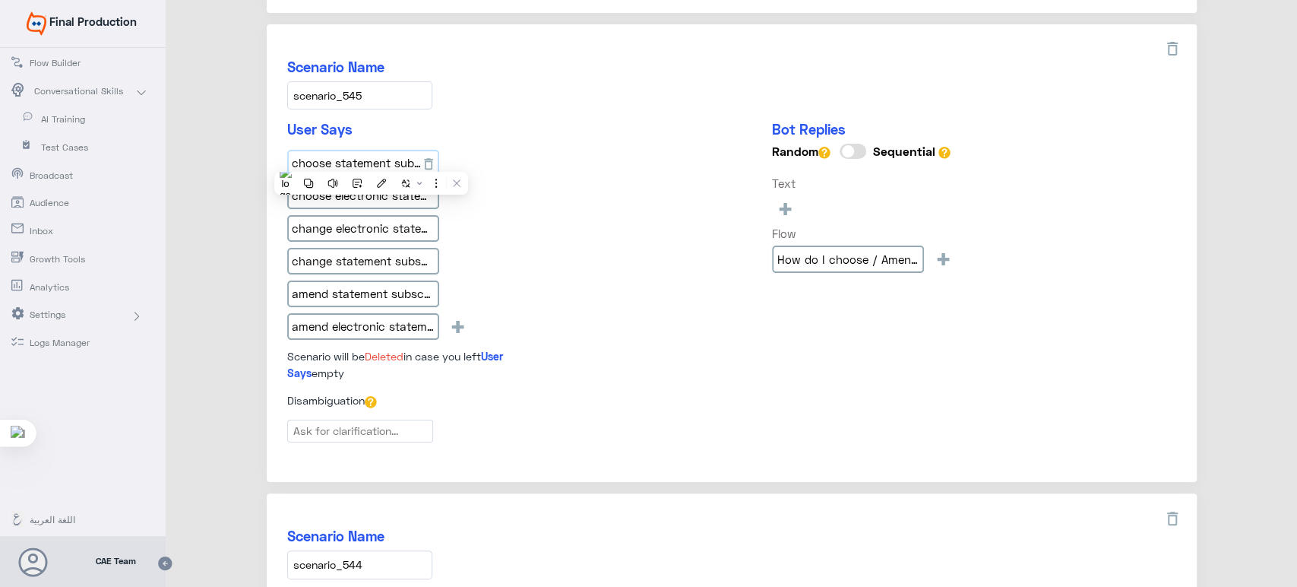
click at [371, 160] on input "choose statement subscription mode banki mobile" at bounding box center [363, 163] width 152 height 27
click at [334, 204] on input "choose electronic statement subscription mode banki mobile" at bounding box center [363, 195] width 152 height 27
click at [375, 225] on input "change electronic statement subscription mode banki mobile" at bounding box center [363, 228] width 152 height 27
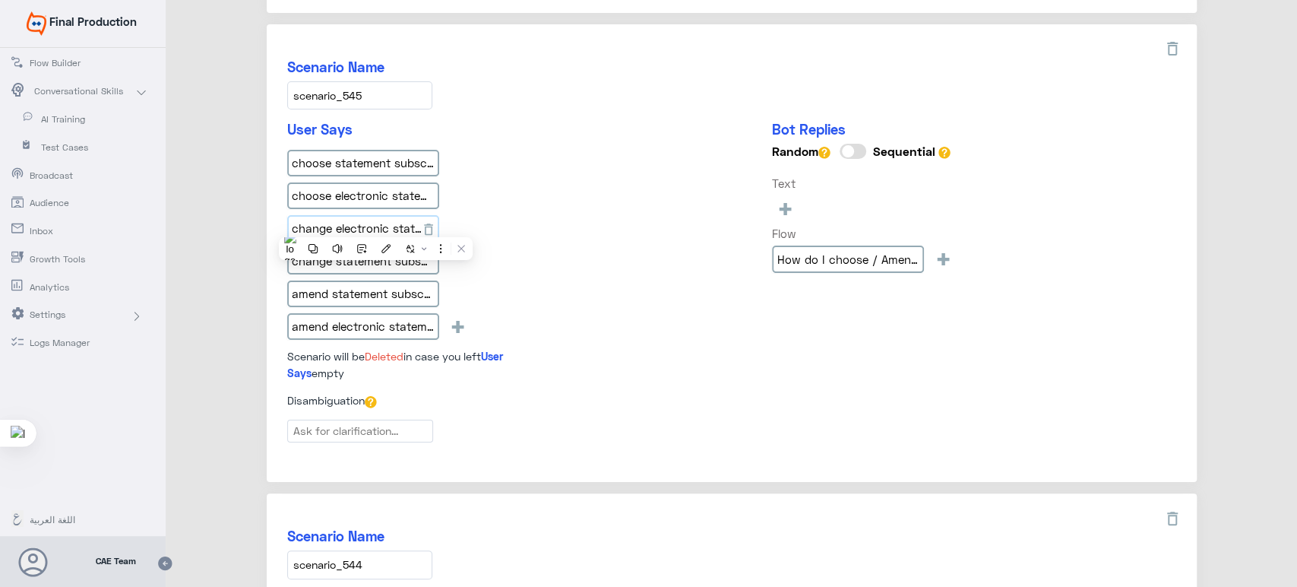
click at [375, 225] on input "change electronic statement subscription mode banki mobile" at bounding box center [363, 228] width 152 height 27
click at [353, 268] on input "change statement subscription mode banki mobile" at bounding box center [363, 261] width 152 height 27
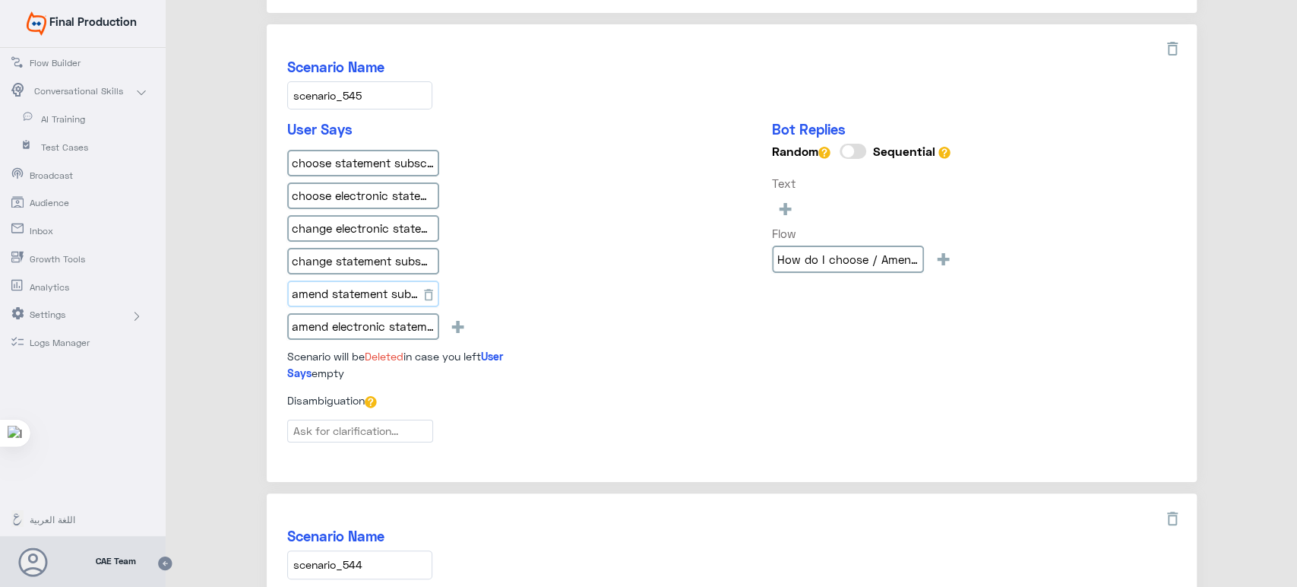
click at [360, 280] on input "amend statement subscription mode banki mobile" at bounding box center [363, 293] width 152 height 27
click at [362, 308] on div "amend statement subscription mode banki mobile" at bounding box center [366, 296] width 158 height 33
click at [364, 318] on input "amend electronic statement subscription mode banki mobile" at bounding box center [363, 326] width 152 height 27
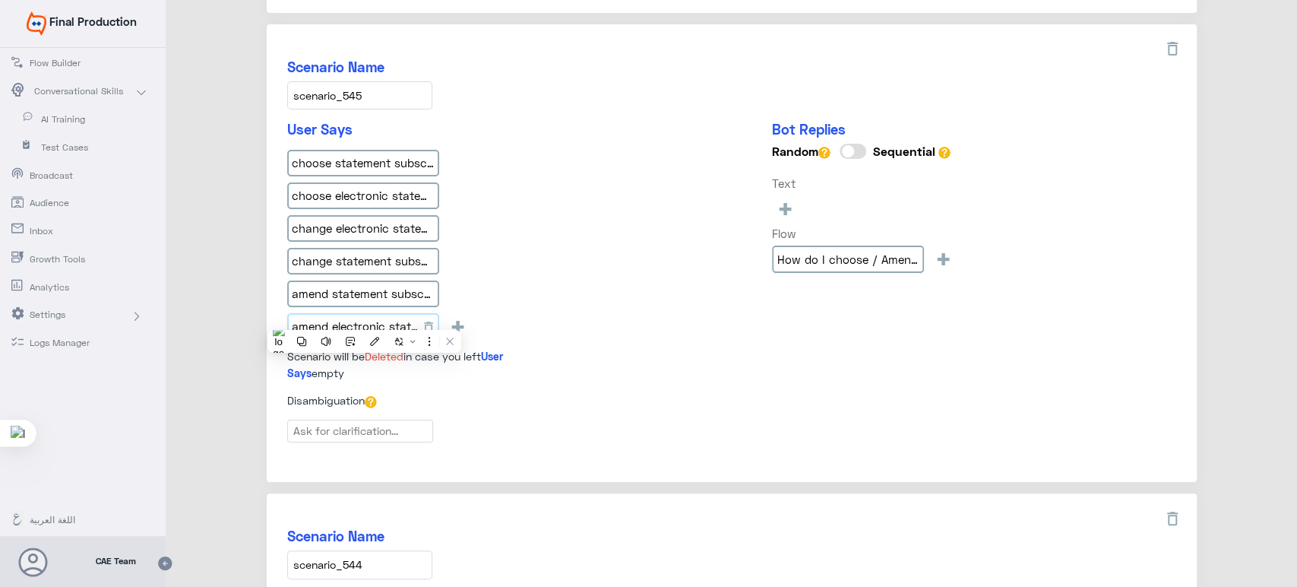
click at [364, 318] on input "amend electronic statement subscription mode banki mobile" at bounding box center [363, 326] width 152 height 27
click at [529, 150] on div "choose statement subscription mode banki mobile choose electronic statement sub…" at bounding box center [420, 248] width 266 height 196
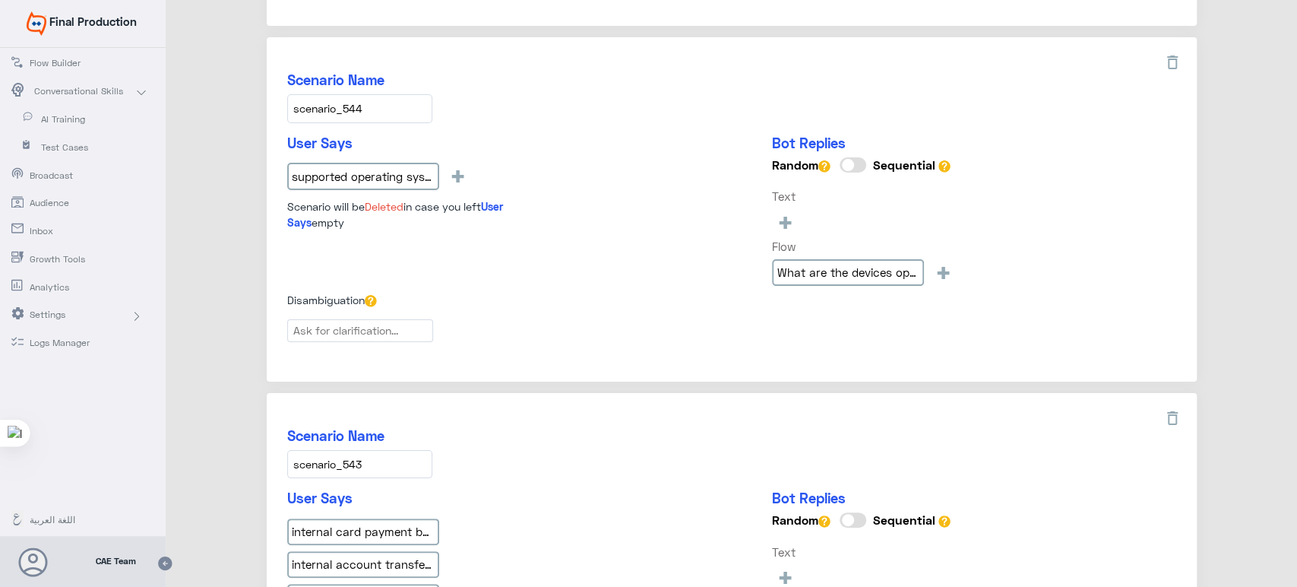
scroll to position [1005, 0]
click at [383, 93] on input "scenario_544" at bounding box center [359, 107] width 145 height 28
click at [391, 176] on input "supported operating systems banki mobile" at bounding box center [363, 174] width 152 height 27
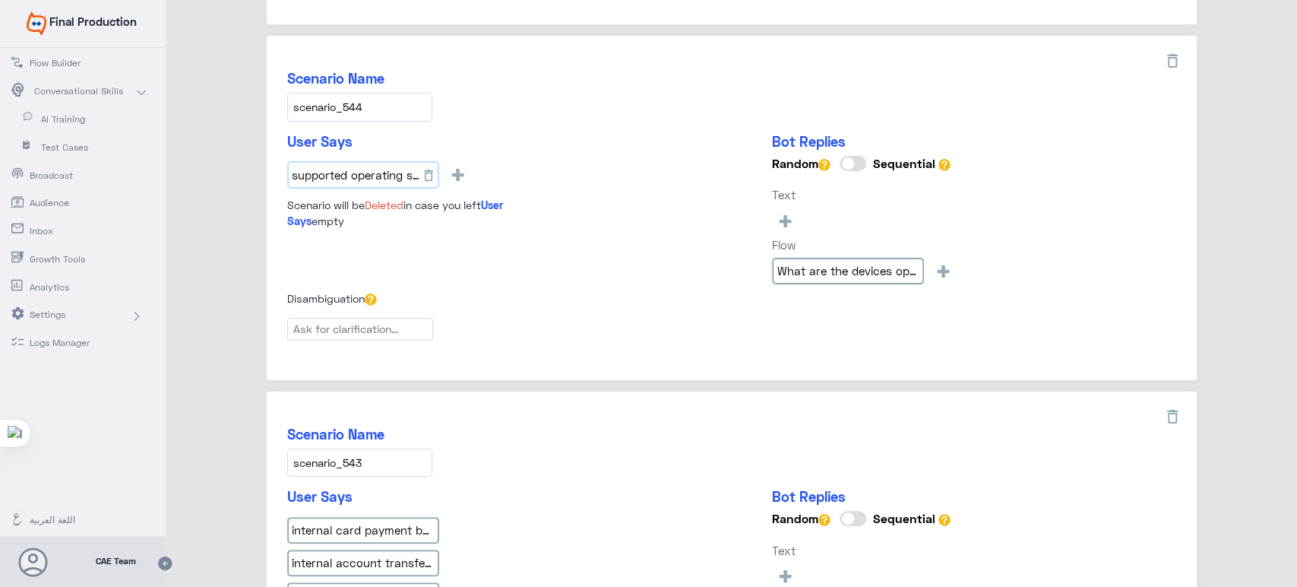
click at [391, 176] on input "supported operating systems banki mobile" at bounding box center [363, 174] width 152 height 27
click at [489, 96] on div "Scenario Name scenario_544" at bounding box center [731, 95] width 889 height 51
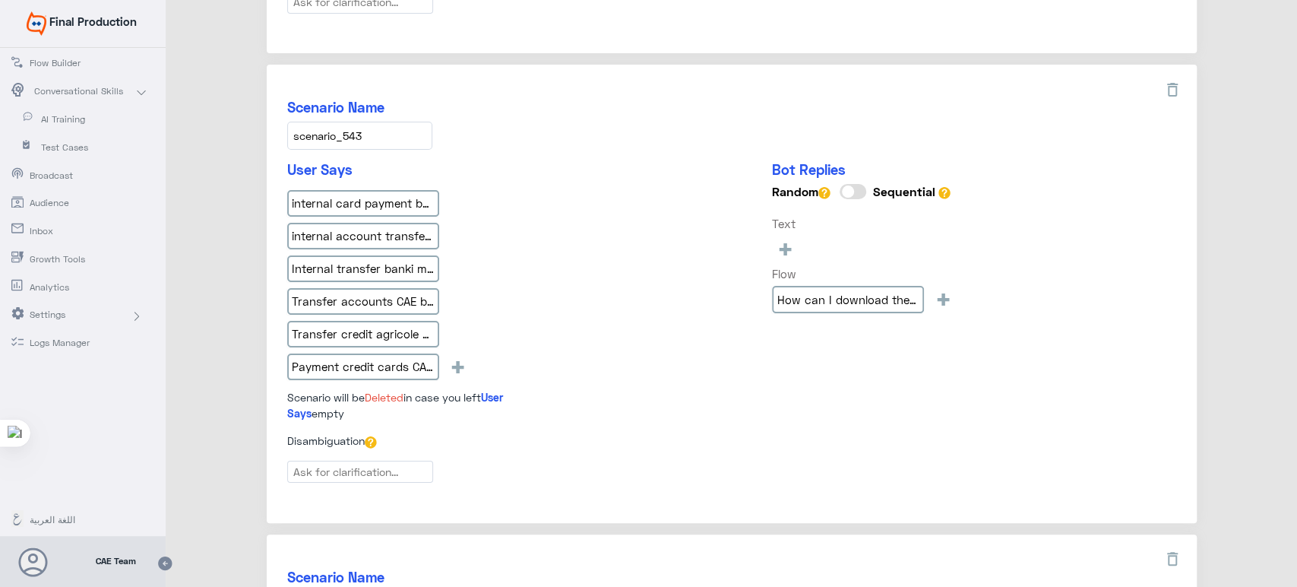
scroll to position [1357, 0]
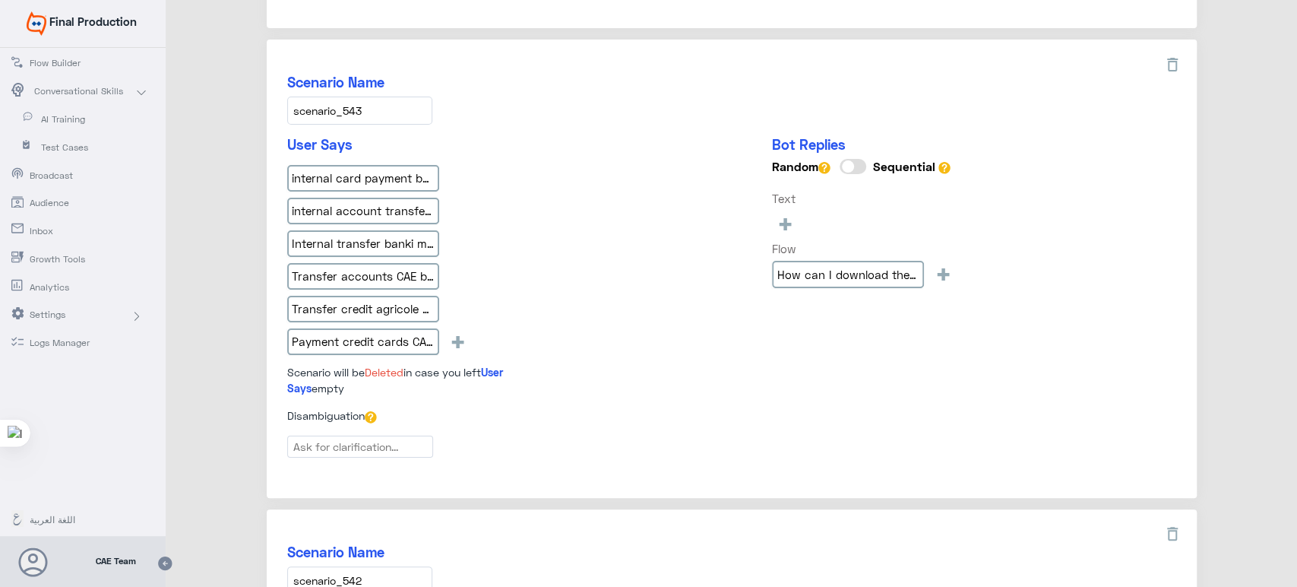
click at [368, 110] on input "scenario_543" at bounding box center [359, 111] width 145 height 28
click at [346, 174] on input "internal card payment banki mobile" at bounding box center [363, 178] width 152 height 27
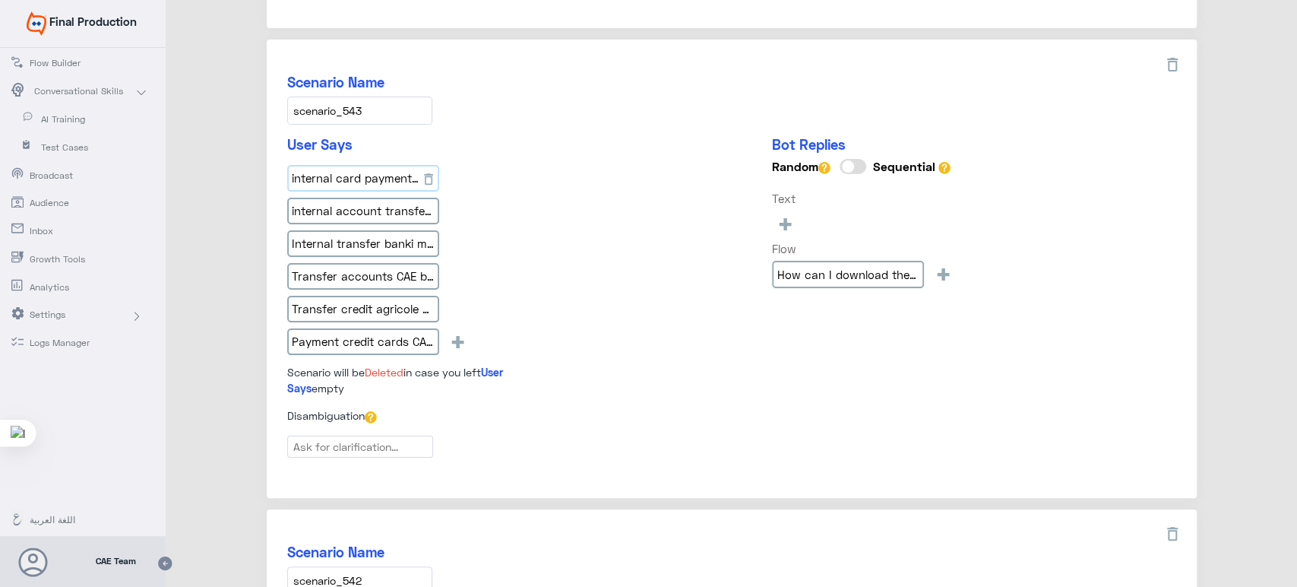
click at [346, 174] on input "internal card payment banki mobile" at bounding box center [363, 178] width 152 height 27
click at [338, 198] on input "internal account transfer bank mobile" at bounding box center [363, 211] width 152 height 27
click at [318, 242] on input "Internal transfer banki mobile" at bounding box center [363, 243] width 152 height 27
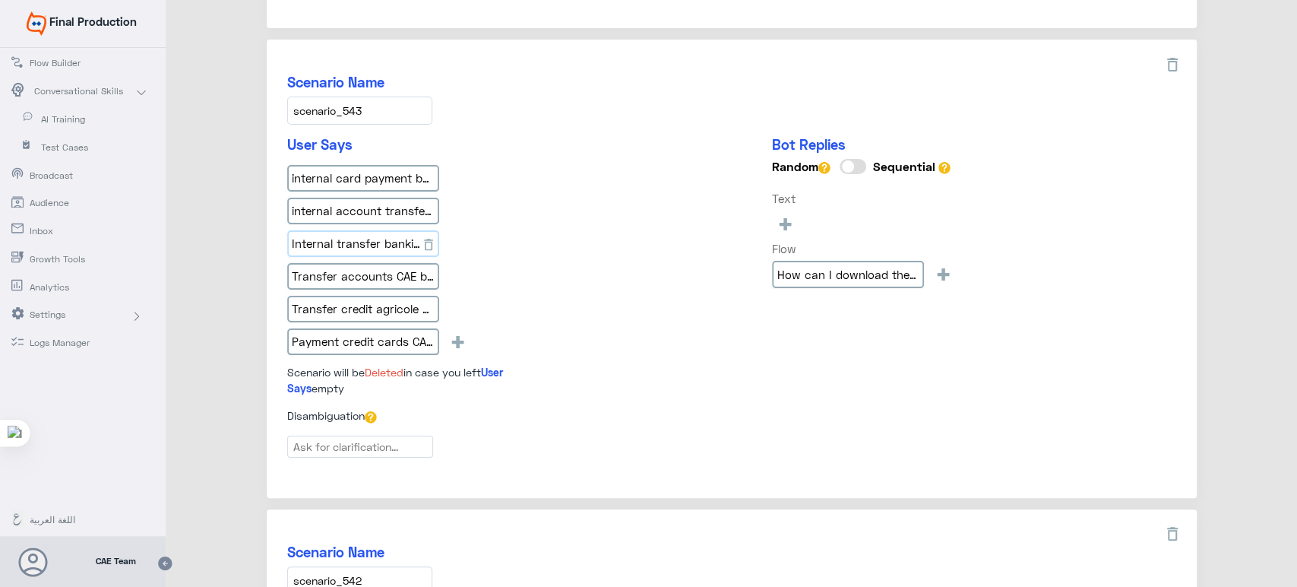
click at [318, 242] on input "Internal transfer banki mobile" at bounding box center [363, 243] width 152 height 27
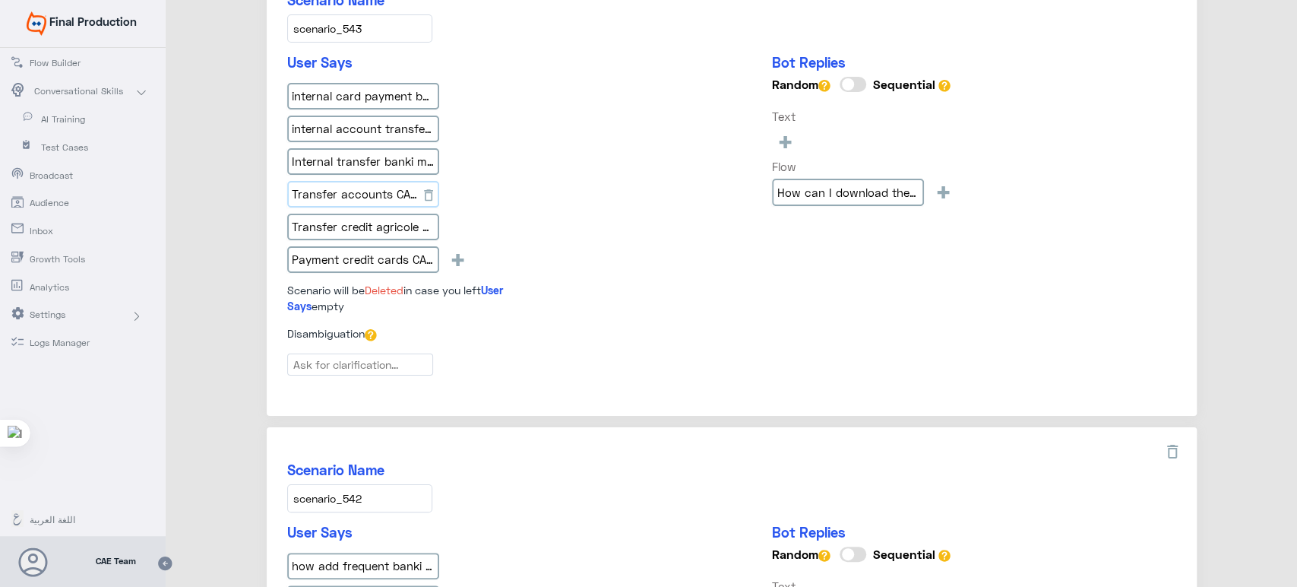
click at [364, 188] on input "Transfer accounts CAE banki mobile" at bounding box center [363, 194] width 152 height 27
click at [356, 214] on input "Transfer credit agricole accounts banki mobile" at bounding box center [363, 227] width 152 height 27
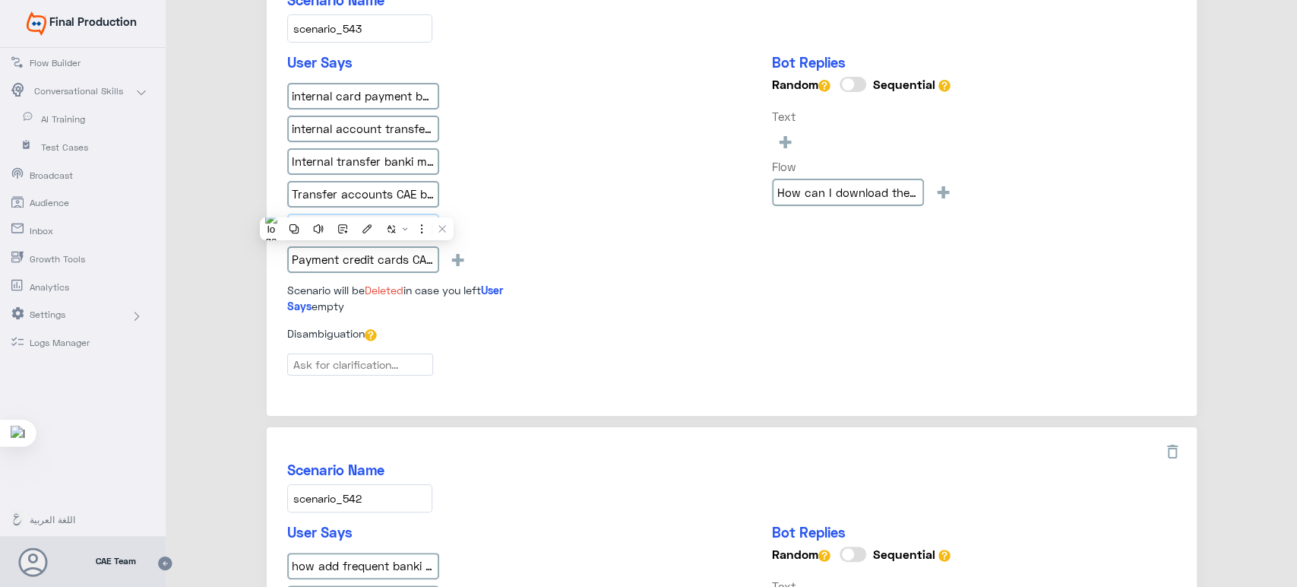
click at [356, 214] on input "Transfer credit agricole accounts banki mobile" at bounding box center [363, 227] width 152 height 27
click at [367, 253] on input "Payment credit cards CAE banki mobile" at bounding box center [363, 259] width 152 height 27
type input "ذ"
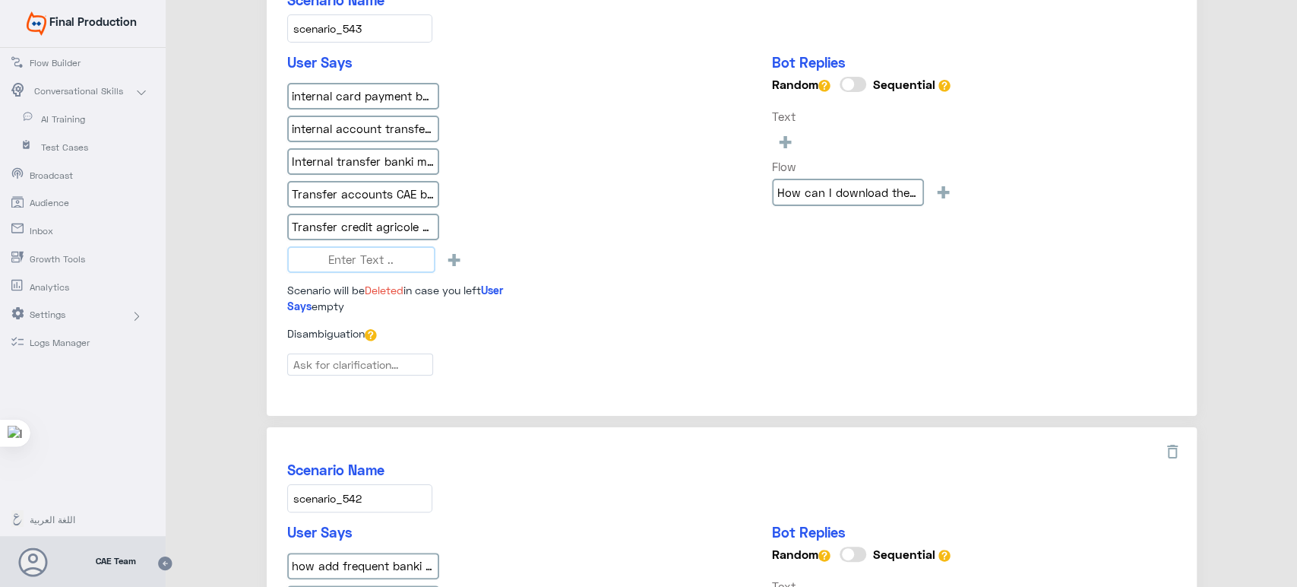
scroll to position [1417, 0]
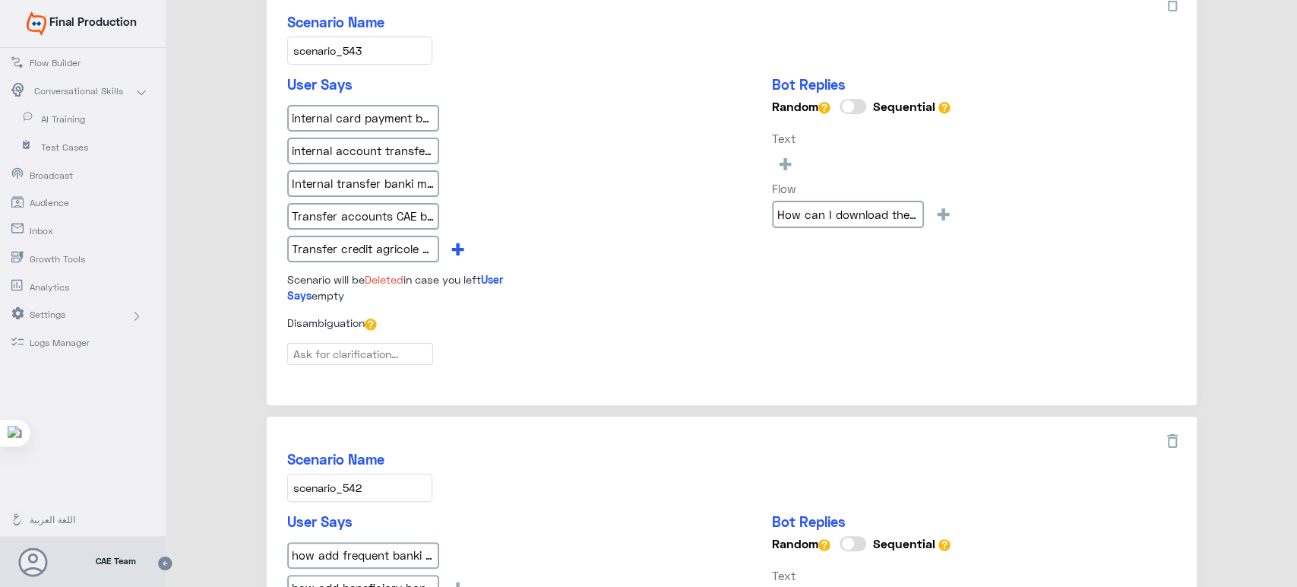
click at [458, 242] on span "+" at bounding box center [457, 248] width 17 height 25
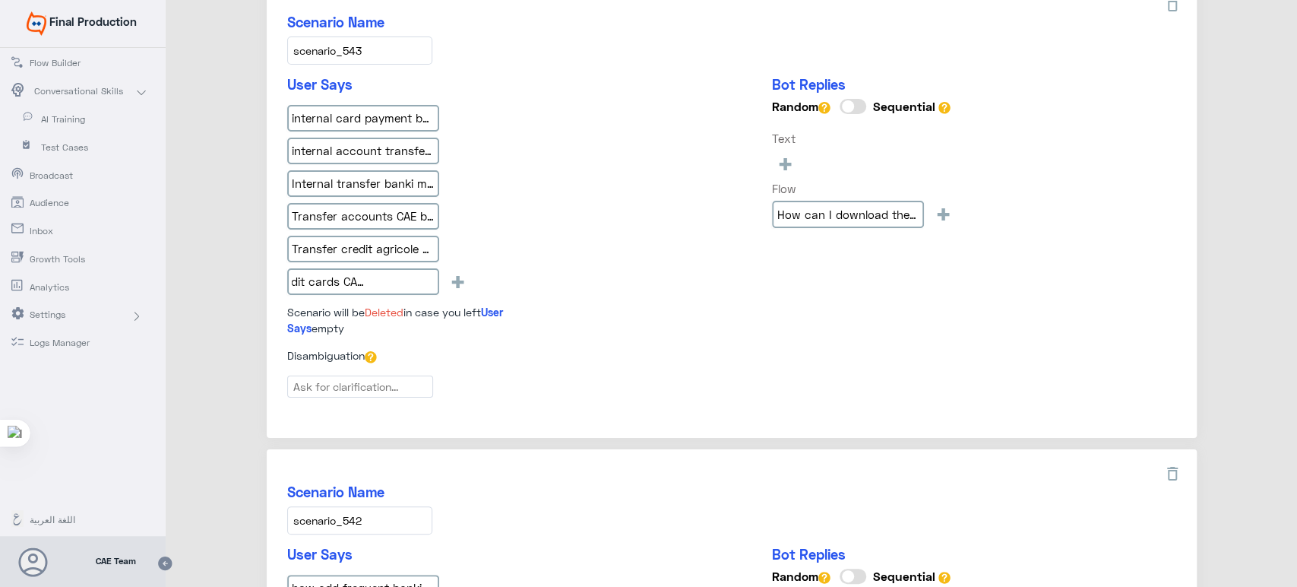
scroll to position [0, 67]
type input "Payment credit cards CAE banki mobile"
click at [512, 223] on div "User Says internal card payment banki mobile internal account transfer bank mob…" at bounding box center [420, 206] width 266 height 260
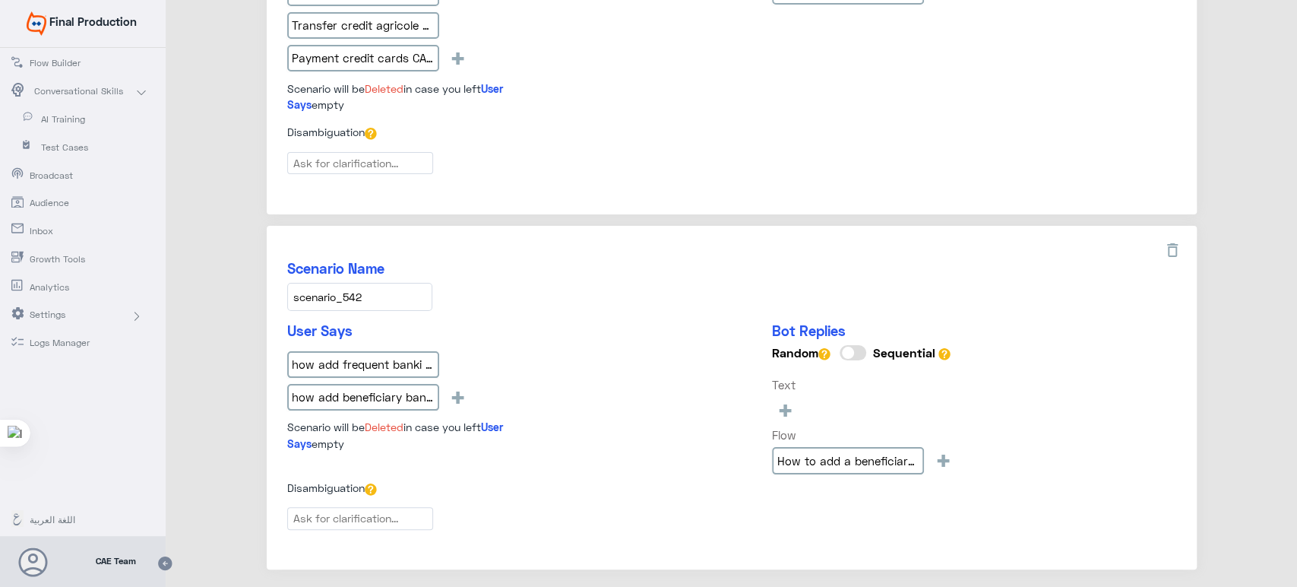
scroll to position [1717, 0]
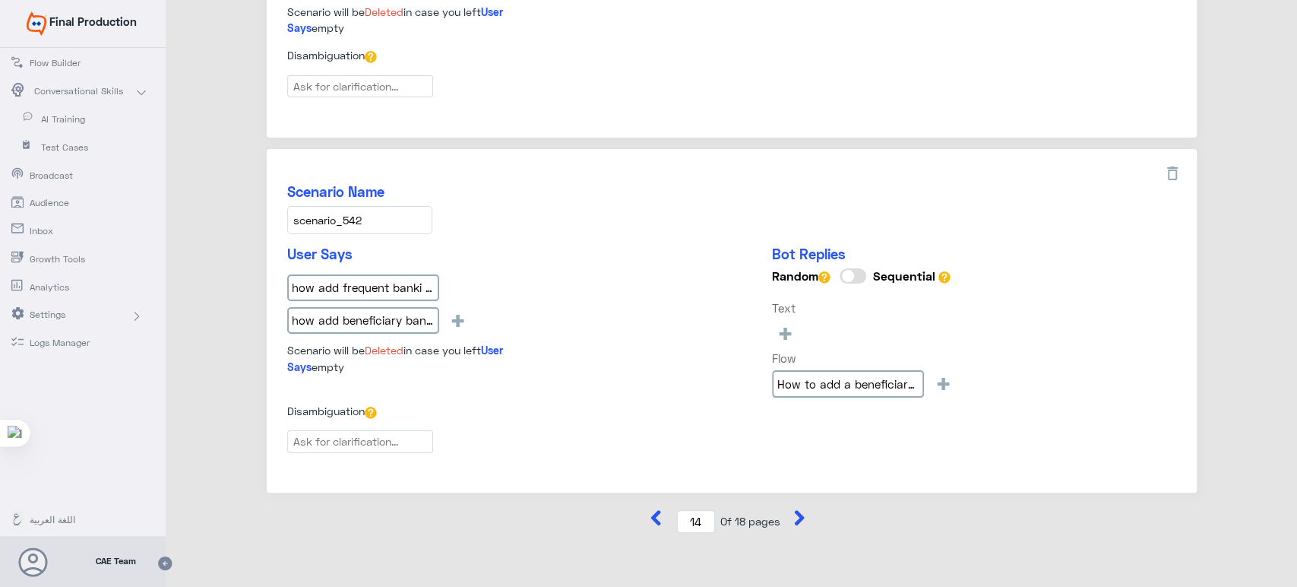
click at [382, 206] on input "scenario_542" at bounding box center [359, 220] width 145 height 28
click at [373, 274] on input "how add frequent banki mobile" at bounding box center [363, 287] width 152 height 27
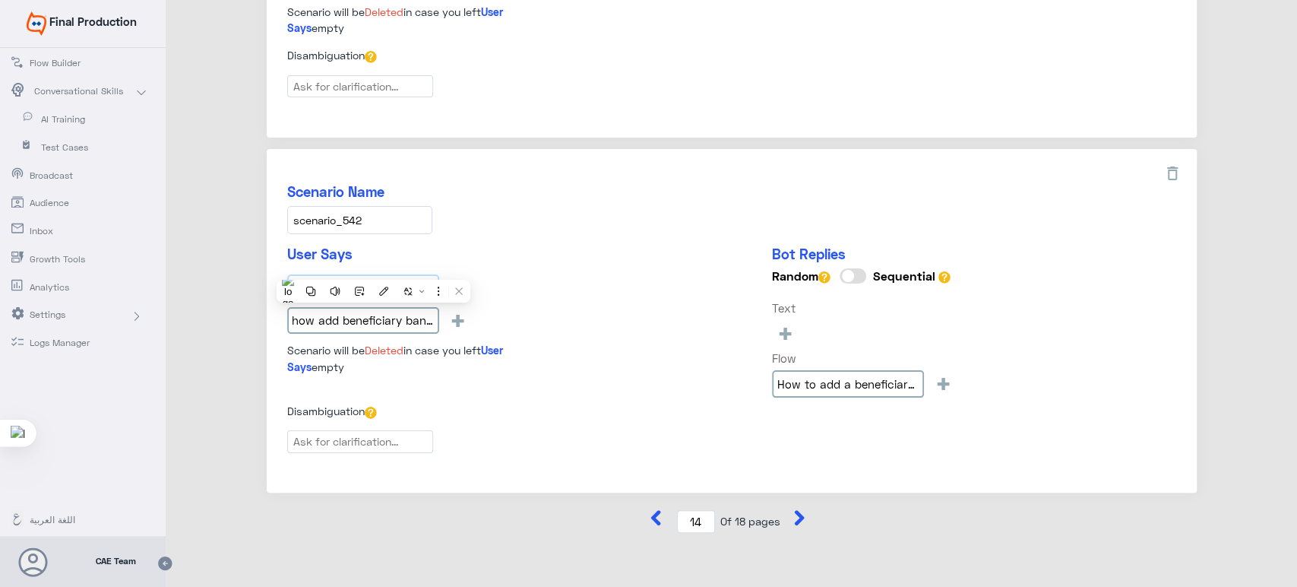
click at [373, 274] on input "how add frequent banki mobile" at bounding box center [363, 287] width 152 height 27
click at [366, 309] on input "how add beneficiary banki mobile" at bounding box center [363, 320] width 152 height 27
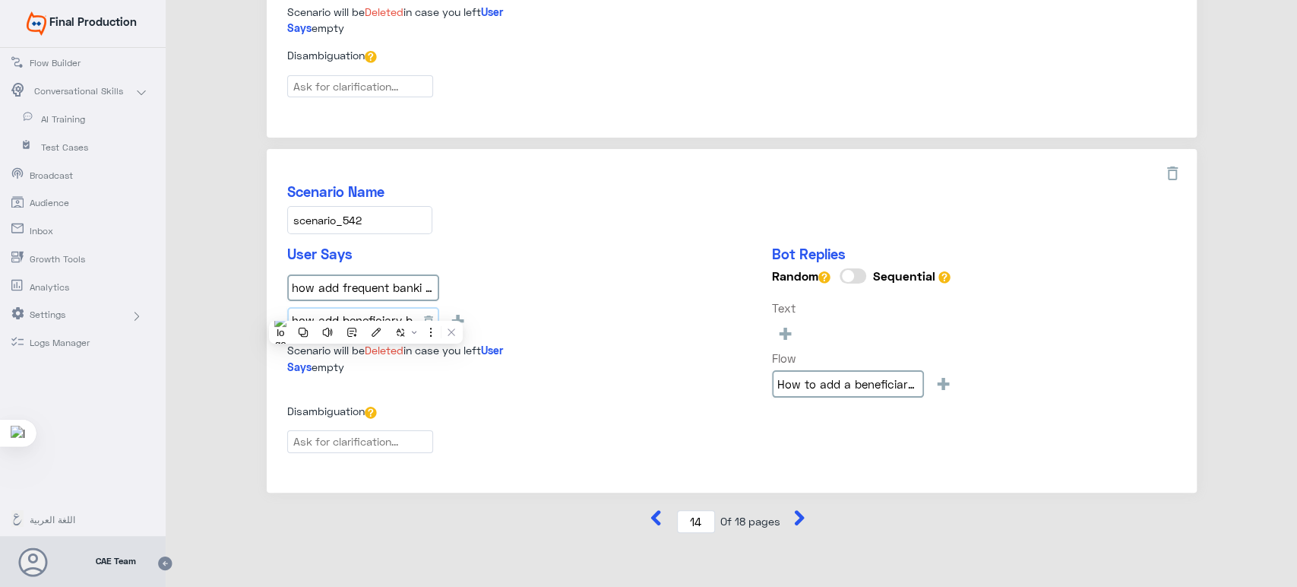
click at [366, 309] on input "how add beneficiary banki mobile" at bounding box center [363, 320] width 152 height 27
click at [526, 201] on div "Scenario Name scenario_542" at bounding box center [731, 208] width 889 height 51
click at [808, 510] on button at bounding box center [803, 521] width 23 height 23
type input "15"
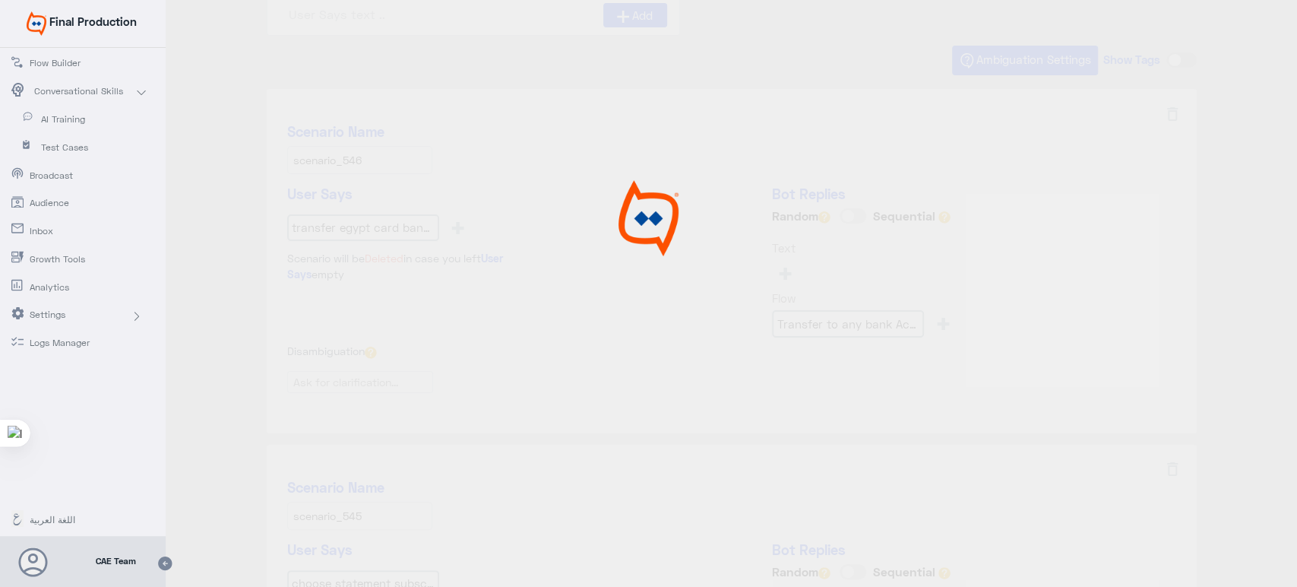
scroll to position [0, 0]
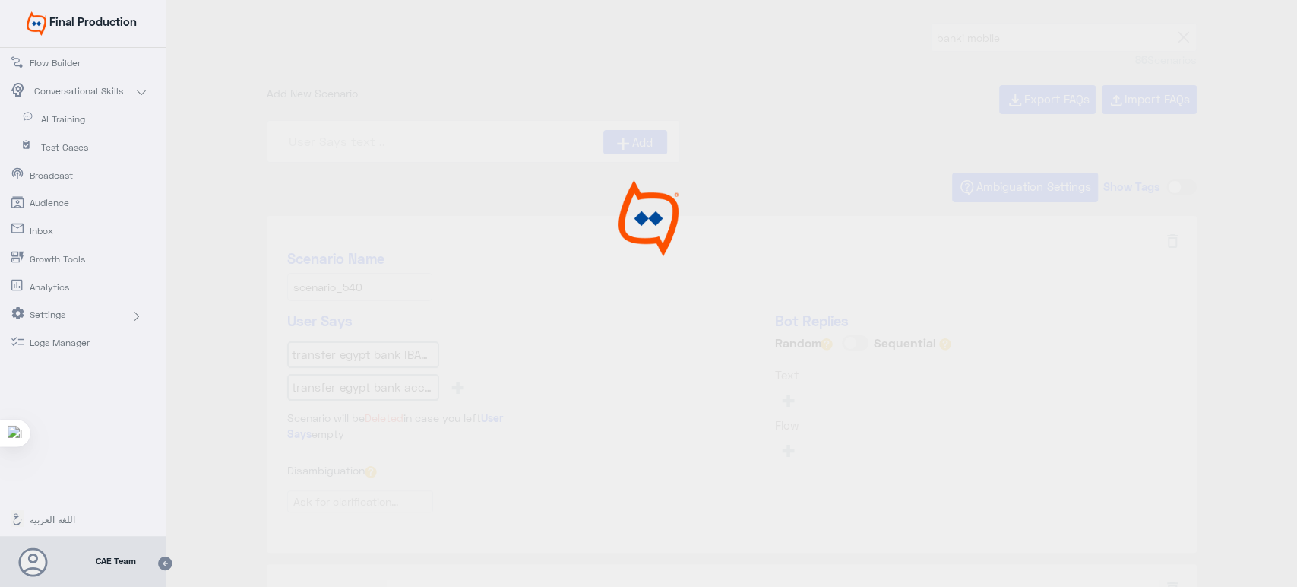
type input "Transfer to any Wallet in Egypt using banki Mobile"
type input "What do I need to login? mobile"
type input "I forget my Password? mobile_copy_1"
type input "What is TPIN? mobile"
type input "How to register through banki Mobile application?"
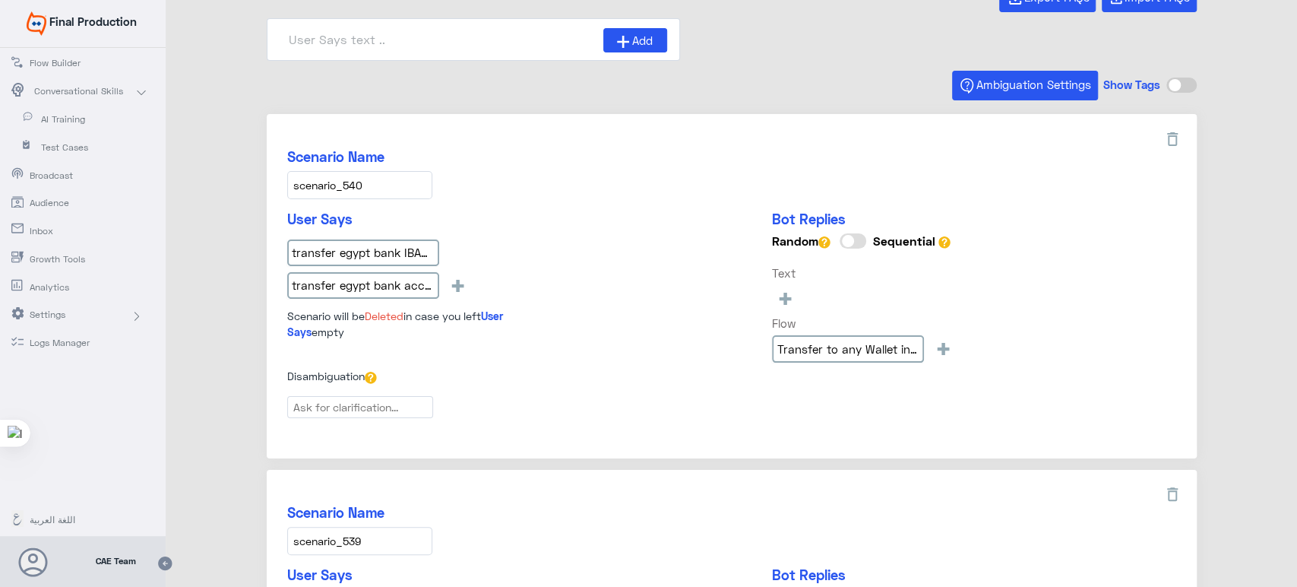
scroll to position [128, 0]
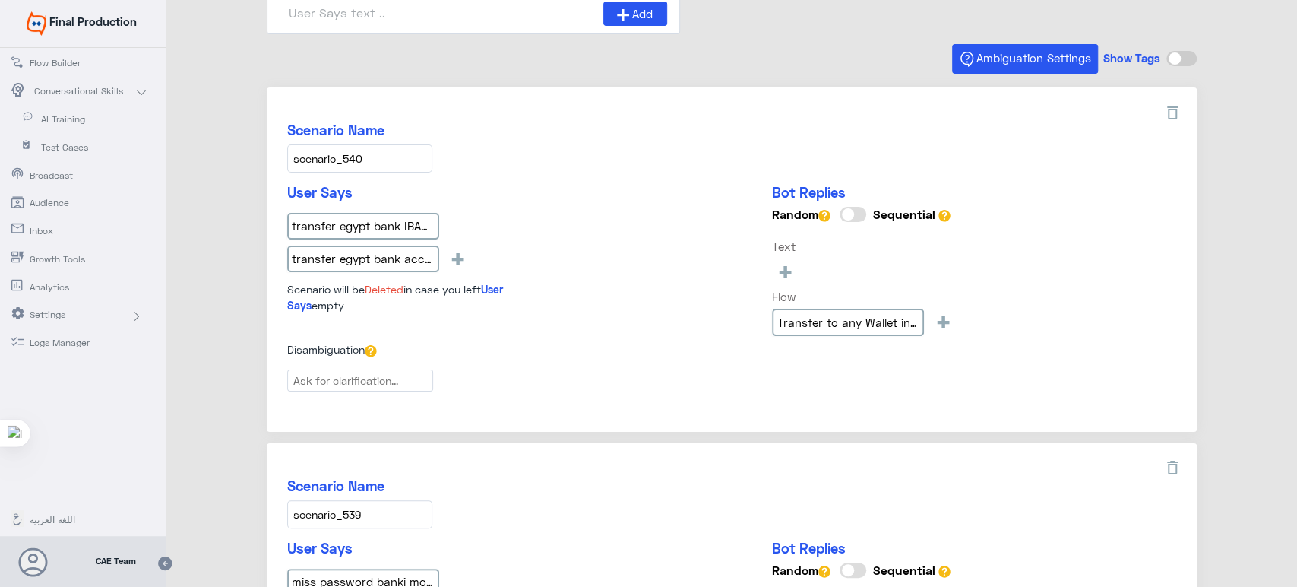
click at [358, 152] on input "scenario_540" at bounding box center [359, 158] width 145 height 28
click at [341, 214] on input "transfer egypt bank IBAN banki mobile" at bounding box center [363, 226] width 152 height 27
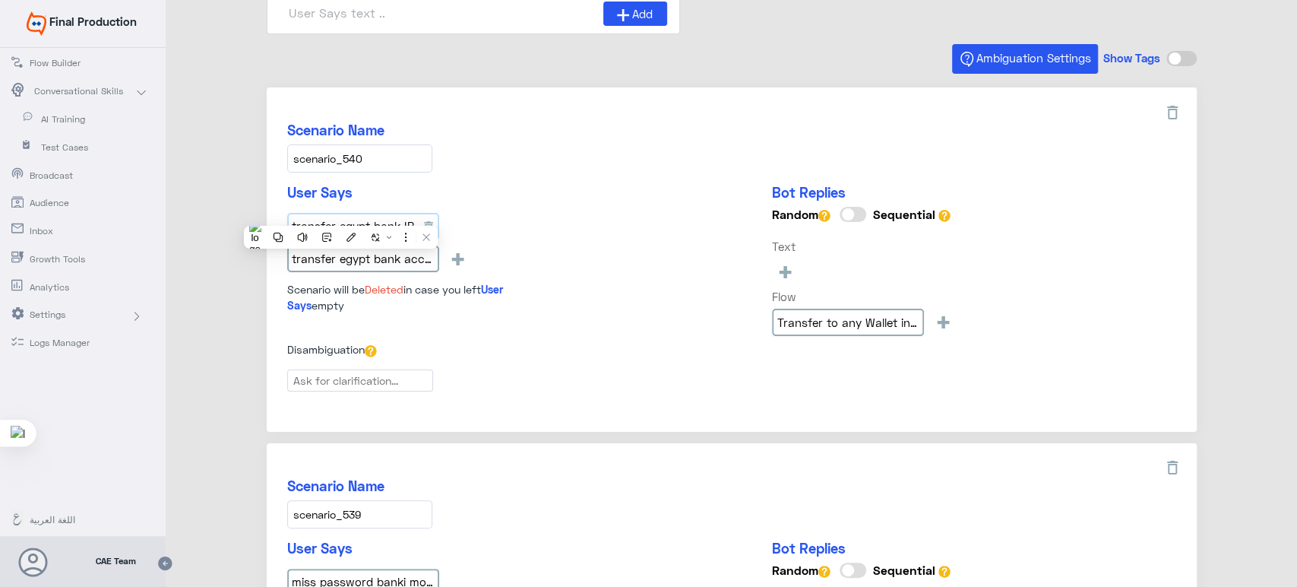
click at [341, 214] on input "transfer egypt bank IBAN banki mobile" at bounding box center [363, 226] width 152 height 27
click at [369, 264] on input "transfer egypt bank account banki mobile" at bounding box center [363, 259] width 152 height 27
click at [485, 147] on div "Scenario Name scenario_540" at bounding box center [731, 147] width 889 height 51
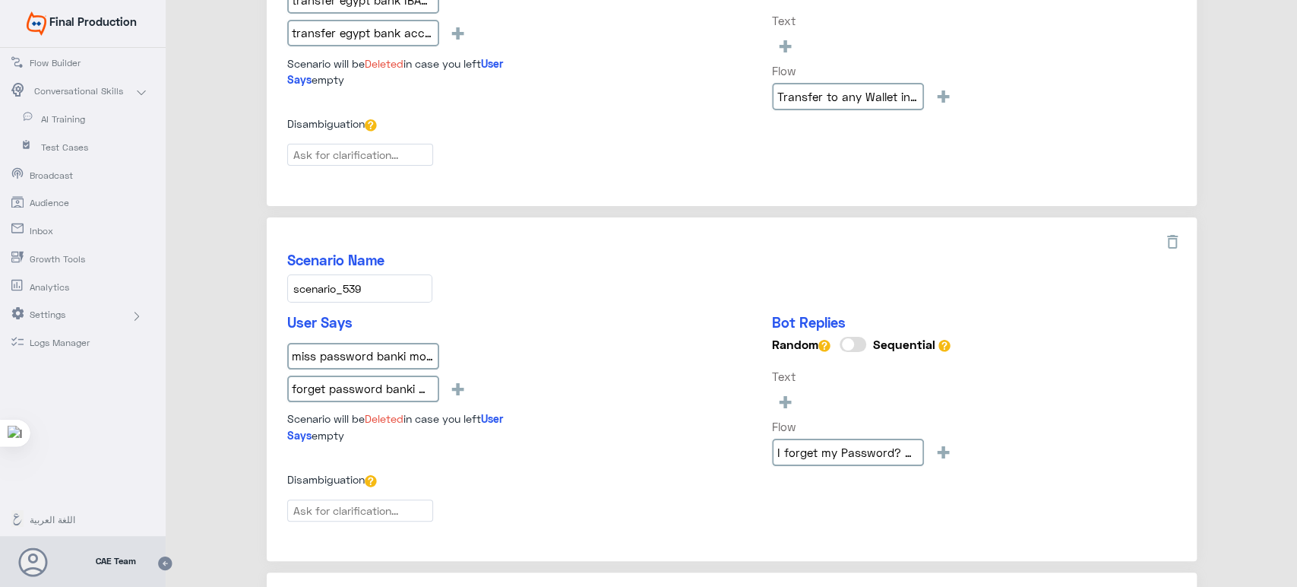
scroll to position [584, 0]
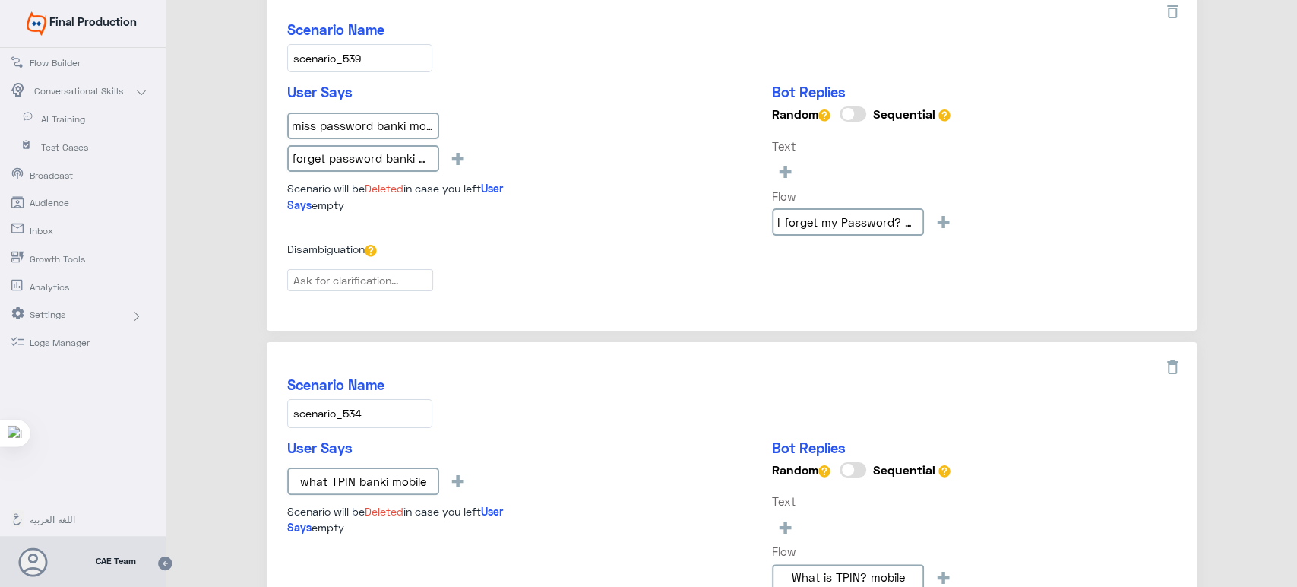
click at [385, 54] on input "scenario_539" at bounding box center [359, 58] width 145 height 28
click at [407, 122] on input "miss password banki mobile" at bounding box center [363, 125] width 152 height 27
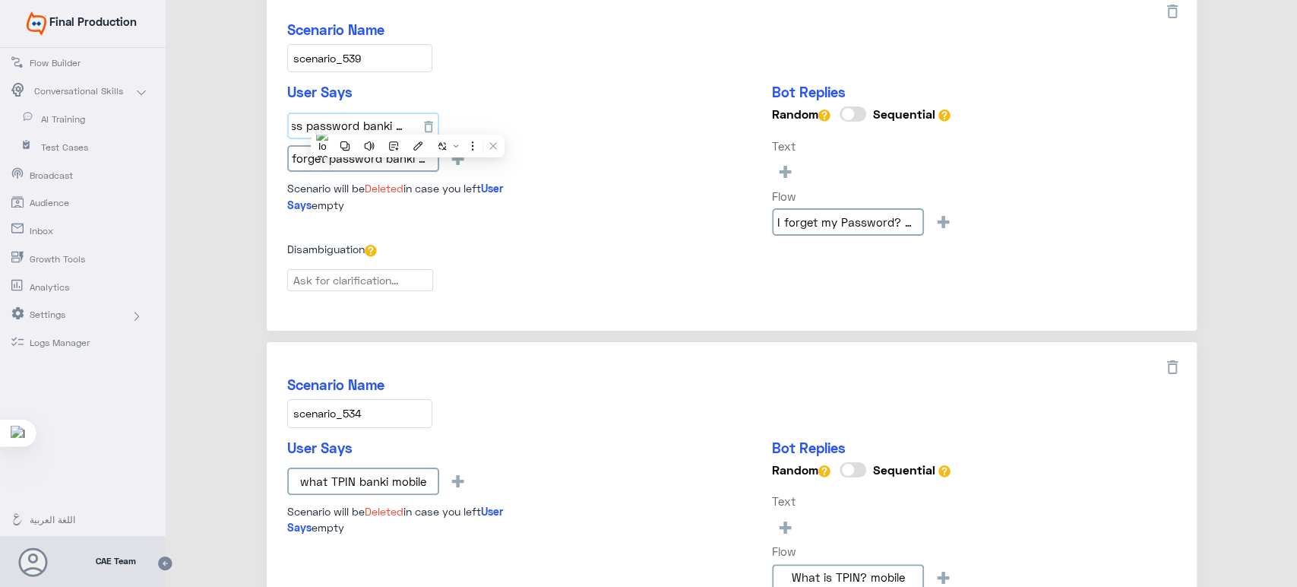
scroll to position [0, 20]
click at [407, 122] on input "miss password banki mobile" at bounding box center [363, 125] width 152 height 27
click at [341, 160] on input "forget password banki mobile" at bounding box center [363, 158] width 152 height 27
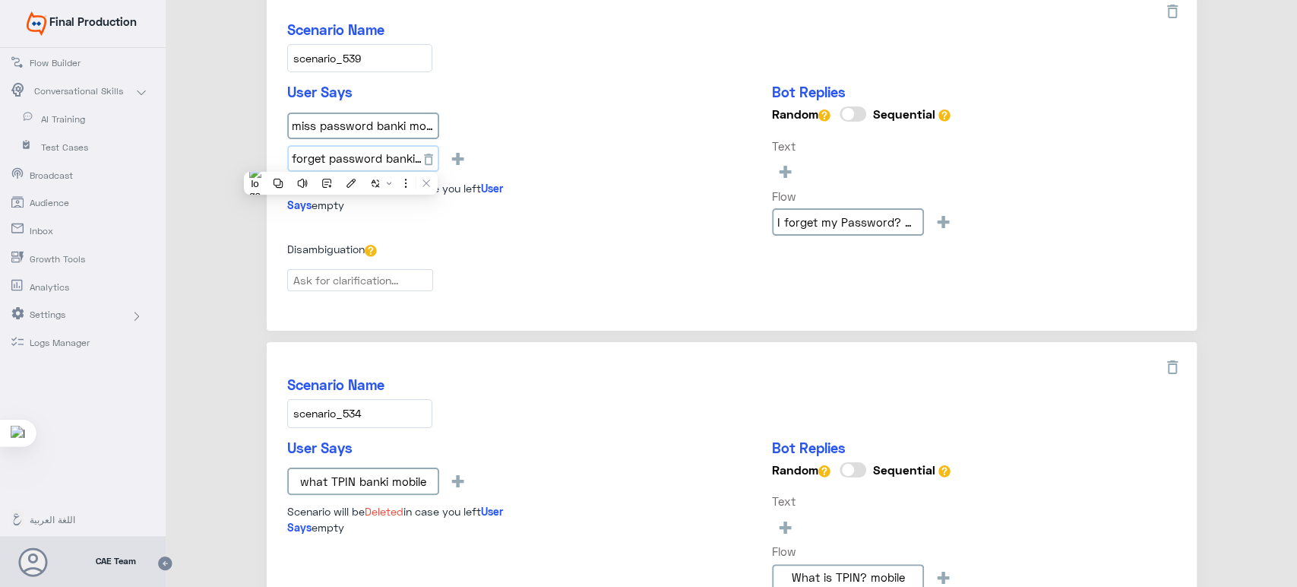
click at [341, 160] on input "forget password banki mobile" at bounding box center [363, 158] width 152 height 27
click at [537, 86] on h5 "User Says" at bounding box center [420, 92] width 266 height 17
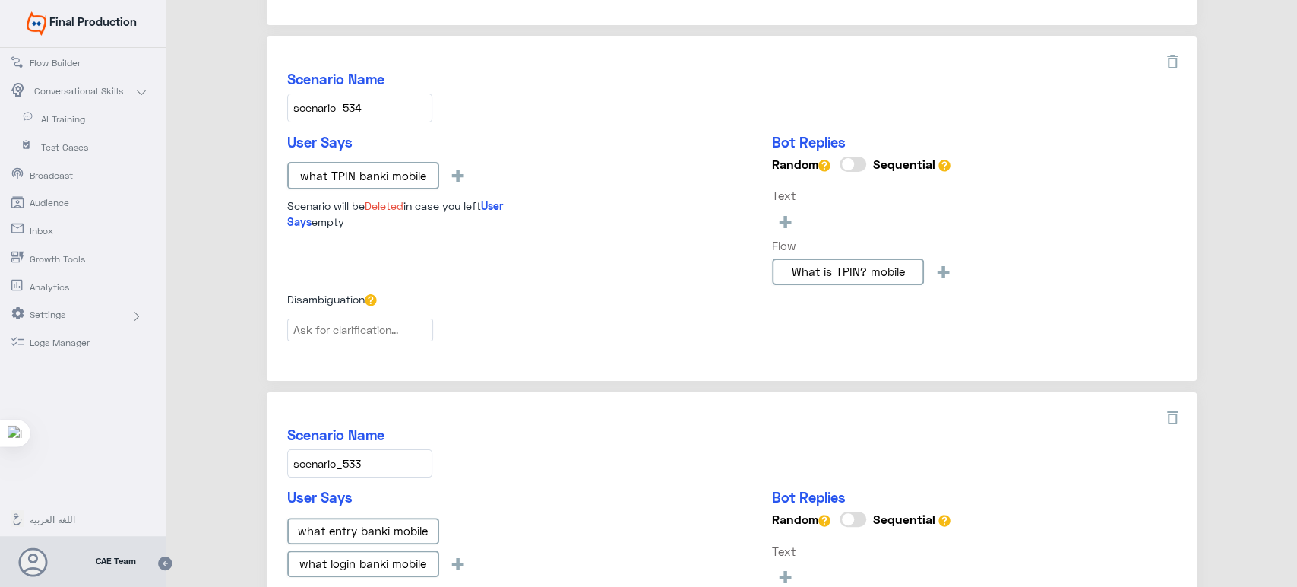
scroll to position [891, 0]
click at [399, 93] on input "scenario_534" at bounding box center [359, 107] width 145 height 28
click at [358, 162] on input "what TPIN banki mobile" at bounding box center [363, 174] width 152 height 27
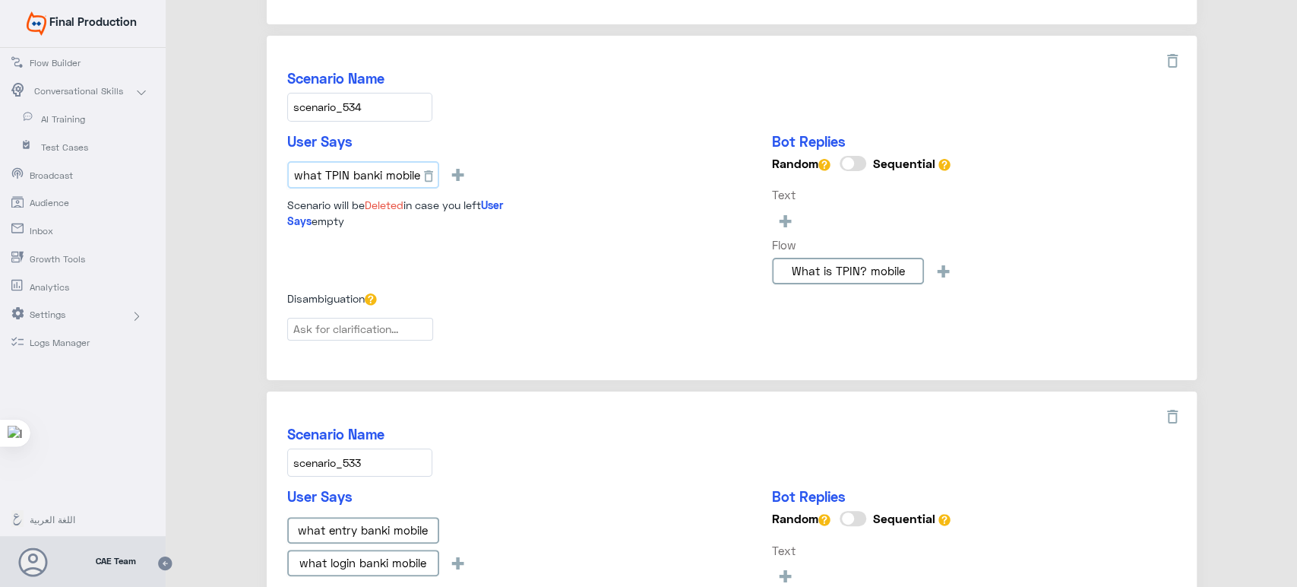
click at [358, 162] on input "what TPIN banki mobile" at bounding box center [363, 174] width 152 height 27
click at [692, 125] on div "Scenario Name scenario_534 User Says what TPIN banki mobile + Scenario will be …" at bounding box center [732, 208] width 930 height 344
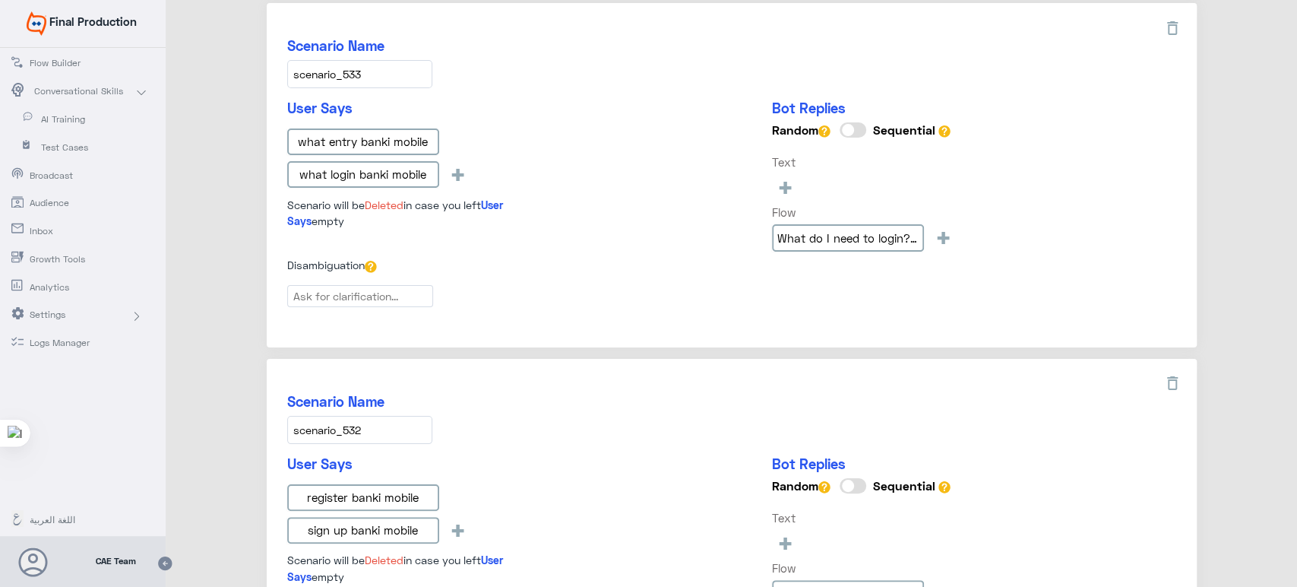
scroll to position [1281, 0]
click at [373, 70] on input "scenario_533" at bounding box center [359, 73] width 145 height 28
click at [406, 132] on input "what entry banki mobile" at bounding box center [363, 140] width 152 height 27
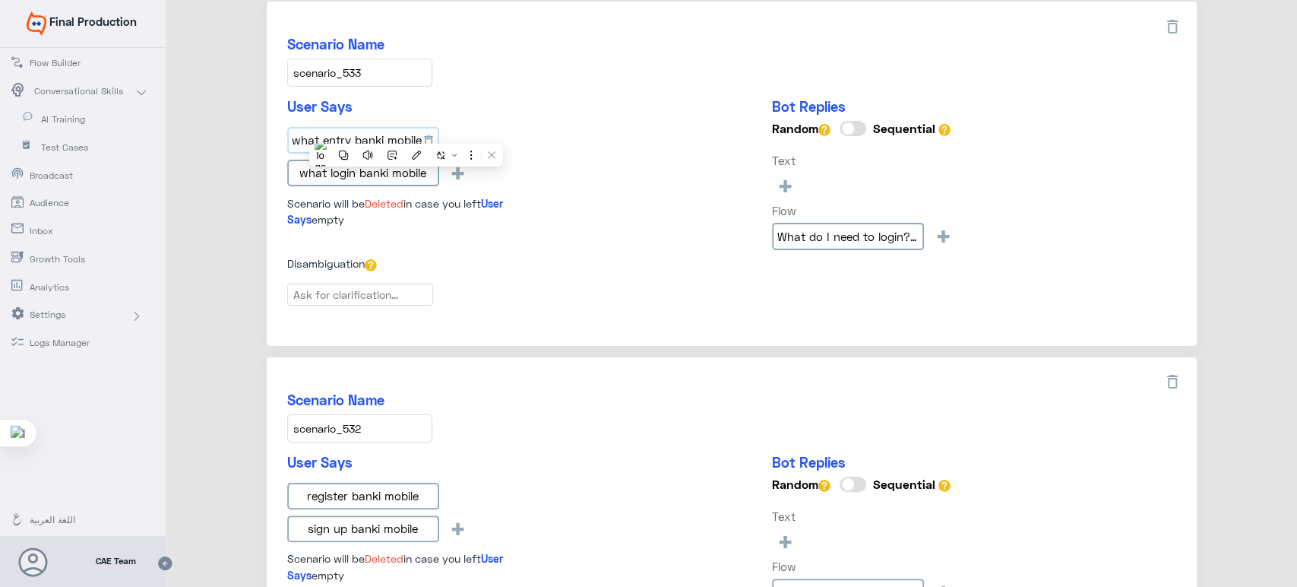
click at [406, 132] on input "what entry banki mobile" at bounding box center [363, 140] width 152 height 27
click at [386, 165] on input "what login banki mobile" at bounding box center [363, 173] width 152 height 27
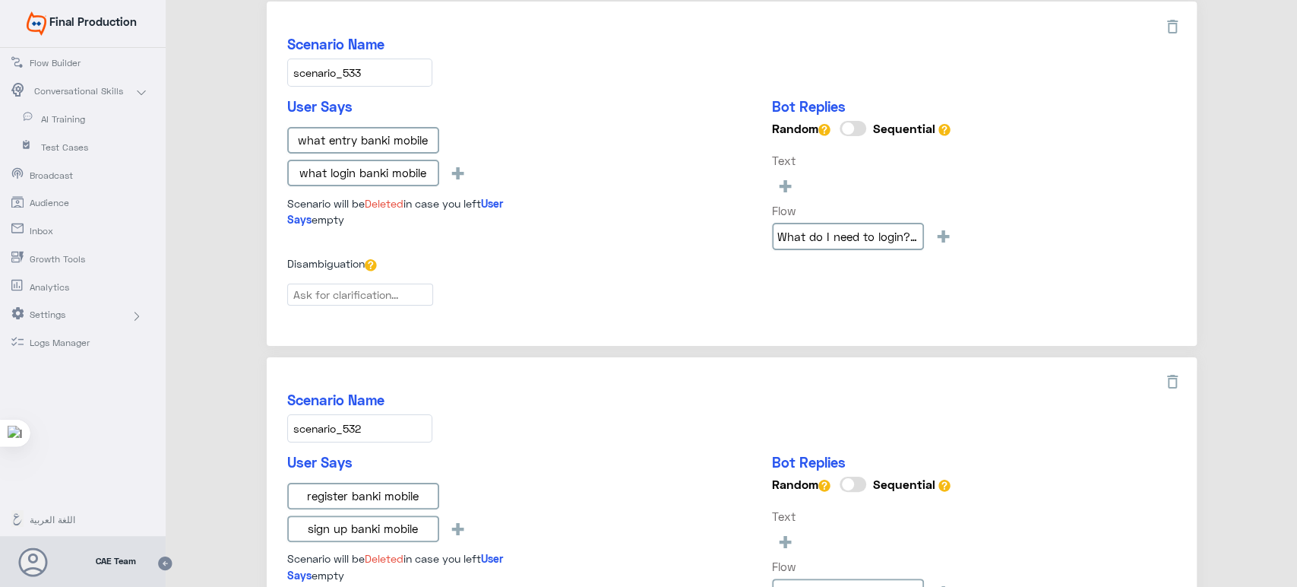
click at [651, 160] on div "User Says what entry banki mobile what login banki mobile + Scenario will be De…" at bounding box center [731, 176] width 889 height 157
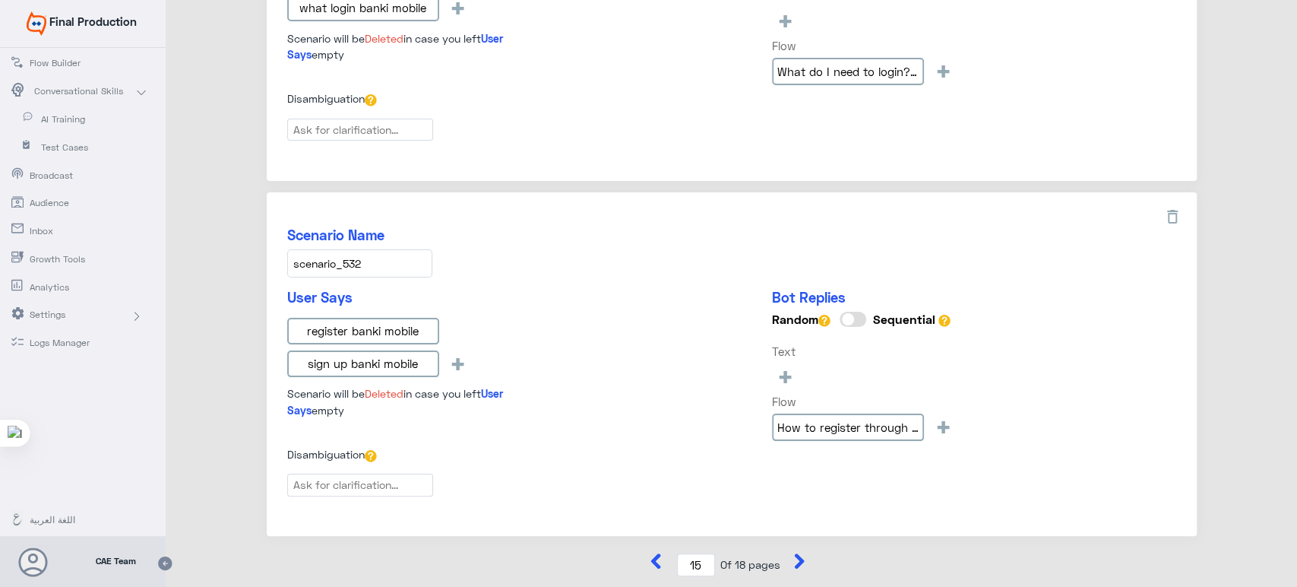
scroll to position [1490, 0]
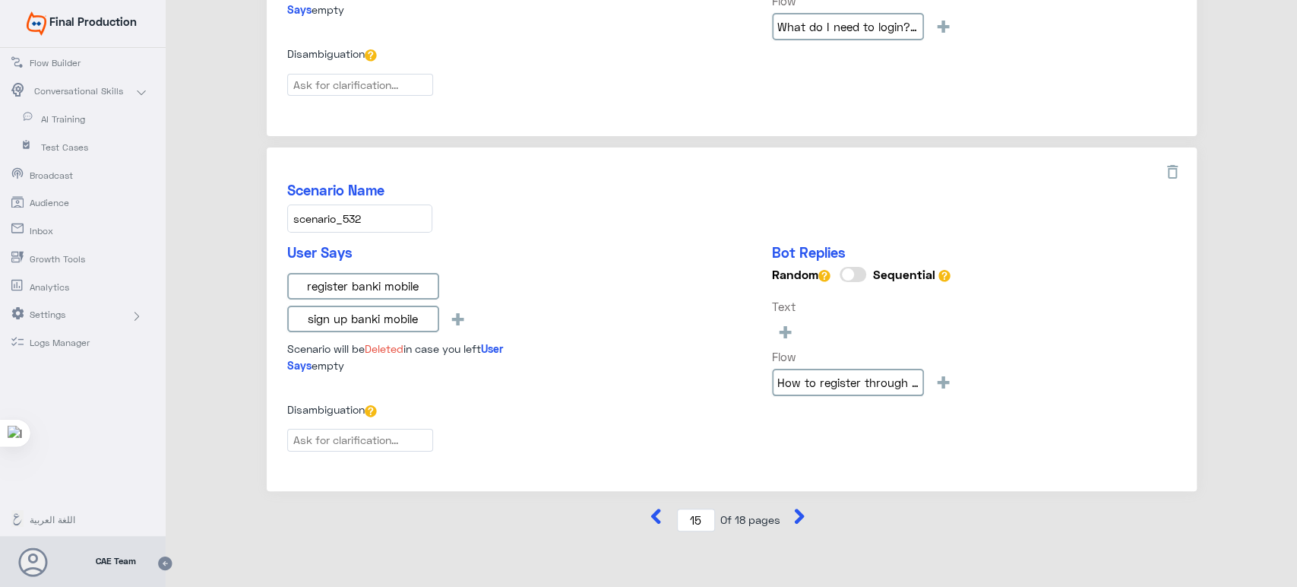
click at [383, 204] on input "scenario_532" at bounding box center [359, 218] width 145 height 28
click at [374, 284] on input "register banki mobile" at bounding box center [363, 286] width 152 height 27
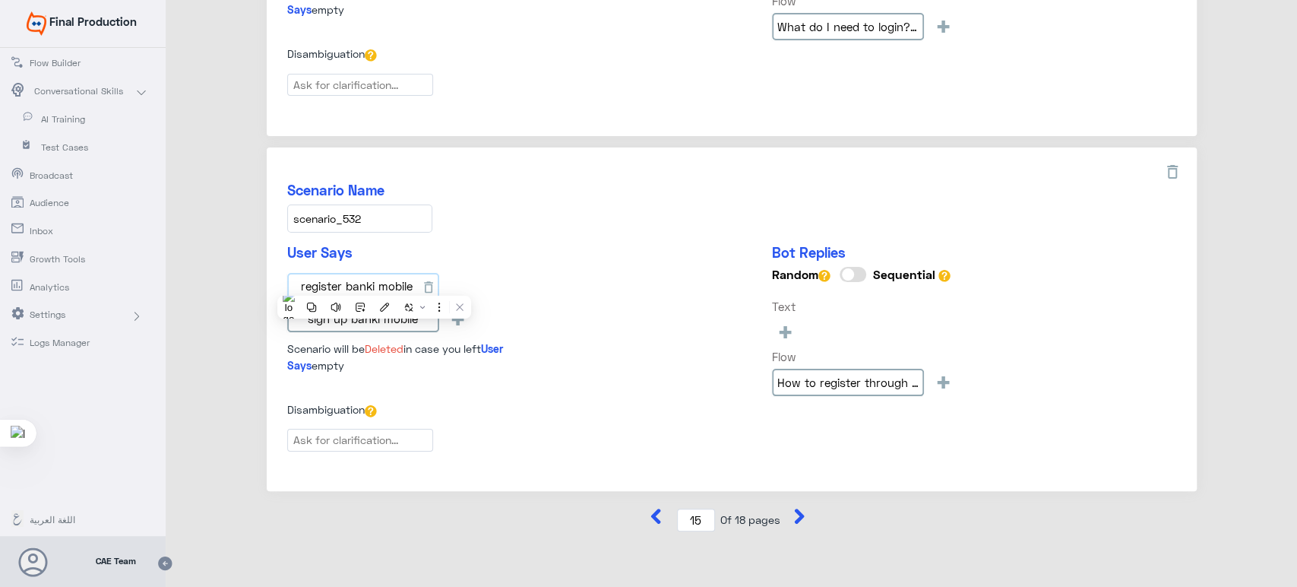
click at [374, 284] on input "register banki mobile" at bounding box center [363, 286] width 152 height 27
click at [341, 306] on input "sign up banki mobile" at bounding box center [363, 319] width 152 height 27
click at [516, 206] on div "Scenario Name scenario_532" at bounding box center [731, 207] width 889 height 51
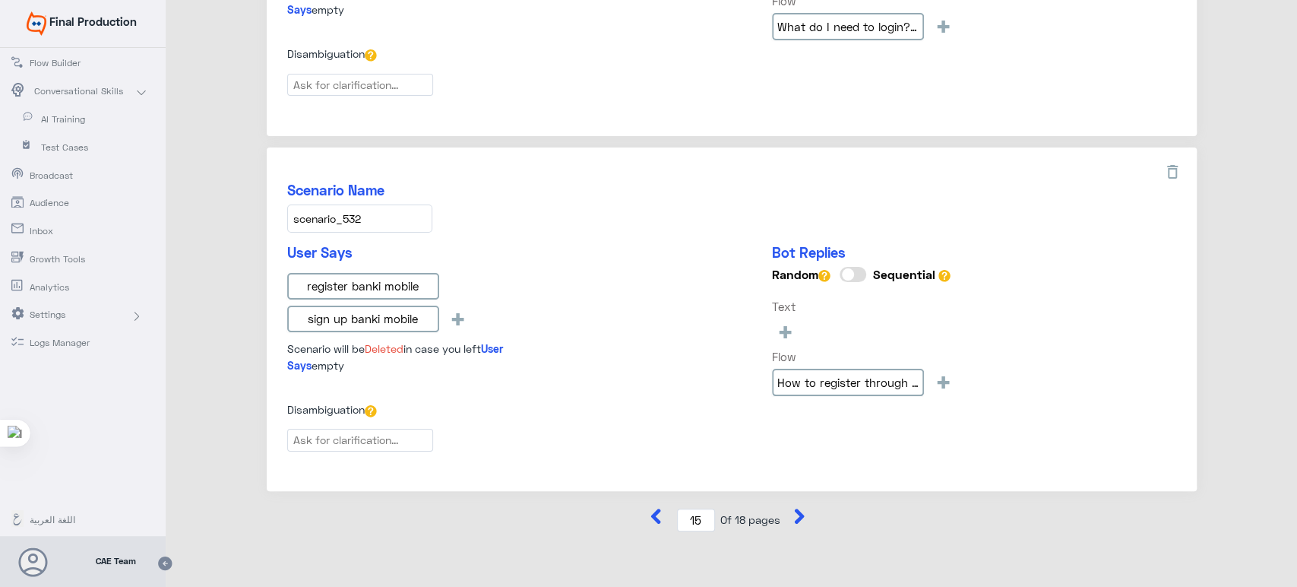
click at [799, 508] on icon at bounding box center [800, 515] width 10 height 15
type input "16"
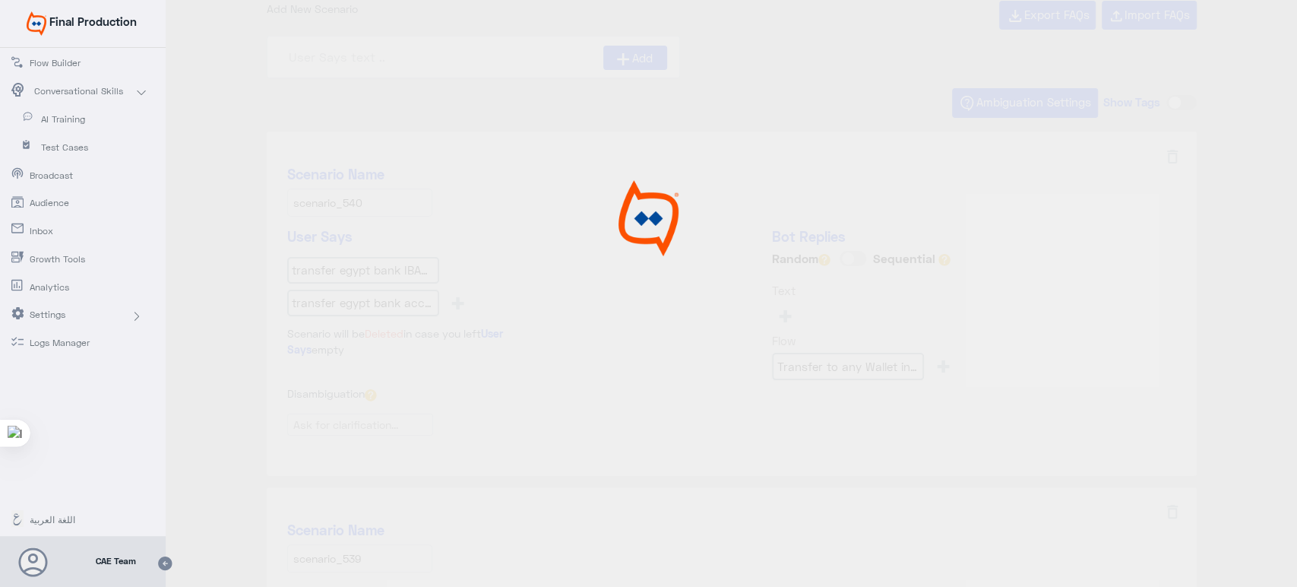
scroll to position [0, 0]
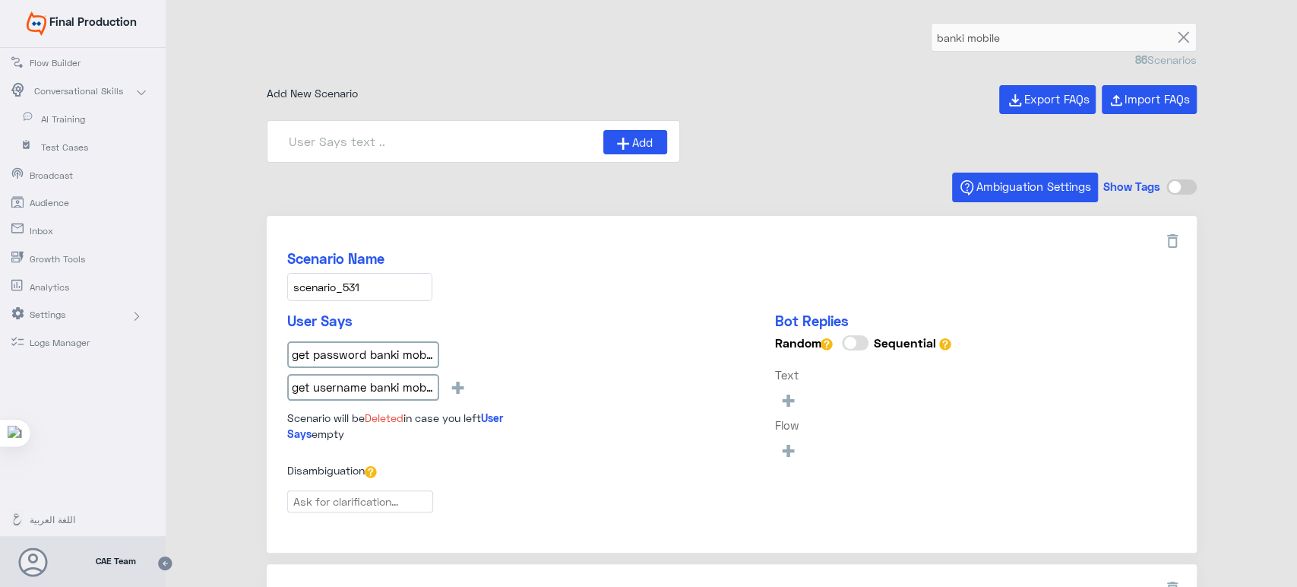
type input "Can I see my current month transactions? mobile"
type input "Can I view the details of my Accounts / Deposits"
type input "How many transactions available under each accoun"
type input "From where can I get my username & Password? mobil"
type input "How many transactions available in banki Mobile fo"
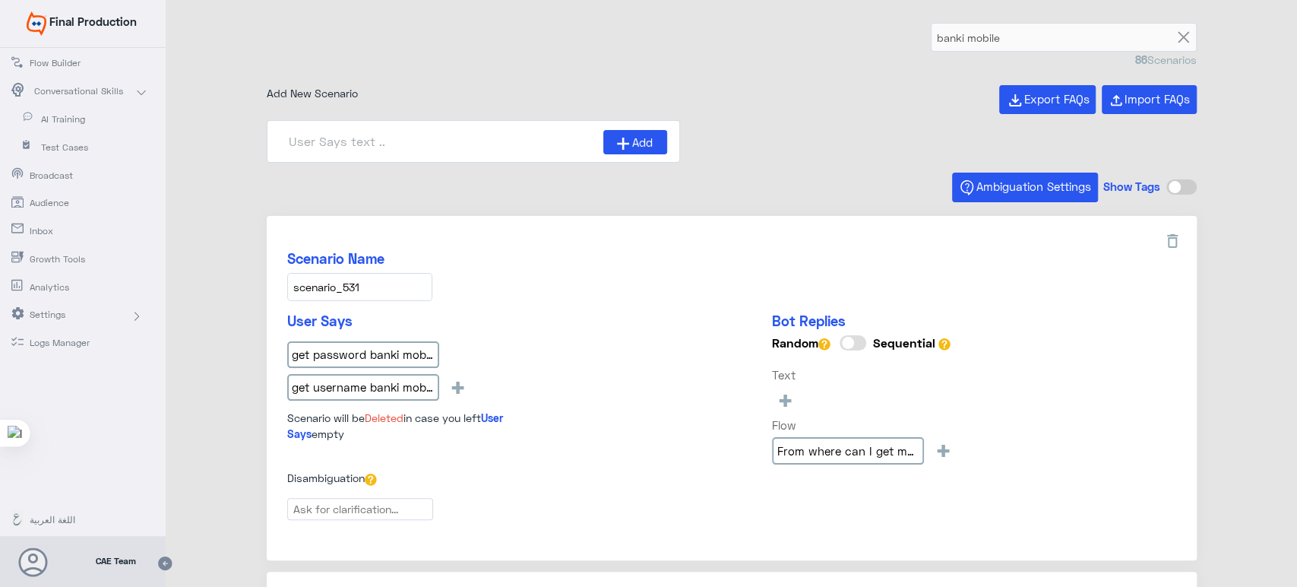
click at [360, 291] on input "scenario_531" at bounding box center [359, 287] width 145 height 28
click at [361, 362] on input "get password banki mobile" at bounding box center [363, 354] width 152 height 27
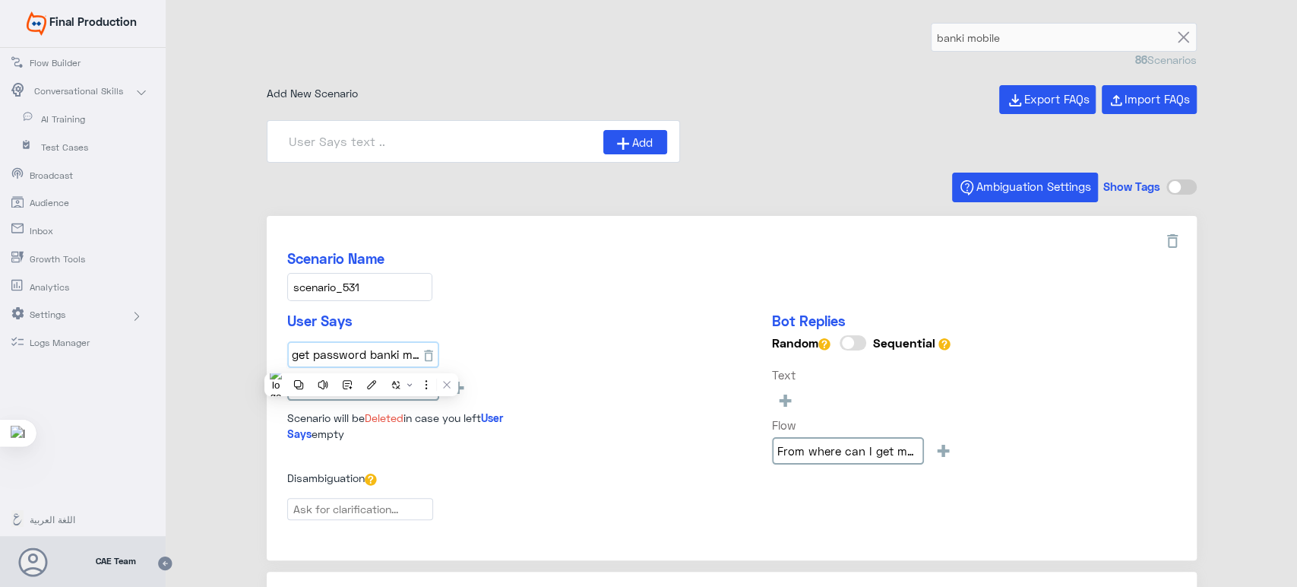
click at [361, 362] on input "get password banki mobile" at bounding box center [363, 354] width 152 height 27
click at [371, 383] on input "get username banki mobile" at bounding box center [363, 387] width 152 height 27
click at [404, 257] on h5 "Scenario Name" at bounding box center [731, 258] width 889 height 17
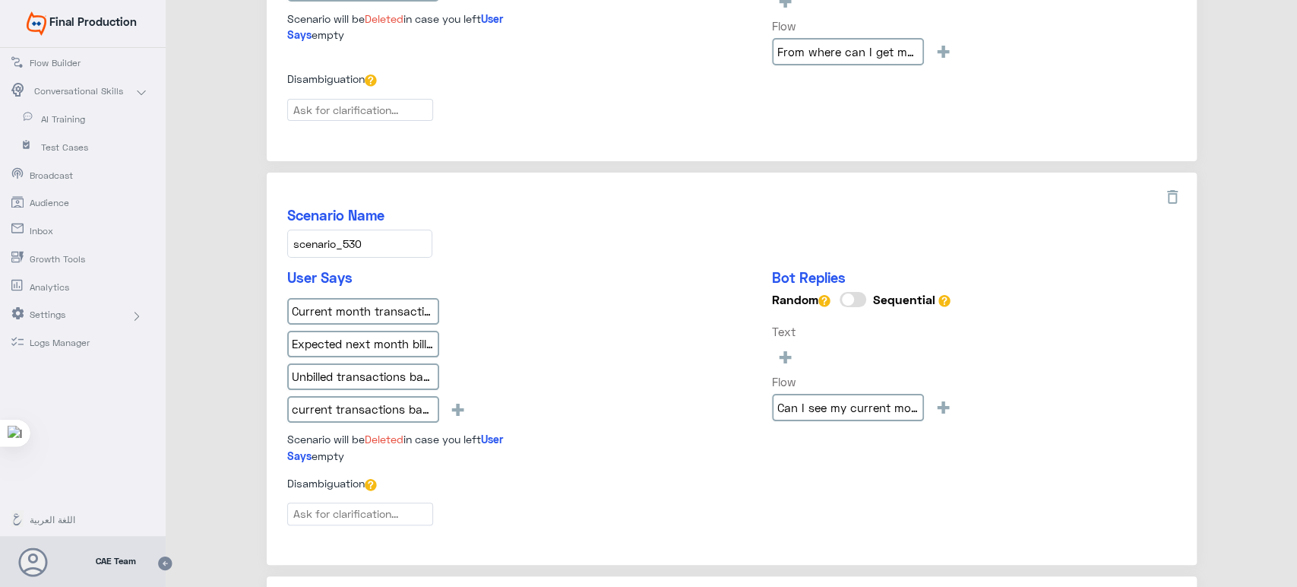
scroll to position [453, 0]
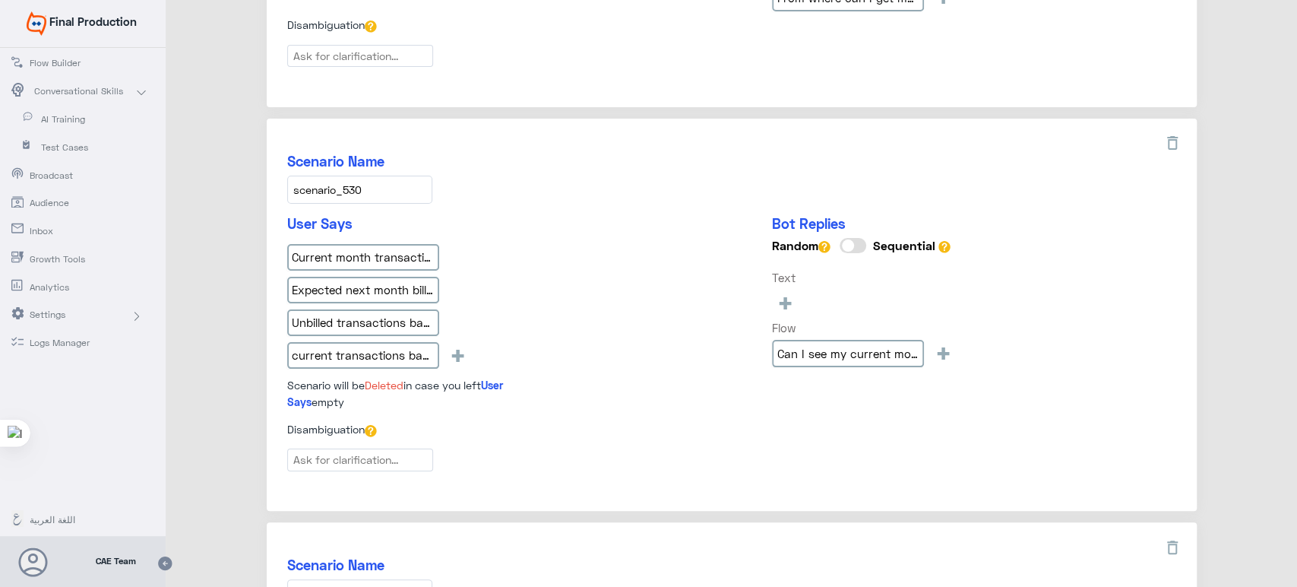
click at [371, 185] on input "scenario_530" at bounding box center [359, 190] width 145 height 28
click at [391, 255] on input "Current month transaction banki mobile" at bounding box center [363, 257] width 152 height 27
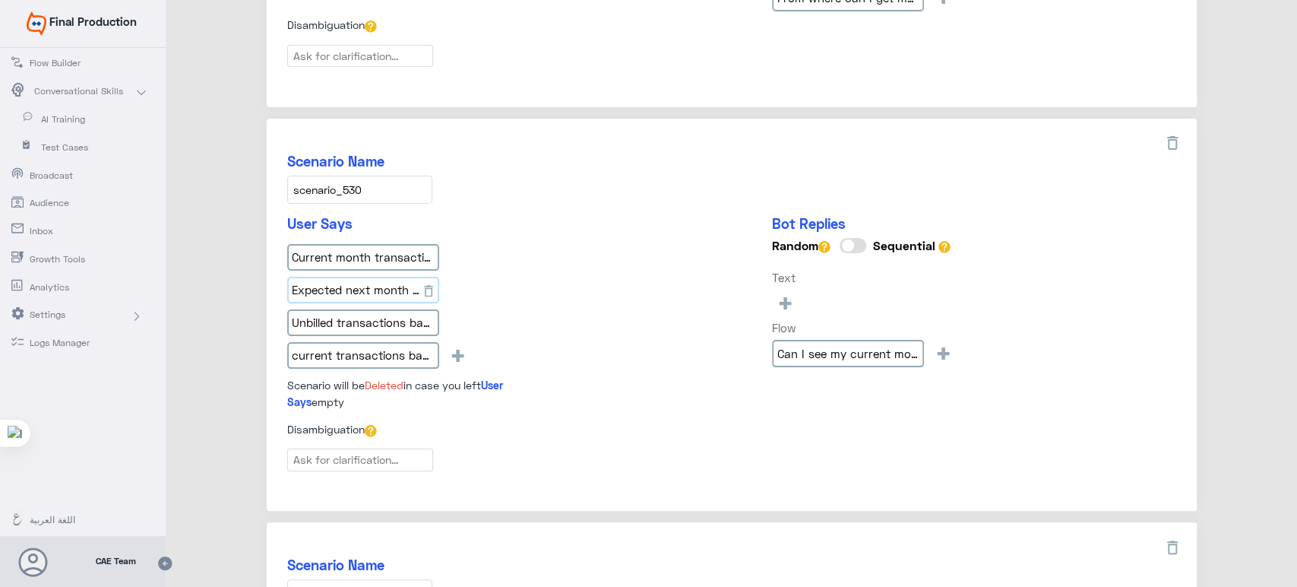
click at [344, 280] on input "Expected next month bill banki mobile" at bounding box center [363, 290] width 152 height 27
click at [363, 321] on input "Unbilled transactions banki mobile" at bounding box center [363, 322] width 152 height 27
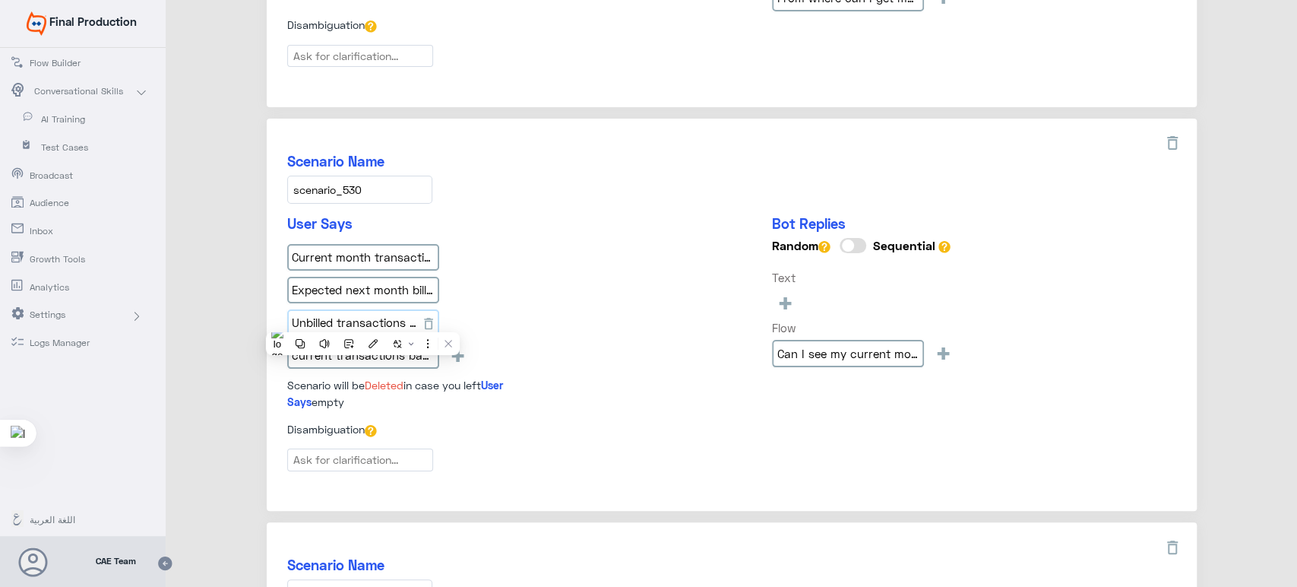
click at [363, 321] on input "Unbilled transactions banki mobile" at bounding box center [363, 322] width 152 height 27
click at [351, 352] on input "current transactions banki mobile" at bounding box center [363, 355] width 152 height 27
click at [521, 208] on div "Scenario Name scenario_530 User Says Current month transaction banki mobile Exp…" at bounding box center [732, 315] width 930 height 393
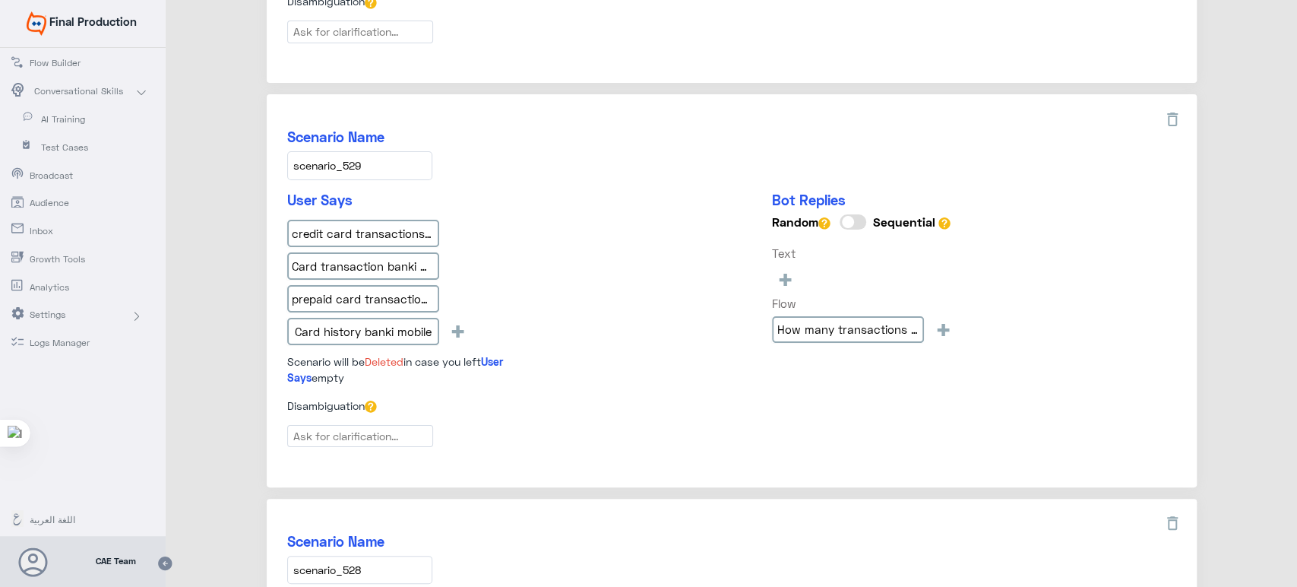
scroll to position [985, 0]
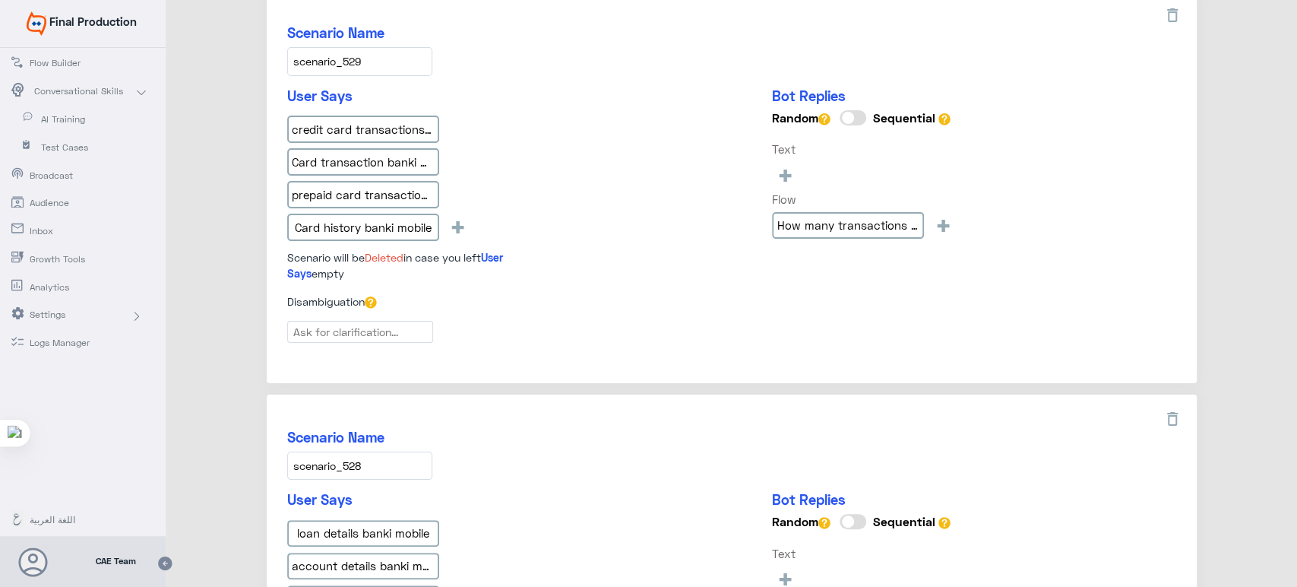
click at [387, 57] on input "scenario_529" at bounding box center [359, 61] width 145 height 28
click at [385, 133] on input "credit card transactions banki mobile" at bounding box center [363, 129] width 152 height 27
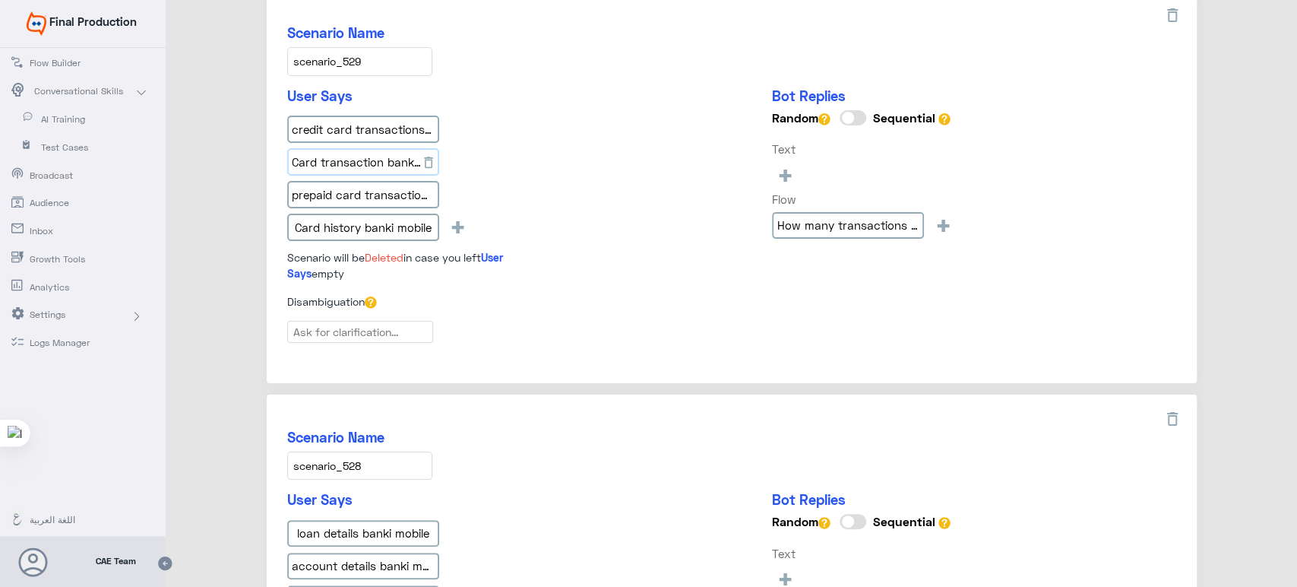
click at [394, 150] on input "Card transaction banki mobile" at bounding box center [363, 161] width 152 height 27
click at [358, 191] on input "prepaid card transactions banki mobile" at bounding box center [363, 194] width 152 height 27
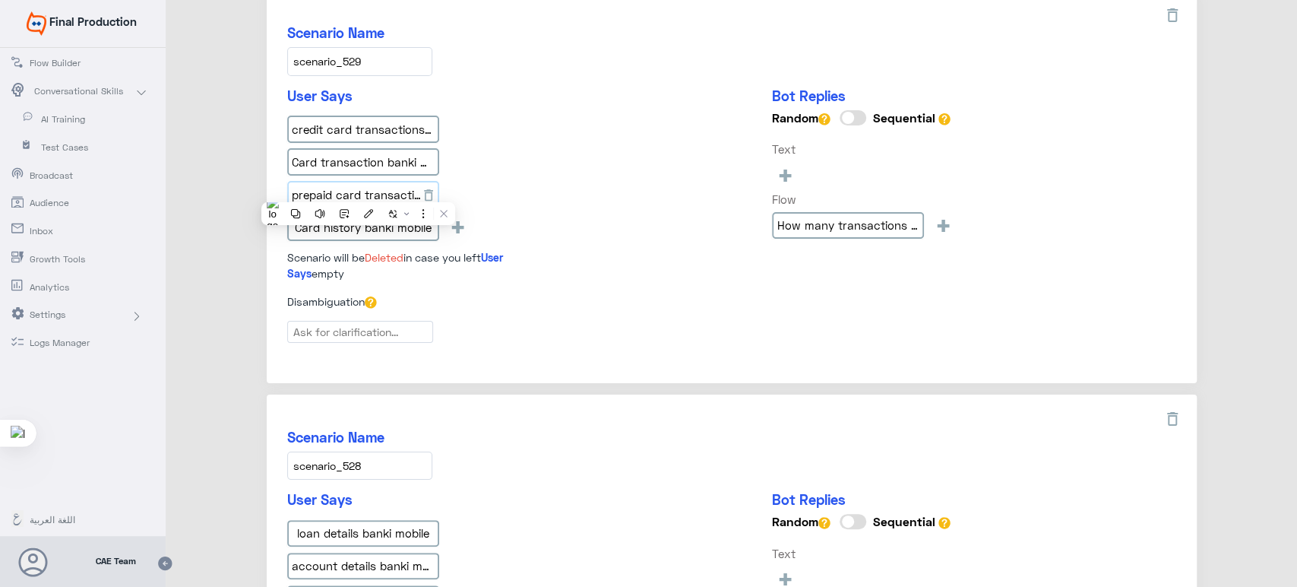
click at [358, 191] on input "prepaid card transactions banki mobile" at bounding box center [363, 194] width 152 height 27
click at [344, 223] on input "Card history banki mobile" at bounding box center [363, 227] width 152 height 27
click at [559, 153] on div "User Says credit card transactions banki mobile Card transaction banki mobile p…" at bounding box center [731, 190] width 889 height 206
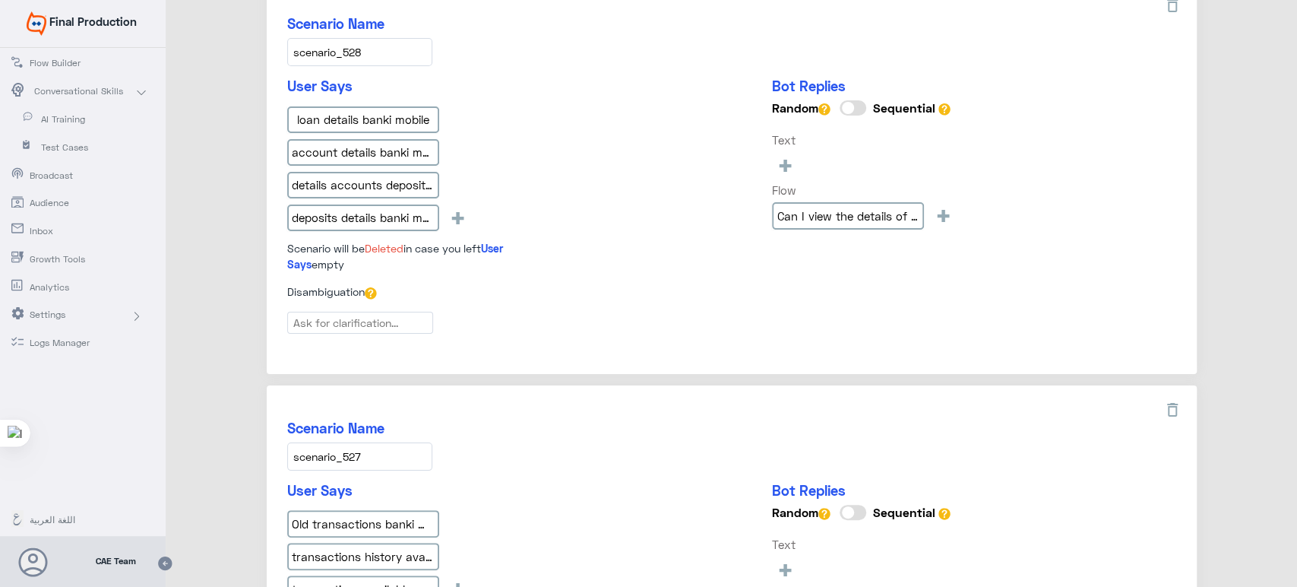
scroll to position [1402, 0]
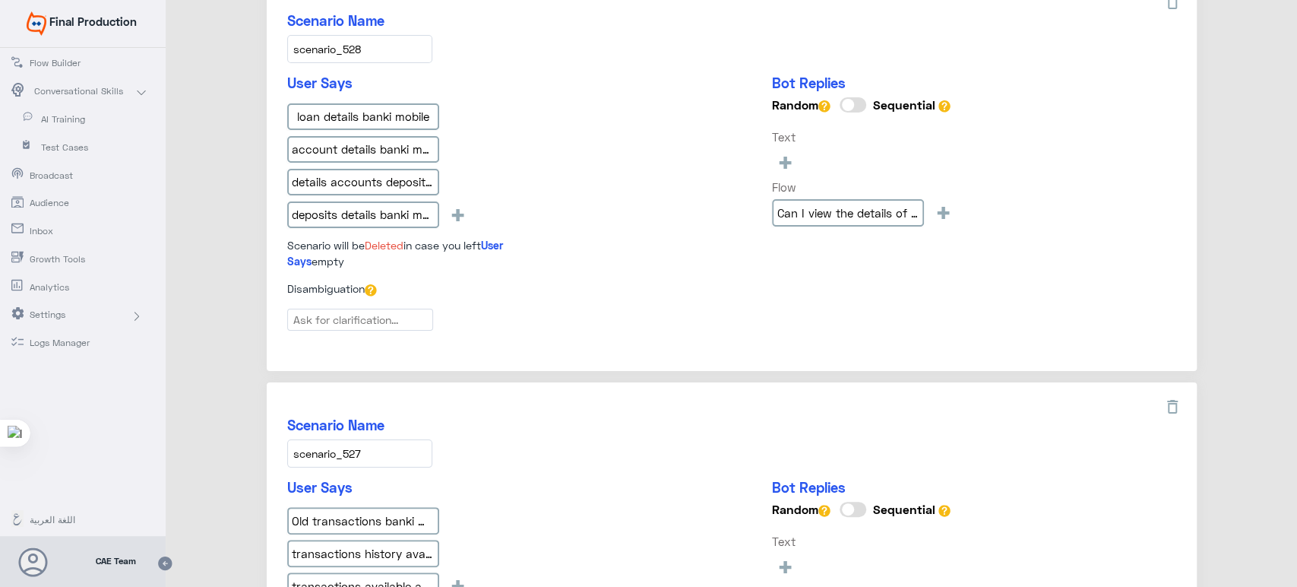
click at [350, 35] on input "scenario_528" at bounding box center [359, 49] width 145 height 28
click at [357, 108] on input "loan details banki mobile" at bounding box center [363, 116] width 152 height 27
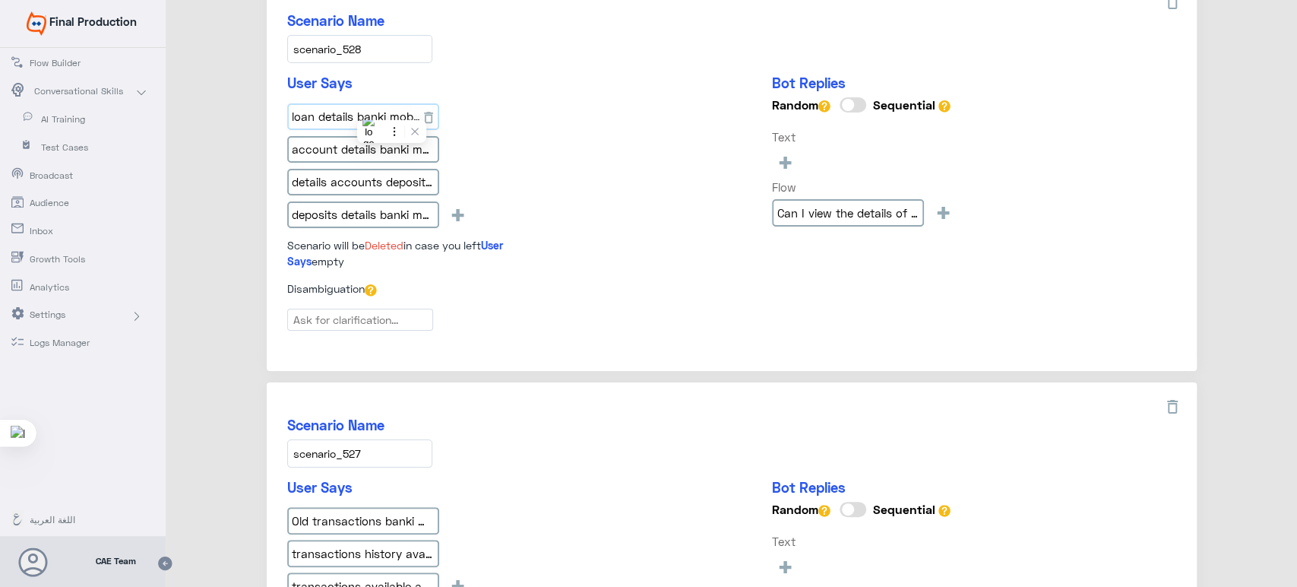
click at [357, 108] on input "loan details banki mobile" at bounding box center [363, 116] width 152 height 27
click at [379, 142] on input "account details banki mobile" at bounding box center [363, 149] width 152 height 27
click at [325, 185] on input "details accounts deposits loans banki mobile" at bounding box center [363, 182] width 152 height 27
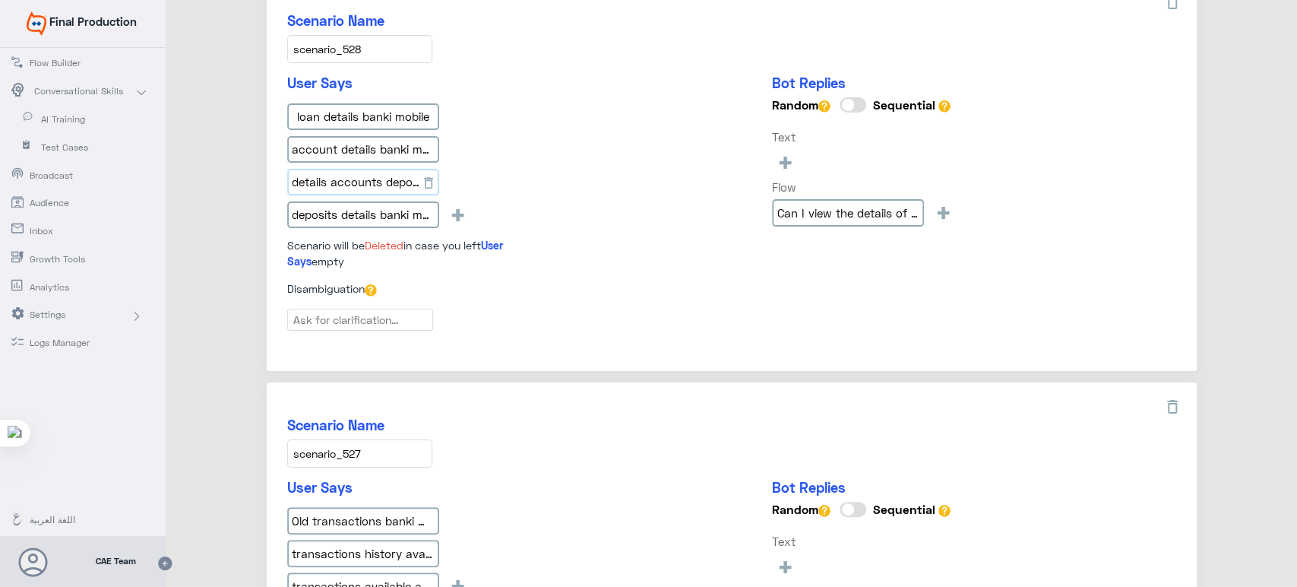
click at [325, 185] on input "details accounts deposits loans banki mobile" at bounding box center [363, 182] width 152 height 27
click at [383, 201] on input "deposits details banki mobile" at bounding box center [363, 214] width 152 height 27
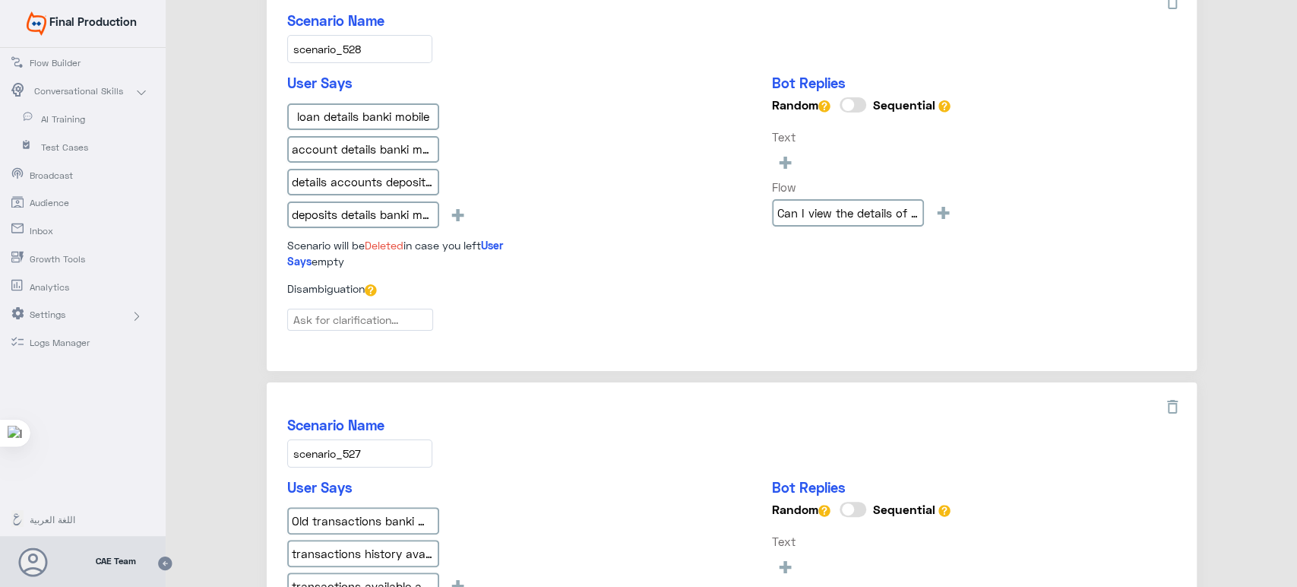
click at [588, 109] on div "User Says loan details banki mobile account details banki mobile details accoun…" at bounding box center [731, 177] width 889 height 206
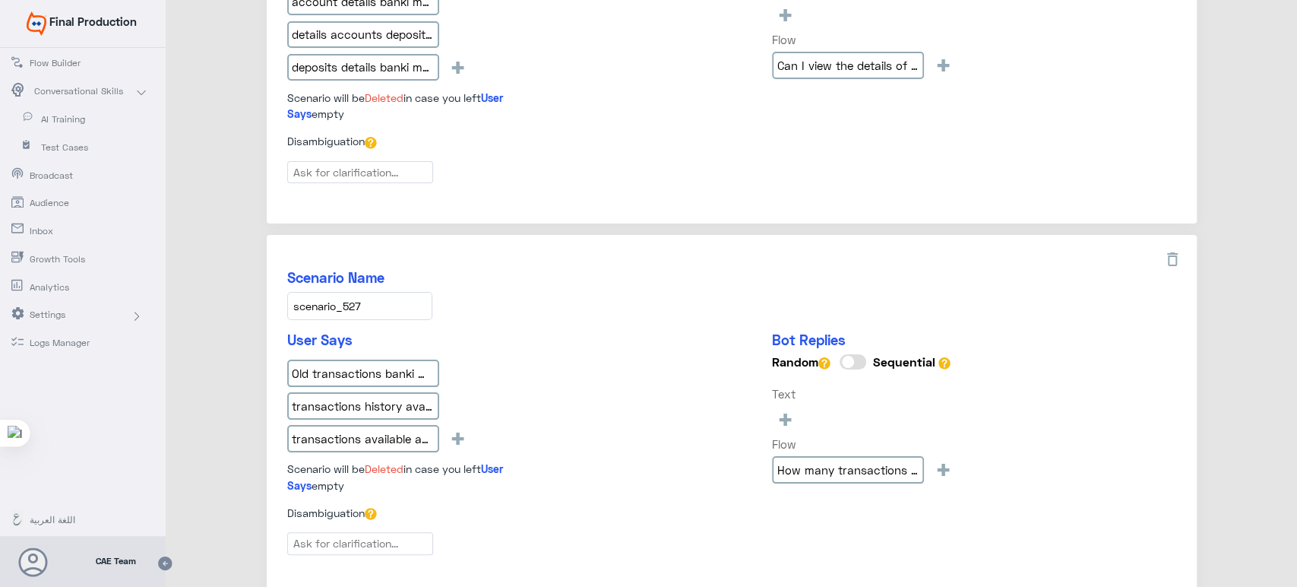
scroll to position [1652, 0]
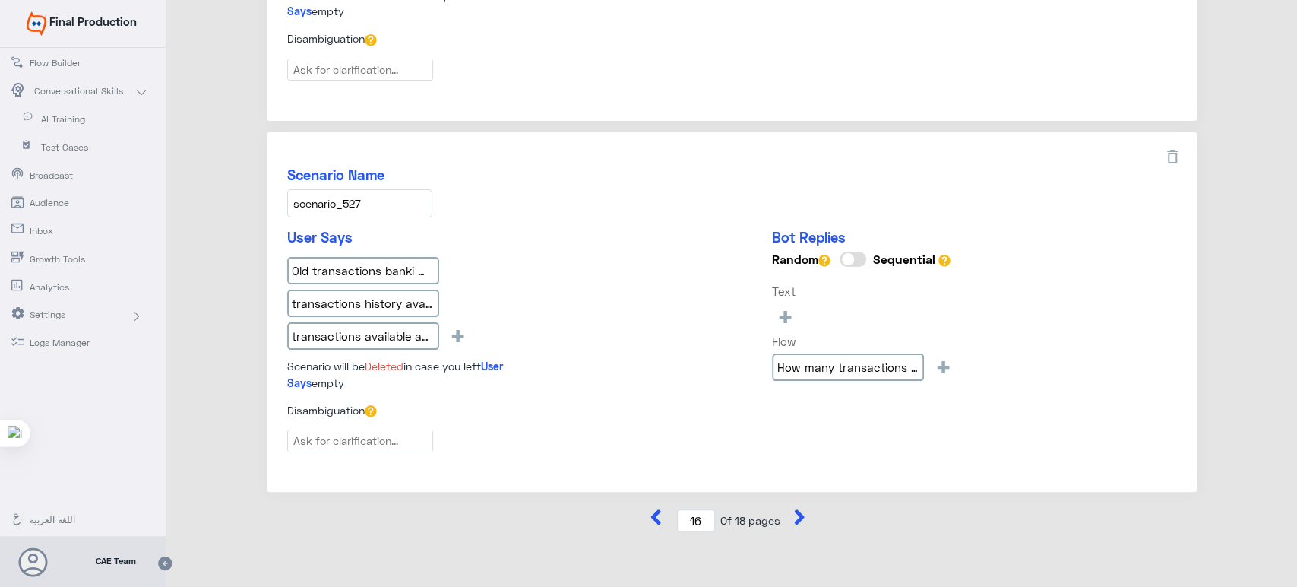
click at [388, 189] on input "scenario_527" at bounding box center [359, 203] width 145 height 28
click at [401, 262] on input "Old transactions banki mobile" at bounding box center [363, 270] width 152 height 27
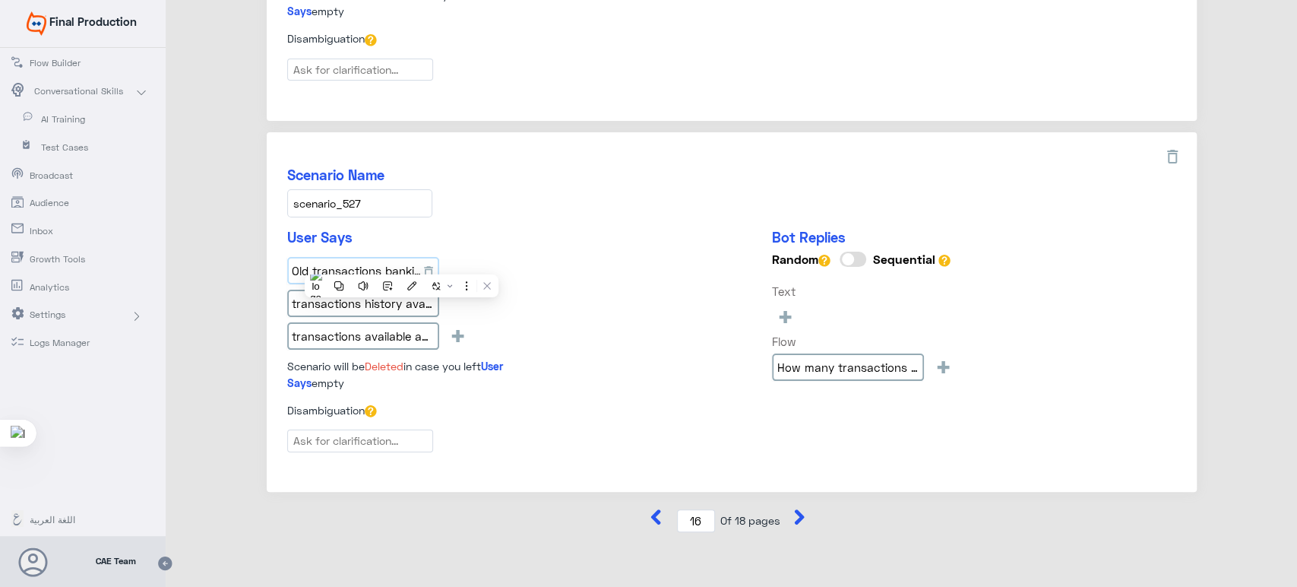
click at [401, 262] on input "Old transactions banki mobile" at bounding box center [363, 270] width 152 height 27
click at [331, 306] on input "transactions history available banki mobile" at bounding box center [363, 303] width 152 height 27
click at [355, 329] on input "transactions available account banki mobile" at bounding box center [363, 335] width 152 height 27
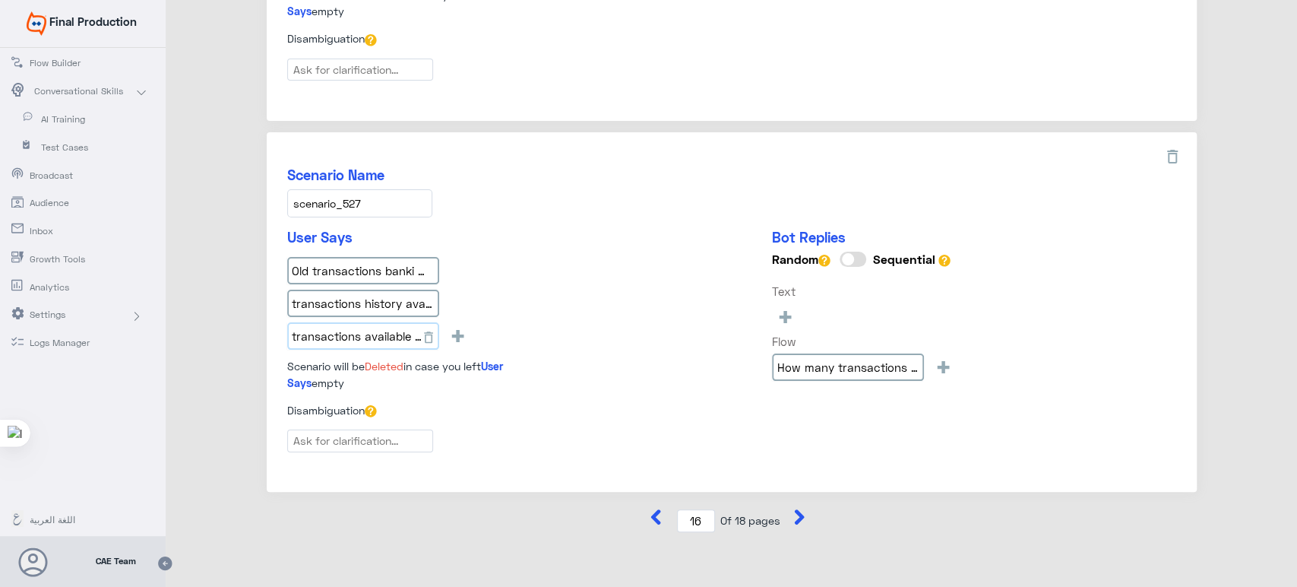
click at [355, 329] on input "transactions available account banki mobile" at bounding box center [363, 335] width 152 height 27
click at [544, 239] on div "User Says Old transactions banki mobile transactions history available banki mo…" at bounding box center [420, 310] width 266 height 162
click at [792, 509] on icon at bounding box center [799, 516] width 15 height 15
type input "17"
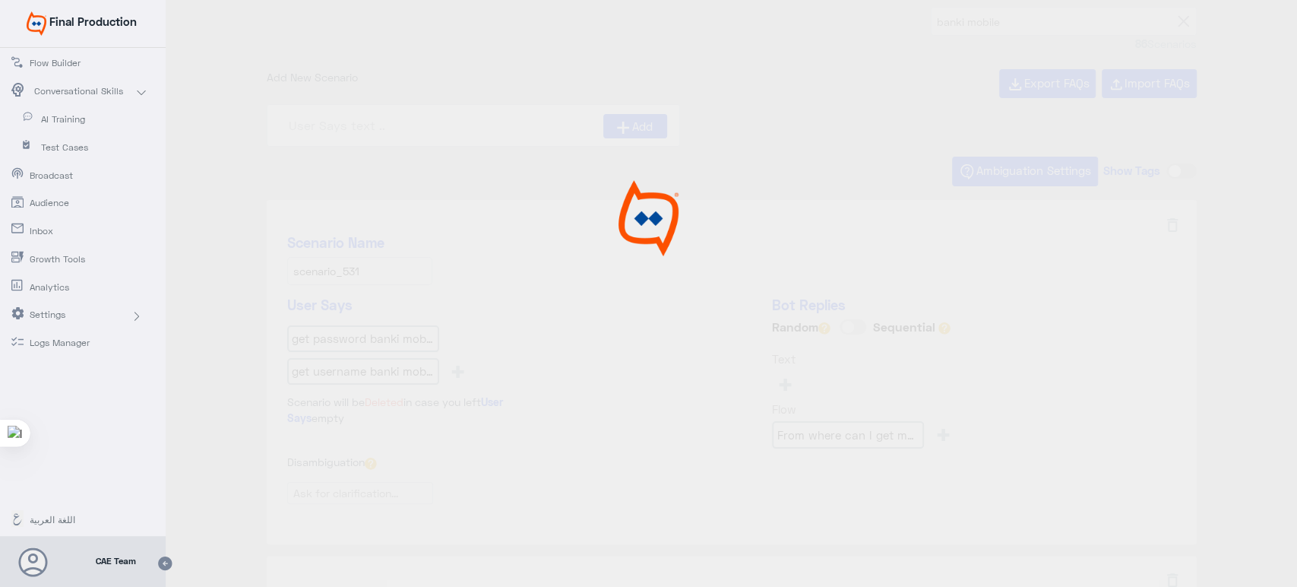
scroll to position [0, 0]
type input "Is there any charge for using banki application?"
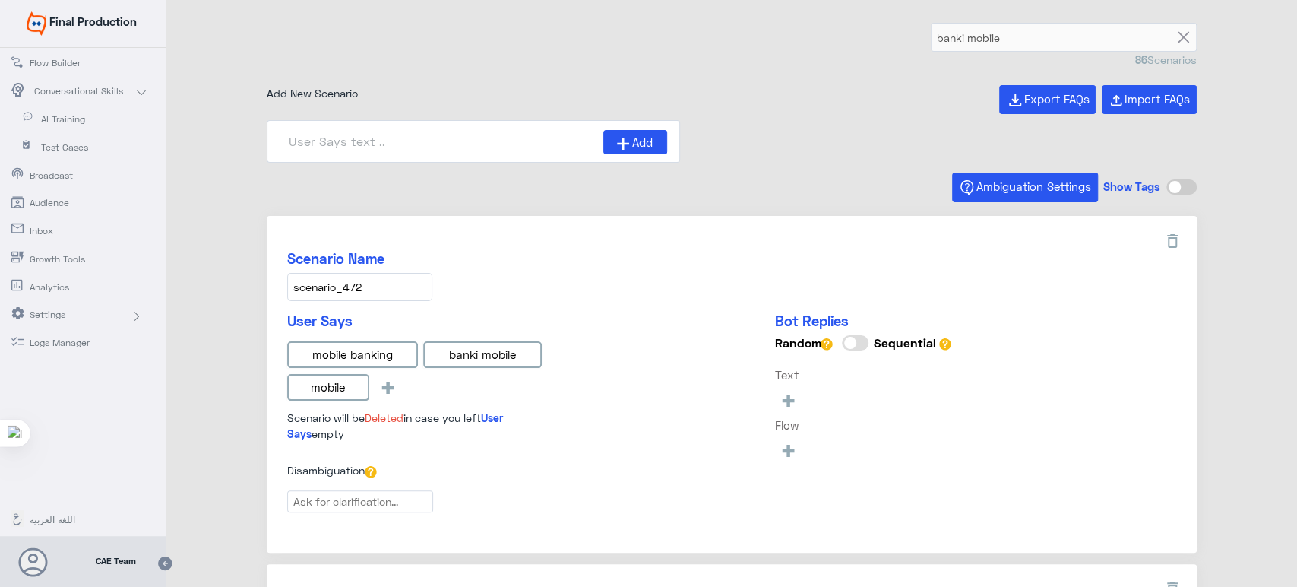
type input "هل يمكنني مشاركة التطبيق مع صديق؟"
type input "انا مشترك في خدمة banki Mobile, هل يجب الاشتراك مج"
type input "Banki mobile EN"
type input "How to download and install banki Mobile?"
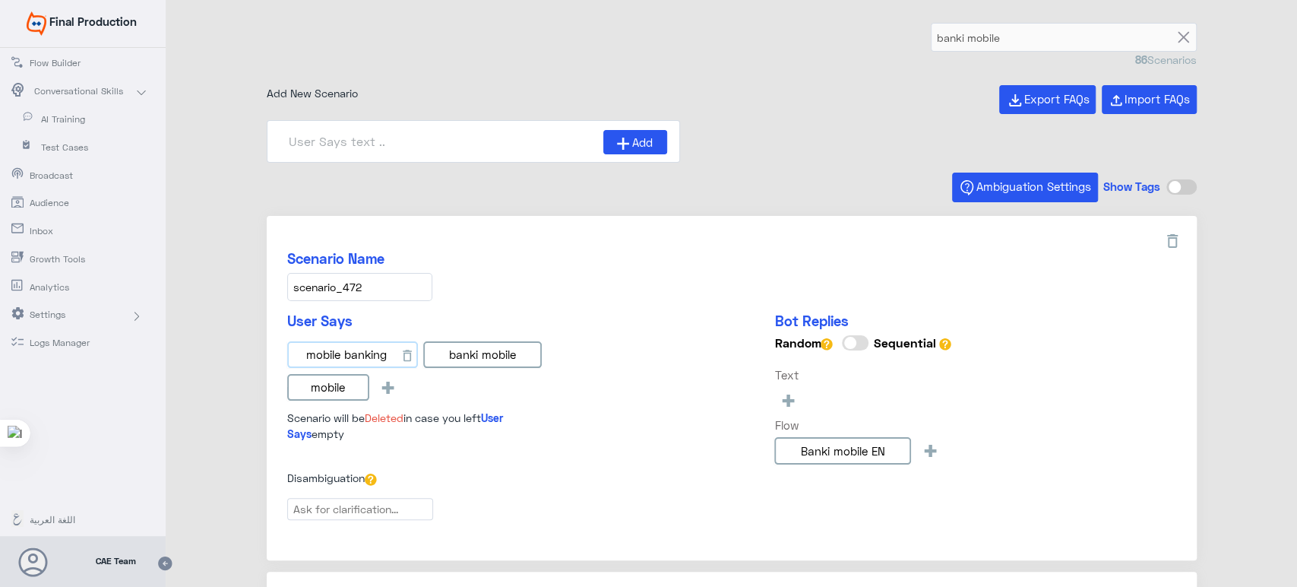
click at [380, 345] on input "mobile banking" at bounding box center [352, 354] width 131 height 27
click at [385, 284] on input "scenario_472" at bounding box center [359, 287] width 145 height 28
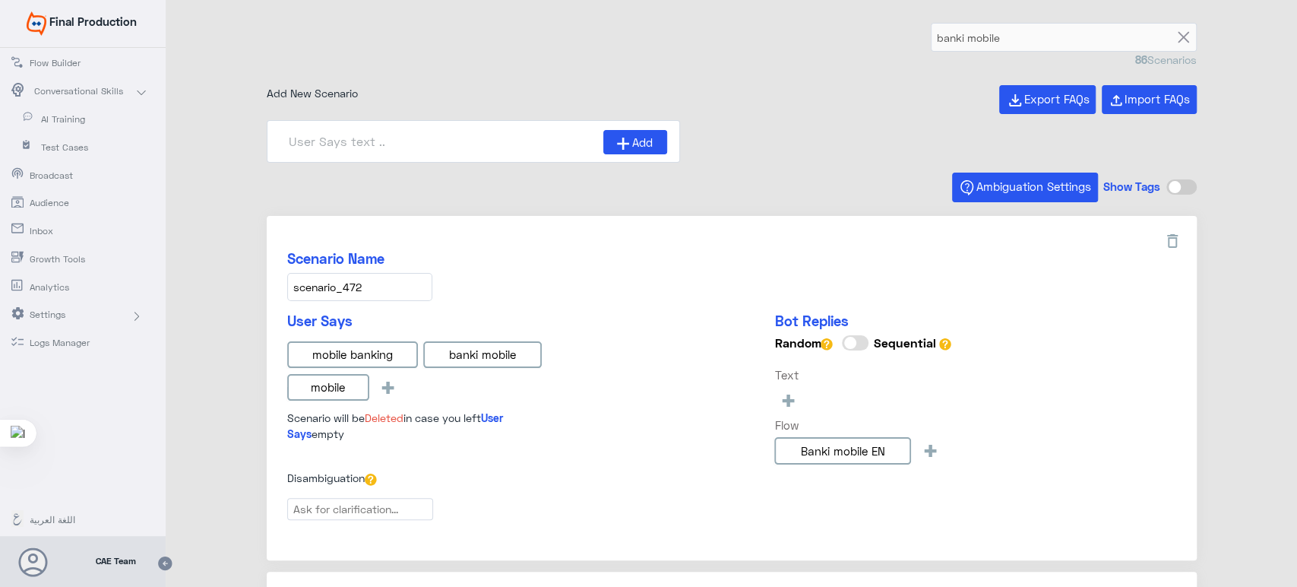
click at [385, 284] on input "scenario_472" at bounding box center [359, 287] width 145 height 28
click at [483, 379] on div "mobile banking banki mobile mobile +" at bounding box center [420, 373] width 266 height 65
click at [328, 394] on input "mobile" at bounding box center [328, 387] width 82 height 27
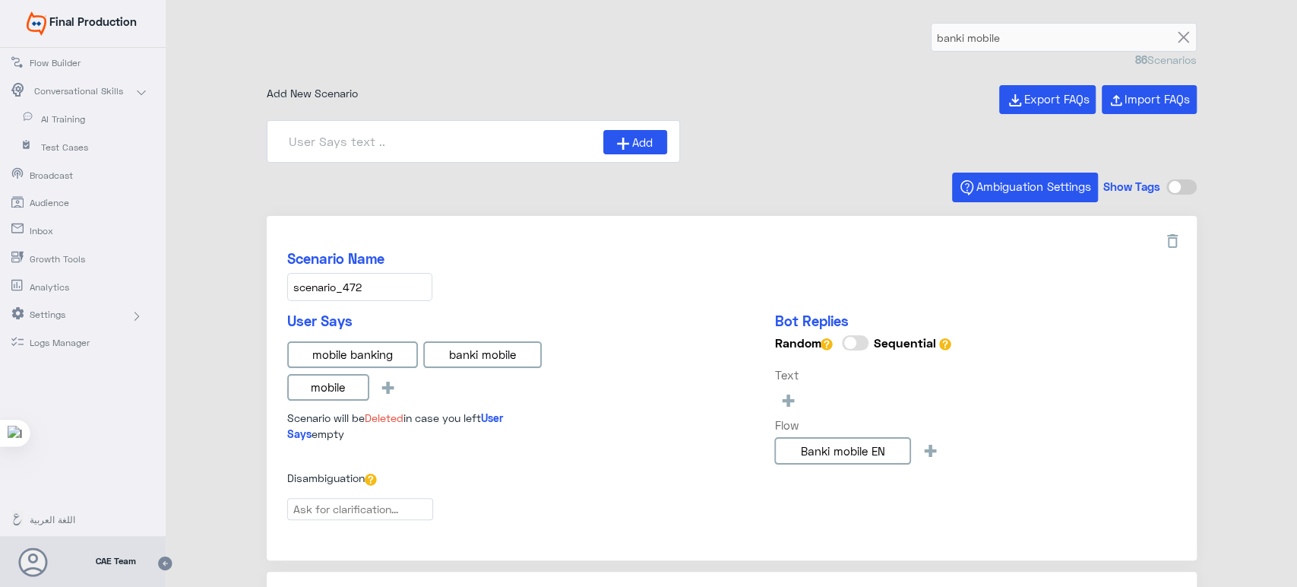
click at [633, 286] on div "Scenario Name scenario_472" at bounding box center [731, 275] width 889 height 51
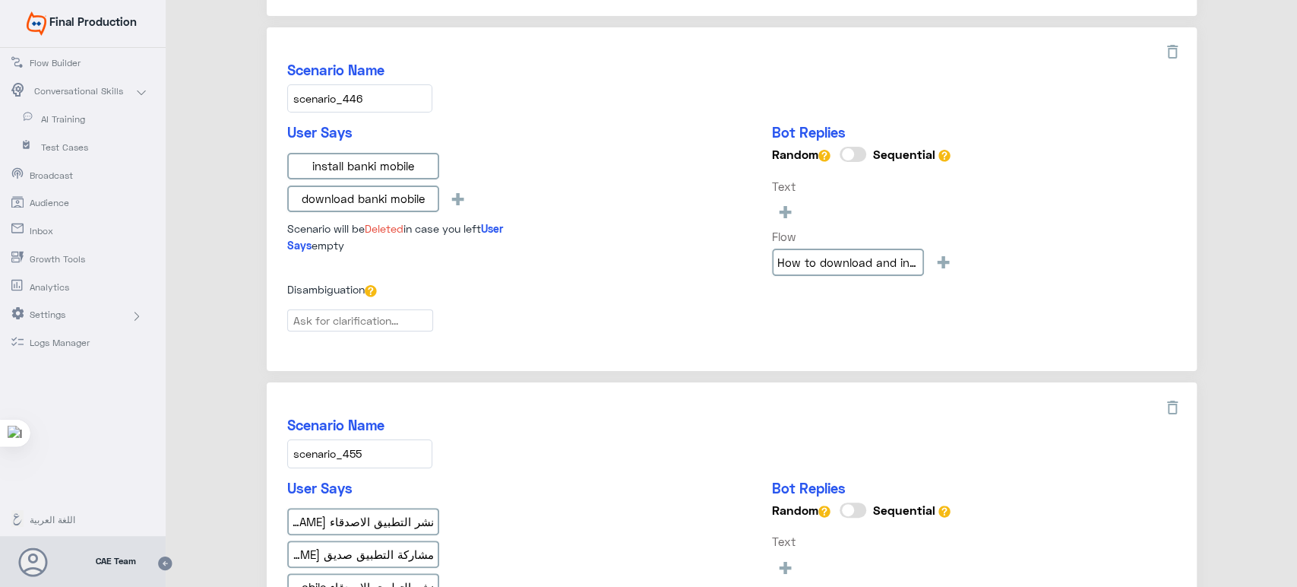
scroll to position [554, 0]
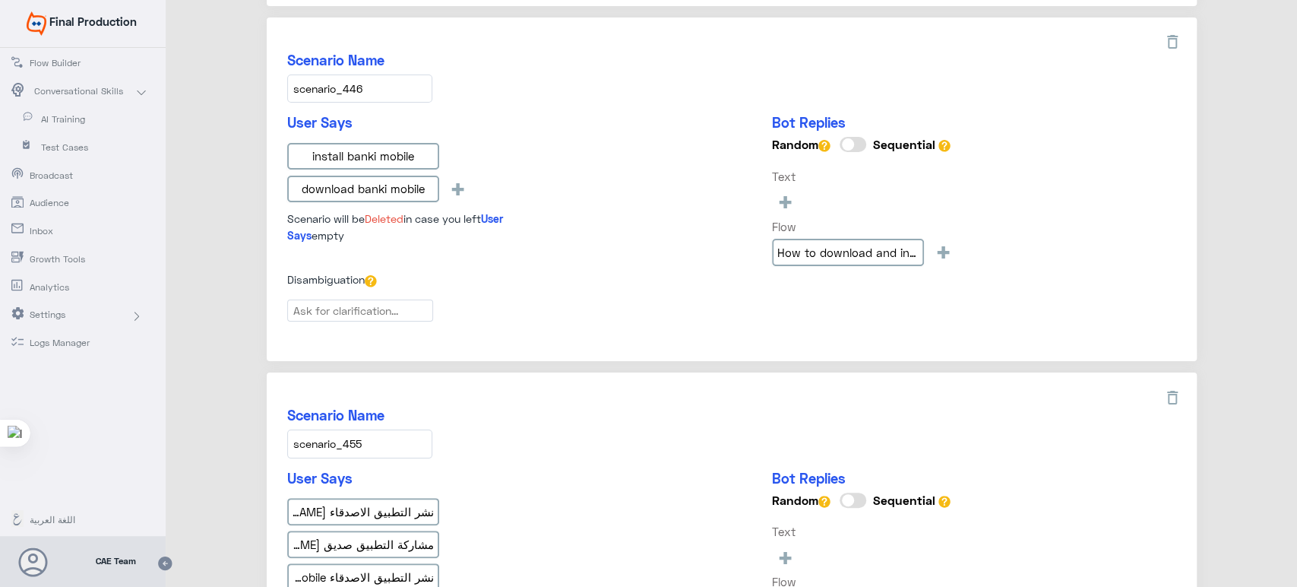
click at [366, 96] on input "scenario_446" at bounding box center [359, 88] width 145 height 28
click at [351, 144] on input "install banki mobile" at bounding box center [363, 156] width 152 height 27
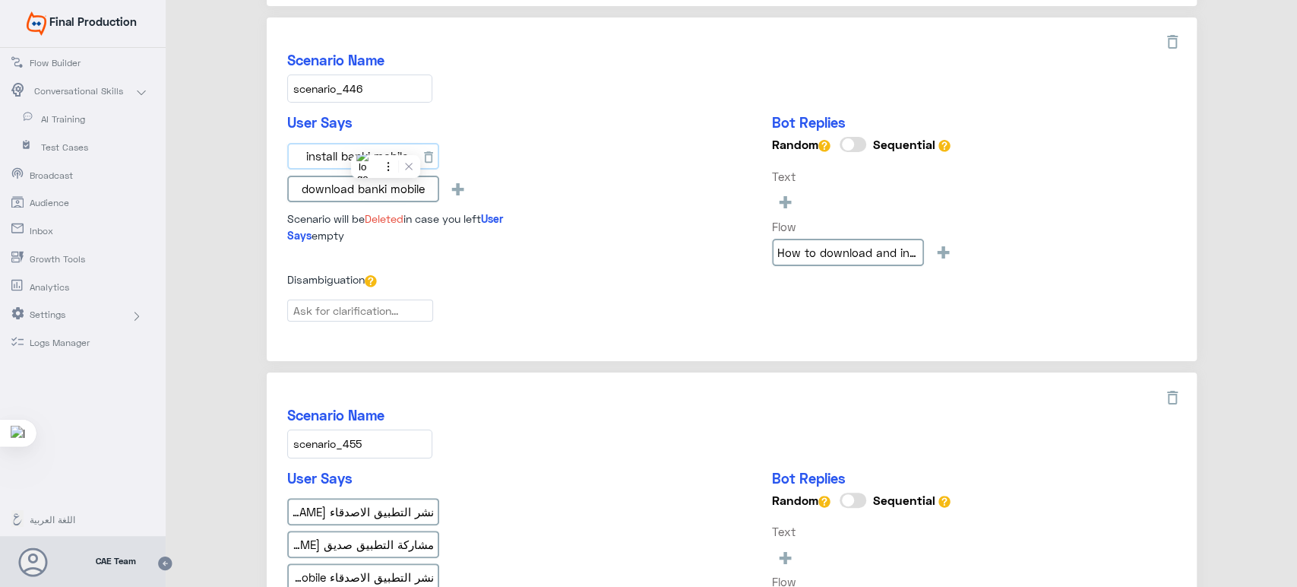
click at [351, 144] on input "install banki mobile" at bounding box center [363, 156] width 152 height 27
click at [347, 189] on input "download banki mobile" at bounding box center [363, 189] width 152 height 27
click at [595, 165] on div "User Says install banki mobile download banki mobile + Scenario will be Deleted…" at bounding box center [731, 192] width 889 height 157
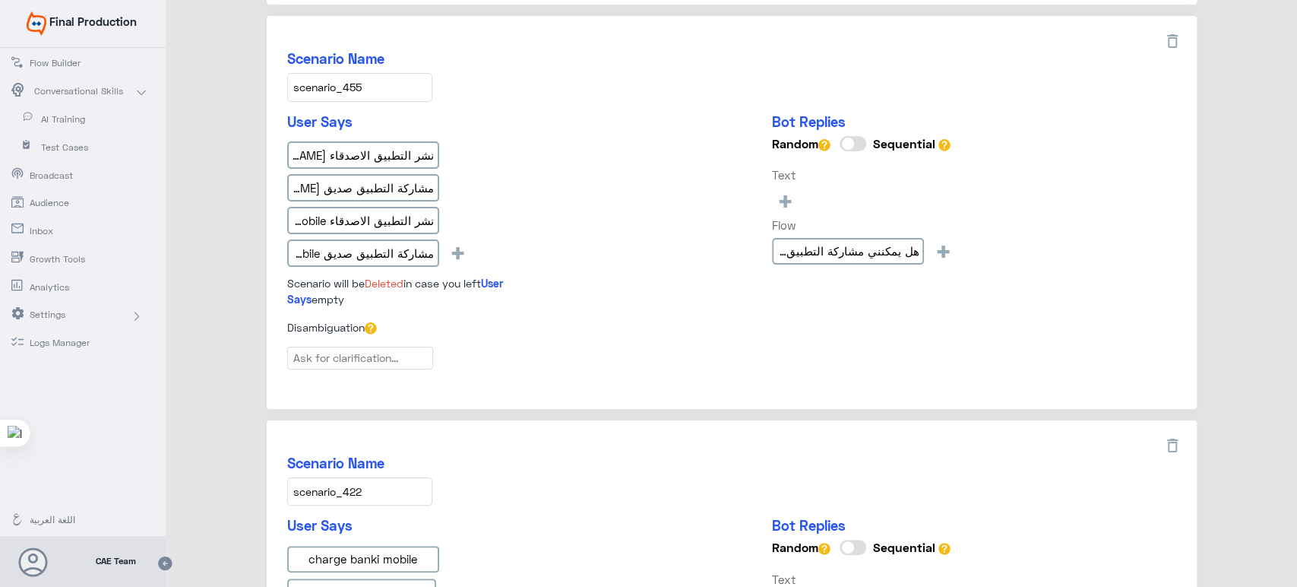
scroll to position [912, 0]
click at [371, 90] on input "scenario_455" at bounding box center [359, 85] width 145 height 28
click at [372, 140] on input "نشر التطبيق الاصدقاء موبايل بانكي" at bounding box center [363, 153] width 152 height 27
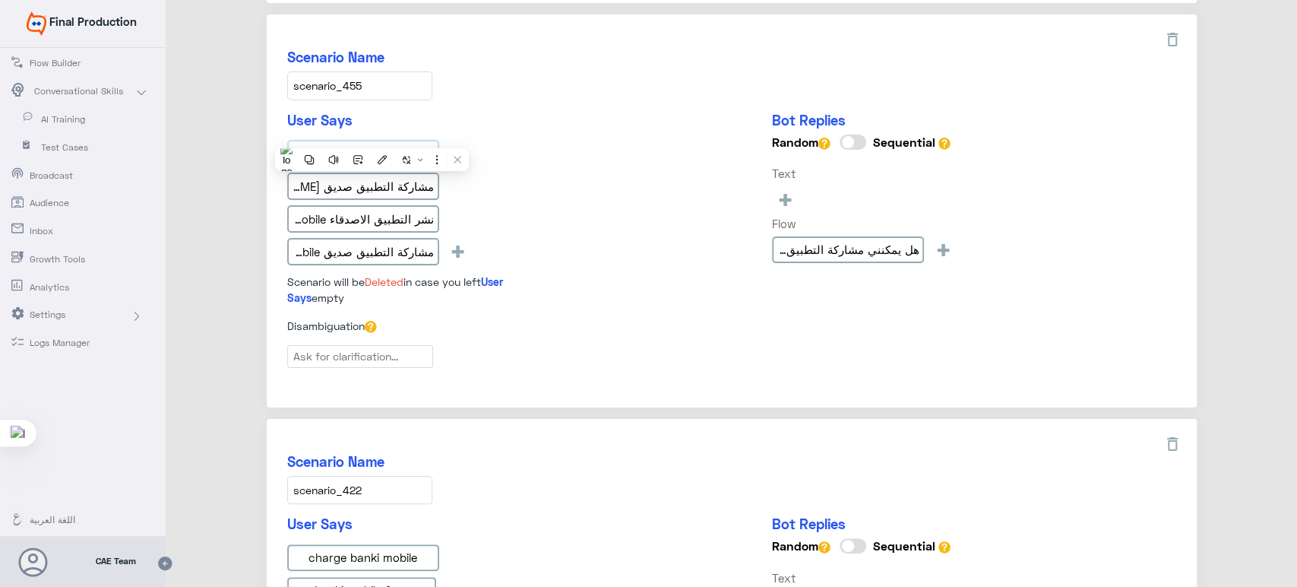
click at [372, 140] on input "نشر التطبيق الاصدقاء موبايل بانكي" at bounding box center [363, 153] width 152 height 27
click at [382, 177] on input "مشاركة التطبيق صديق بانكي موبايل" at bounding box center [363, 186] width 152 height 27
click at [372, 217] on input "نشر التطبيق الاصدقاء banki mobile" at bounding box center [363, 218] width 152 height 27
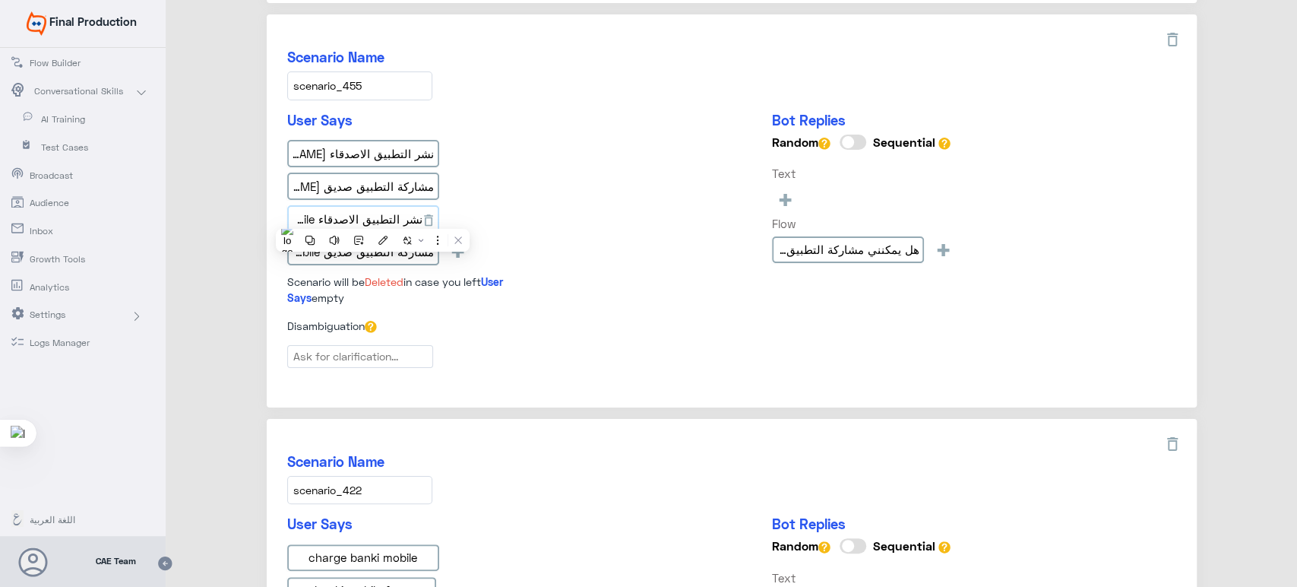
click at [372, 217] on input "نشر التطبيق الاصدقاء banki mobile" at bounding box center [363, 218] width 152 height 27
click at [356, 252] on input "مشاركة التطبيق صديق banki mobile" at bounding box center [363, 251] width 152 height 27
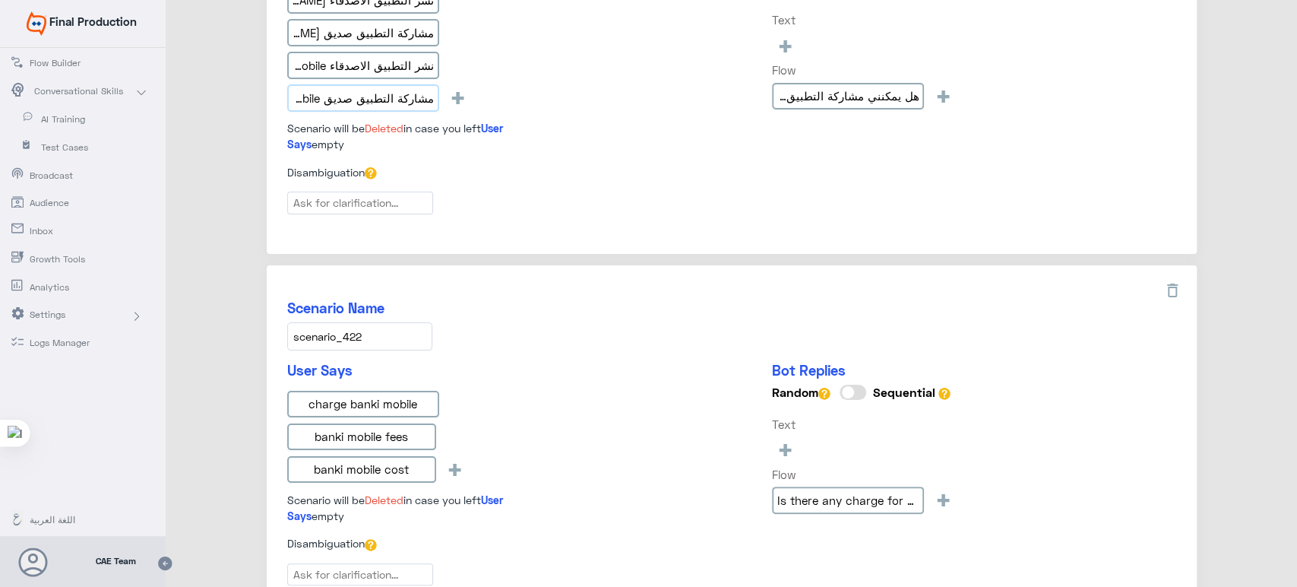
scroll to position [1240, 0]
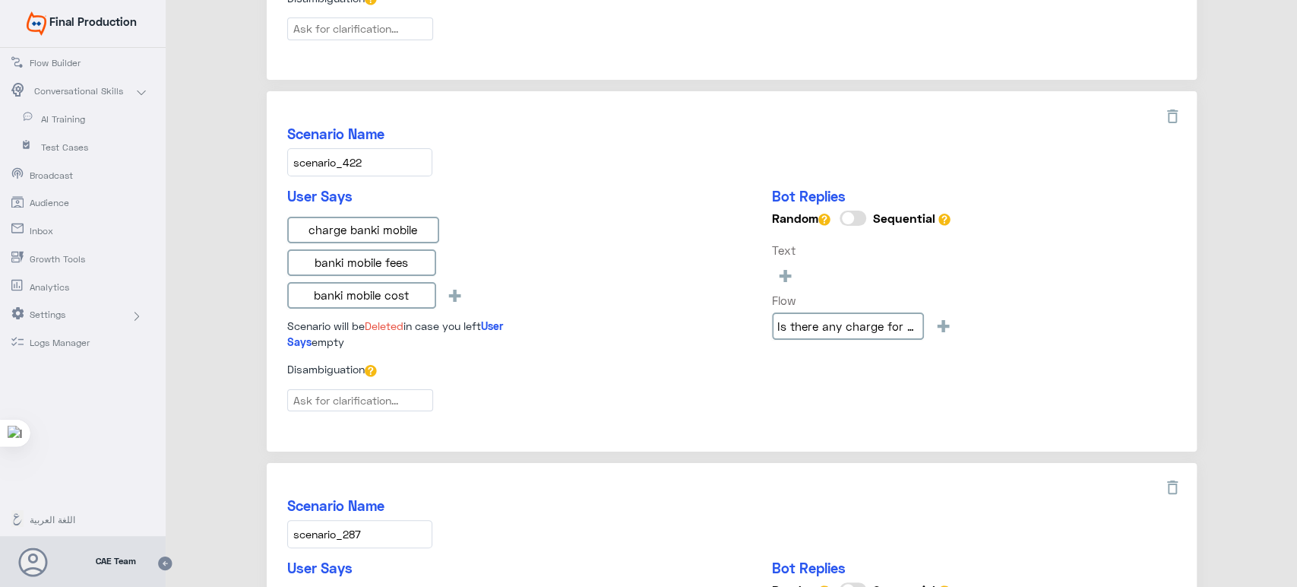
click at [369, 148] on input "scenario_422" at bounding box center [359, 162] width 145 height 28
click at [371, 225] on input "charge banki mobile" at bounding box center [363, 230] width 152 height 27
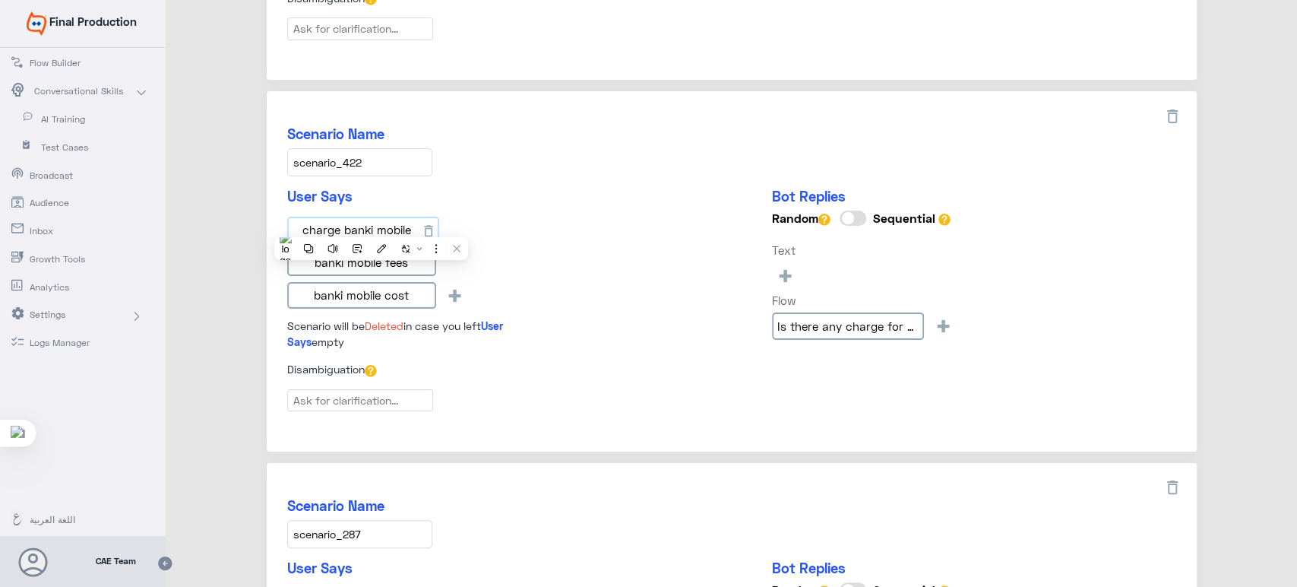
click at [371, 225] on input "charge banki mobile" at bounding box center [363, 230] width 152 height 27
click at [372, 261] on input "banki mobile fees" at bounding box center [361, 262] width 149 height 27
click at [357, 290] on input "banki mobile cost" at bounding box center [361, 295] width 149 height 27
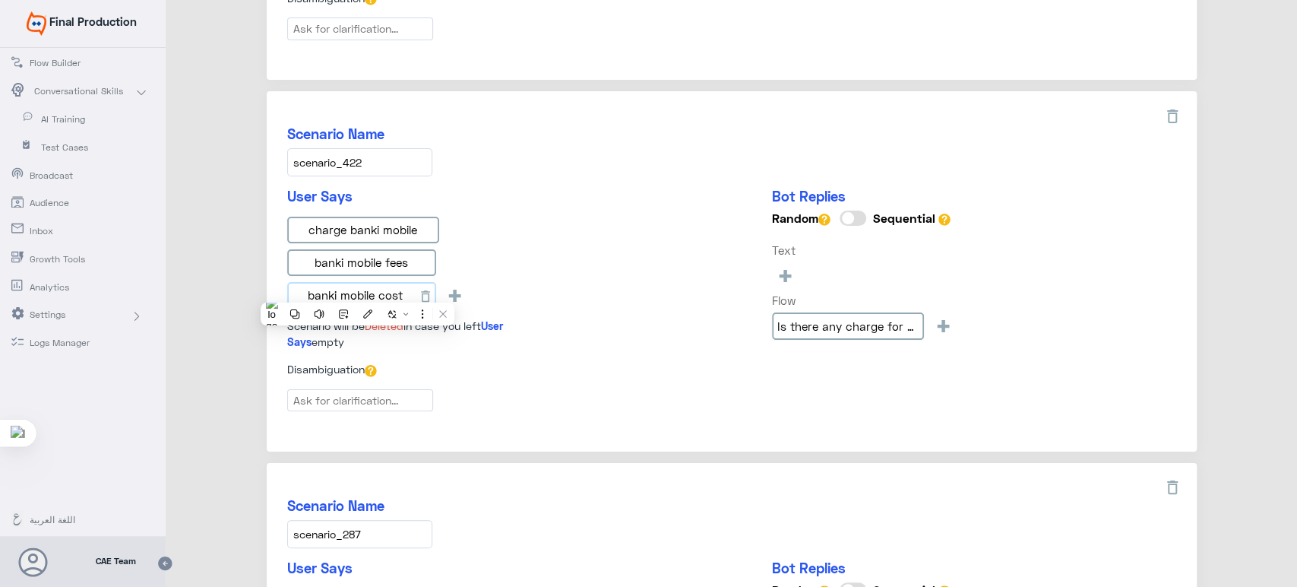
click at [357, 290] on input "banki mobile cost" at bounding box center [361, 295] width 149 height 27
click at [591, 181] on div "Scenario Name scenario_422 User Says charge banki mobile banki mobile fees bank…" at bounding box center [732, 271] width 930 height 360
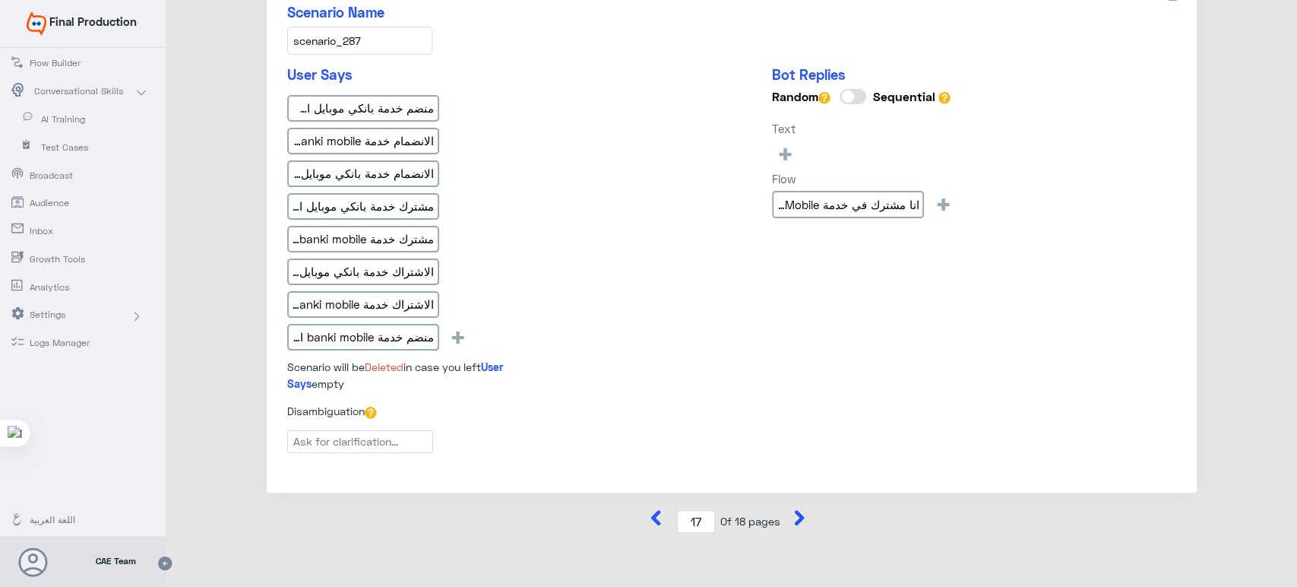
scroll to position [1692, 0]
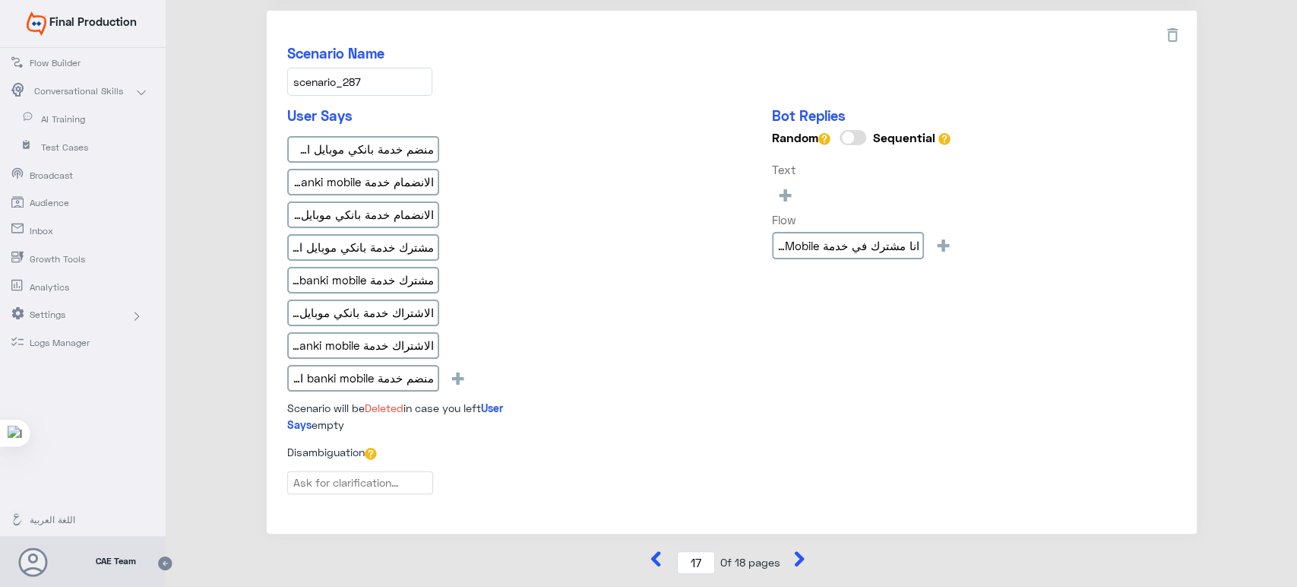
click at [391, 78] on input "scenario_287" at bounding box center [359, 82] width 145 height 28
click at [355, 144] on input "منضم خدمة بانكي موبايل اشتراك مجددا" at bounding box center [363, 149] width 152 height 27
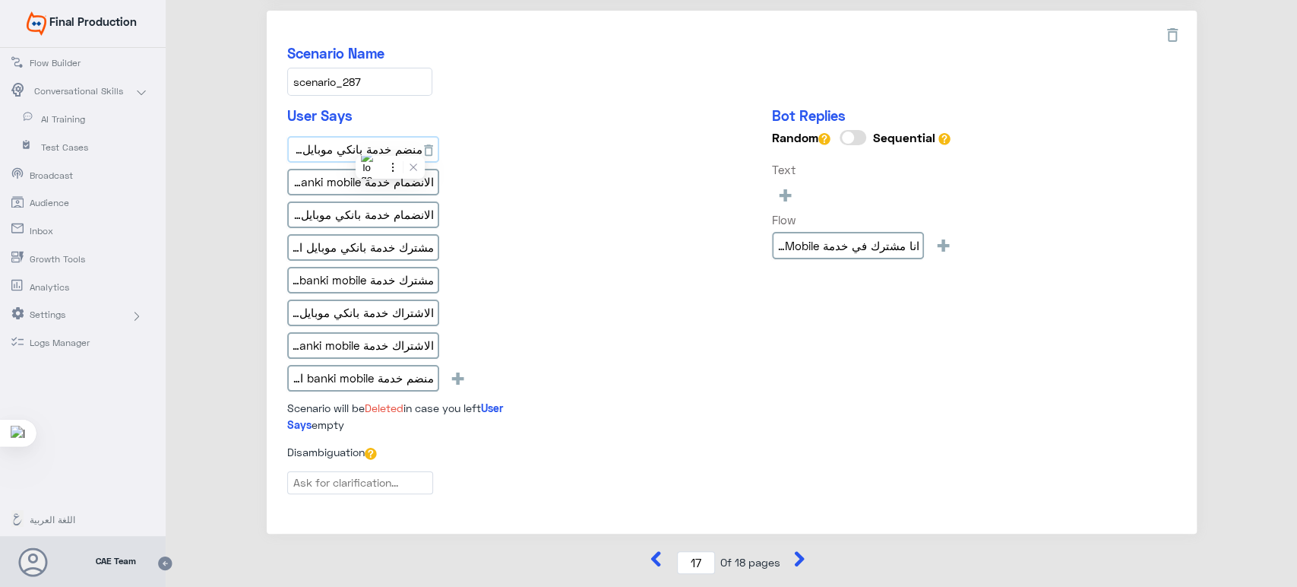
click at [355, 144] on input "منضم خدمة بانكي موبايل اشتراك مجددا" at bounding box center [363, 149] width 152 height 27
click at [341, 182] on input "الانضمام خدمة banki mobile اشترك مجددا" at bounding box center [363, 182] width 152 height 27
click at [391, 203] on input "الانضمام خدمة بانكي موبايل اشترك مجددا" at bounding box center [363, 214] width 152 height 27
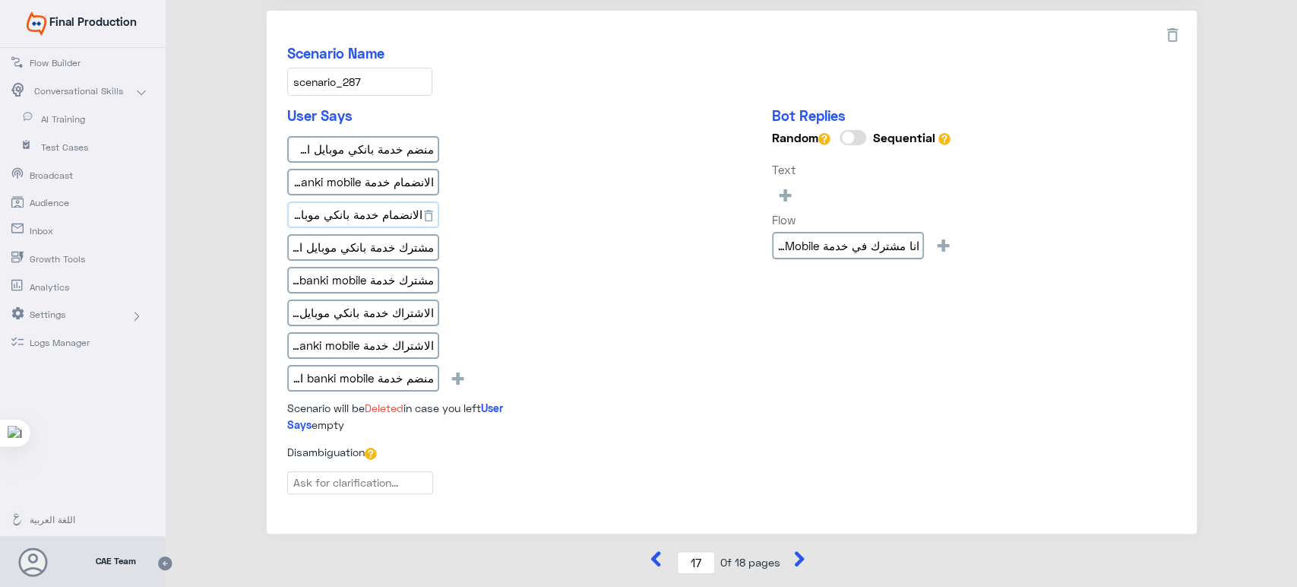
click at [391, 203] on input "الانضمام خدمة بانكي موبايل اشترك مجددا" at bounding box center [363, 214] width 152 height 27
click at [389, 234] on input "مشترك خدمة بانكي موبايل اشتراك مجددا بانكي اونلاين" at bounding box center [363, 247] width 152 height 27
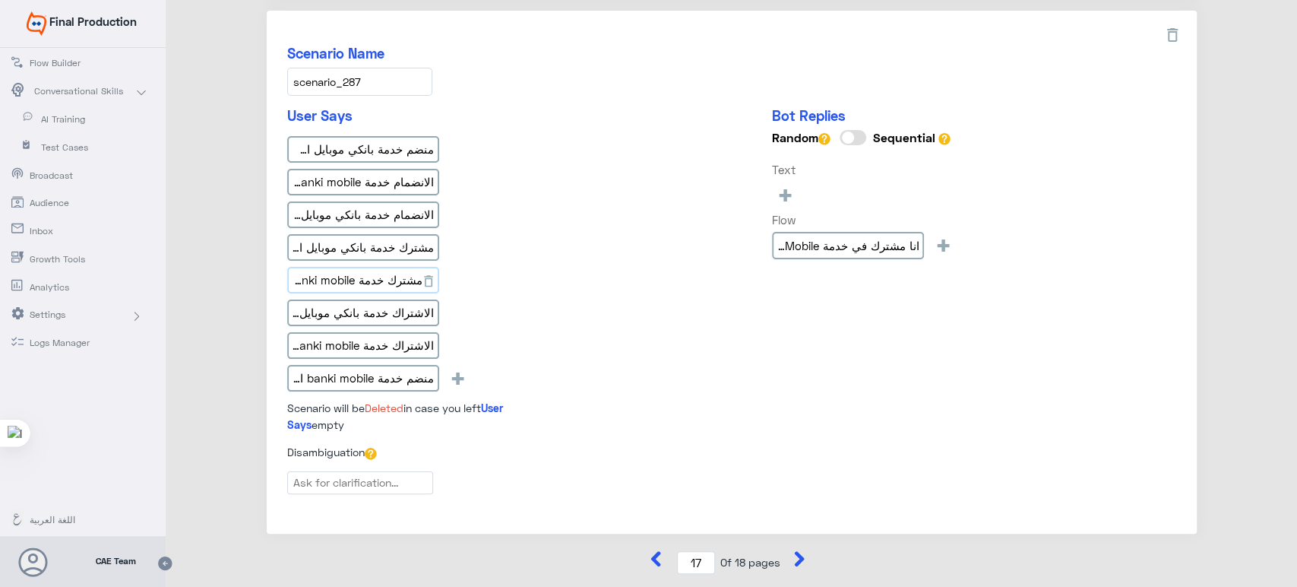
click at [337, 267] on input "مشترك خدمة banki mobile اشتراك مجددا" at bounding box center [363, 280] width 152 height 27
click at [331, 303] on input "الاشتراك خدمة بانكي موبايل اشترك مجددا" at bounding box center [363, 312] width 152 height 27
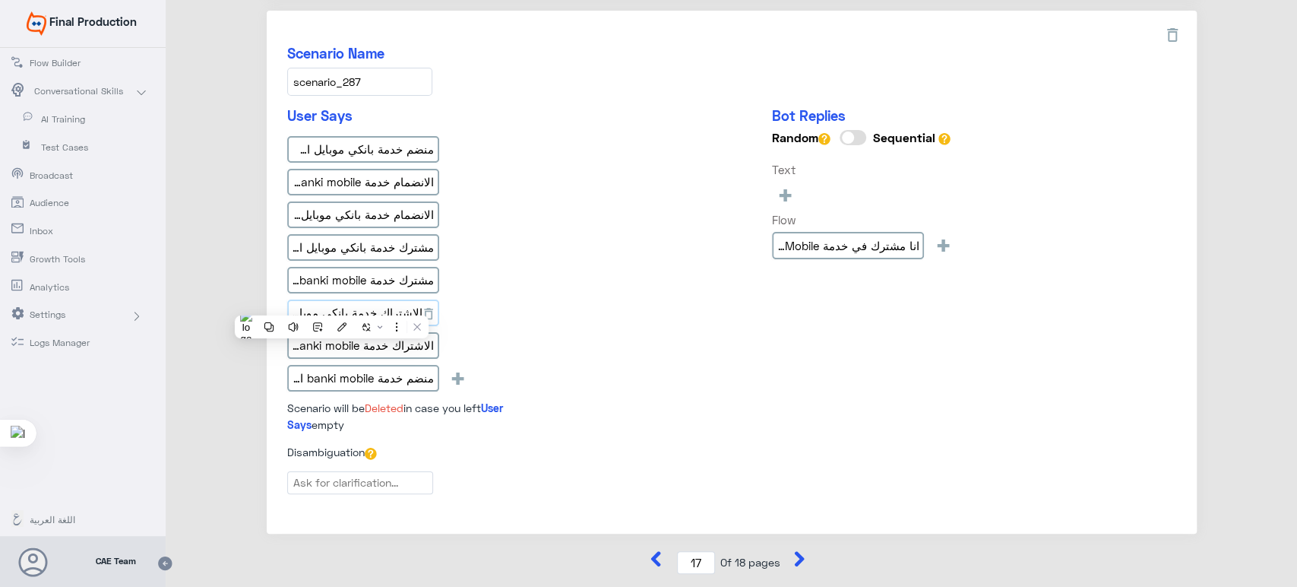
click at [331, 303] on input "الاشتراك خدمة بانكي موبايل اشترك مجددا" at bounding box center [363, 312] width 152 height 27
click at [394, 334] on input "الاشتراك خدمة banki mobile اشترك مجددا" at bounding box center [363, 345] width 152 height 27
click at [336, 374] on input "منضم خدمة banki mobile اشتراك مجددا" at bounding box center [363, 378] width 152 height 27
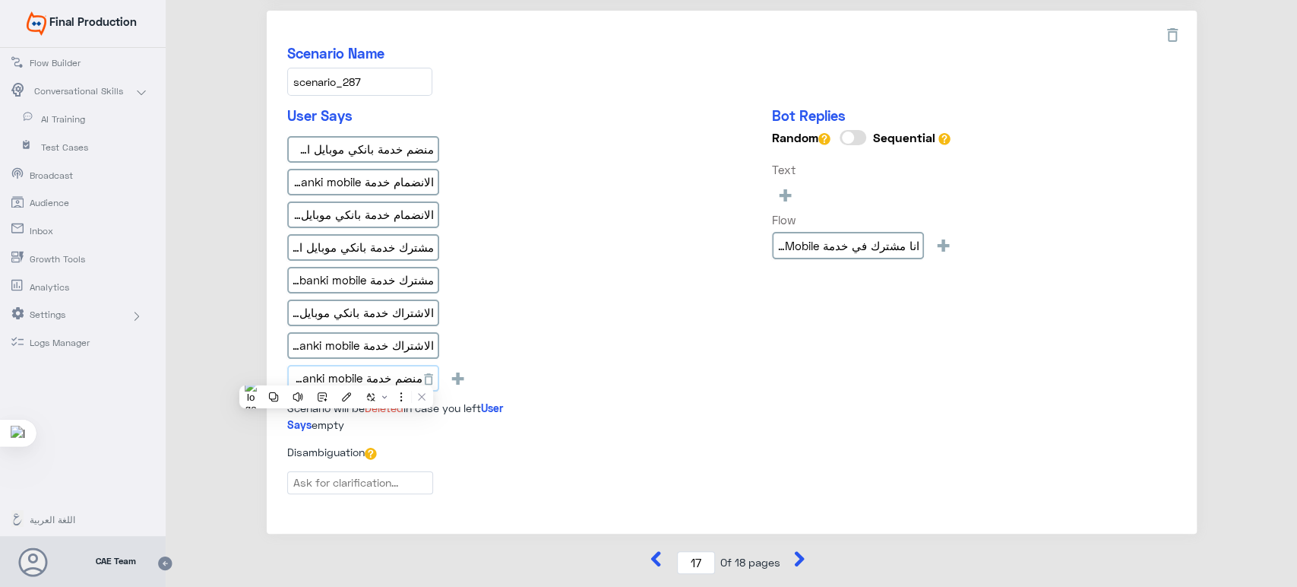
click at [336, 374] on input "منضم خدمة banki mobile اشتراك مجددا" at bounding box center [363, 378] width 152 height 27
click at [519, 107] on h5 "User Says" at bounding box center [420, 115] width 266 height 17
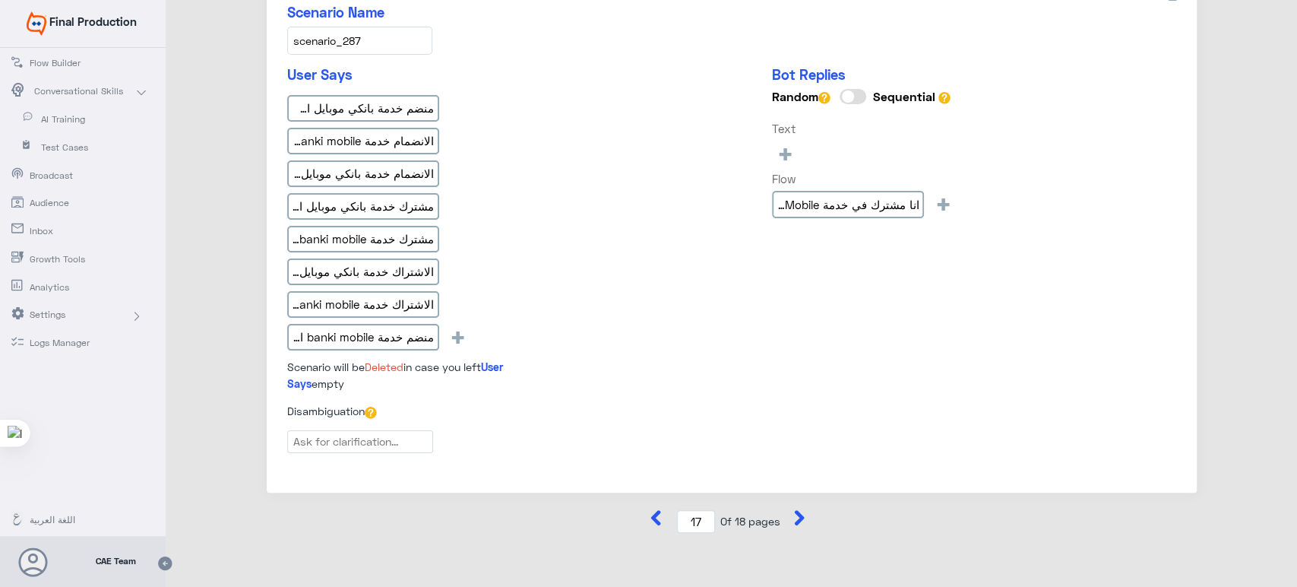
click at [792, 517] on button at bounding box center [803, 521] width 23 height 23
type input "18"
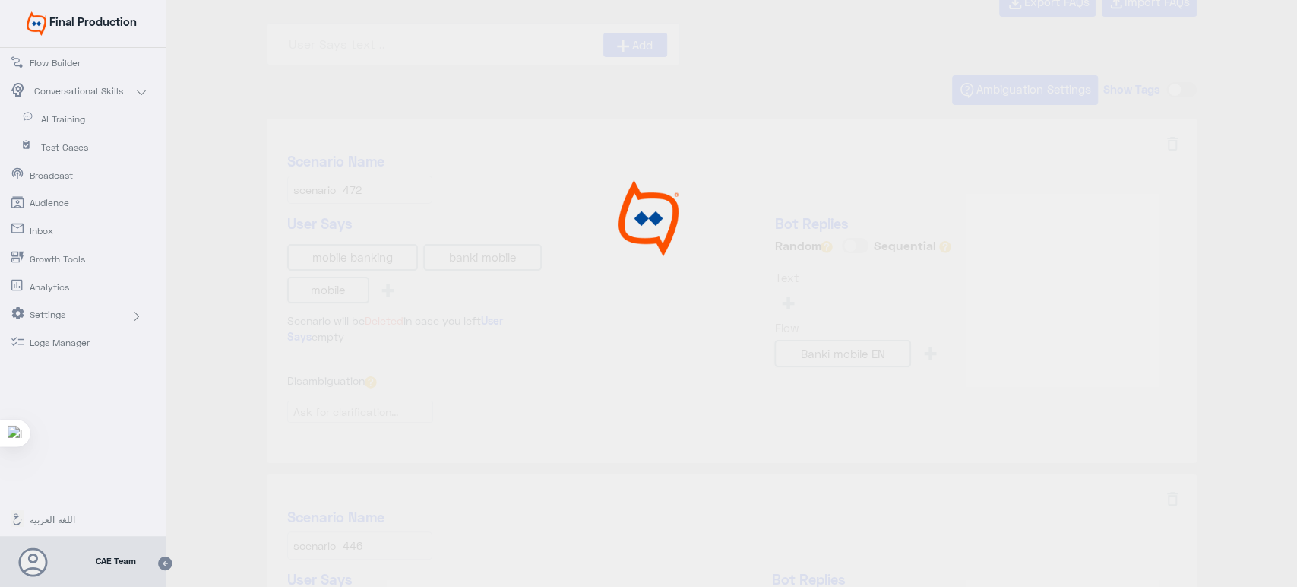
scroll to position [0, 0]
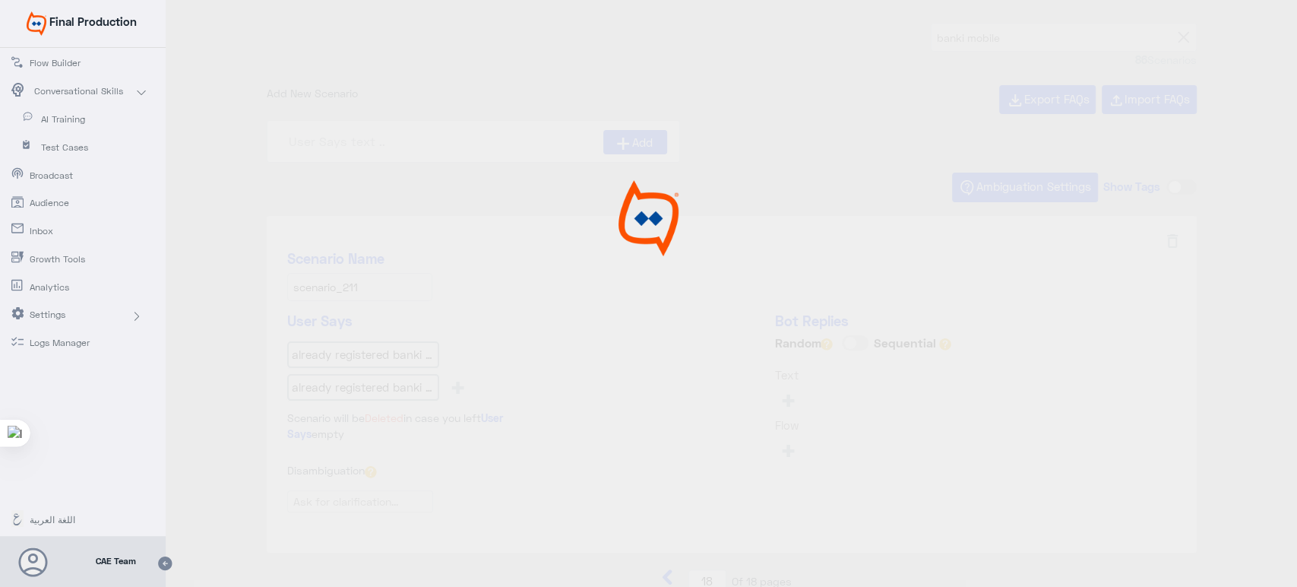
type input "I am already registered in banki Mobile; do I have"
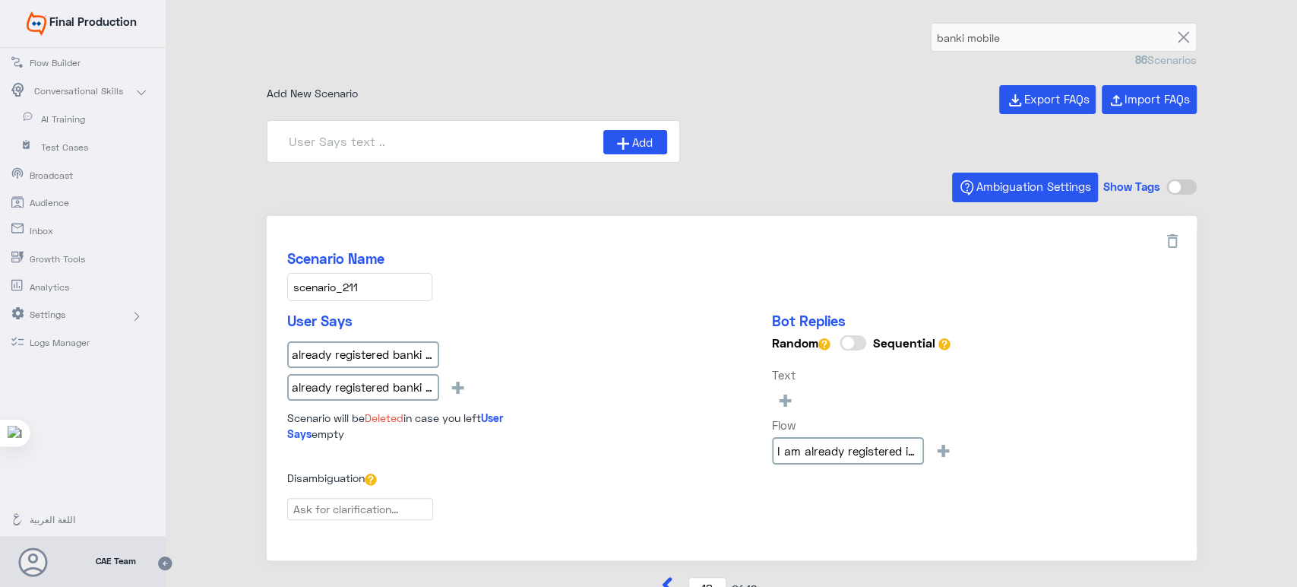
click at [360, 280] on input "scenario_211" at bounding box center [359, 287] width 145 height 28
click at [350, 350] on input "already registered banki mobile sign up again" at bounding box center [363, 354] width 152 height 27
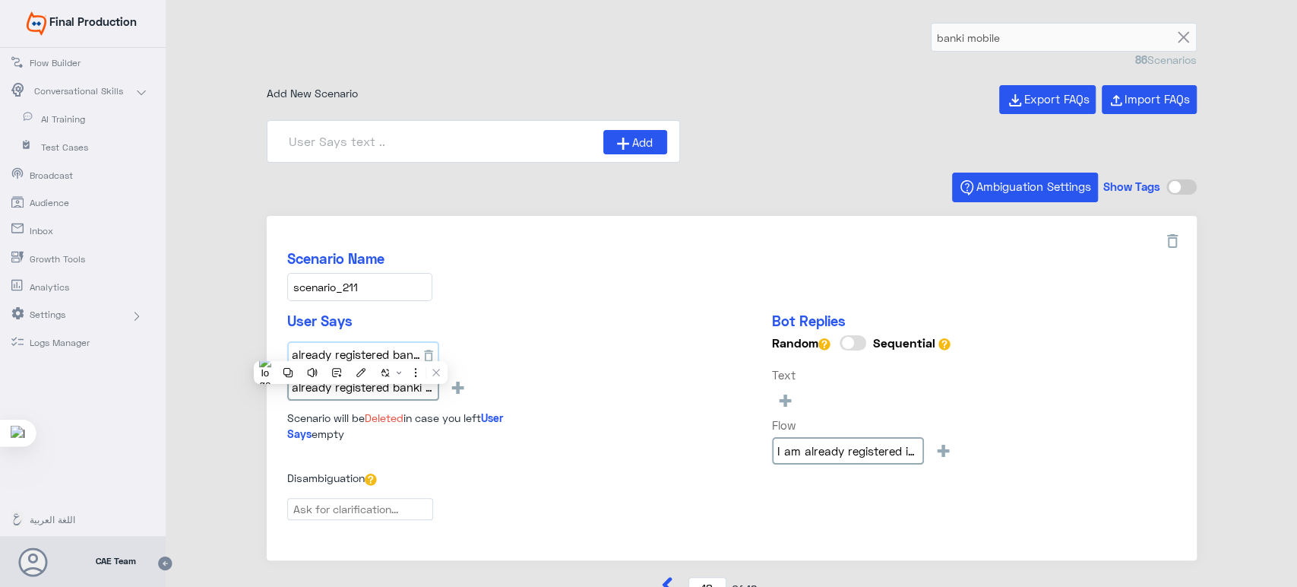
click at [350, 350] on input "already registered banki mobile sign up again" at bounding box center [363, 354] width 152 height 27
click at [385, 380] on input "already registered banki mobile register again" at bounding box center [363, 387] width 152 height 27
click at [552, 219] on div "Scenario Name scenario_211 User Says already registered banki mobile sign up ag…" at bounding box center [732, 388] width 930 height 344
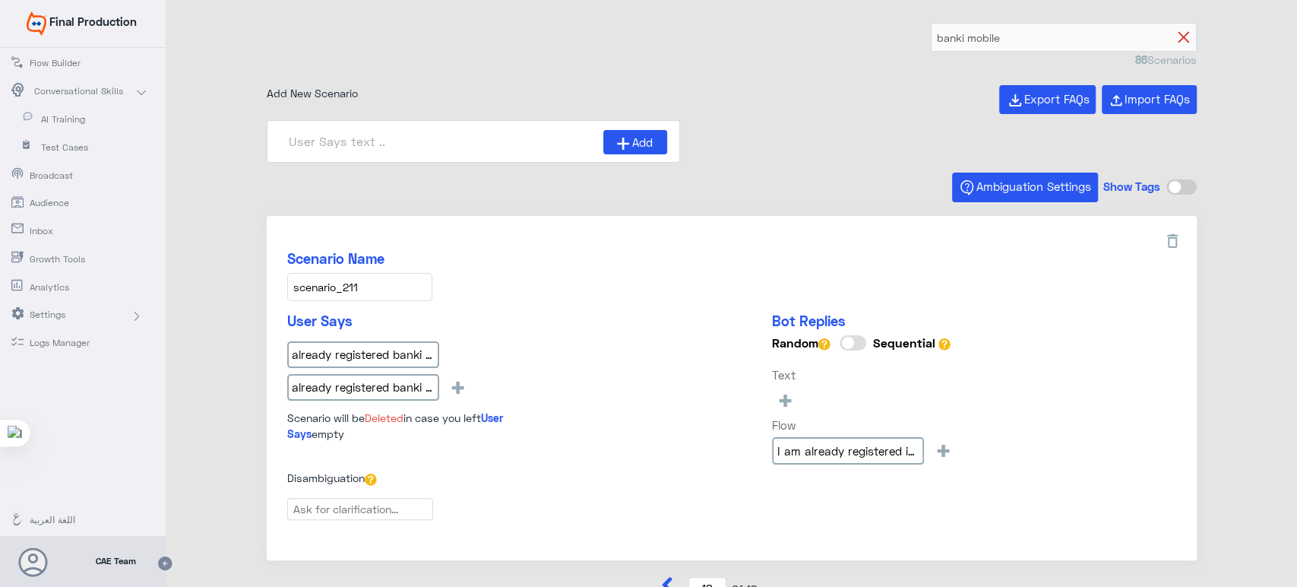
click at [1181, 33] on icon at bounding box center [1183, 37] width 11 height 11
type input "1"
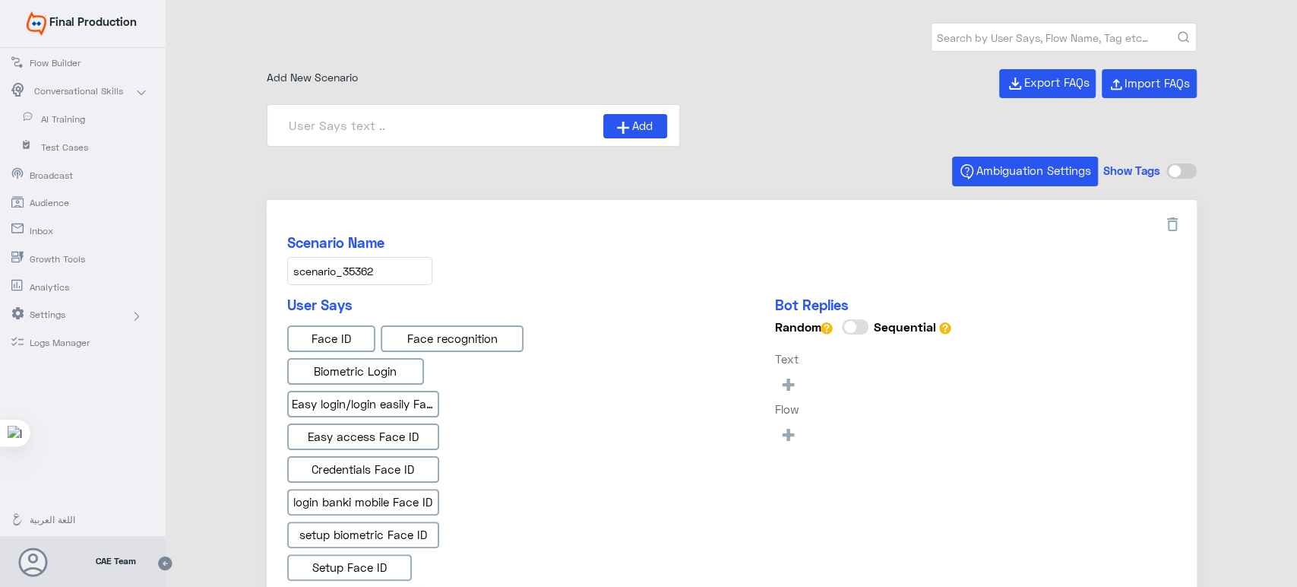
type input "Face ID En"
click at [1107, 40] on input "text" at bounding box center [1064, 37] width 265 height 27
type input "Face ID AR"
type input "Instapay AR"
type input "Instapay EN"
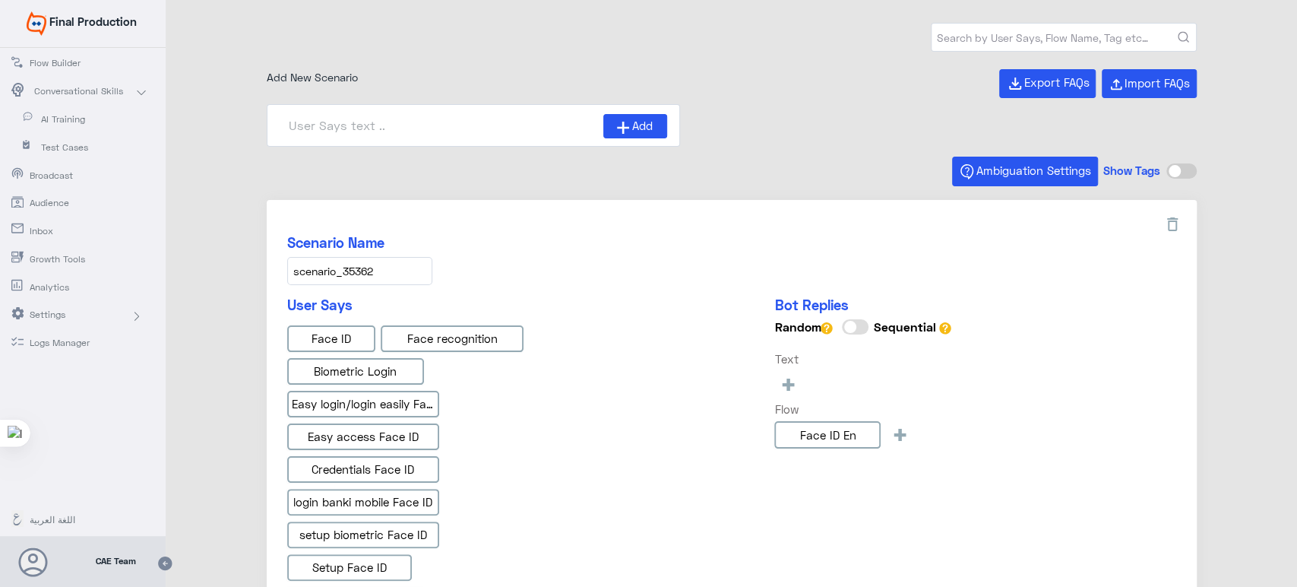
type input "IBAN AR"
type input "بانكي موبيل"
click at [1178, 32] on button "submit" at bounding box center [1183, 37] width 11 height 11
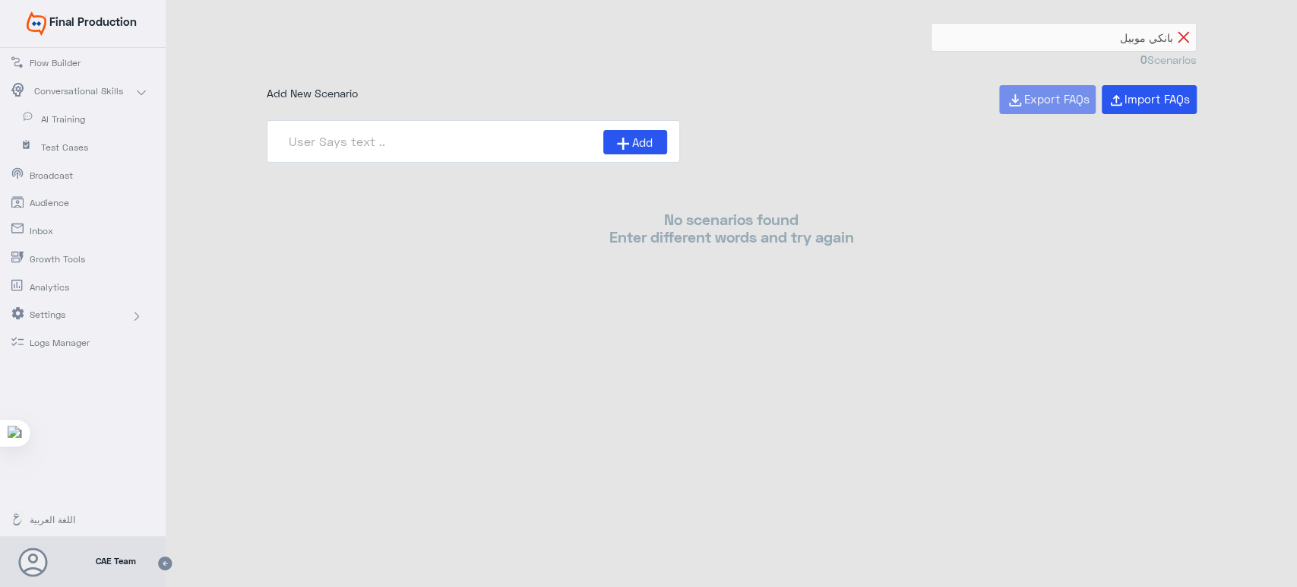
click at [1182, 34] on icon at bounding box center [1183, 37] width 11 height 11
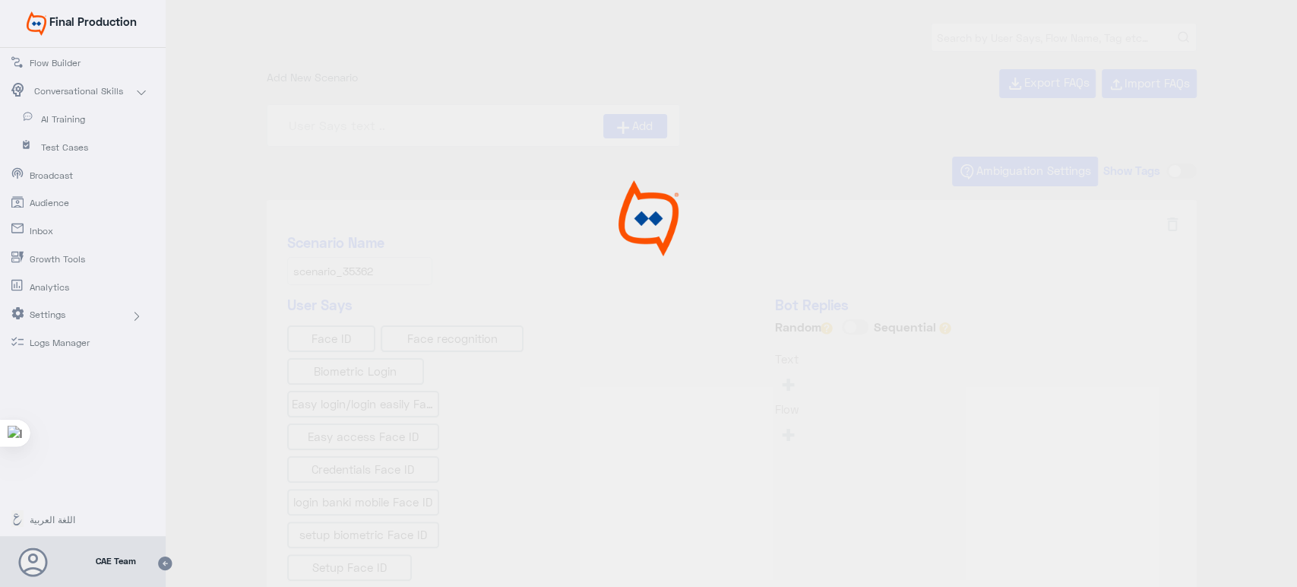
type input "Face ID AR"
type input "Instapay AR"
type input "Instapay EN"
type input "Face ID En"
type input "IBAN AR"
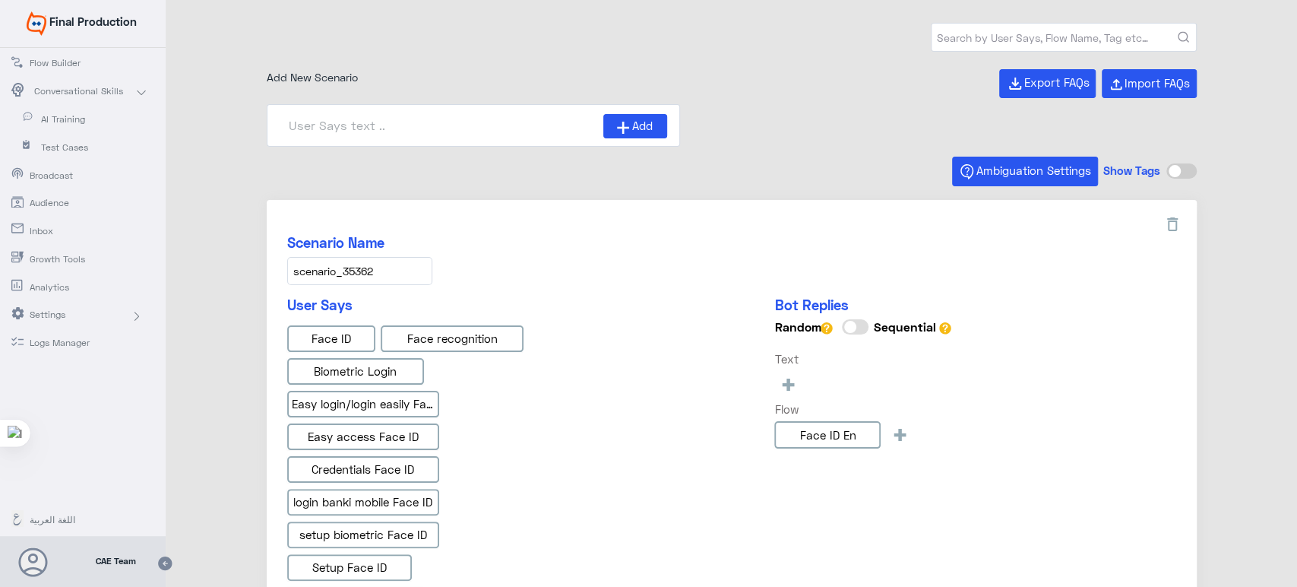
click at [1082, 36] on input "text" at bounding box center [1064, 37] width 265 height 27
type input "بانكي موبيل"
click at [1178, 32] on button "submit" at bounding box center [1183, 37] width 11 height 11
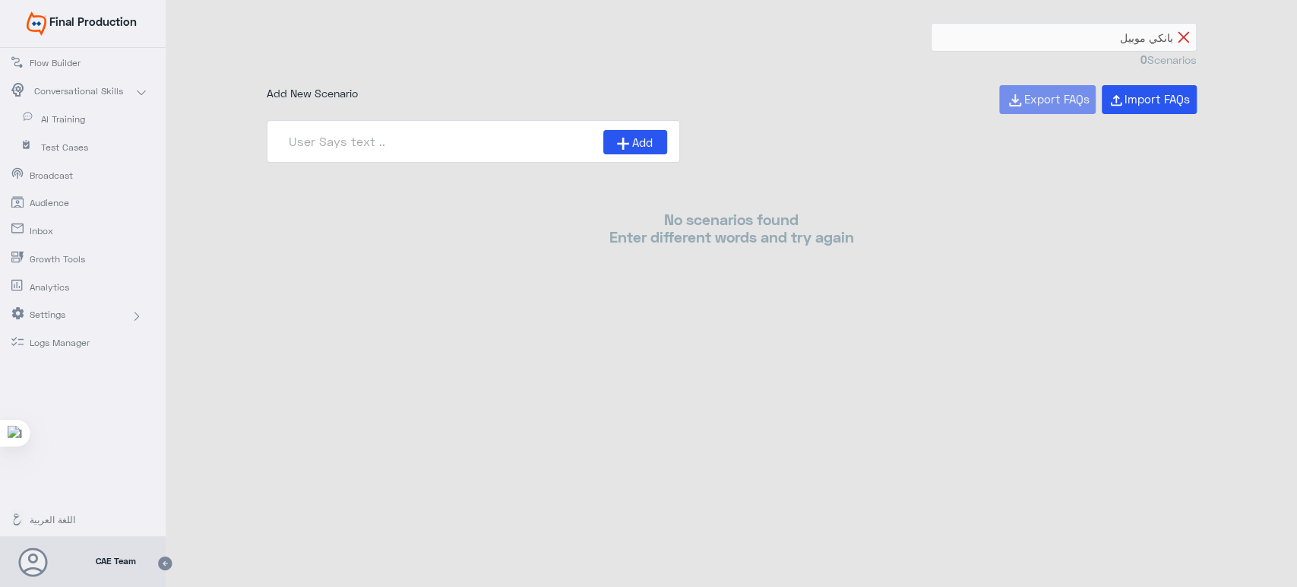
click at [1180, 36] on form "بانكي موبيل" at bounding box center [1064, 37] width 266 height 29
click at [1180, 36] on icon at bounding box center [1183, 37] width 11 height 11
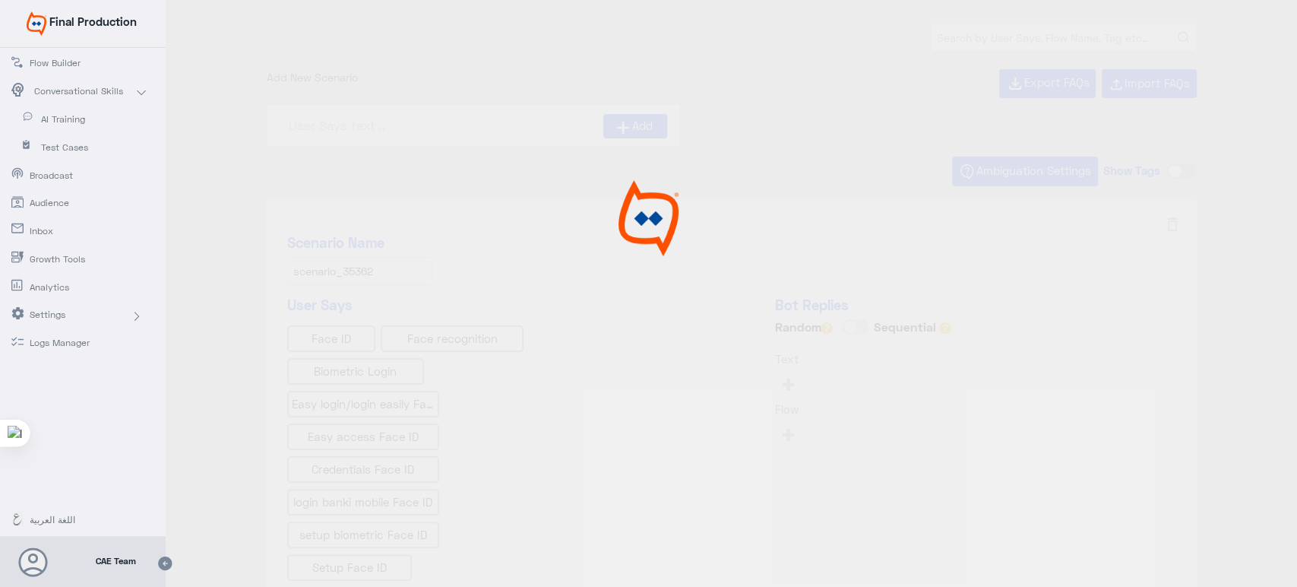
type input "Face ID AR"
type input "Instapay EN"
type input "IBAN AR"
type input "Instapay AR"
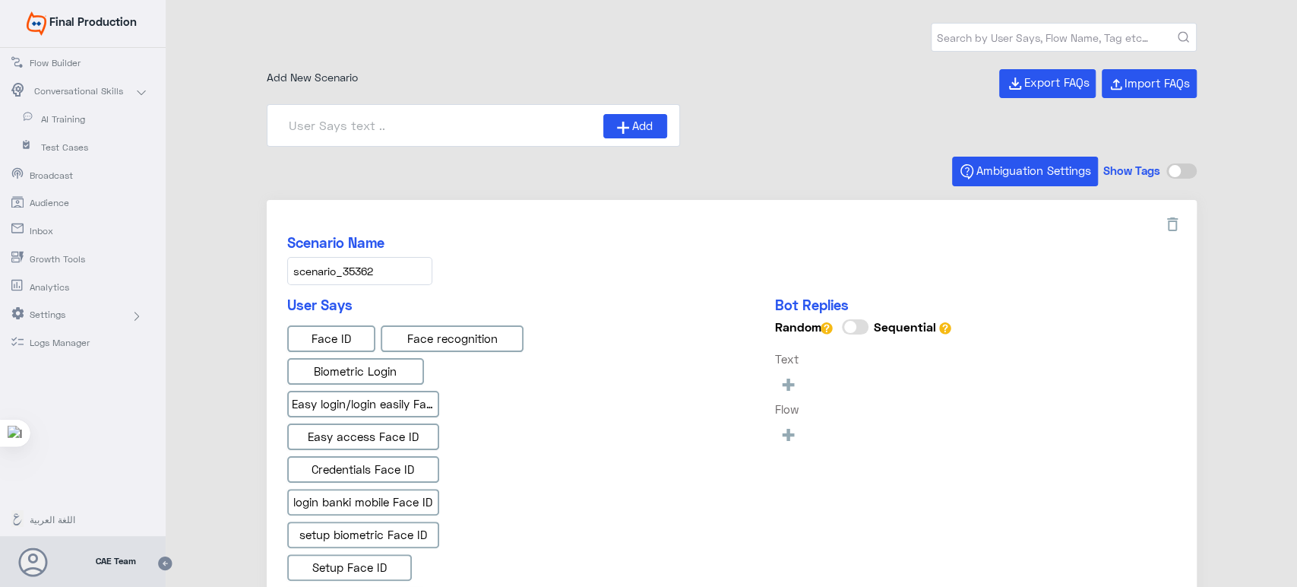
click at [1101, 34] on input "text" at bounding box center [1064, 37] width 265 height 27
type input "Face ID En"
type input "م"
type input "موبيل بانكي"
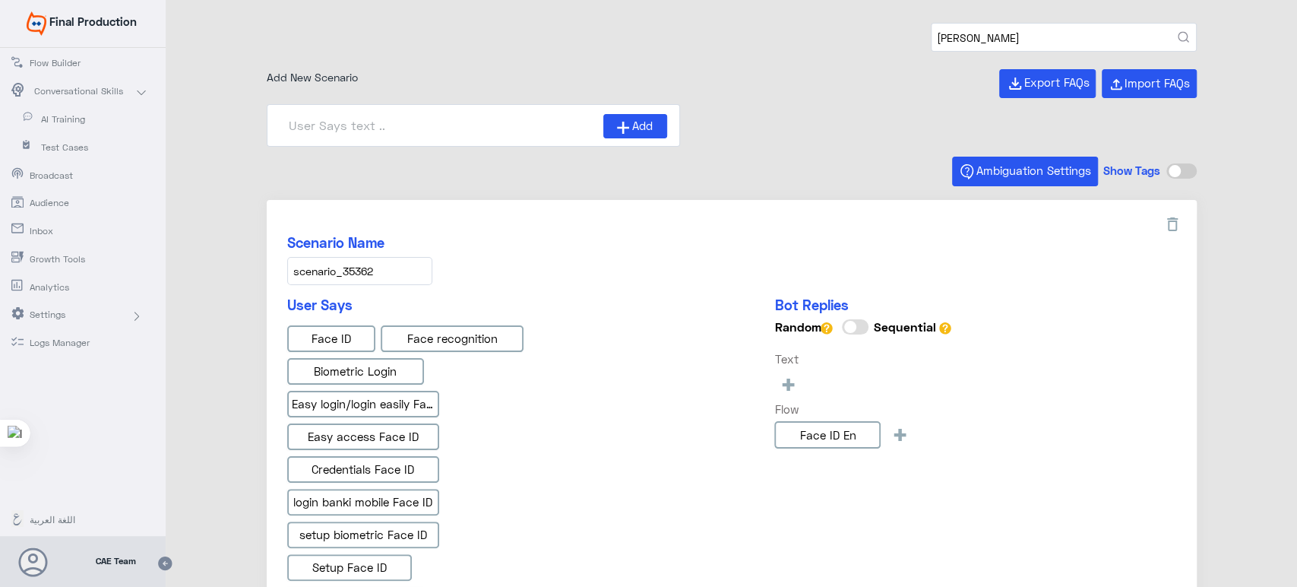
click at [1178, 32] on button "submit" at bounding box center [1183, 37] width 11 height 11
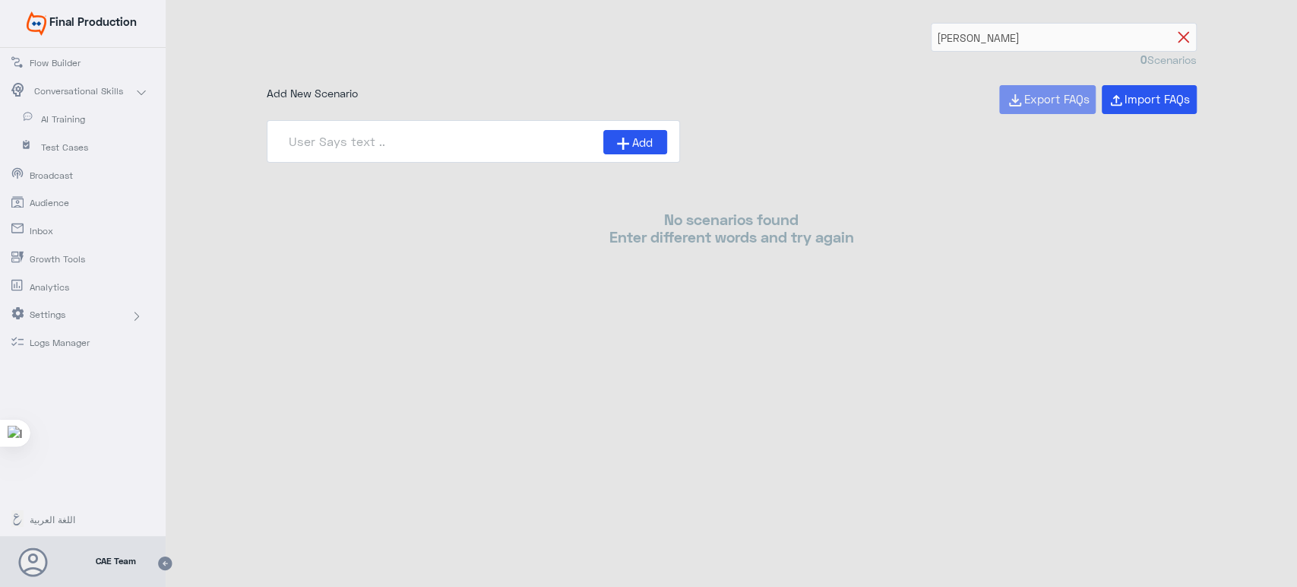
click at [1183, 35] on icon at bounding box center [1183, 37] width 11 height 11
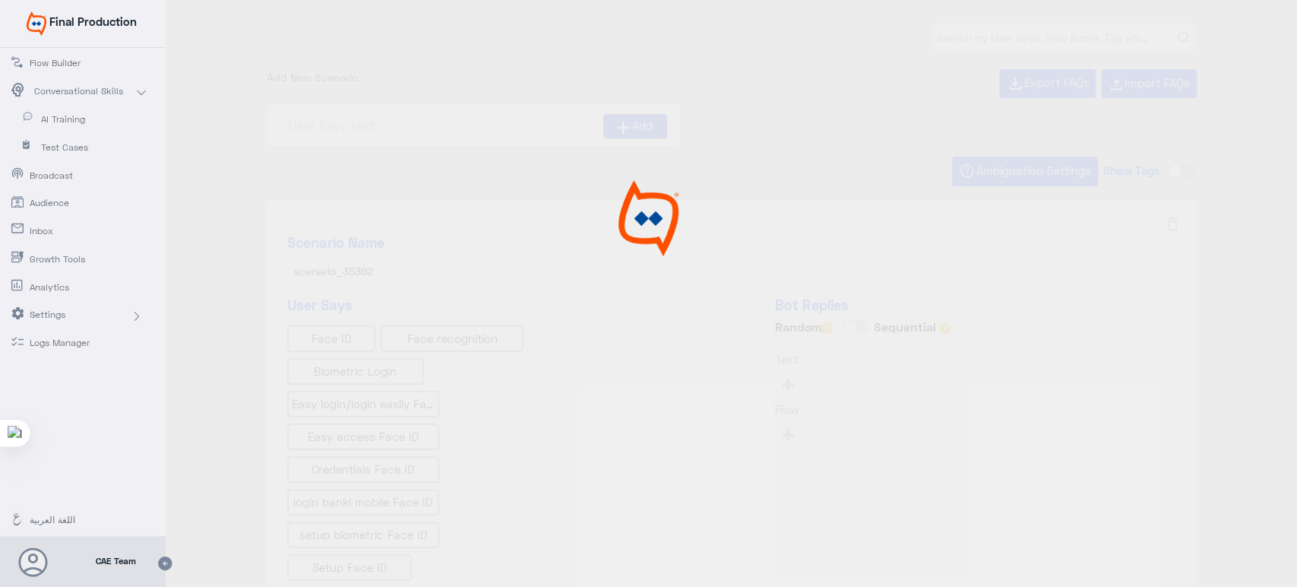
type input "Instapay EN"
type input "Face ID En"
type input "Face ID AR"
type input "Instapay AR"
type input "IBAN AR"
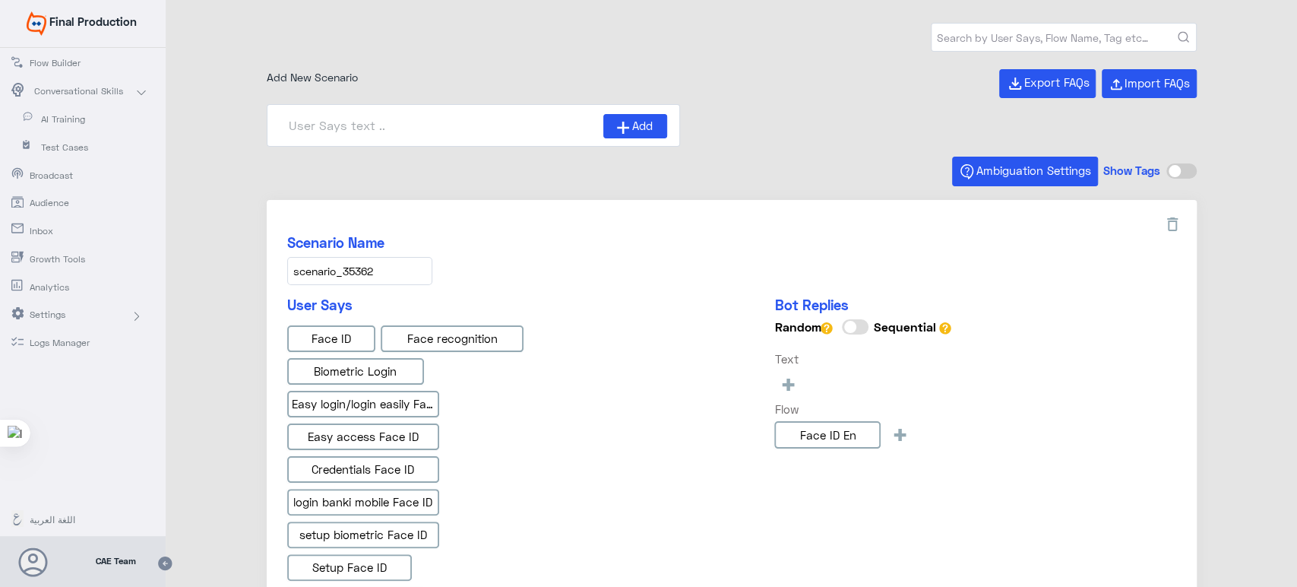
click at [1060, 43] on input "text" at bounding box center [1064, 37] width 265 height 27
type input "بنكي موبيل"
click at [1178, 32] on button "submit" at bounding box center [1183, 37] width 11 height 11
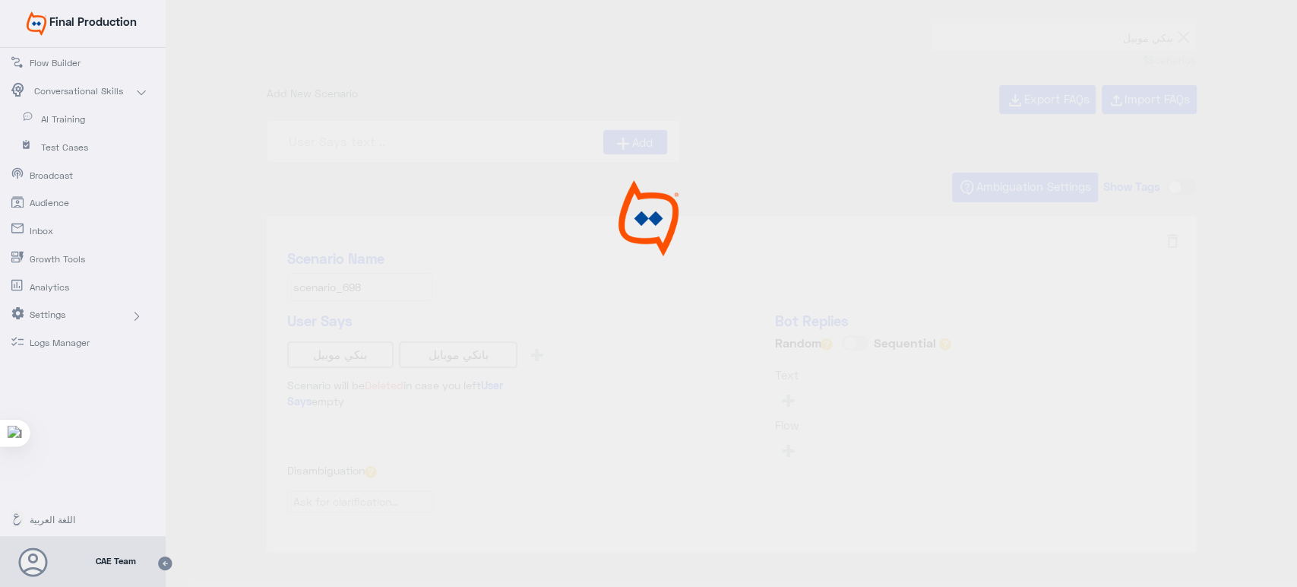
type input "Banki mobile AR"
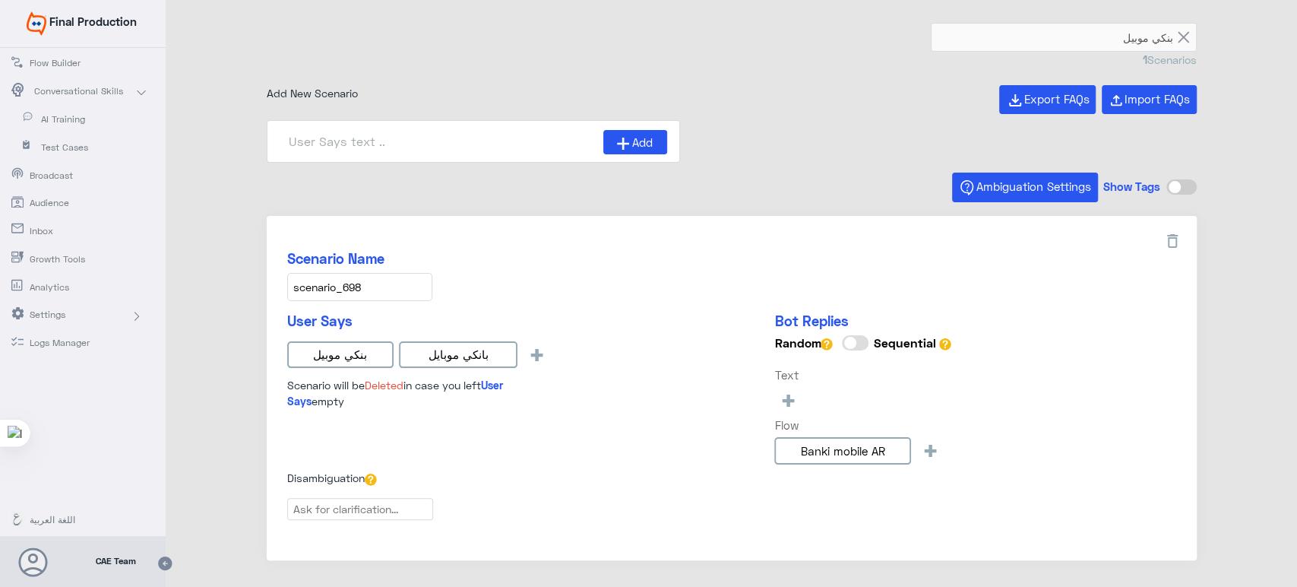
scroll to position [46, 0]
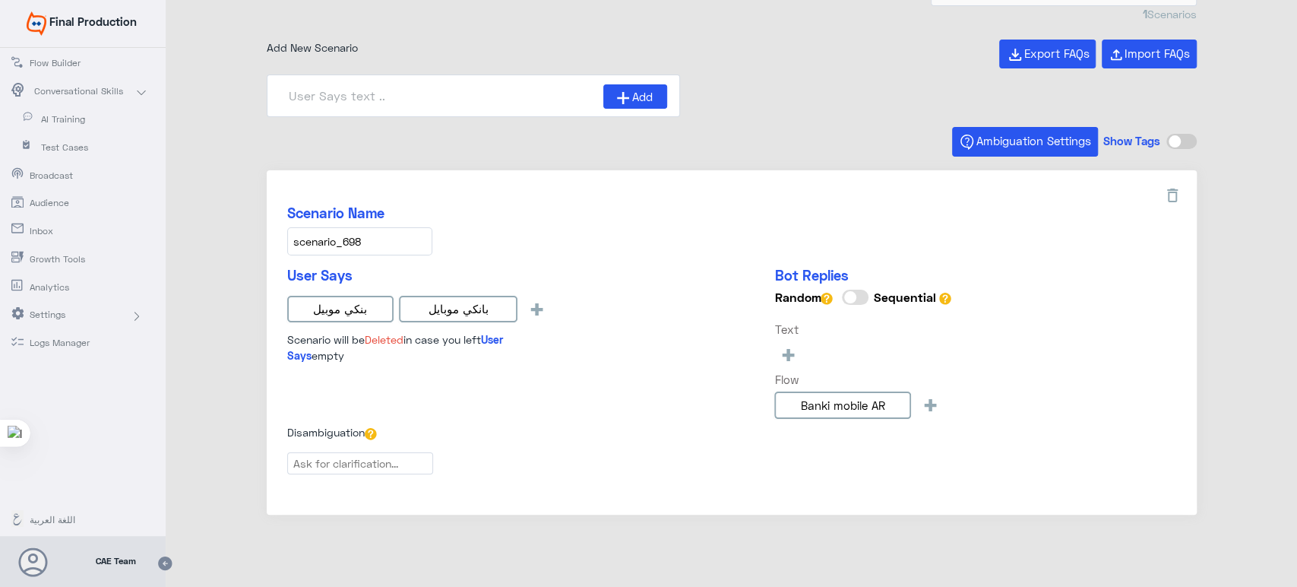
click at [679, 252] on div "Scenario Name scenario_698" at bounding box center [731, 229] width 889 height 51
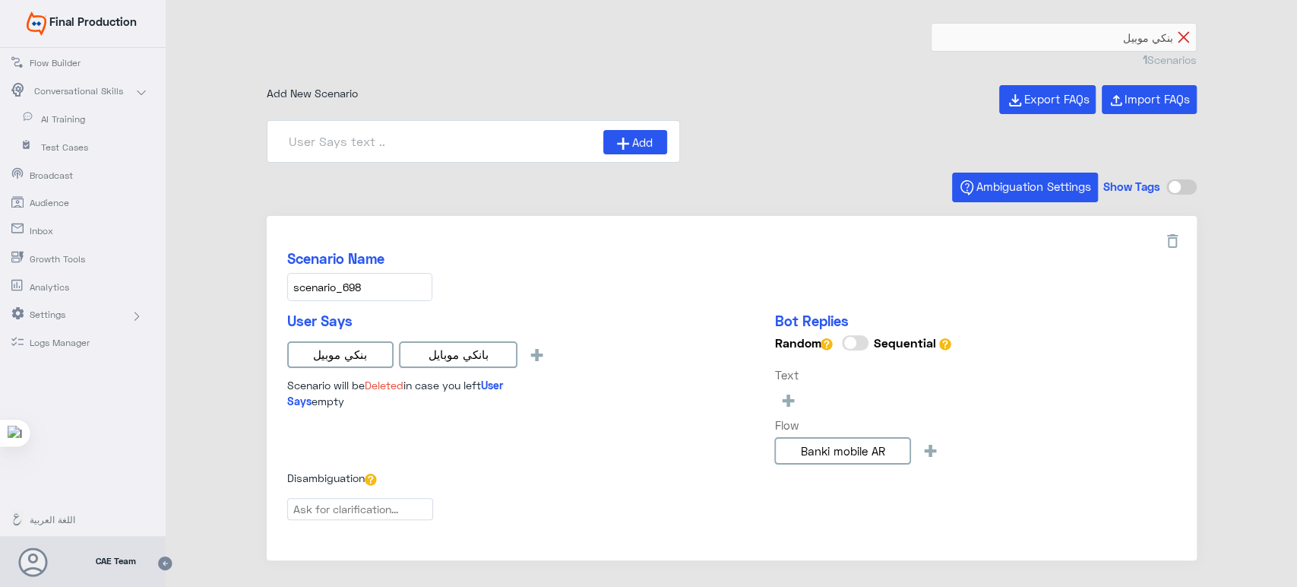
click at [1181, 32] on icon at bounding box center [1183, 37] width 11 height 11
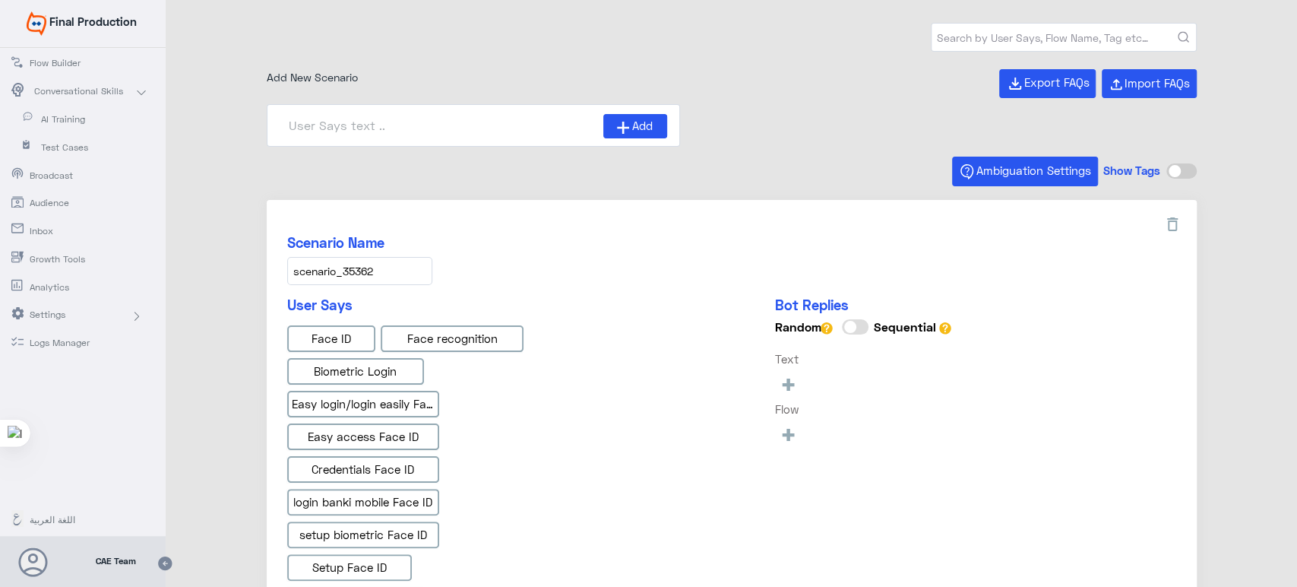
type input "Instapay AR"
type input "IBAN AR"
click at [1148, 35] on input "text" at bounding box center [1064, 37] width 265 height 27
type input "Face ID AR"
click at [1178, 32] on button "submit" at bounding box center [1183, 37] width 11 height 11
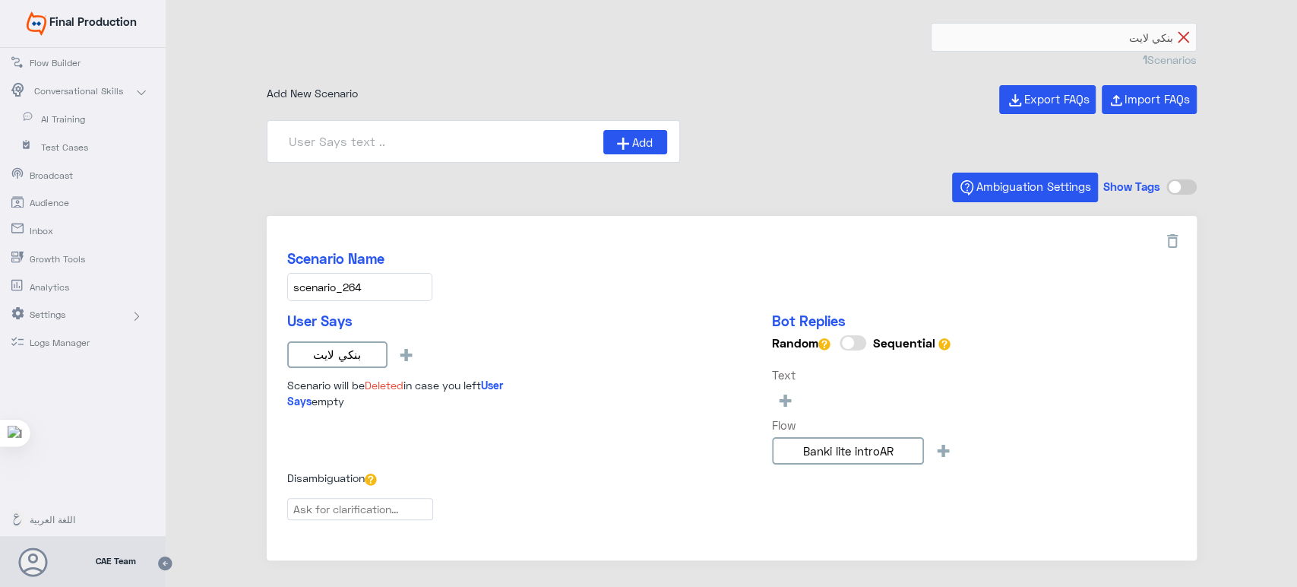
click at [1184, 38] on icon at bounding box center [1183, 37] width 11 height 11
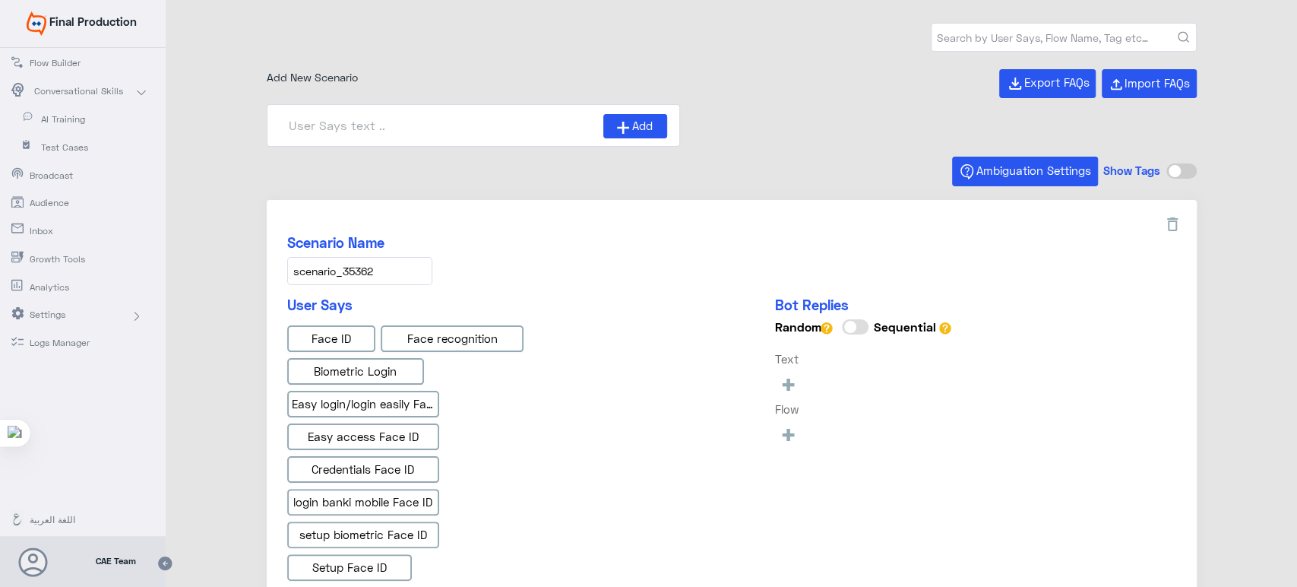
click at [1155, 36] on input "text" at bounding box center [1064, 37] width 265 height 27
click at [1178, 32] on button "submit" at bounding box center [1183, 37] width 11 height 11
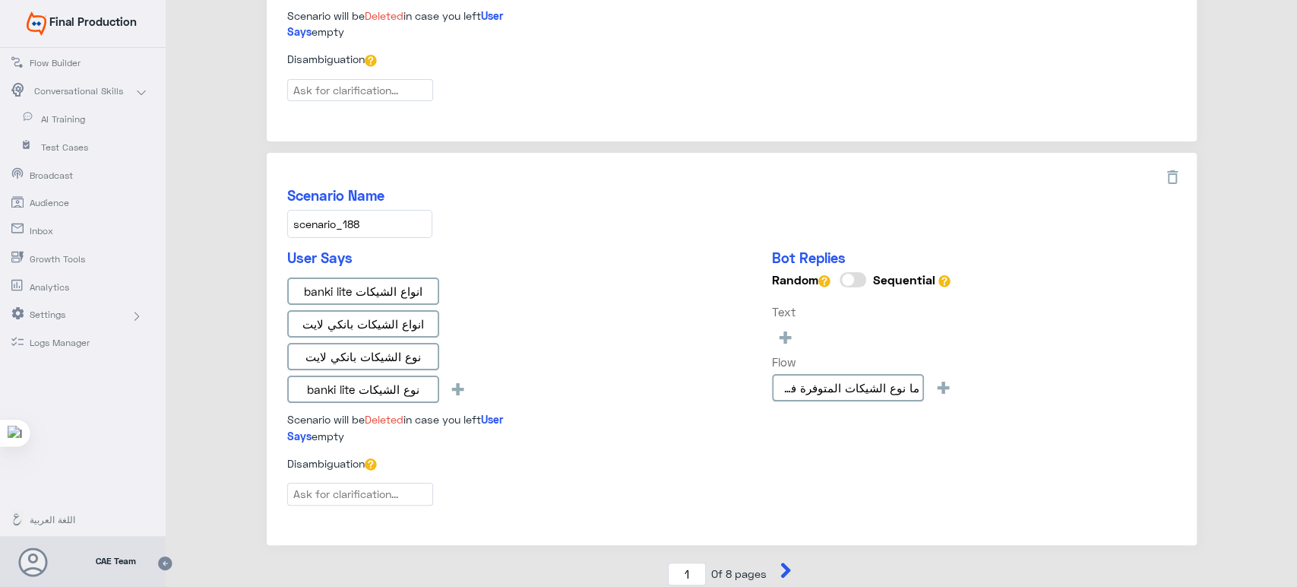
scroll to position [1749, 0]
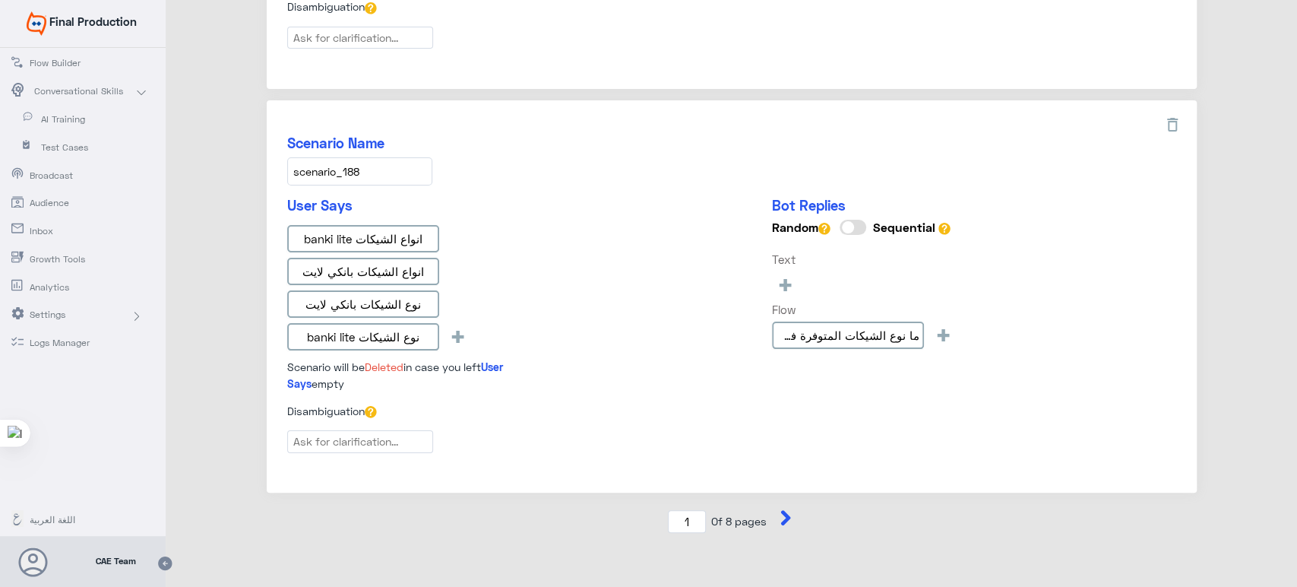
click at [784, 510] on icon at bounding box center [786, 517] width 10 height 15
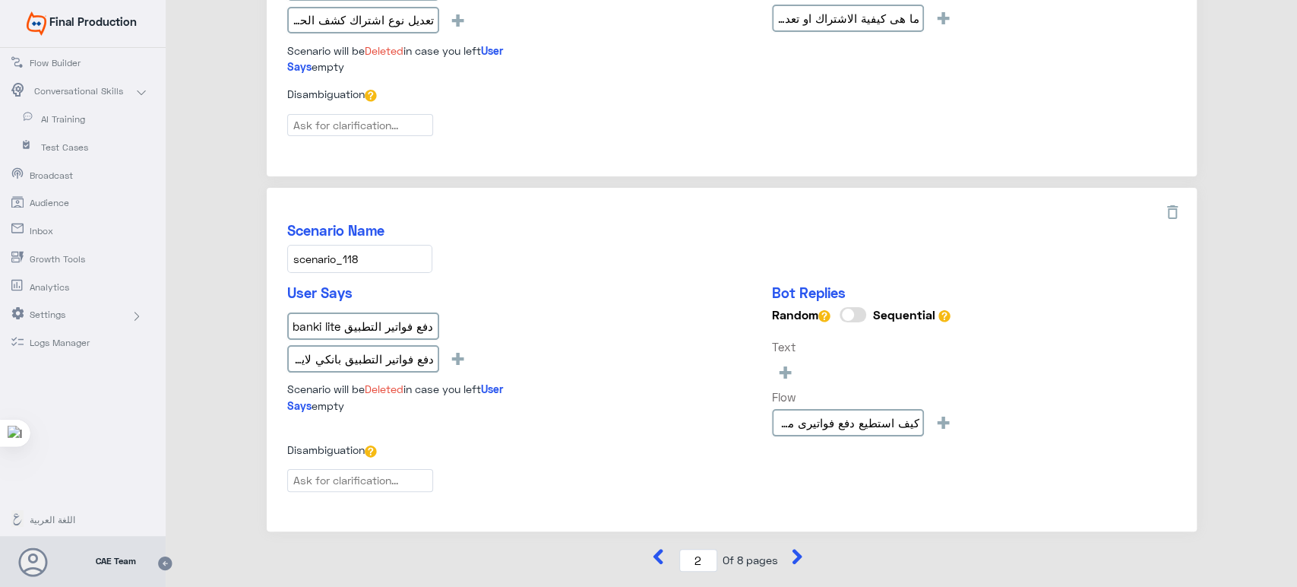
scroll to position [1700, 0]
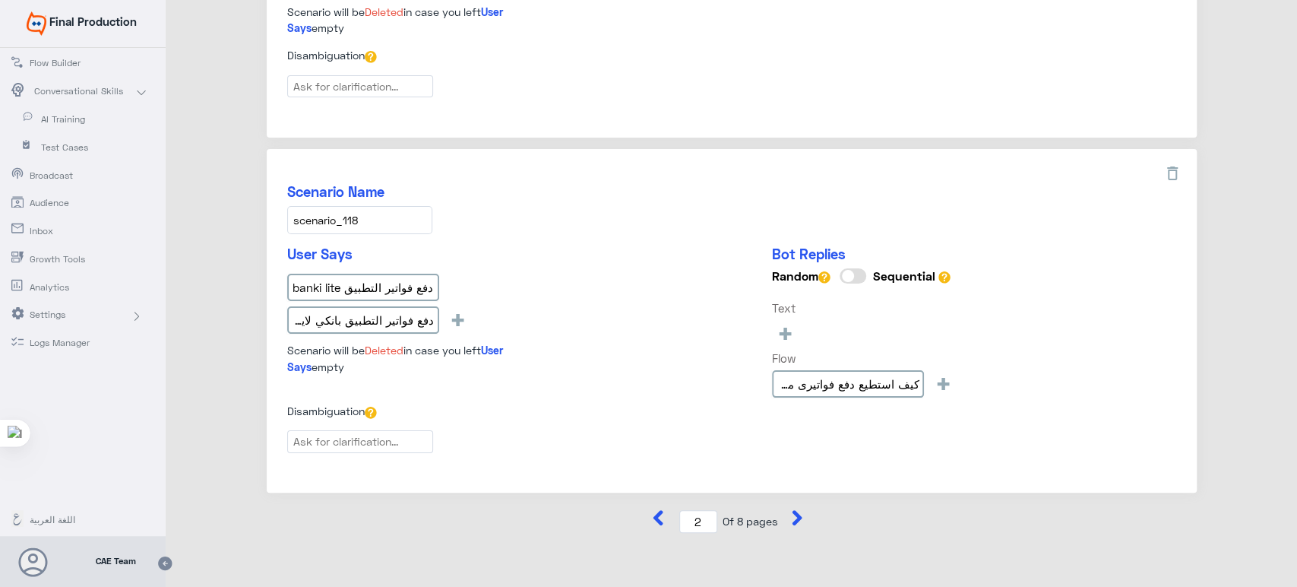
click at [802, 514] on icon at bounding box center [797, 517] width 15 height 15
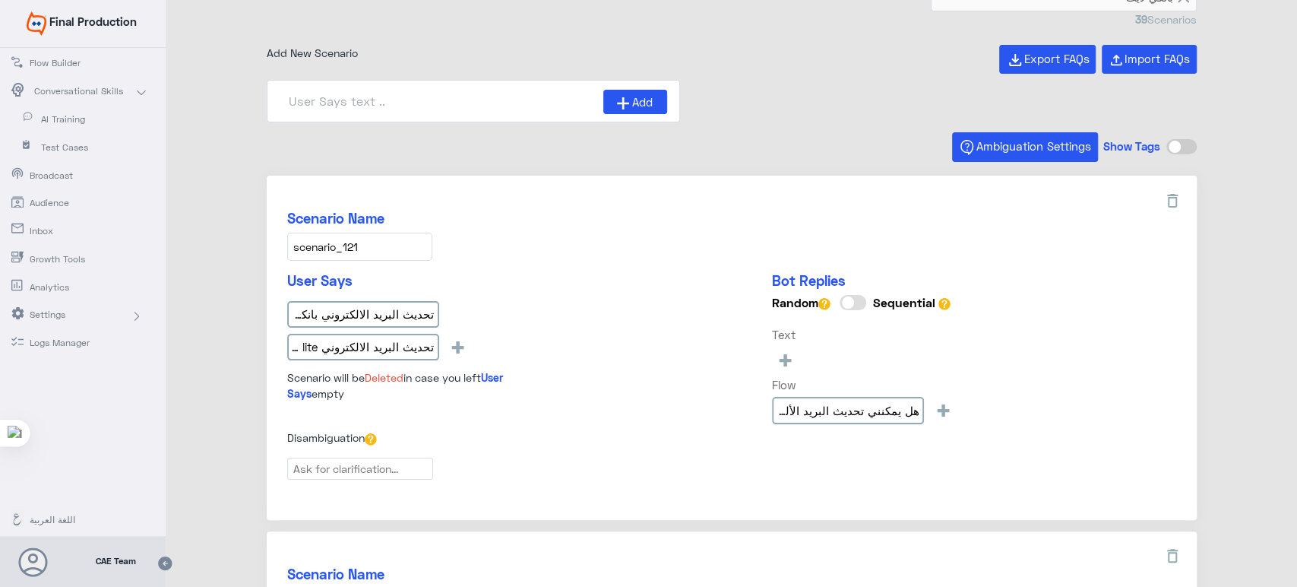
scroll to position [0, 0]
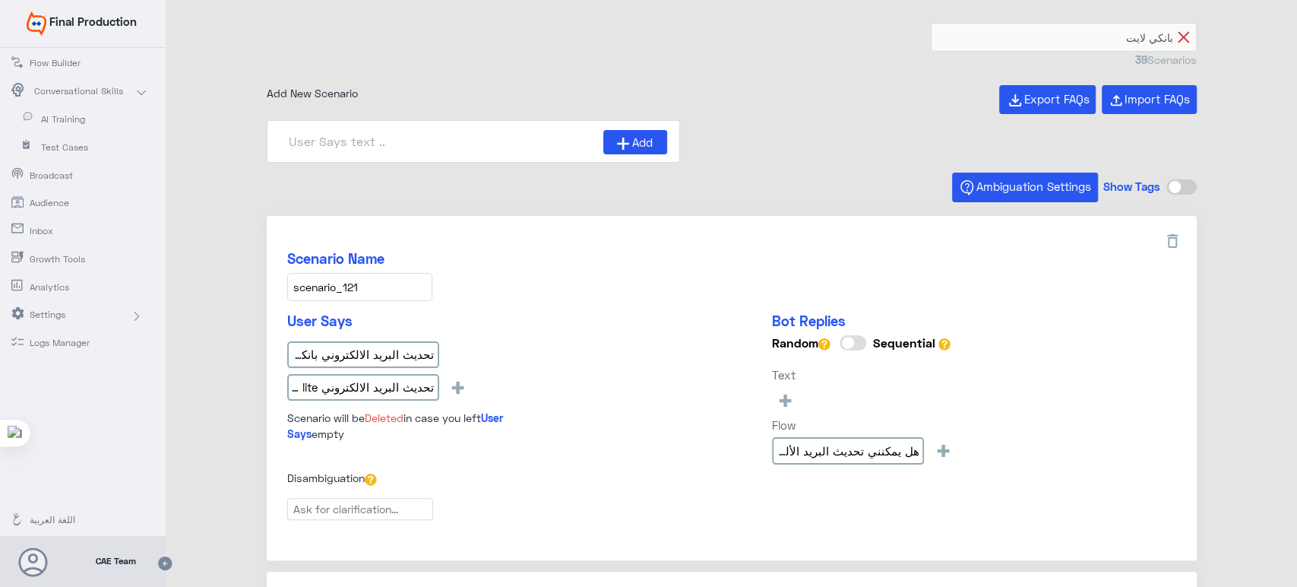
click at [1178, 35] on icon at bounding box center [1183, 37] width 11 height 11
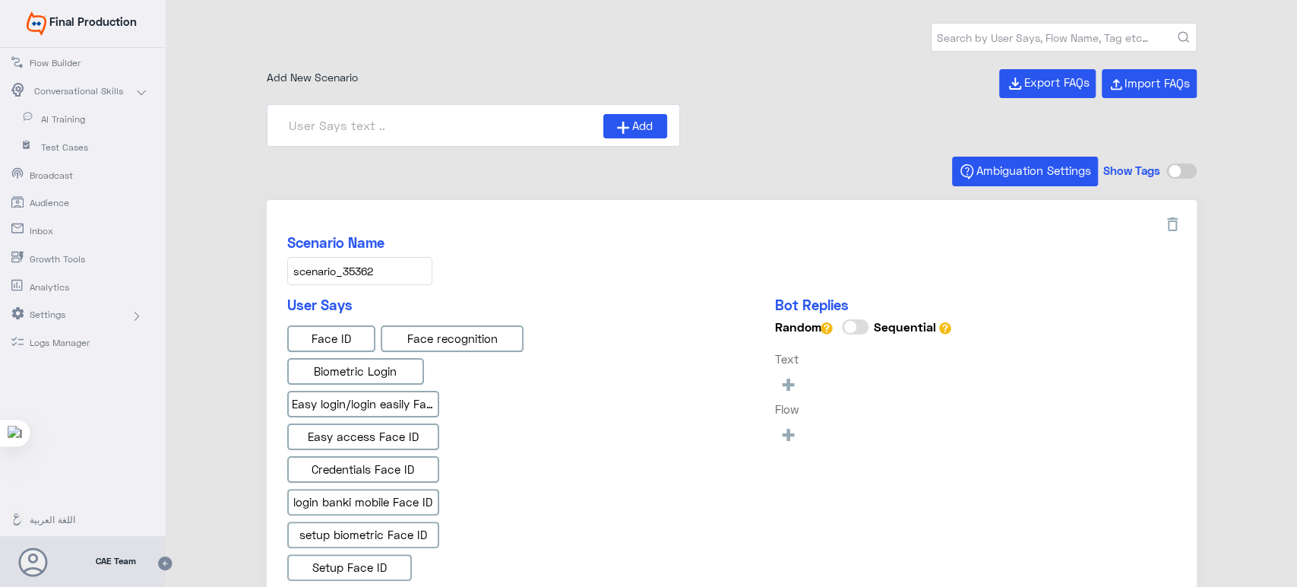
click at [1143, 35] on input "text" at bounding box center [1064, 37] width 265 height 27
click at [1178, 32] on button "submit" at bounding box center [1183, 37] width 11 height 11
